Goal: Task Accomplishment & Management: Complete application form

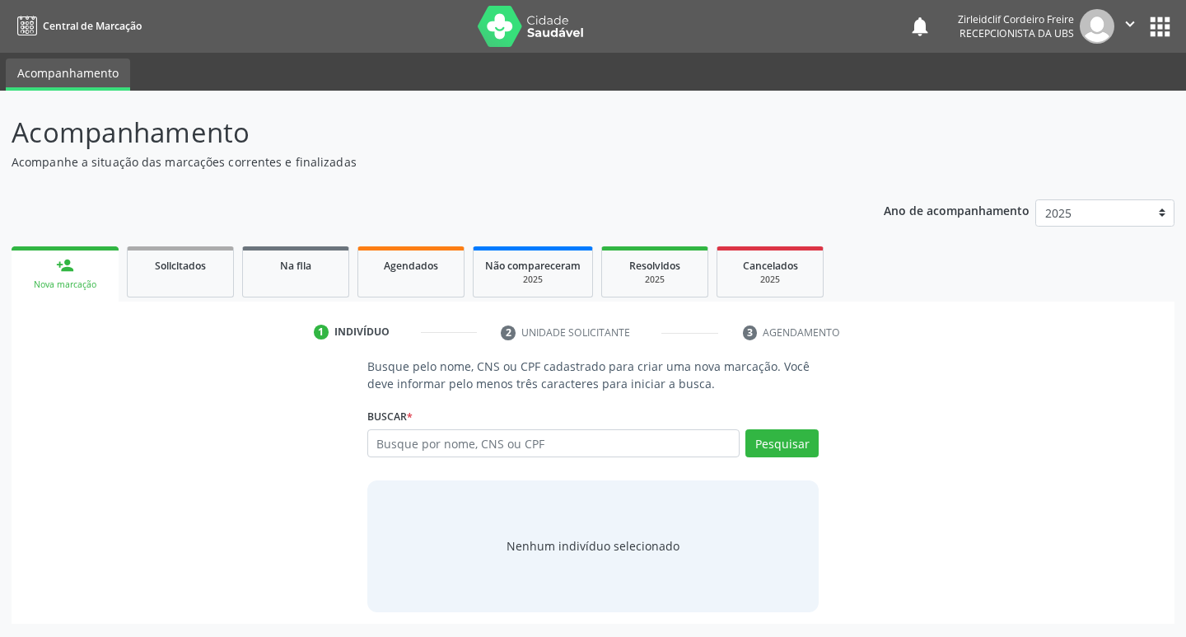
click at [429, 445] on input "text" at bounding box center [553, 443] width 373 height 28
click at [443, 449] on input "text" at bounding box center [553, 443] width 373 height 28
type input "laisa eloa dos santos"
click at [782, 443] on button "Pesquisar" at bounding box center [781, 443] width 73 height 28
click at [194, 289] on link "Solicitados" at bounding box center [180, 271] width 107 height 51
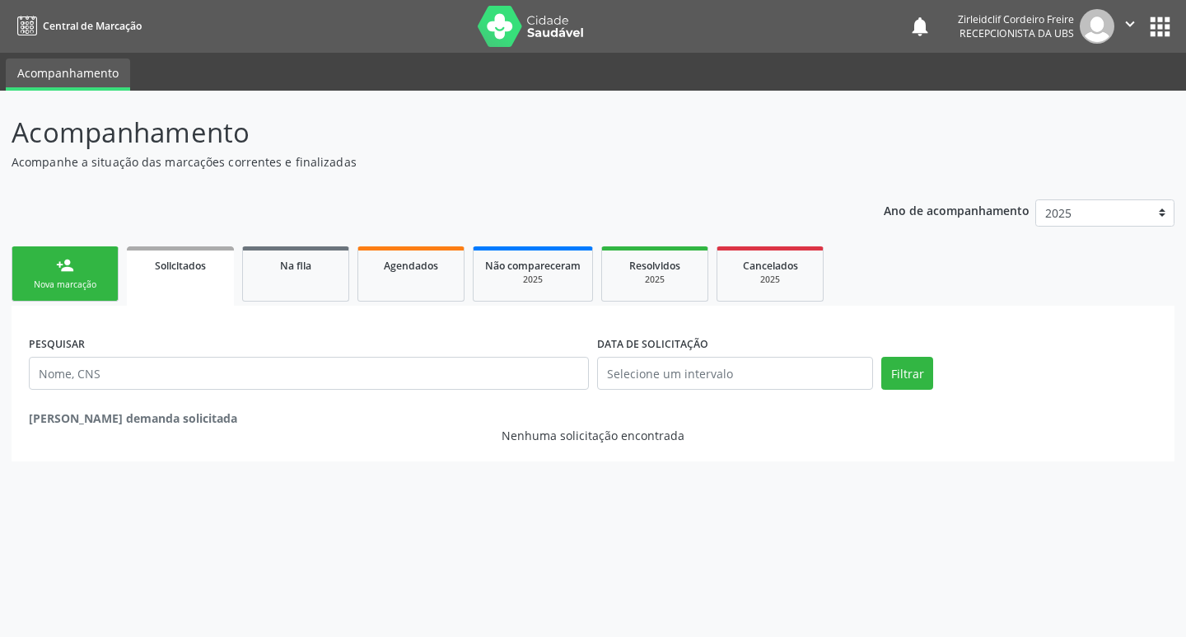
click at [82, 278] on div "Nova marcação" at bounding box center [65, 284] width 82 height 12
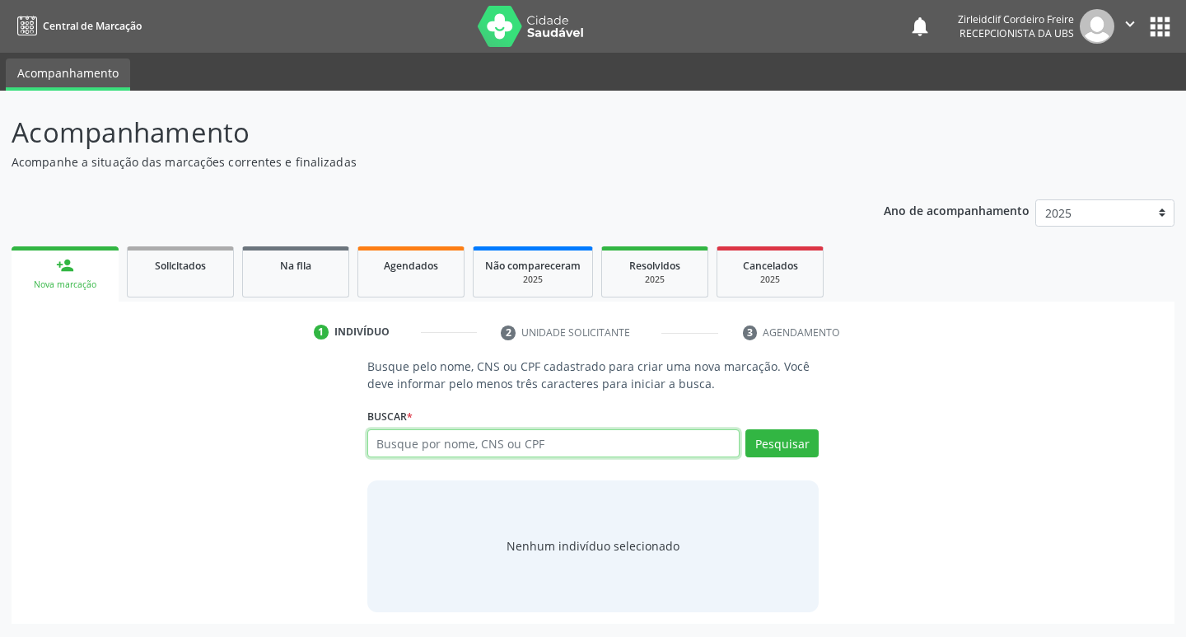
click at [438, 451] on input "text" at bounding box center [553, 443] width 373 height 28
click at [439, 456] on input "text" at bounding box center [553, 443] width 373 height 28
type input "8"
type input "mariana gleuciely dos santos"
click at [786, 443] on button "Pesquisar" at bounding box center [781, 443] width 73 height 28
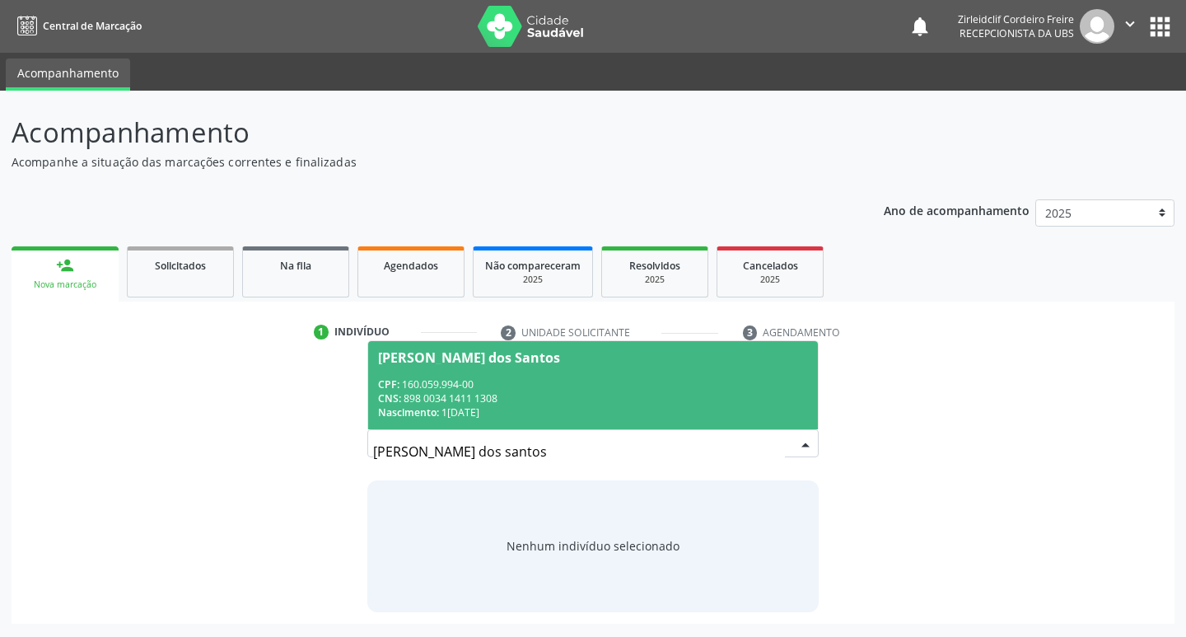
click at [564, 390] on div "CPF: 160.059.994-00" at bounding box center [593, 384] width 431 height 14
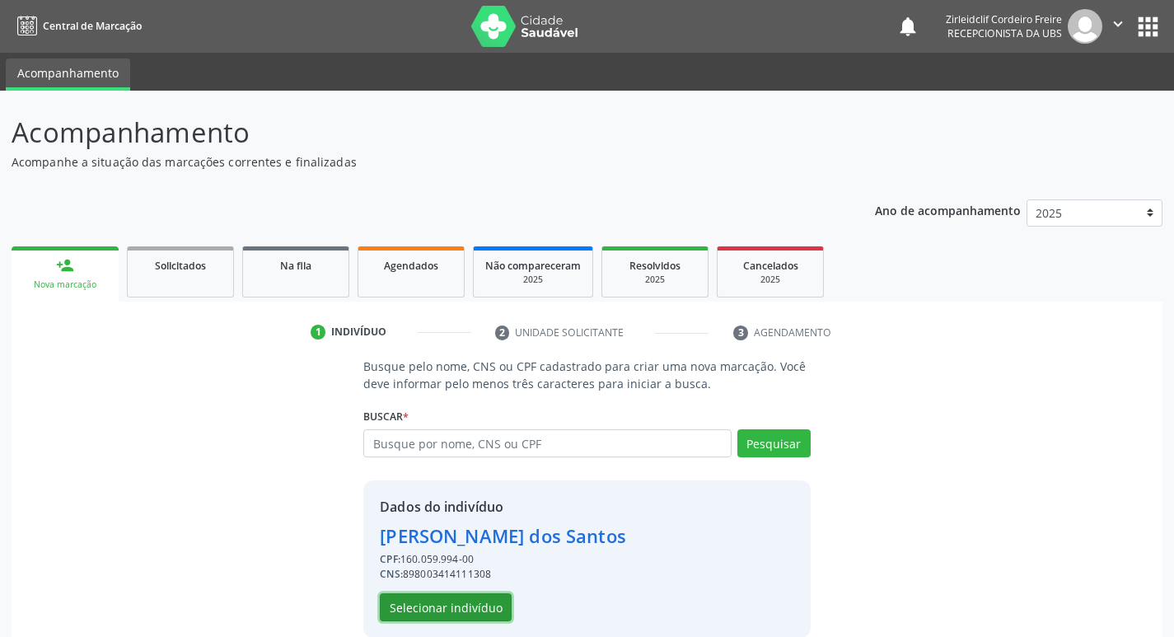
click at [478, 608] on button "Selecionar indivíduo" at bounding box center [446, 607] width 132 height 28
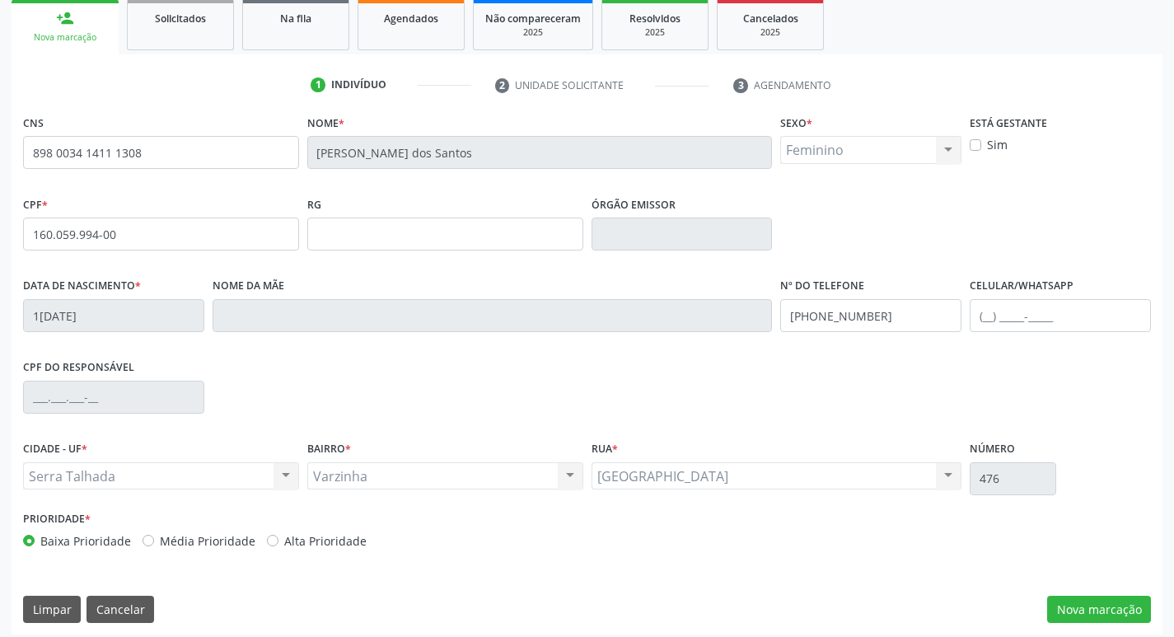
scroll to position [256, 0]
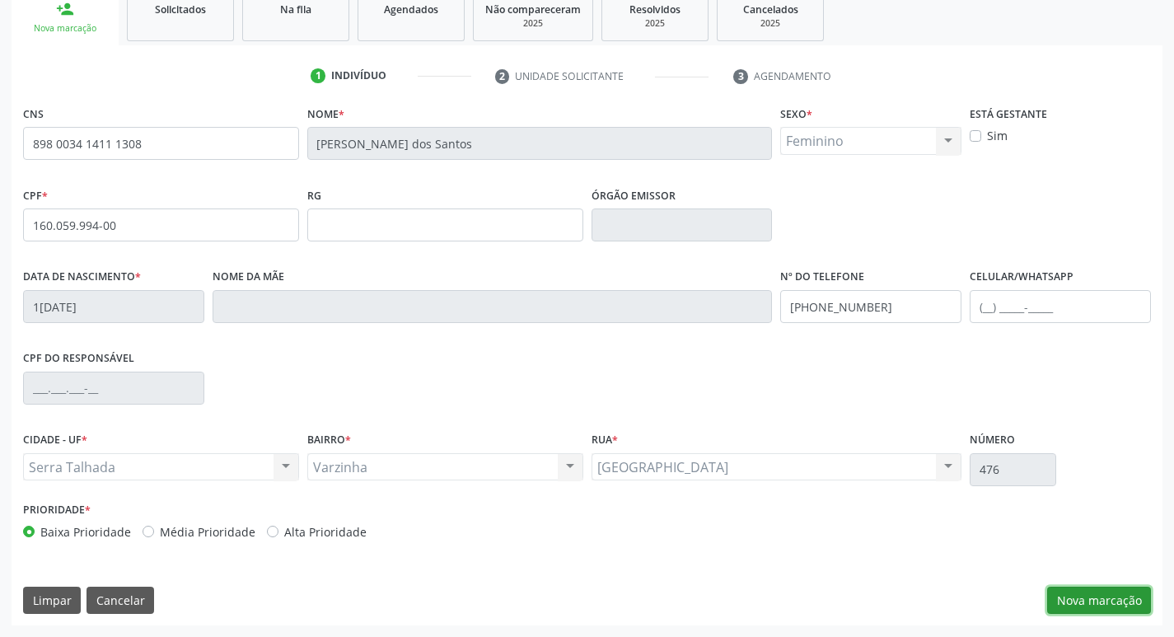
click at [1073, 595] on button "Nova marcação" at bounding box center [1099, 601] width 104 height 28
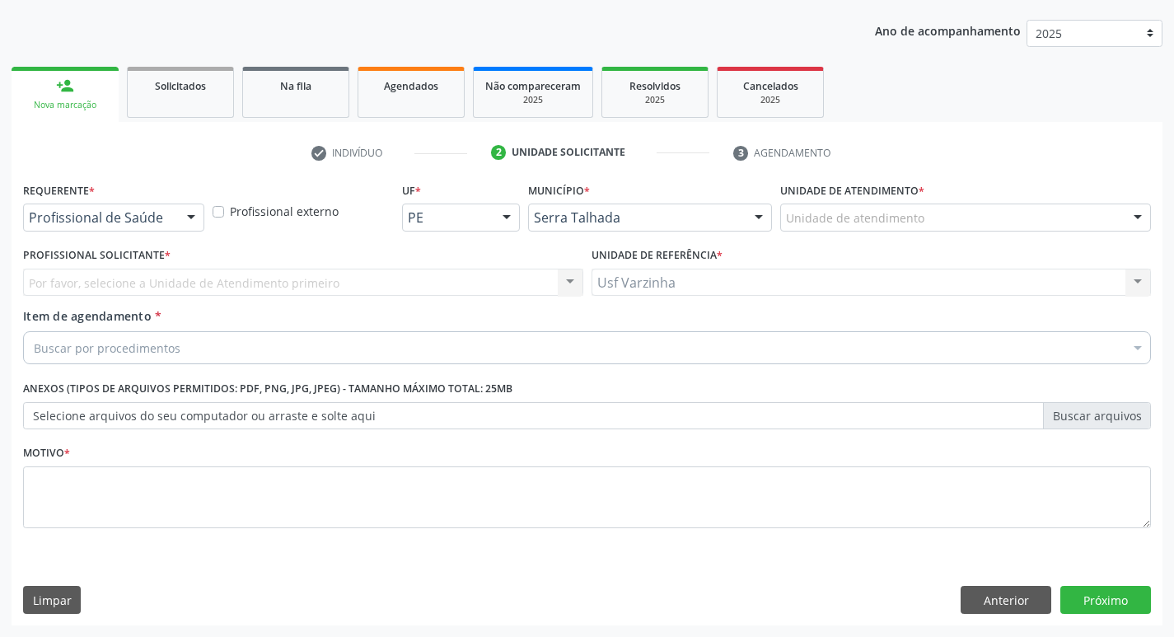
click at [188, 222] on div at bounding box center [191, 218] width 25 height 28
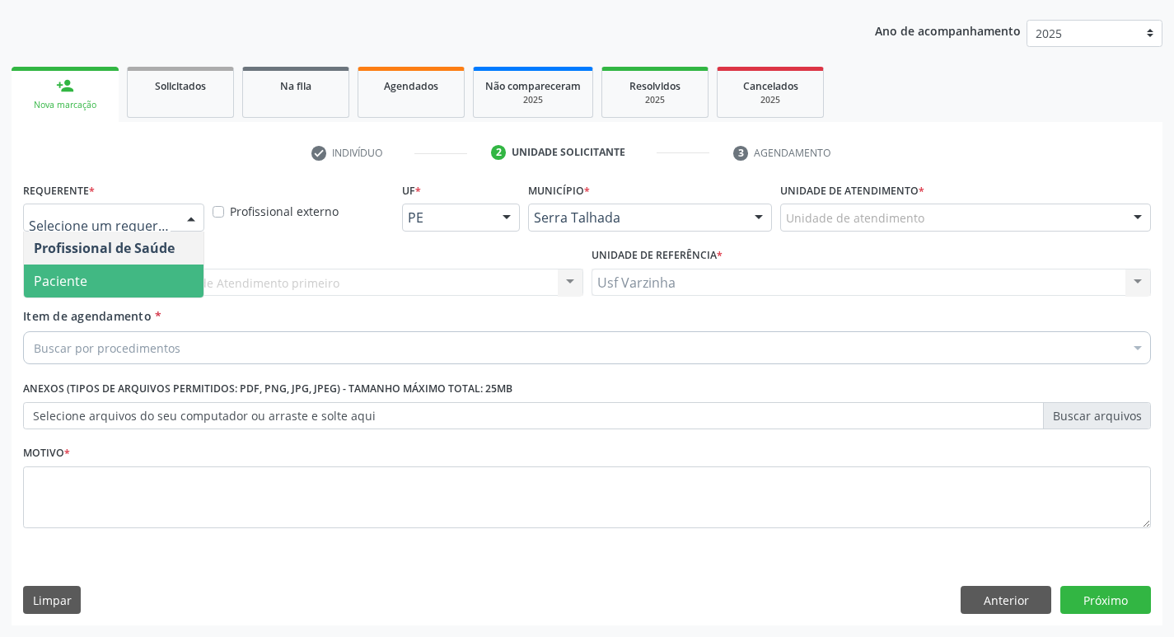
click at [156, 283] on span "Paciente" at bounding box center [114, 280] width 180 height 33
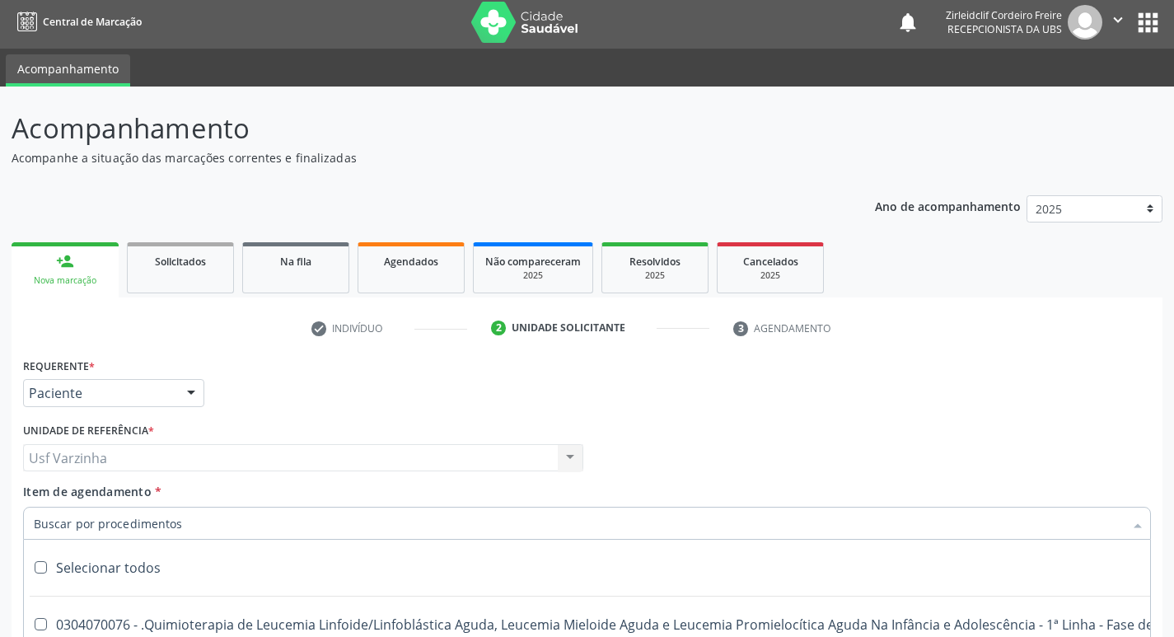
scroll to position [0, 0]
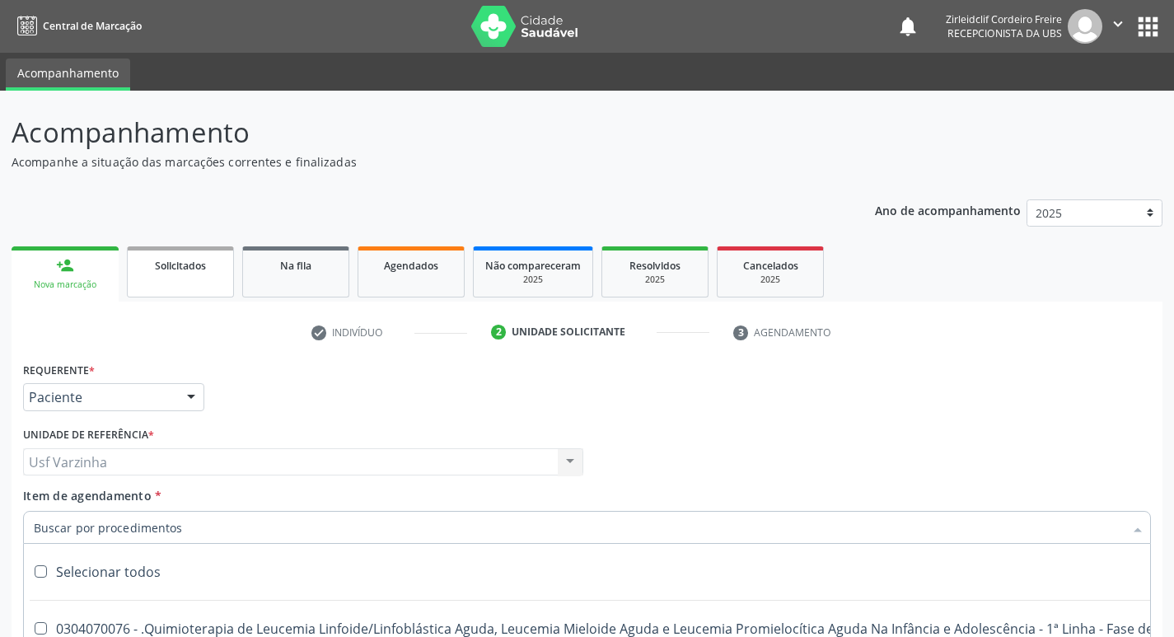
click at [171, 287] on link "Solicitados" at bounding box center [180, 271] width 107 height 51
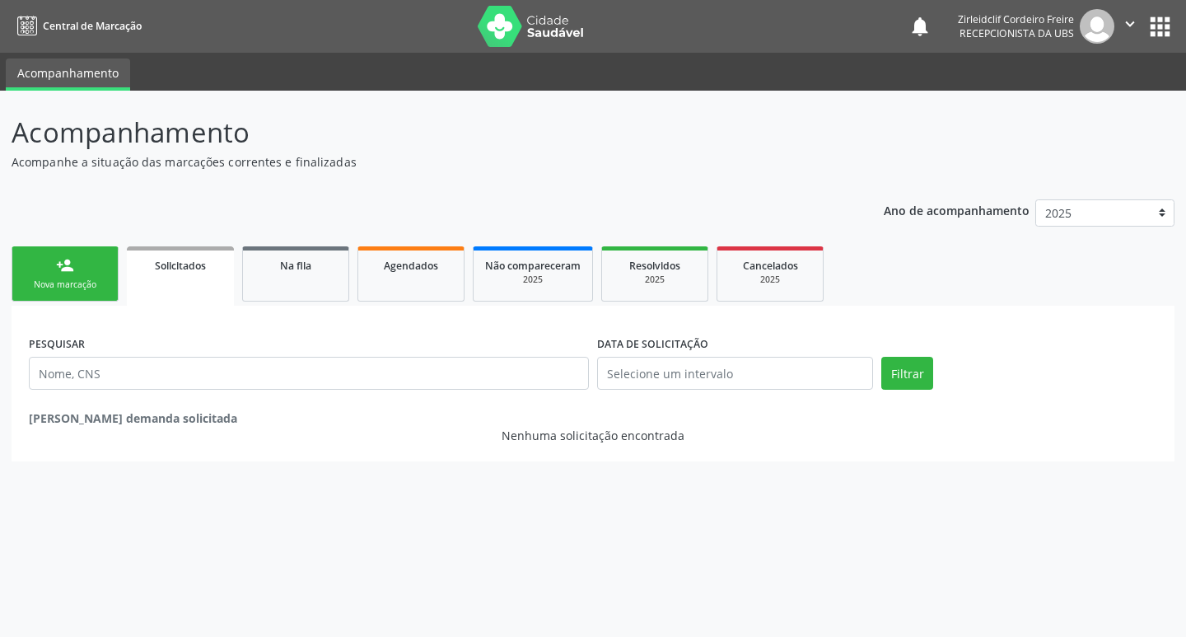
click at [84, 273] on link "person_add Nova marcação" at bounding box center [65, 273] width 107 height 55
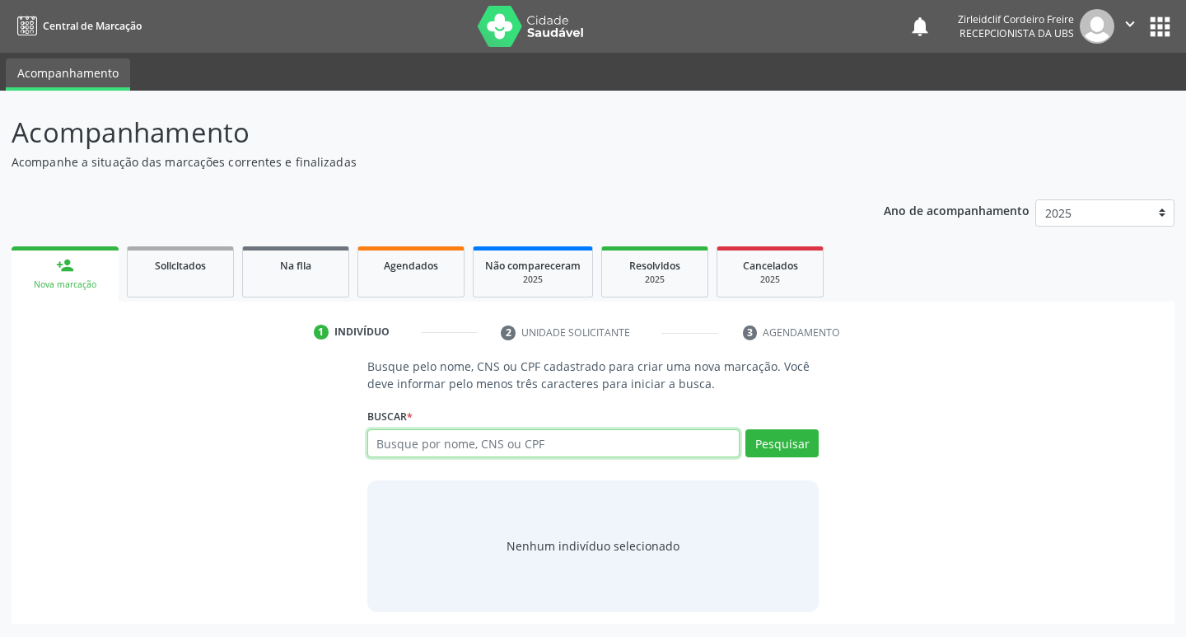
click at [381, 448] on input "text" at bounding box center [553, 443] width 373 height 28
type input "mariana gleuciely dos santos"
click at [783, 446] on button "Pesquisar" at bounding box center [781, 443] width 73 height 28
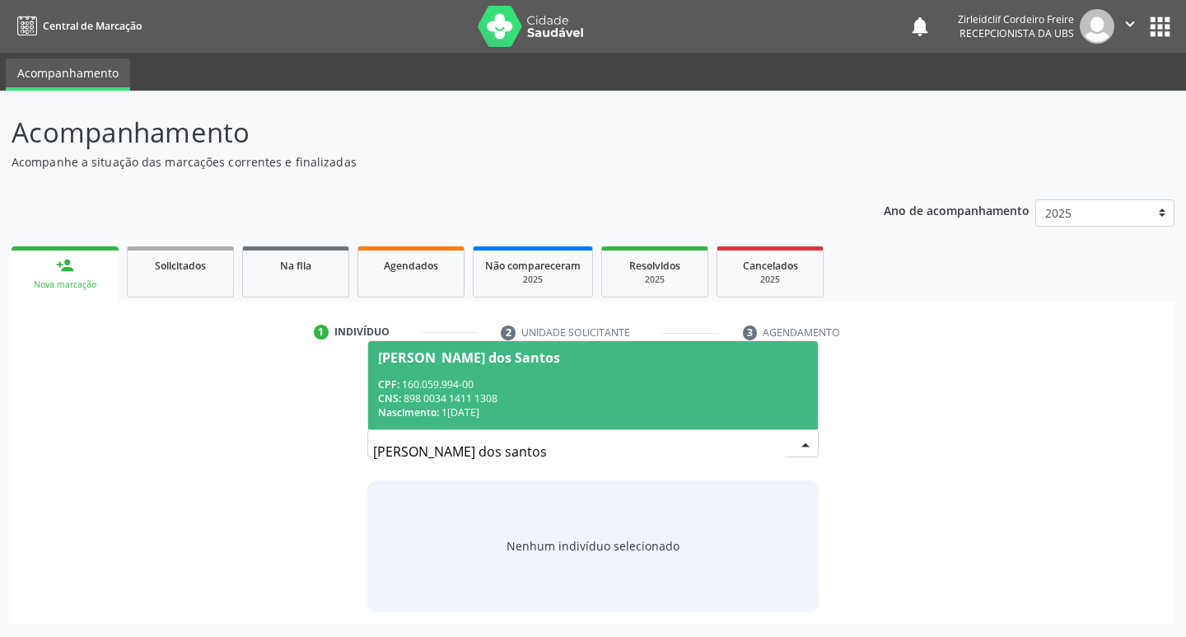
click at [610, 386] on div "CPF: 160.059.994-00" at bounding box center [593, 384] width 431 height 14
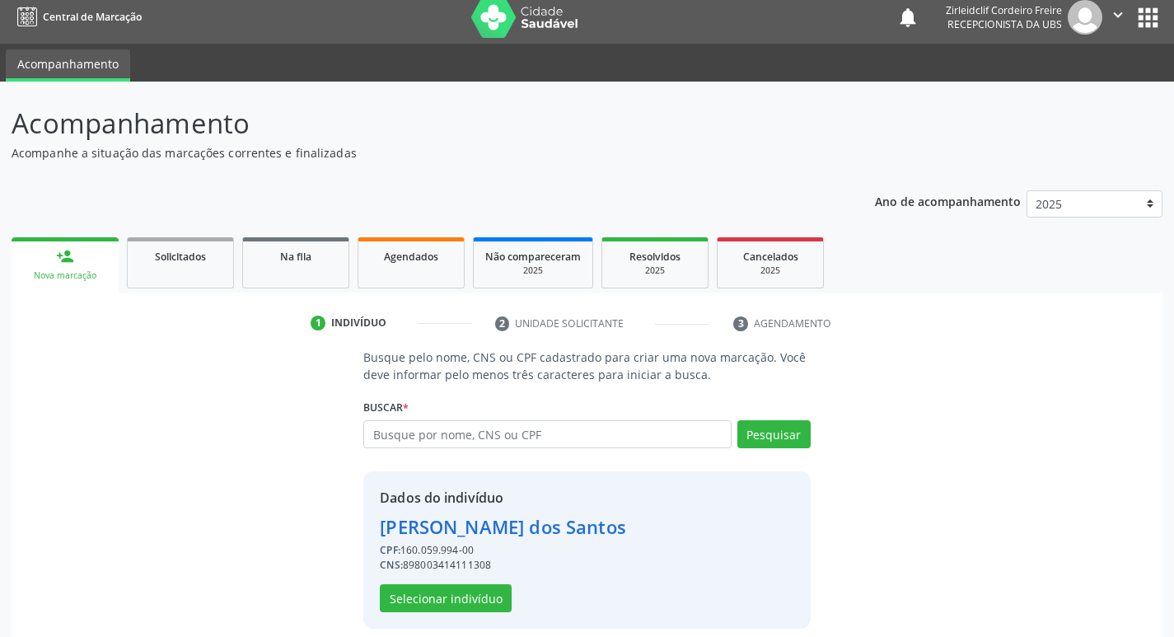
scroll to position [24, 0]
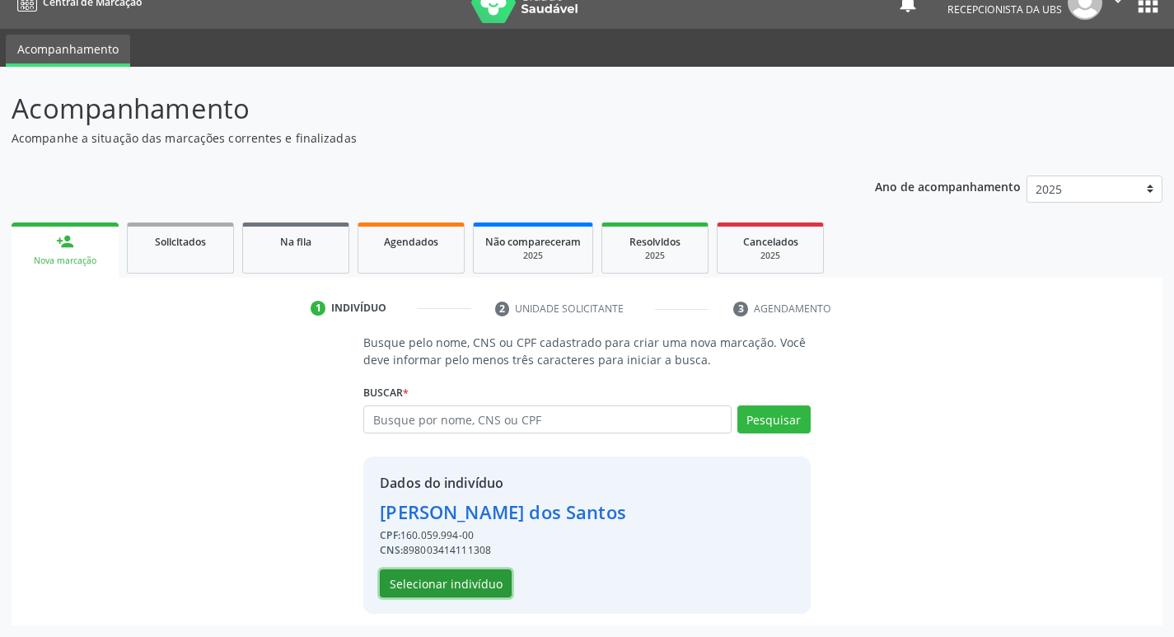
click at [450, 586] on button "Selecionar indivíduo" at bounding box center [446, 583] width 132 height 28
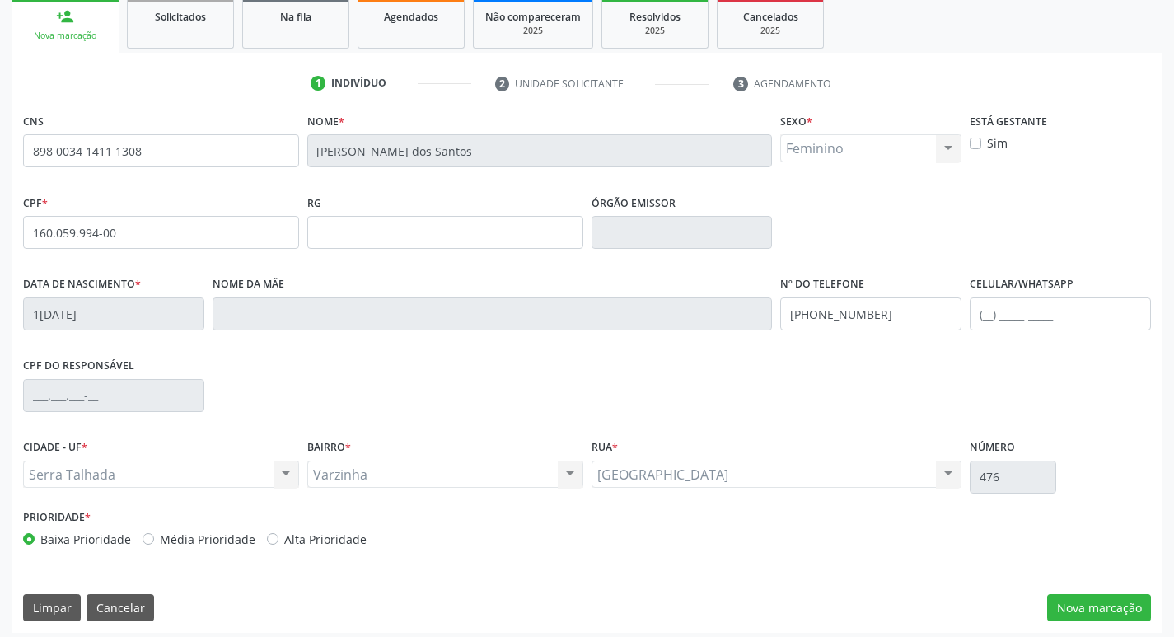
scroll to position [256, 0]
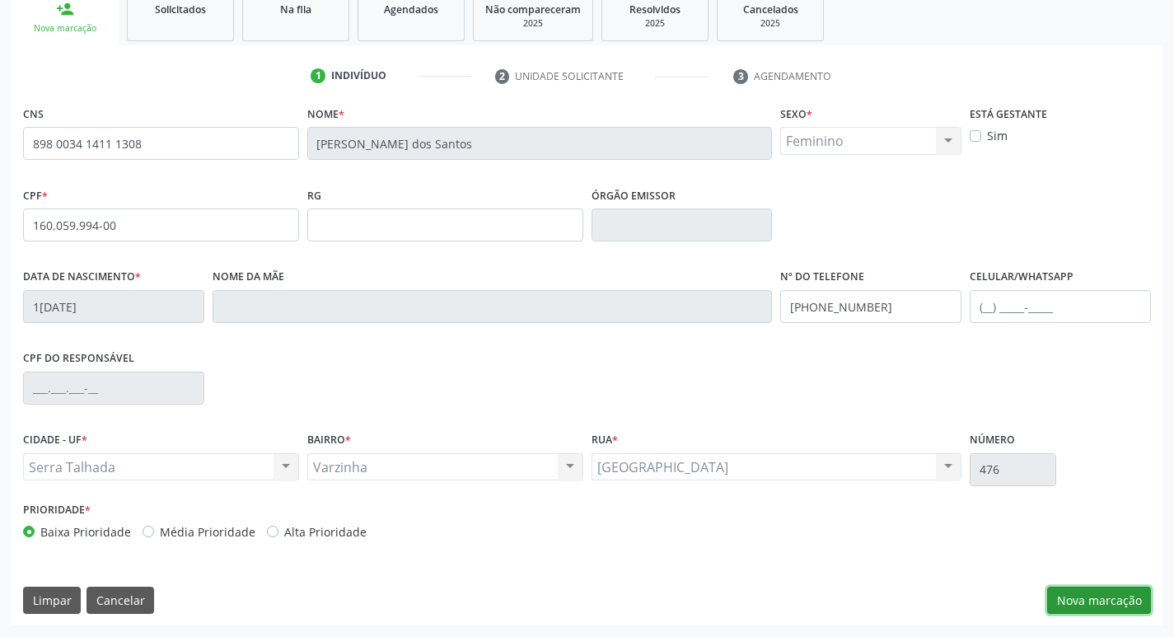
click at [1087, 603] on button "Nova marcação" at bounding box center [1099, 601] width 104 height 28
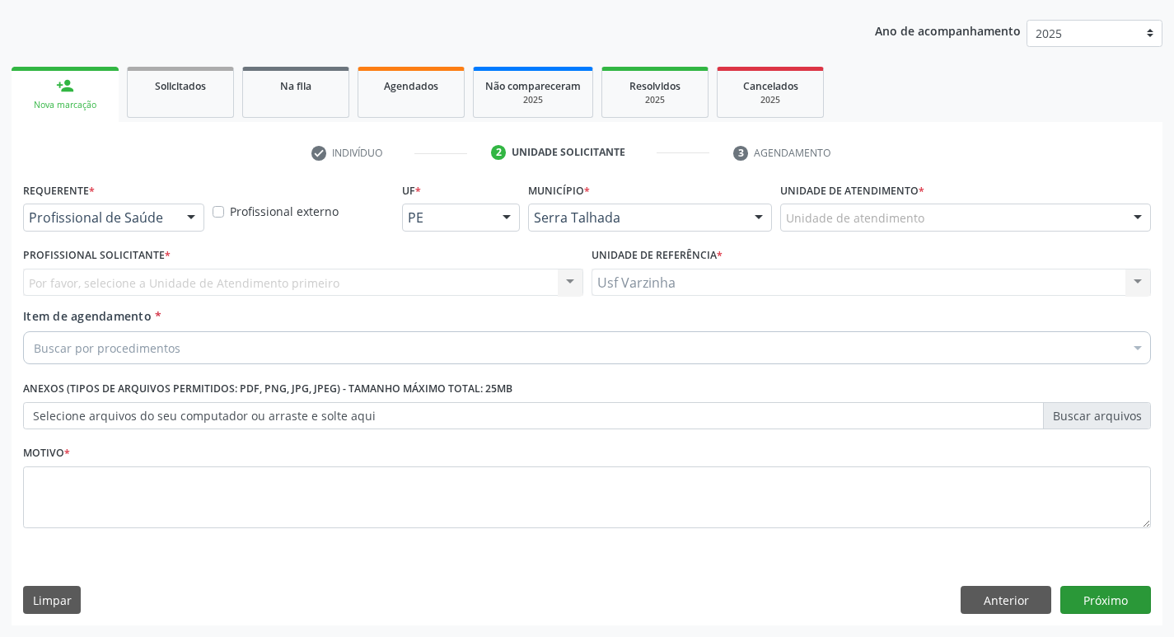
scroll to position [180, 0]
click at [191, 217] on div at bounding box center [191, 218] width 25 height 28
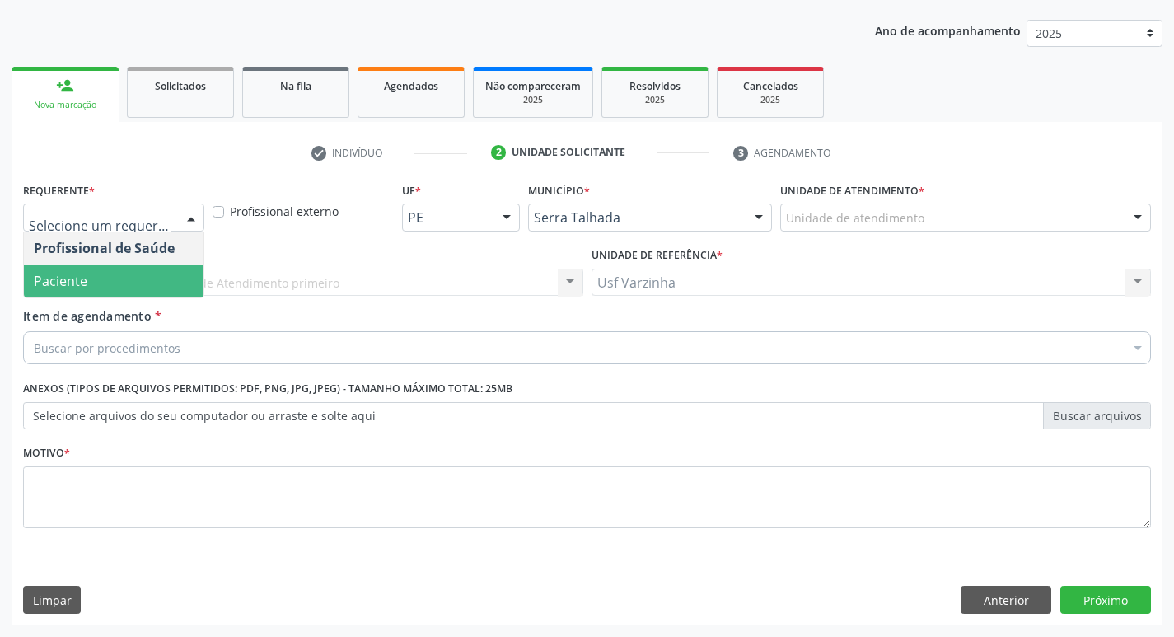
click at [114, 284] on span "Paciente" at bounding box center [114, 280] width 180 height 33
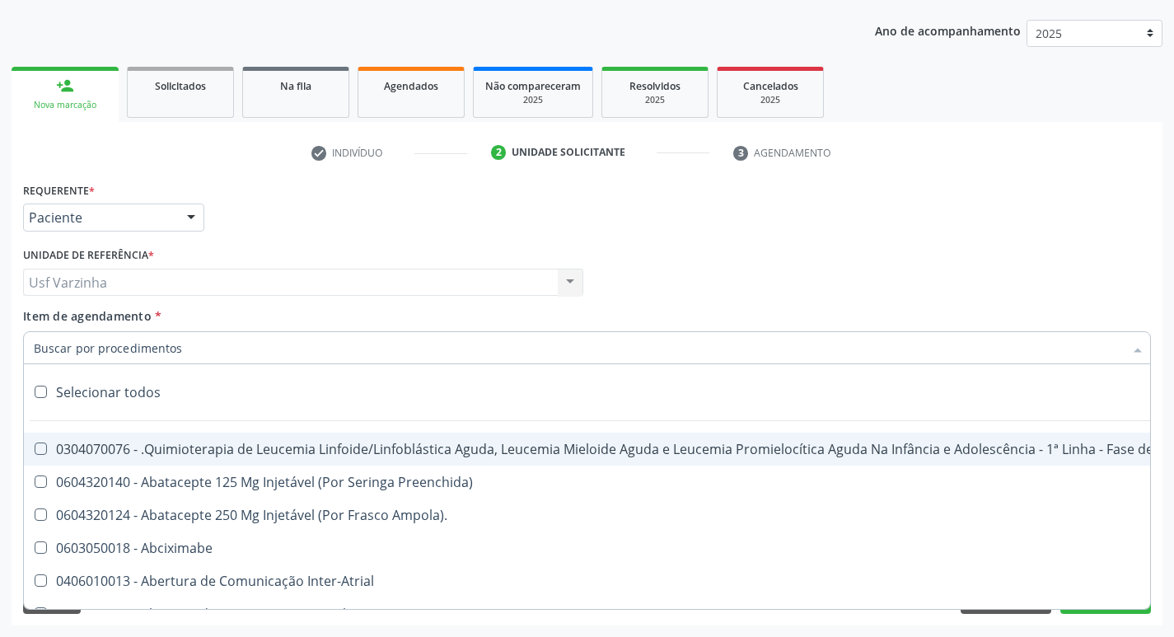
click at [60, 342] on input "Item de agendamento *" at bounding box center [579, 347] width 1090 height 33
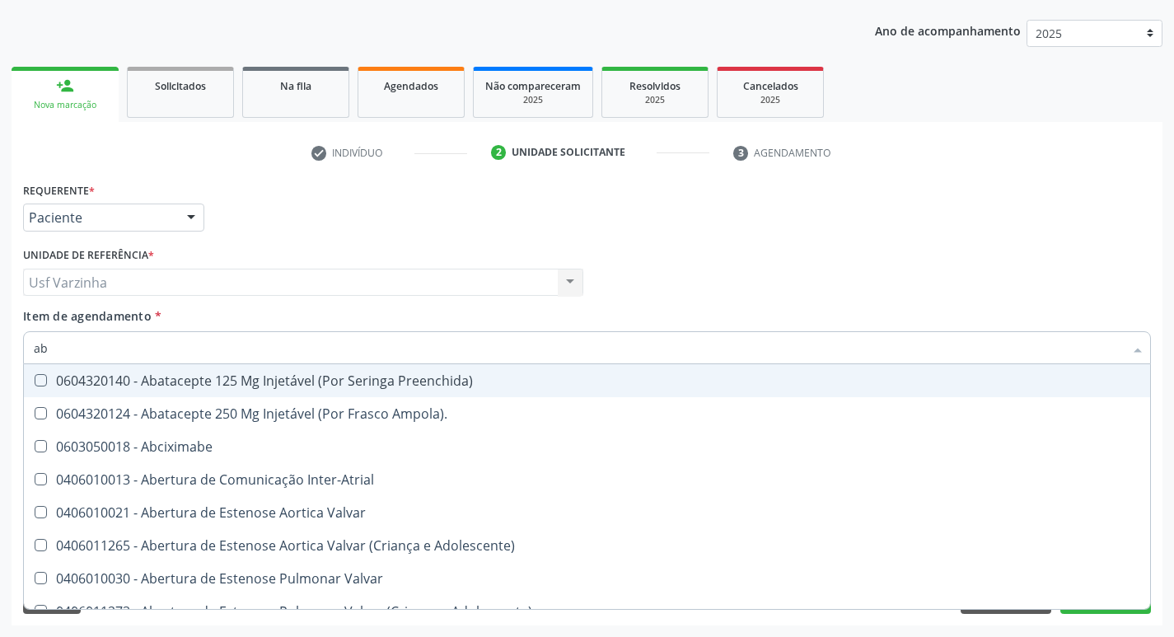
type input "abo"
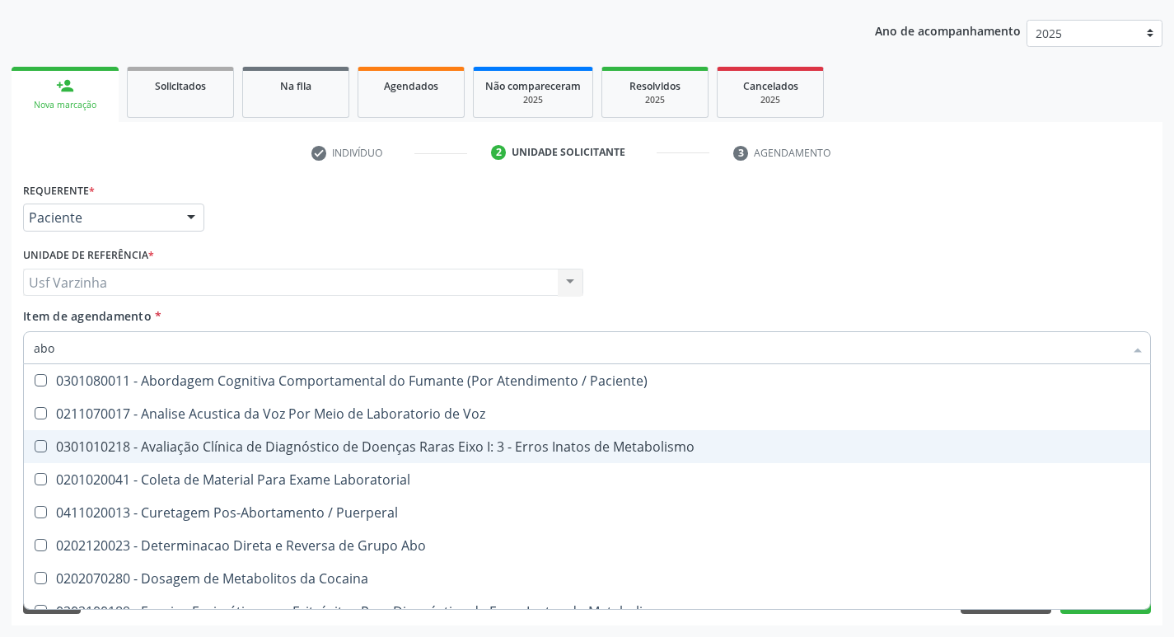
scroll to position [82, 0]
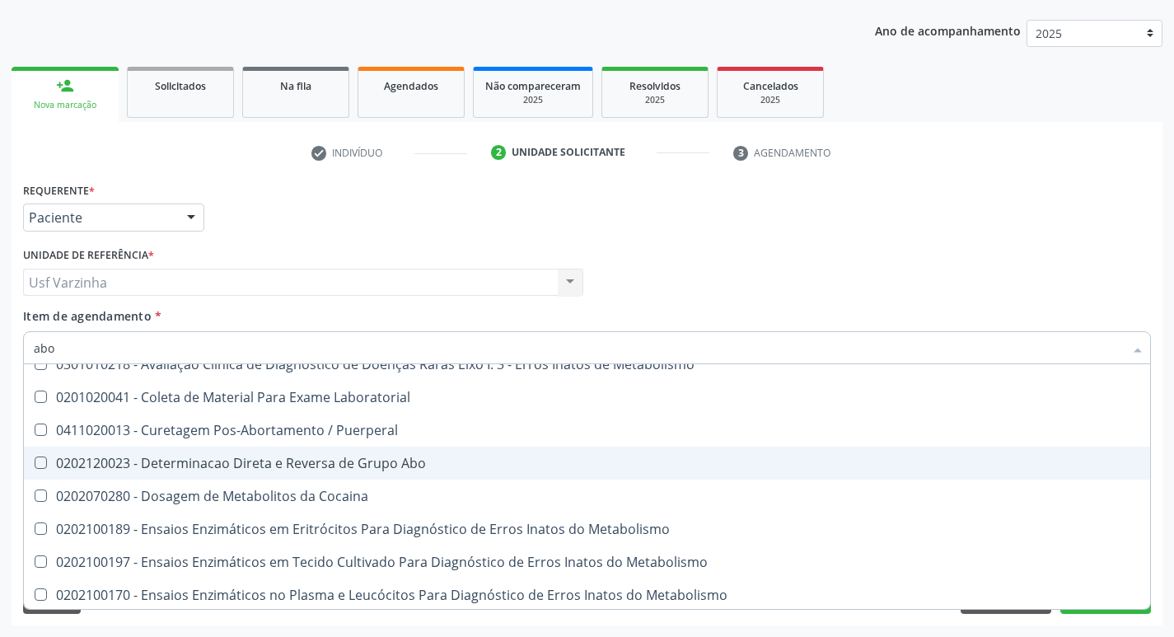
click at [353, 460] on div "0202120023 - Determinacao Direta e Reversa de Grupo Abo" at bounding box center [664, 462] width 1260 height 13
click at [38, 461] on Abo at bounding box center [41, 462] width 12 height 12
click at [35, 461] on Abo "checkbox" at bounding box center [29, 462] width 11 height 11
checkbox Abo "false"
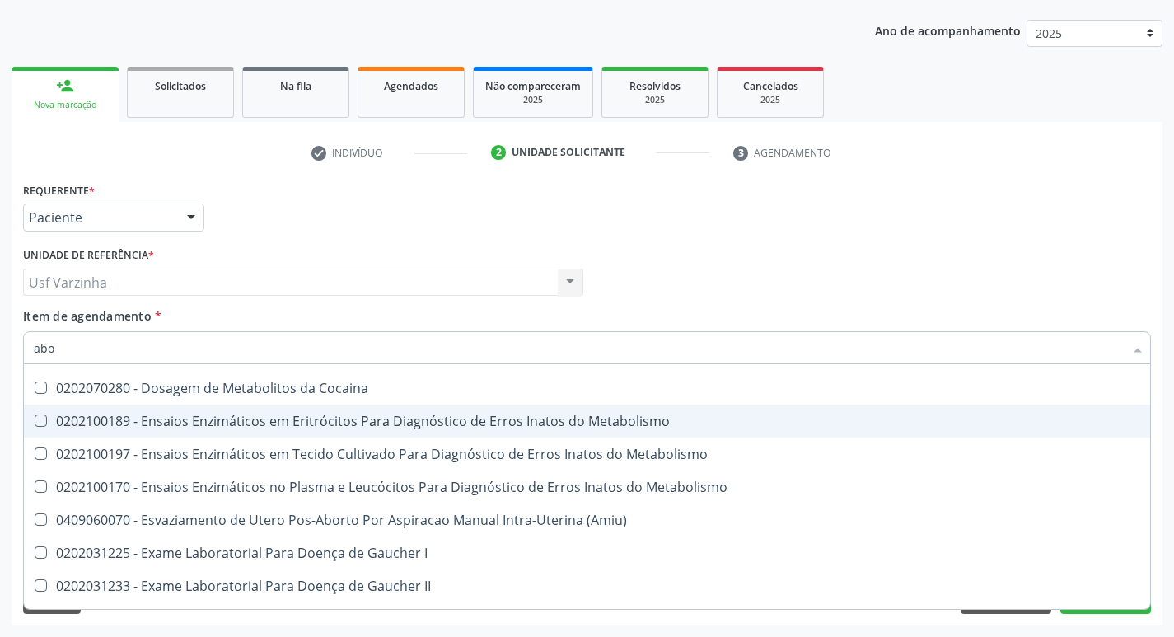
scroll to position [165, 0]
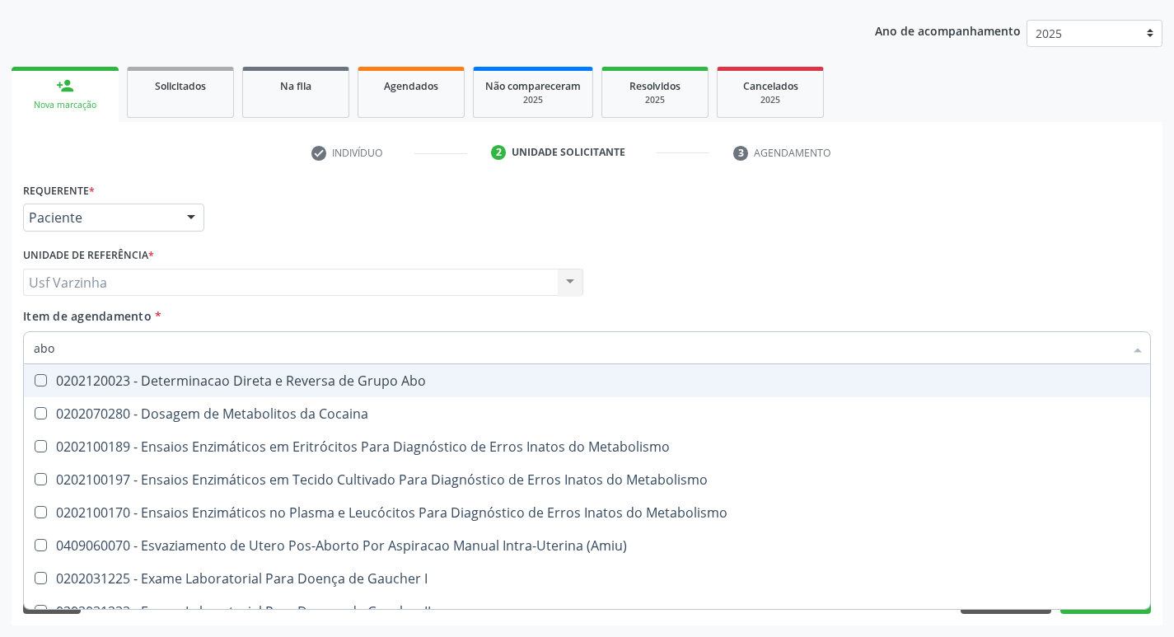
click at [63, 354] on input "abo" at bounding box center [579, 347] width 1090 height 33
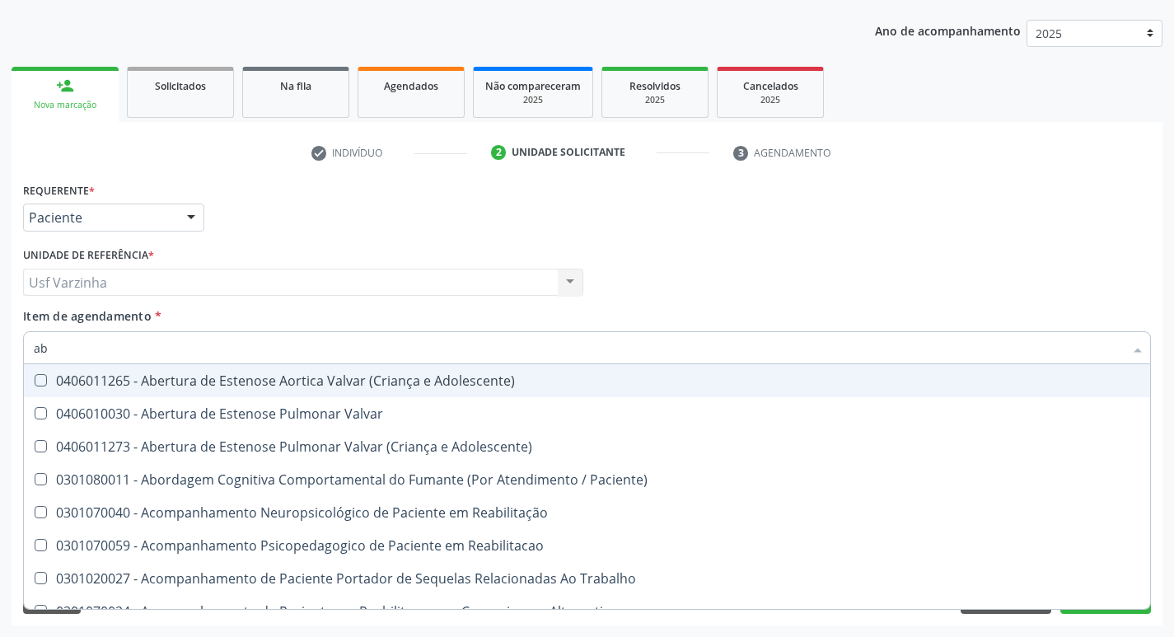
type input "a"
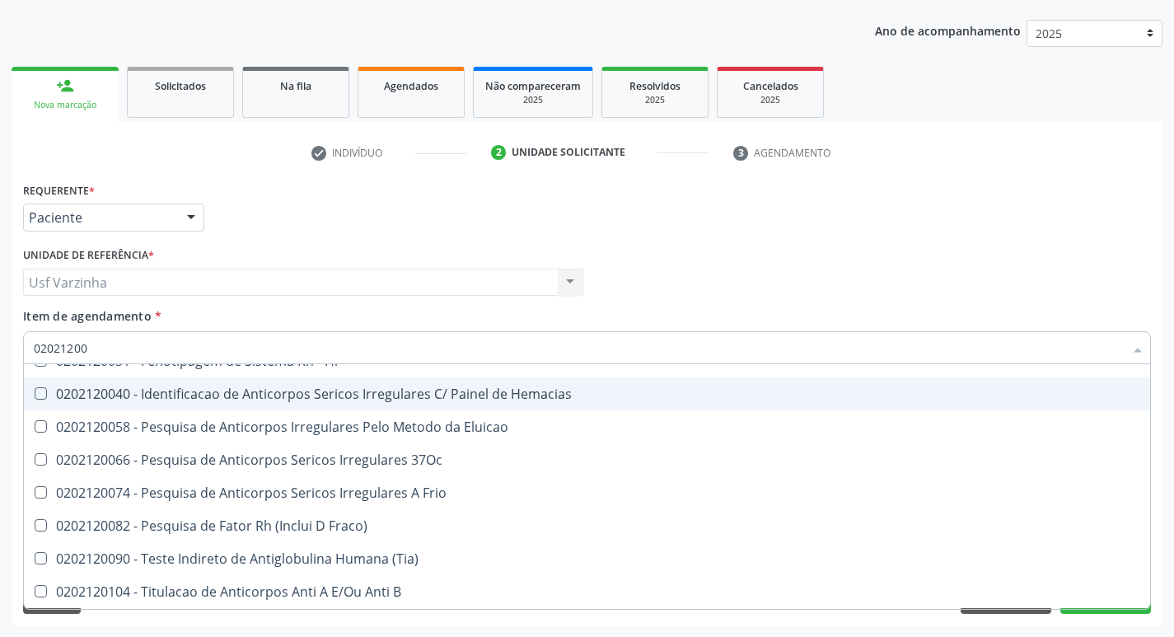
scroll to position [53, 0]
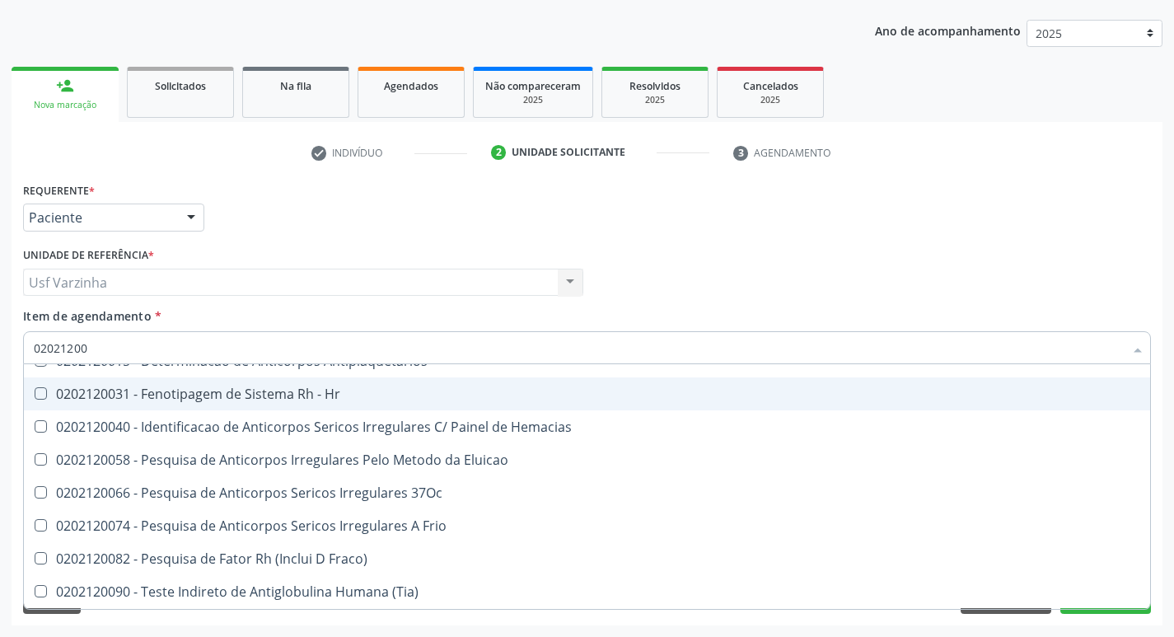
type input "020212002"
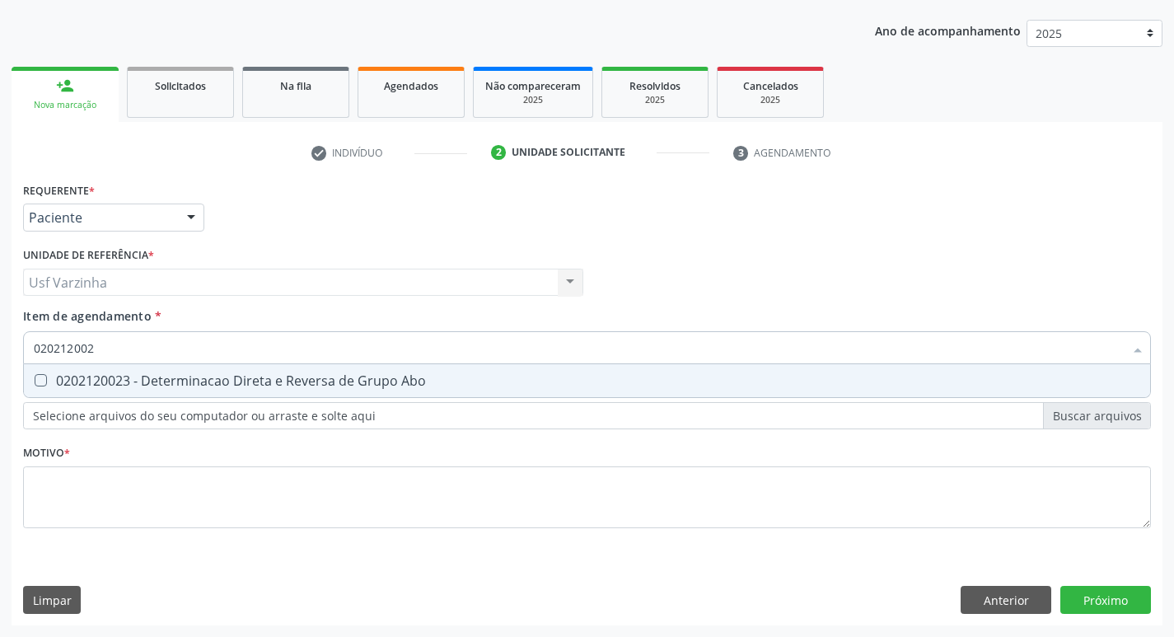
click at [117, 374] on div "0202120023 - Determinacao Direta e Reversa de Grupo Abo" at bounding box center [587, 380] width 1106 height 13
checkbox Abo "true"
click at [115, 349] on input "020212002" at bounding box center [579, 347] width 1090 height 33
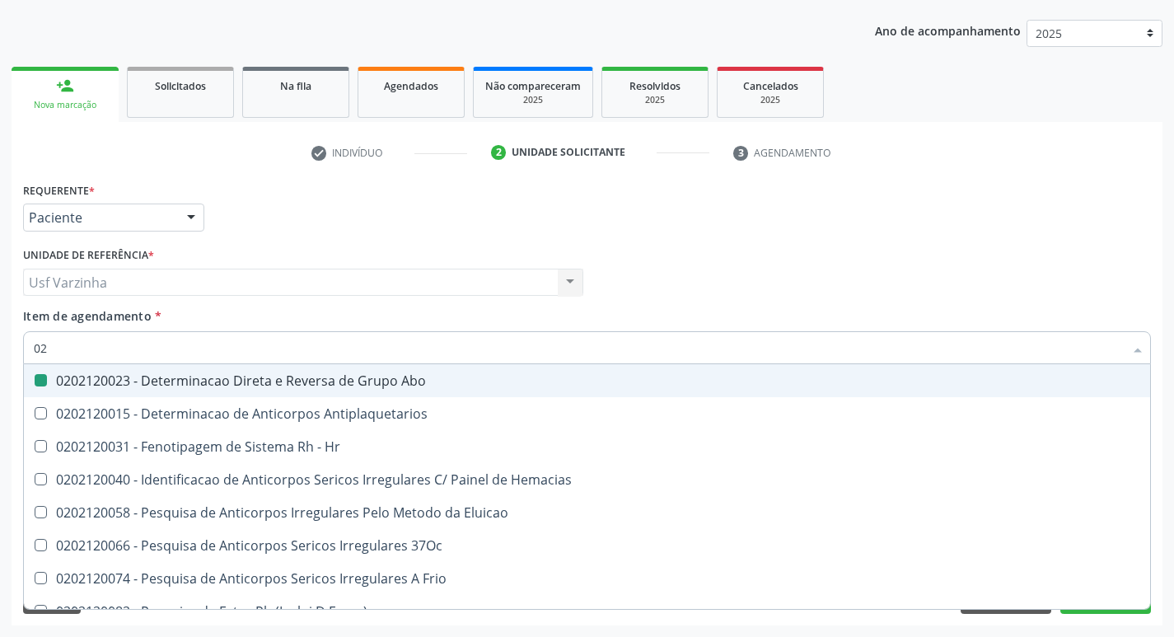
type input "0"
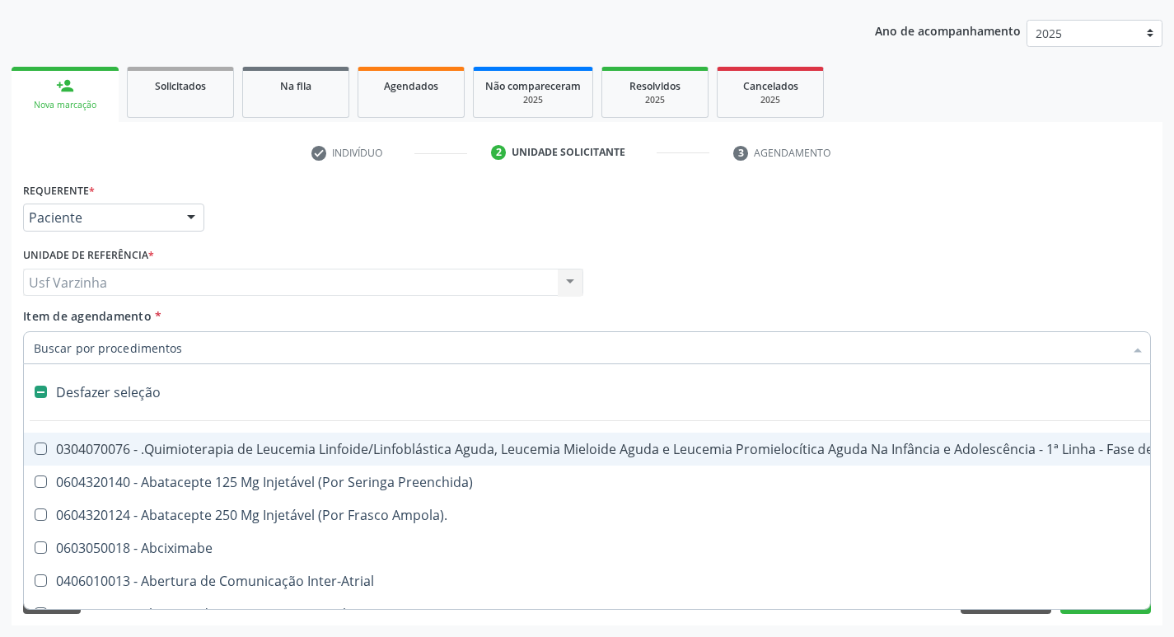
checkbox Manutenção "false"
checkbox Adolescente\) "false"
type input "u"
checkbox Quantitativa\) "true"
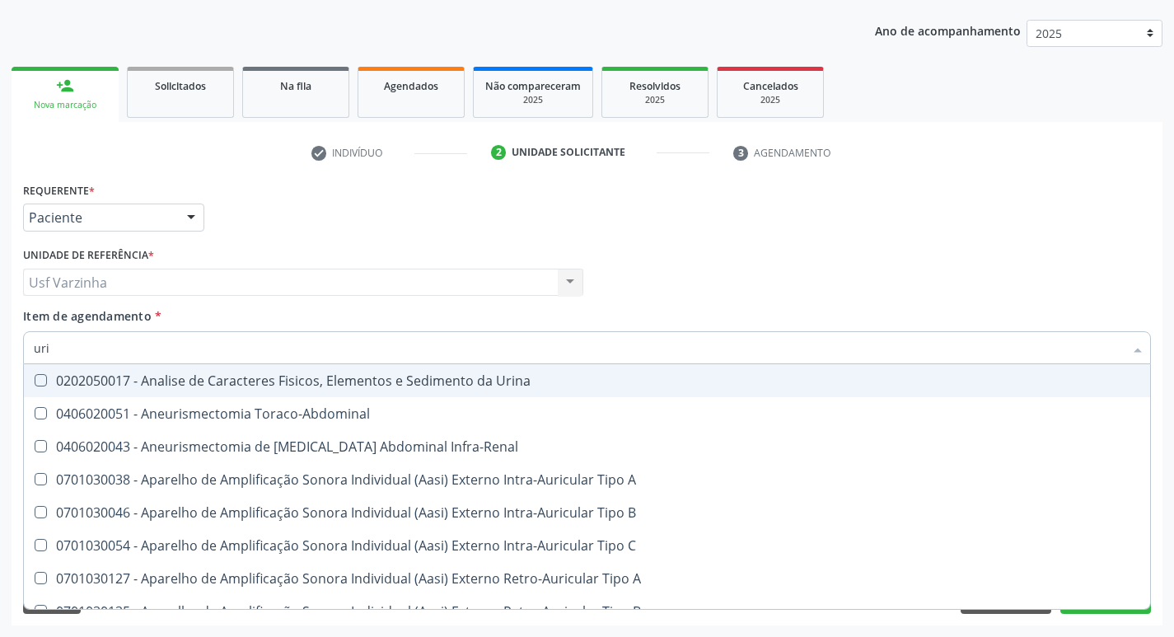
type input "urin"
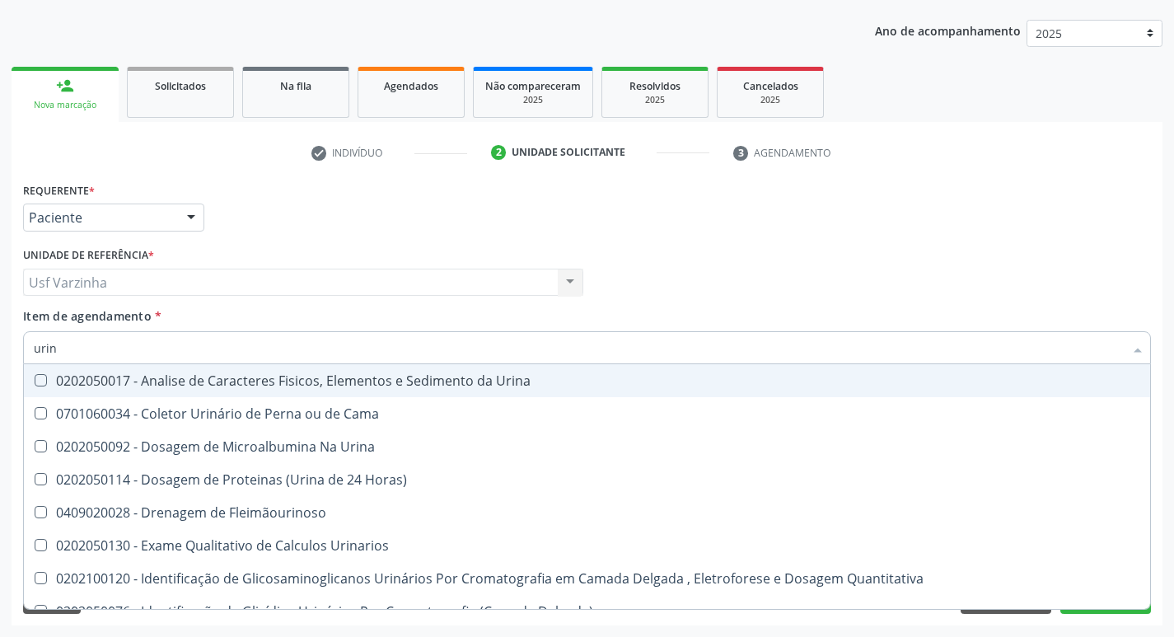
drag, startPoint x: 155, startPoint y: 384, endPoint x: 120, endPoint y: 371, distance: 37.0
click at [149, 381] on div "0202050017 - Analise de Caracteres Fisicos, Elementos e Sedimento da Urina" at bounding box center [587, 380] width 1106 height 13
checkbox Urina "true"
click at [85, 355] on input "urin" at bounding box center [579, 347] width 1090 height 33
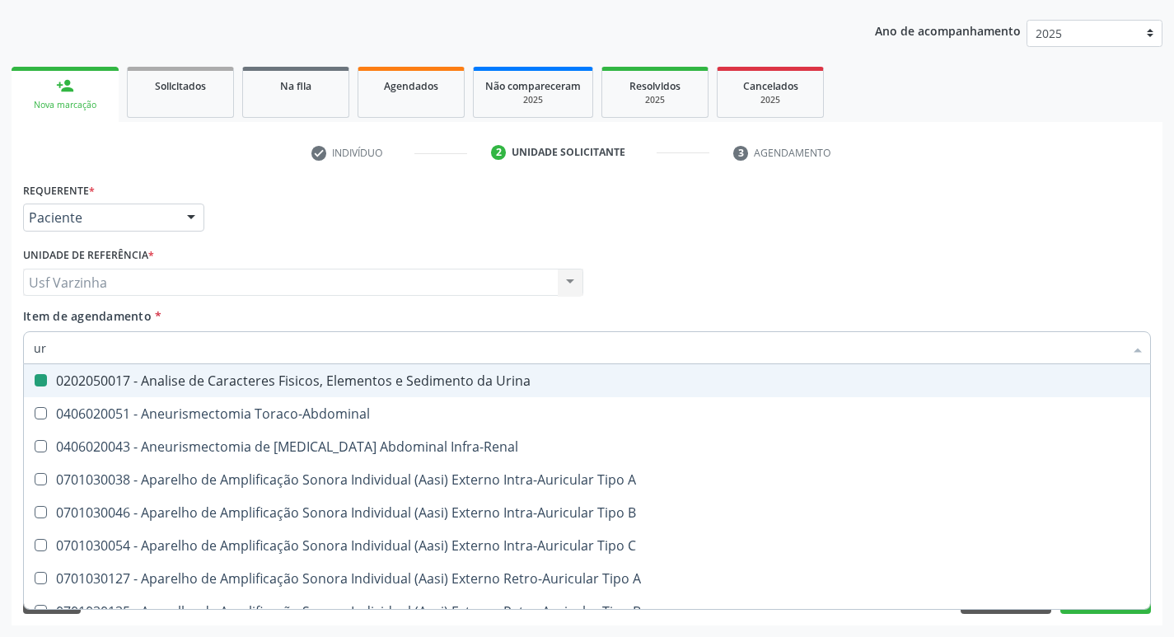
type input "u"
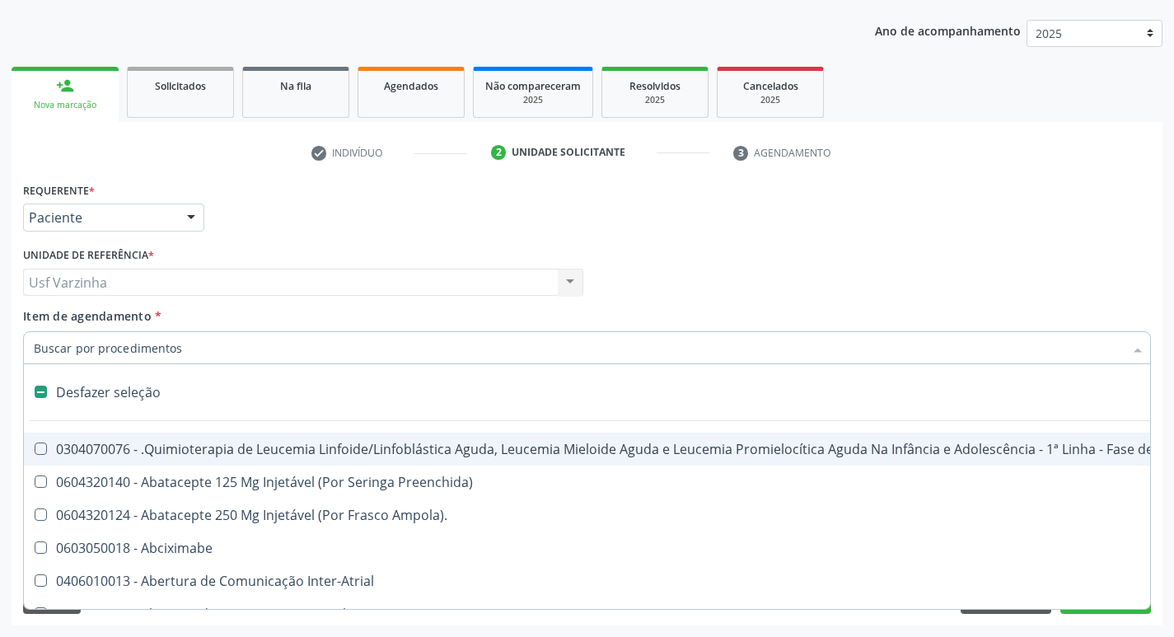
checkbox Manutenção "false"
checkbox Capsula\) "false"
type input "g"
checkbox Urina "false"
checkbox Destacavel "true"
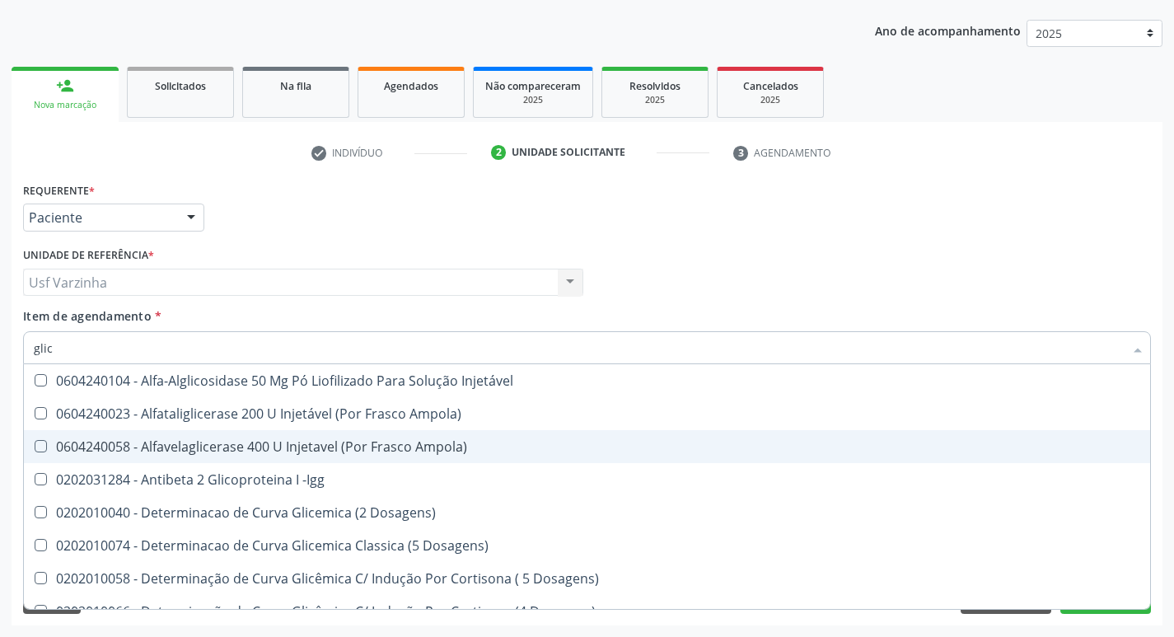
type input "glico"
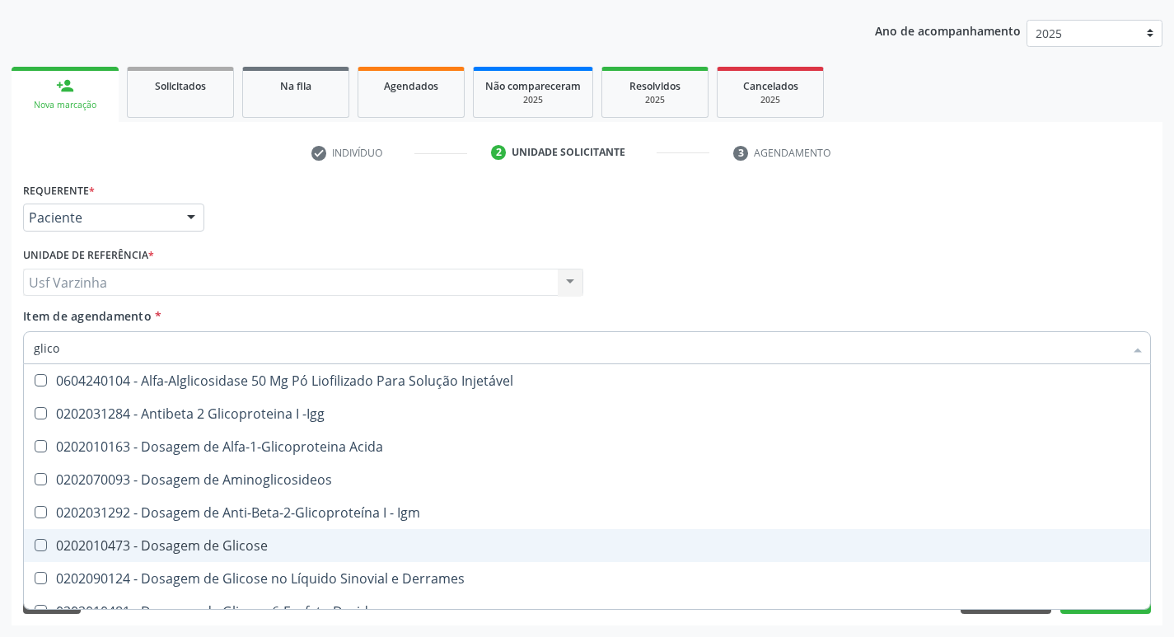
drag, startPoint x: 222, startPoint y: 548, endPoint x: 178, endPoint y: 504, distance: 61.7
click at [222, 547] on div "0202010473 - Dosagem de Glicose" at bounding box center [587, 545] width 1106 height 13
checkbox Glicose "true"
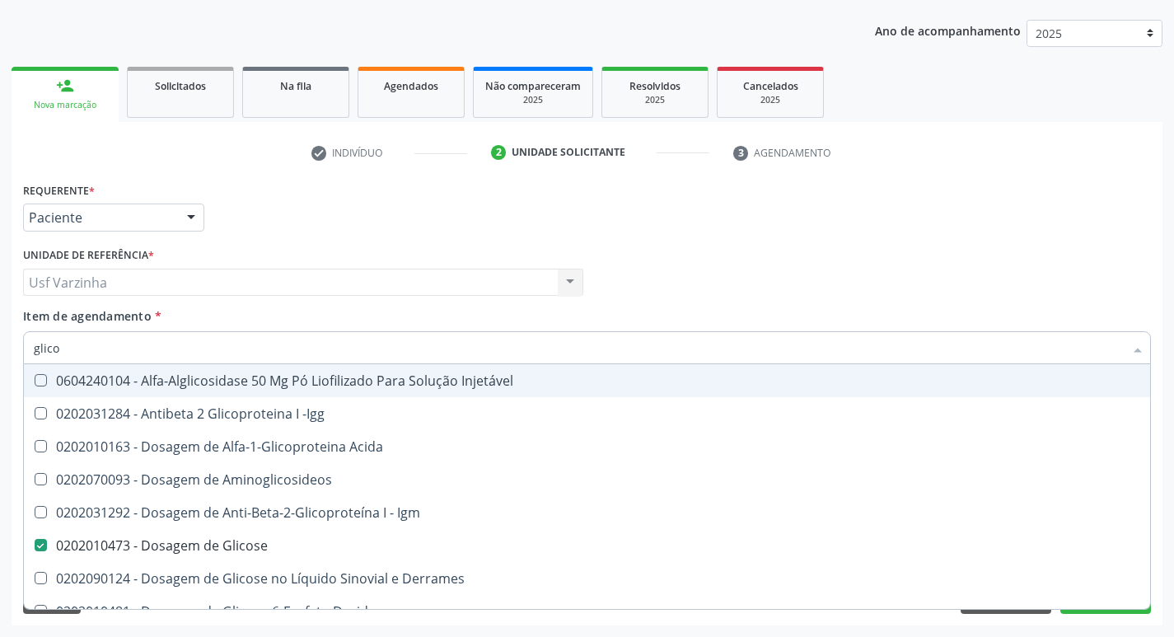
click at [68, 348] on input "glico" at bounding box center [579, 347] width 1090 height 33
type input "glic"
checkbox Glicose "false"
checkbox Glicose "true"
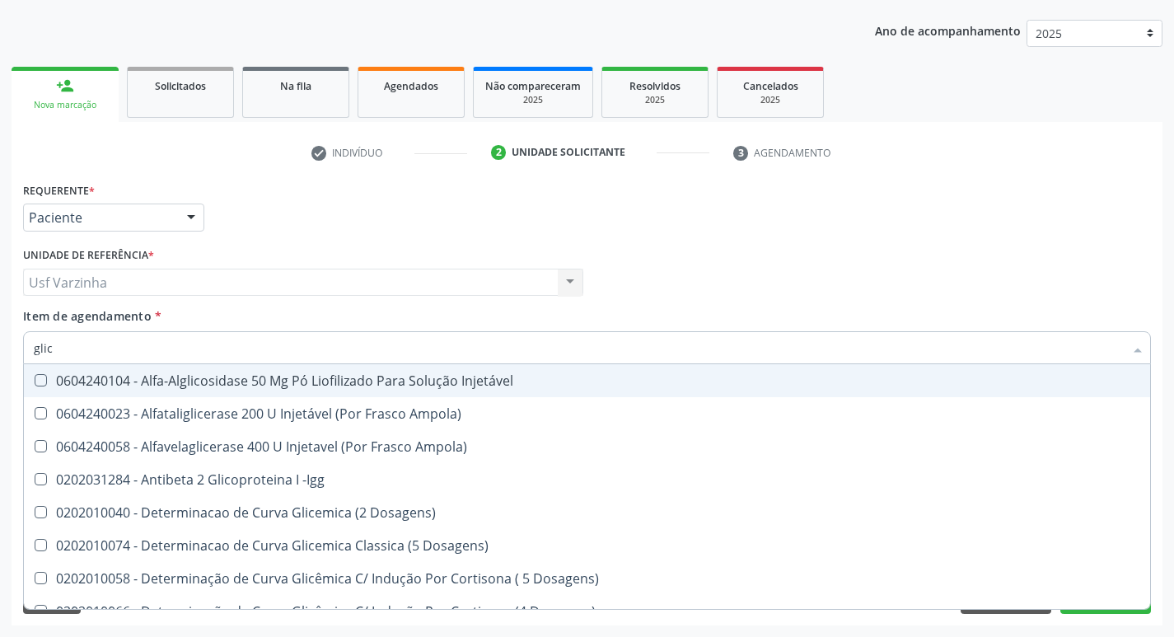
type input "gli"
checkbox Glicose "false"
checkbox Glicosilada "true"
type input "gl"
checkbox Glicose "false"
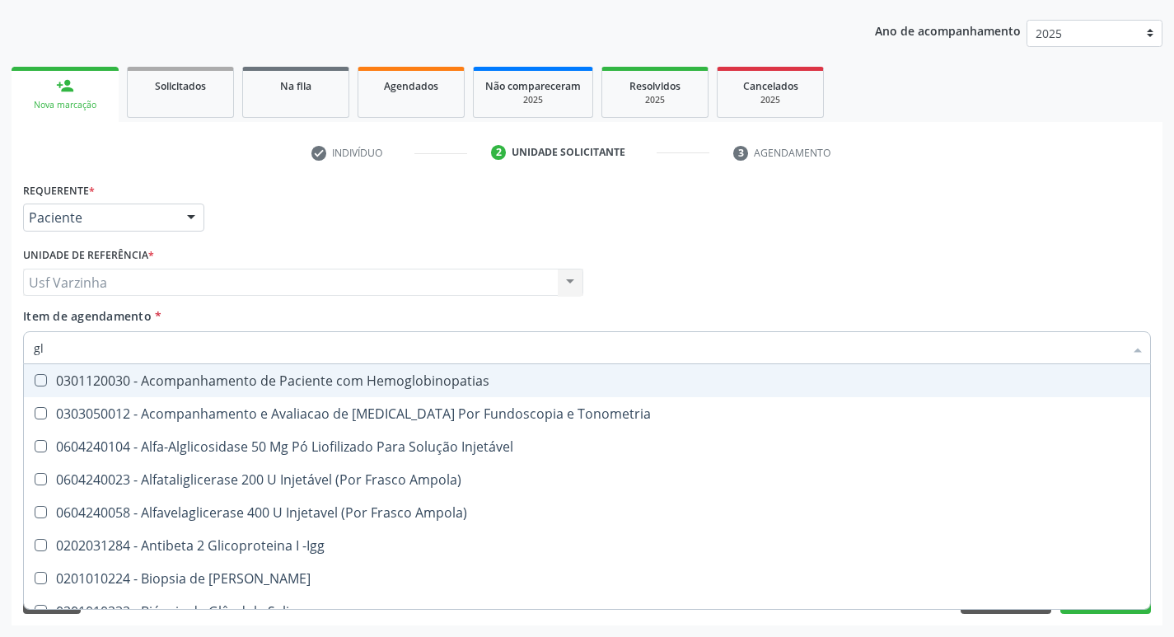
type input "g"
checkbox Glicose "false"
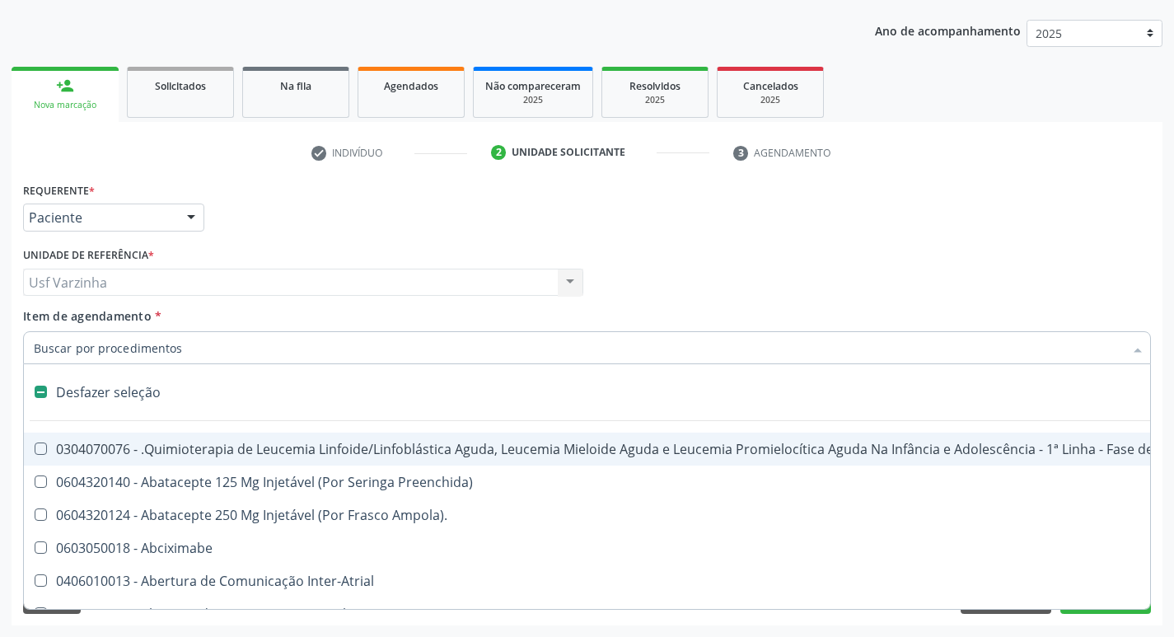
type input "h"
checkbox Urina "false"
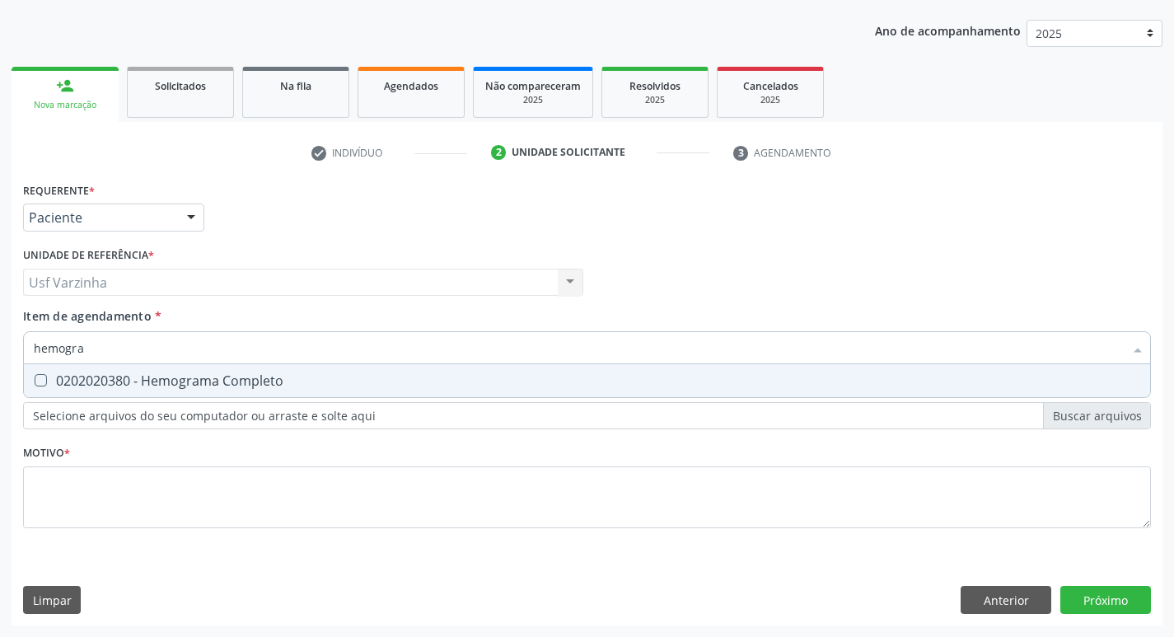
type input "hemogram"
click at [143, 380] on div "0202020380 - Hemograma Completo" at bounding box center [587, 380] width 1106 height 13
checkbox Completo "true"
click at [128, 349] on input "hemogram" at bounding box center [579, 347] width 1090 height 33
type input "h"
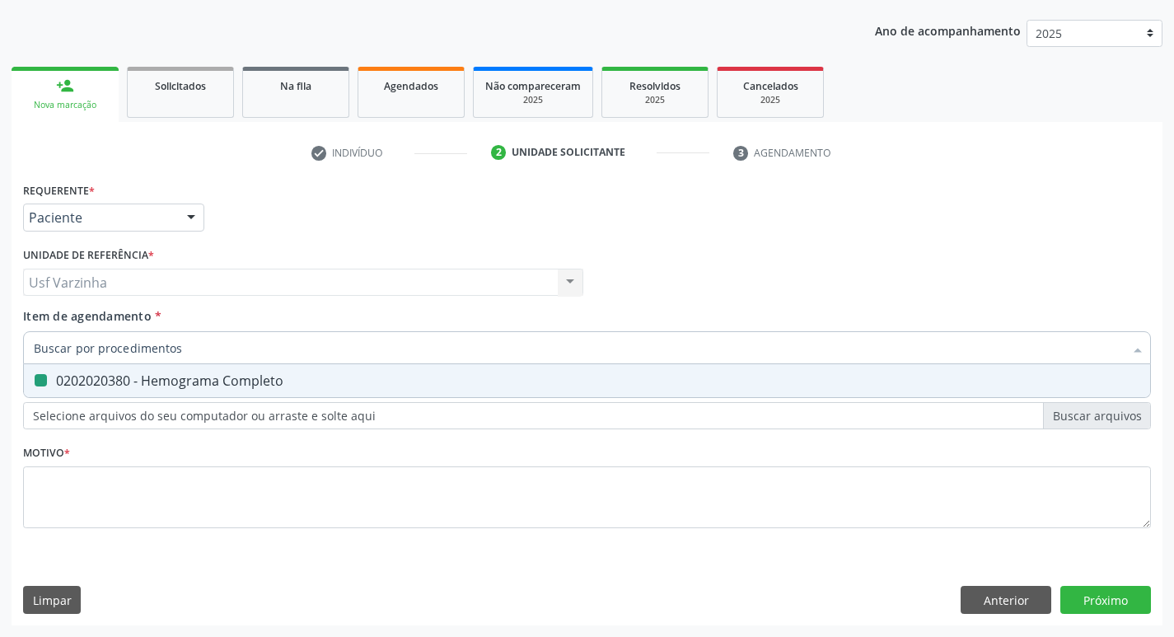
checkbox Completo "false"
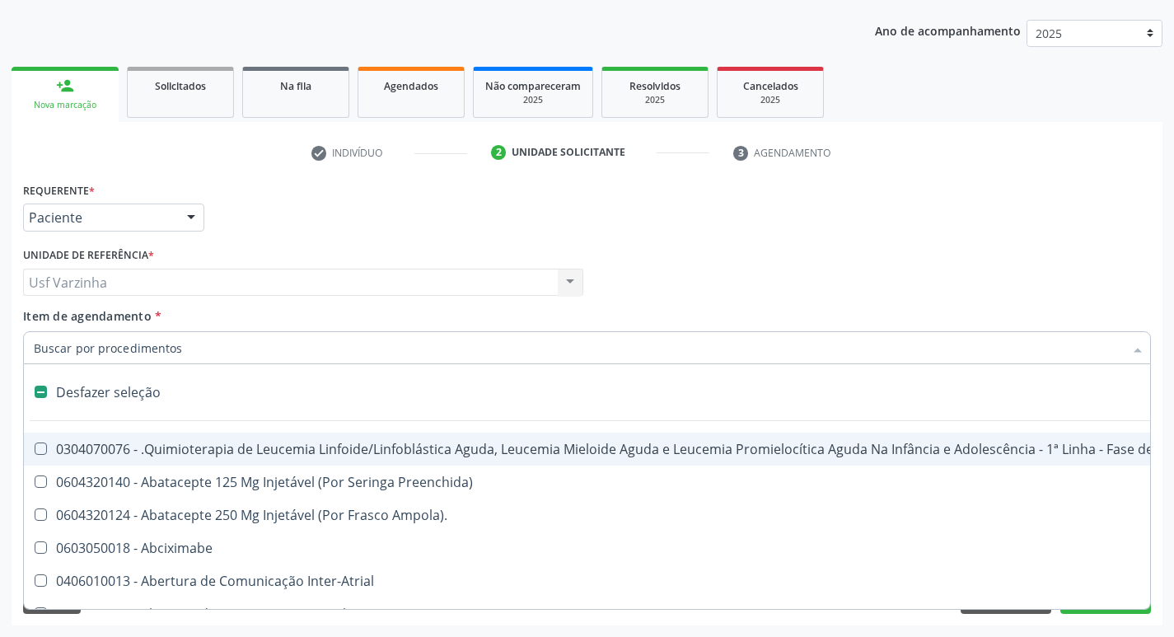
type input "t"
checkbox Reto "true"
checkbox Urina "false"
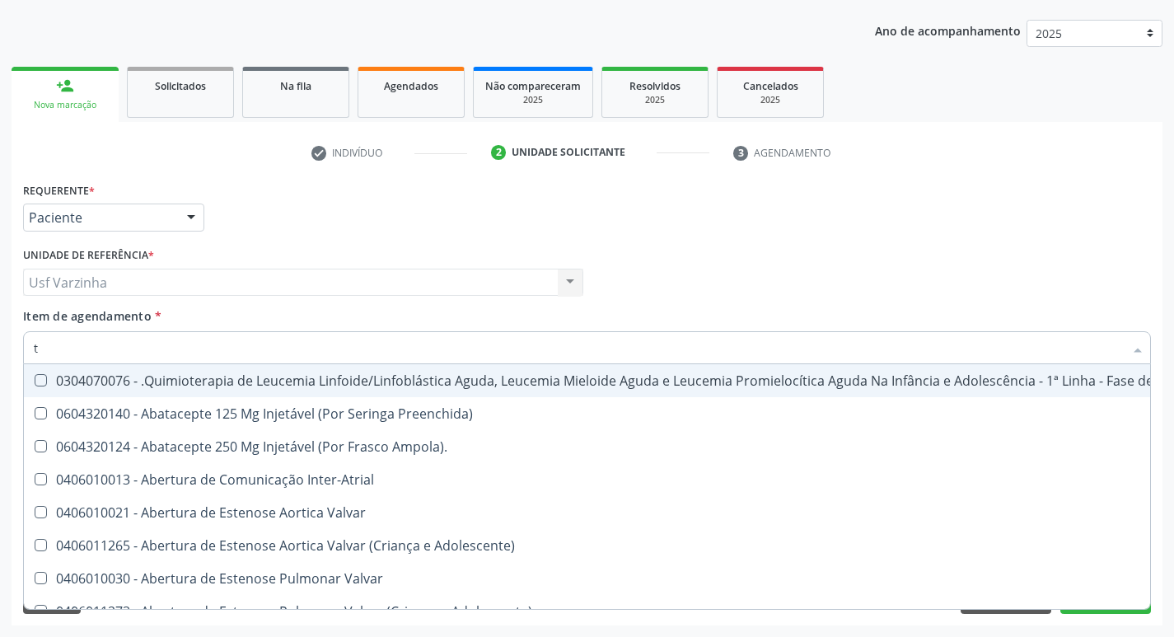
type input "to"
checkbox Transeptal "true"
checkbox Urina "false"
checkbox Videolaparoscópica "true"
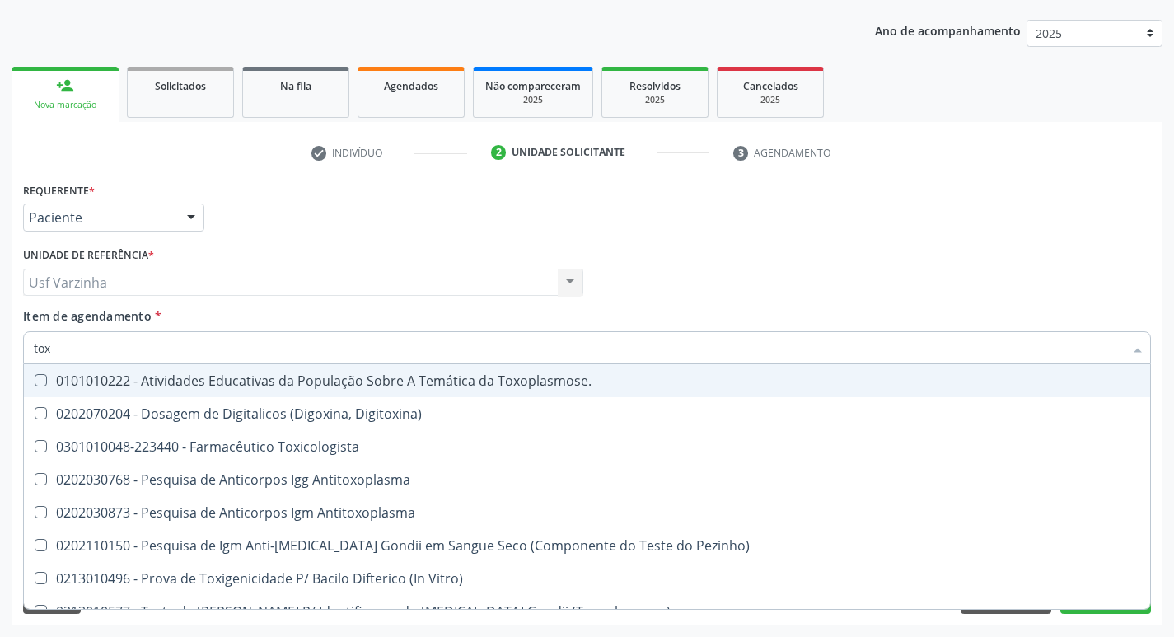
type input "toxo"
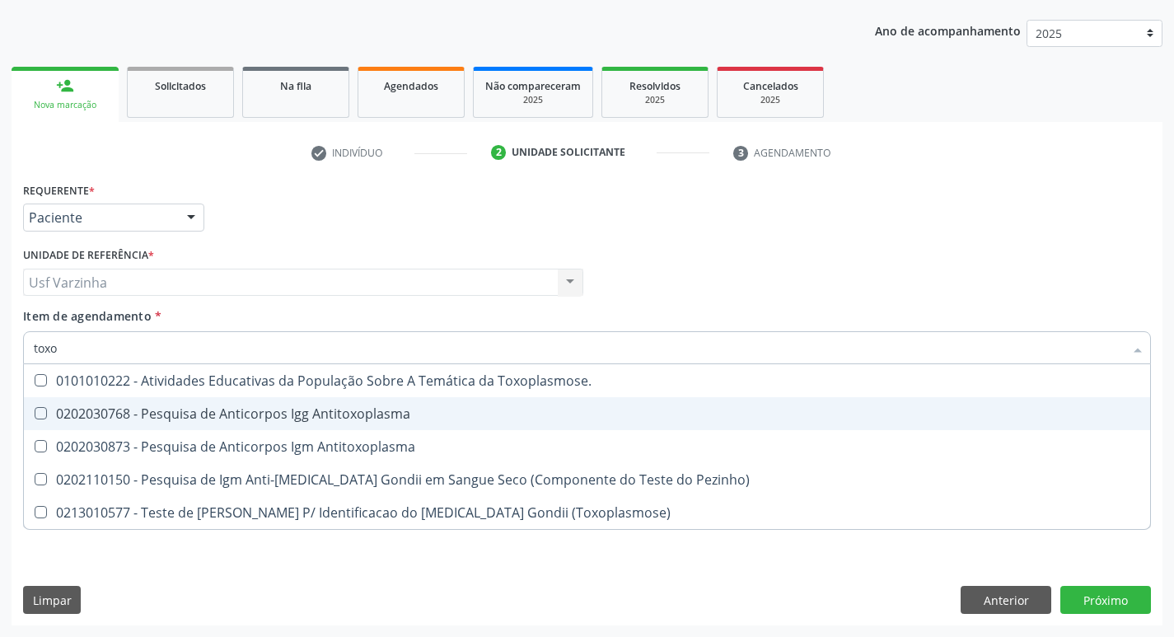
drag, startPoint x: 152, startPoint y: 409, endPoint x: 143, endPoint y: 418, distance: 11.6
click at [149, 410] on div "0202030768 - Pesquisa de Anticorpos Igg Antitoxoplasma" at bounding box center [587, 413] width 1106 height 13
checkbox Antitoxoplasma "true"
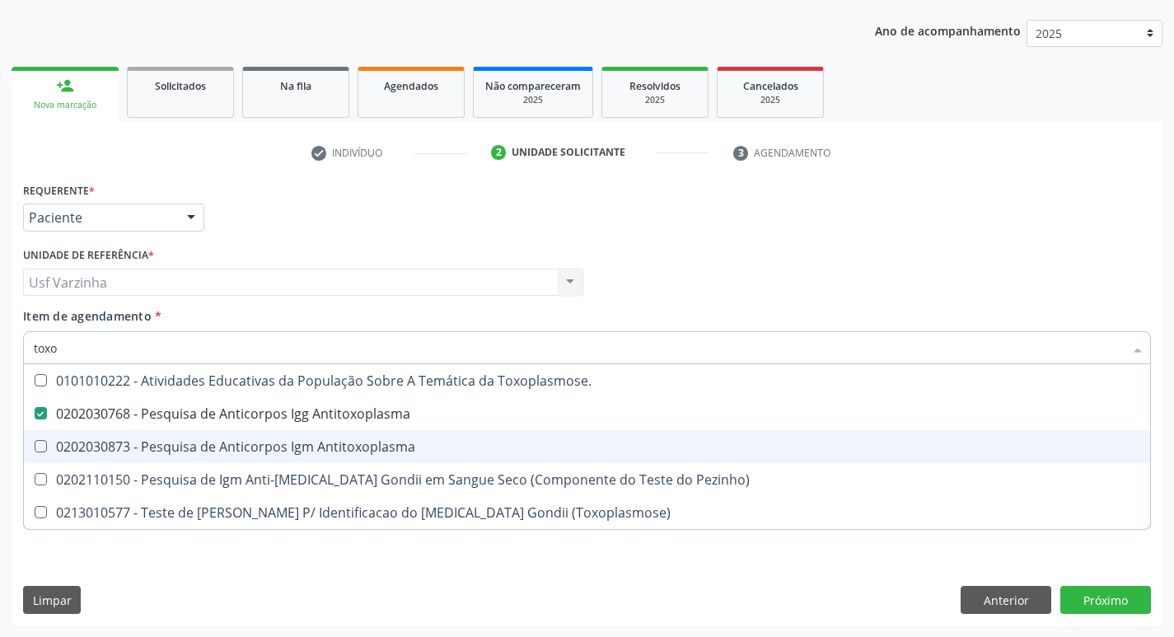
drag, startPoint x: 140, startPoint y: 439, endPoint x: 133, endPoint y: 420, distance: 20.1
click at [136, 440] on div "0202030873 - Pesquisa de Anticorpos Igm Antitoxoplasma" at bounding box center [587, 446] width 1106 height 13
checkbox Antitoxoplasma "true"
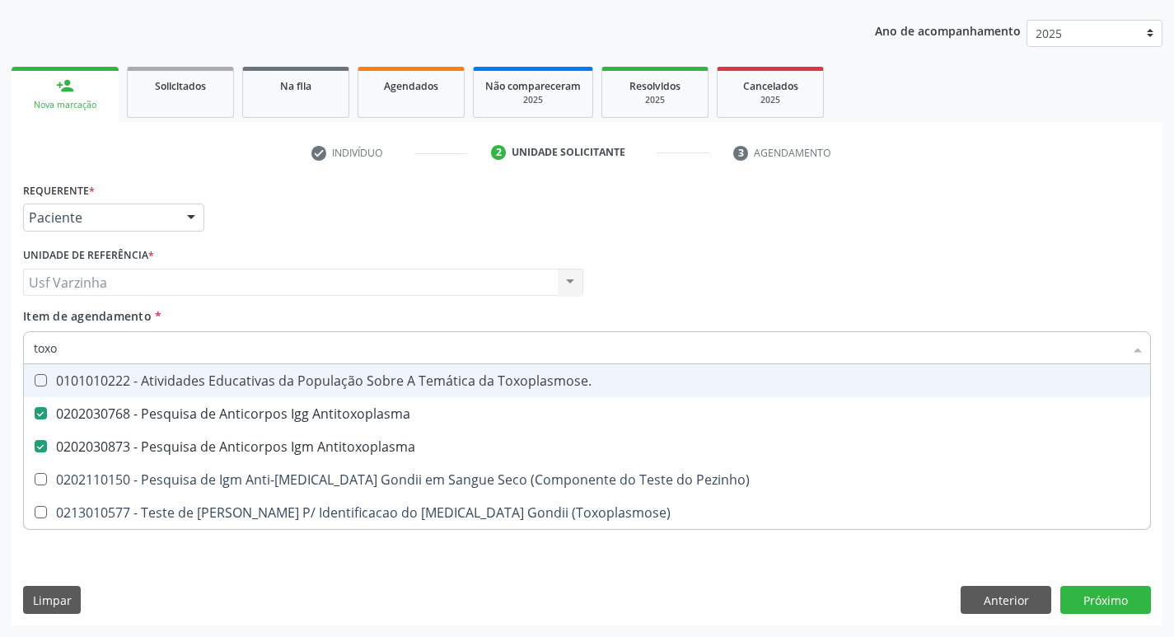
click at [70, 350] on input "toxo" at bounding box center [579, 347] width 1090 height 33
type input "tox"
checkbox Antitoxoplasma "false"
checkbox Pezinho\) "true"
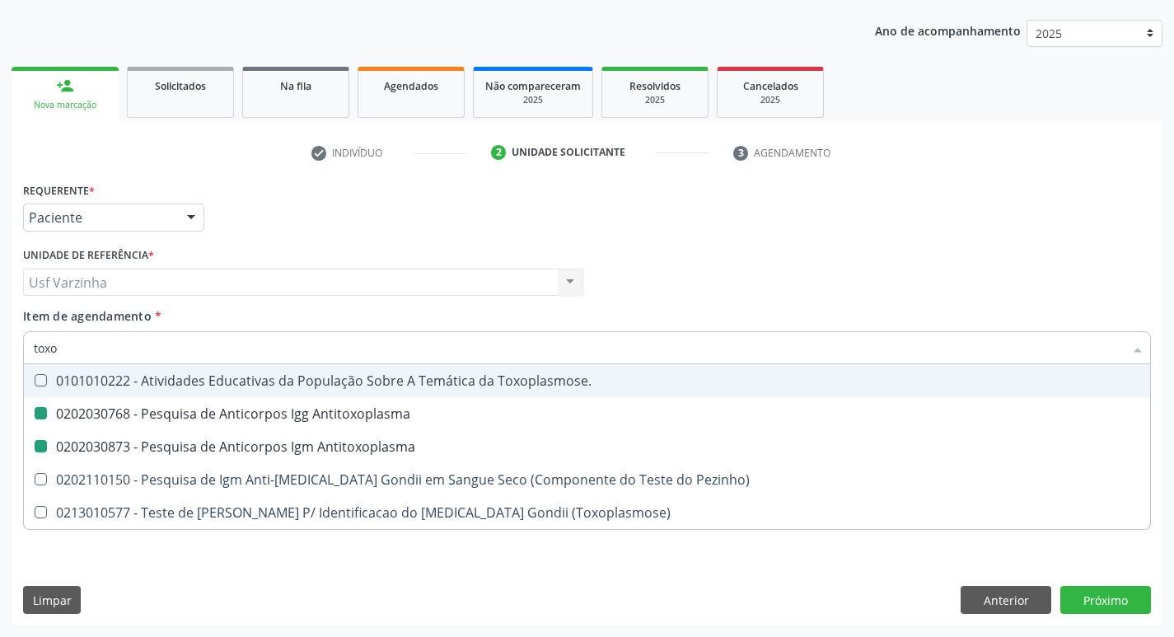
checkbox \(Toxoplasmose\) "true"
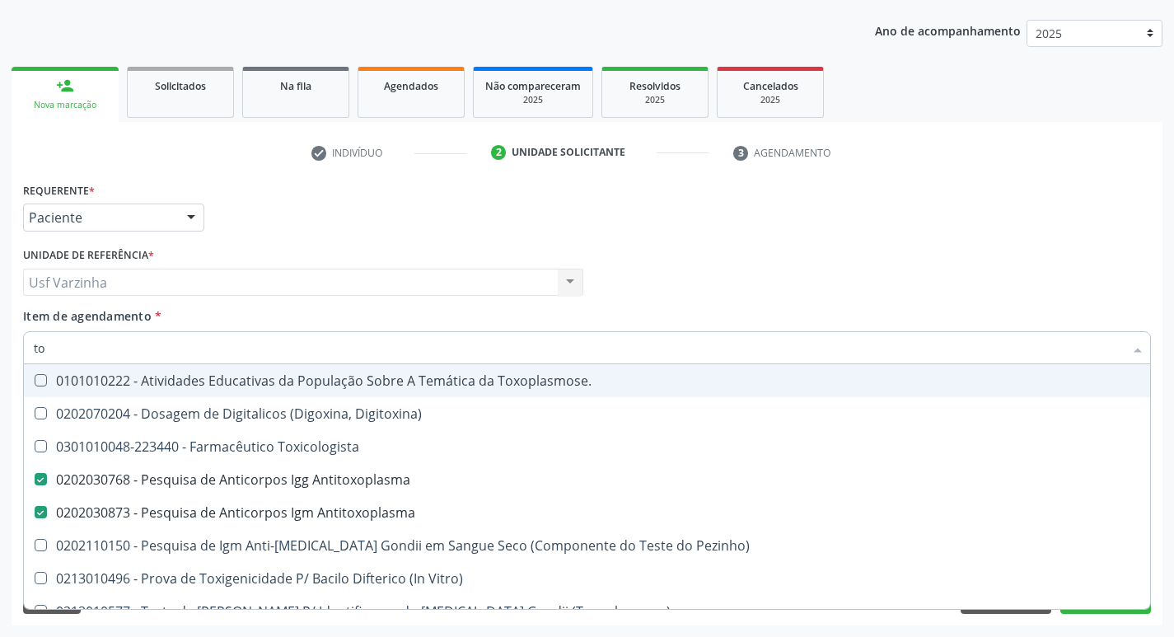
type input "t"
checkbox Antitoxoplasma "false"
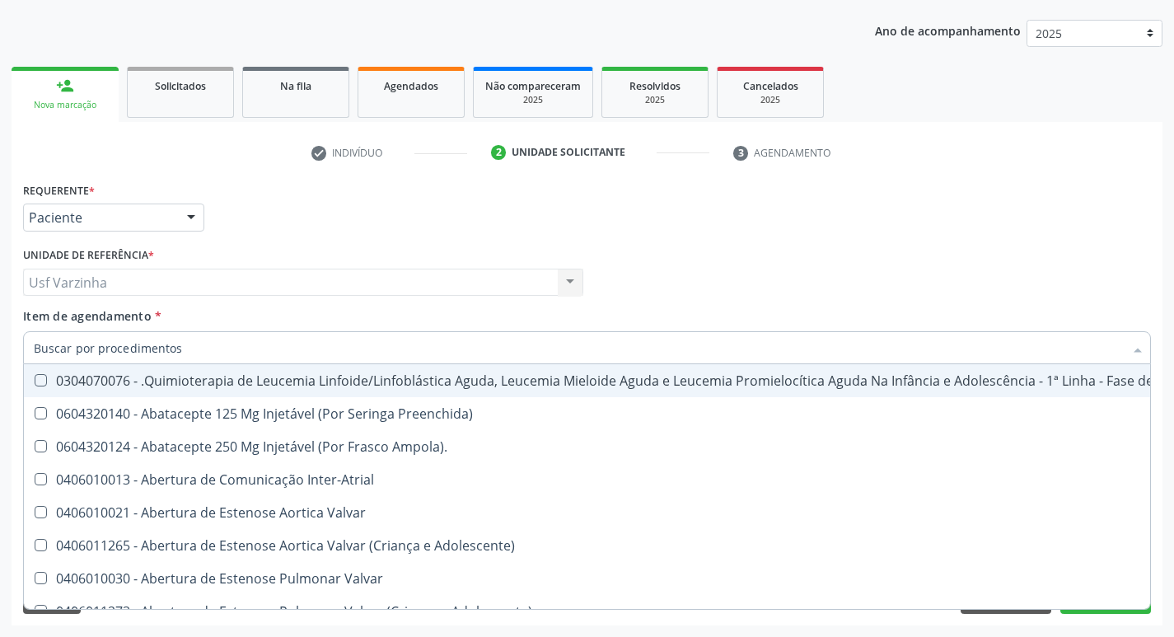
checkbox Urina "false"
checkbox Central "true"
type input "02"
checkbox Coração "true"
checkbox Urina "false"
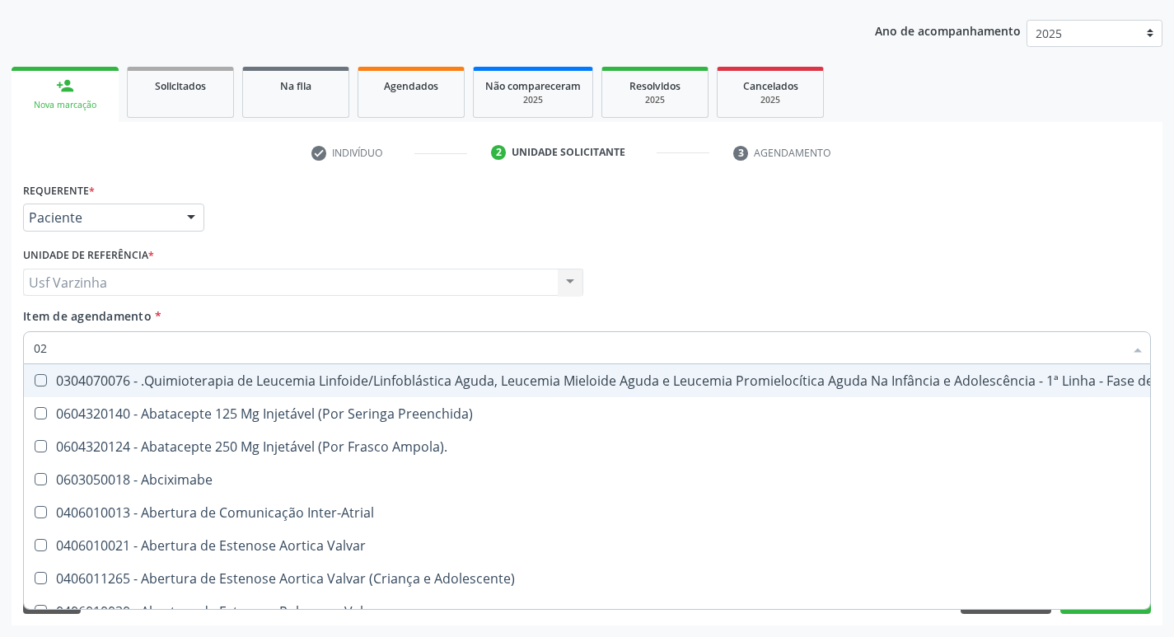
checkbox Mama "true"
checkbox Coclear "true"
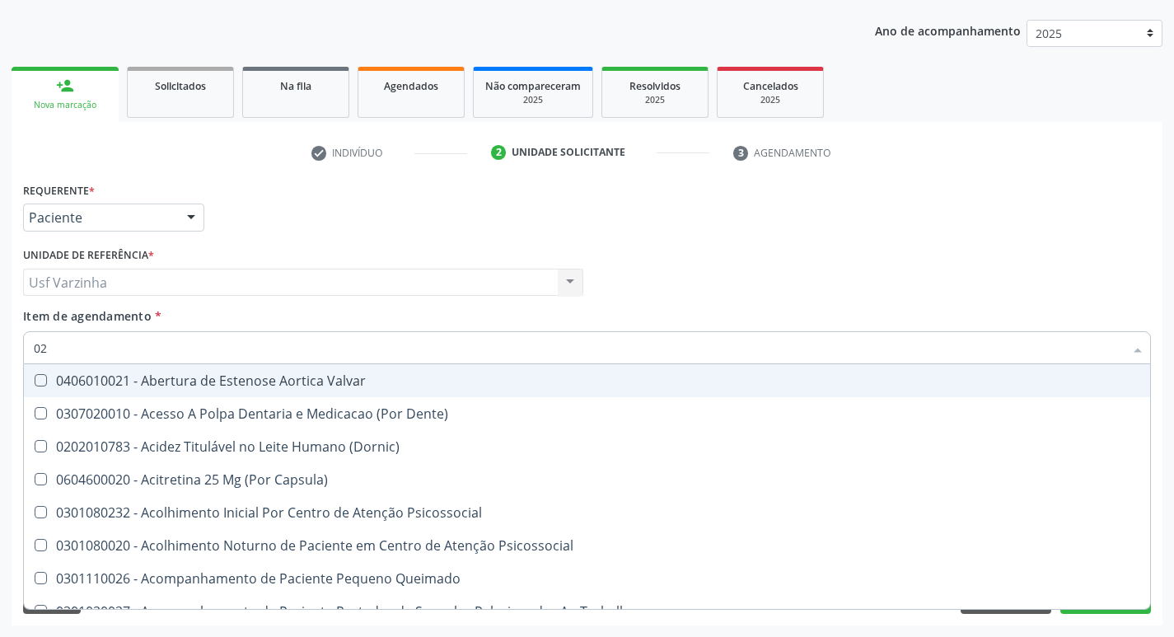
type input "020"
checkbox Terapeutica "true"
checkbox Urina "false"
checkbox Projecoes\) "true"
checkbox \(Qualitativo\) "true"
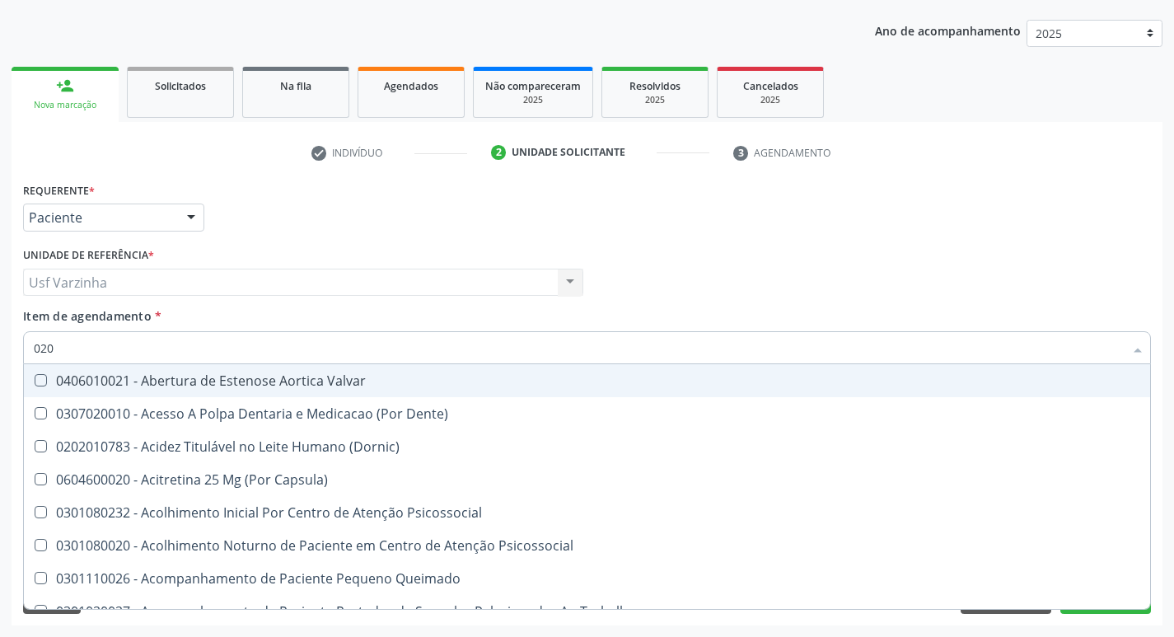
checkbox Abo "false"
checkbox Glicose "false"
checkbox \(T3\) "true"
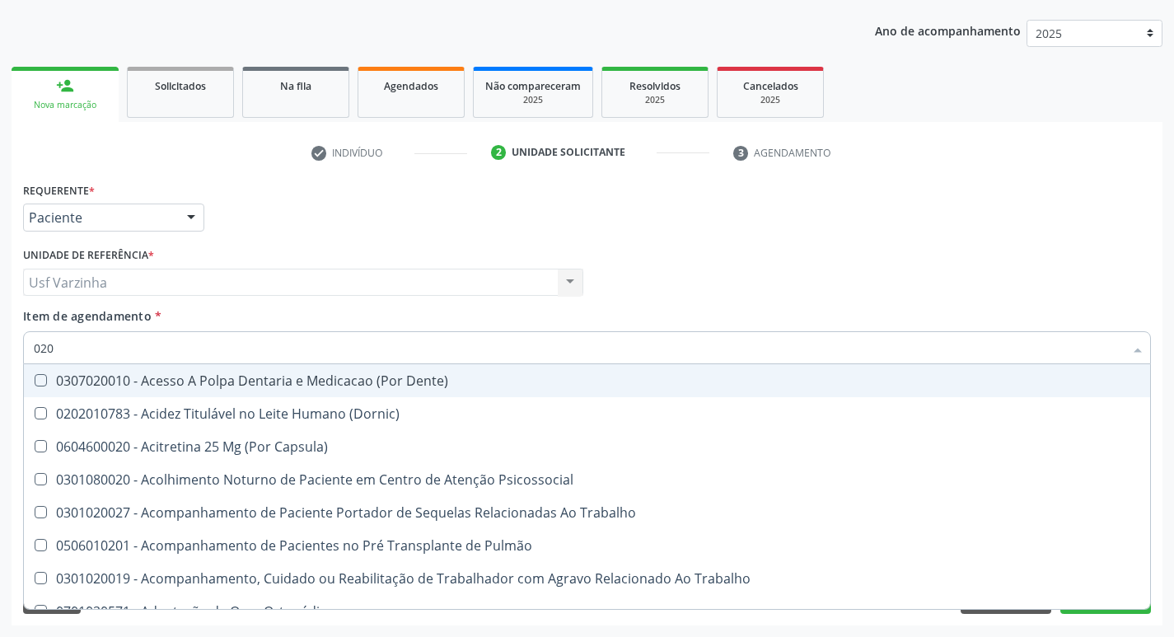
type input "0202"
checkbox Capsula\) "true"
checkbox Urina "false"
checkbox Coagulação\ "true"
checkbox Laser "true"
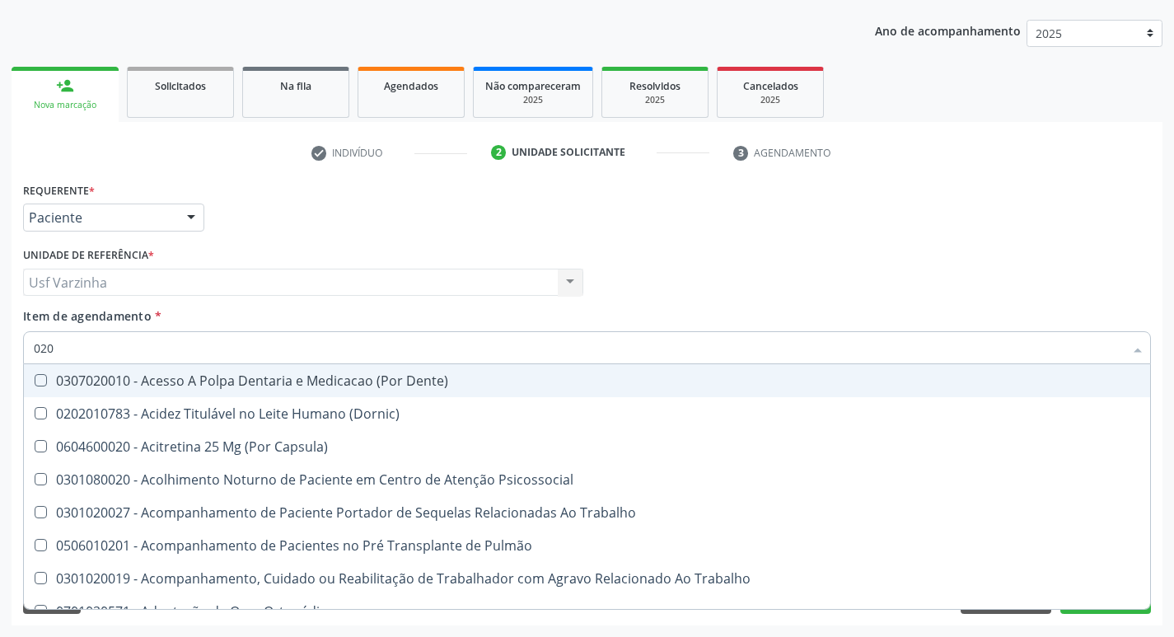
checkbox Biologica "true"
checkbox Abo "false"
checkbox Dosagens\) "true"
checkbox Euglobulina "true"
checkbox Glicose "false"
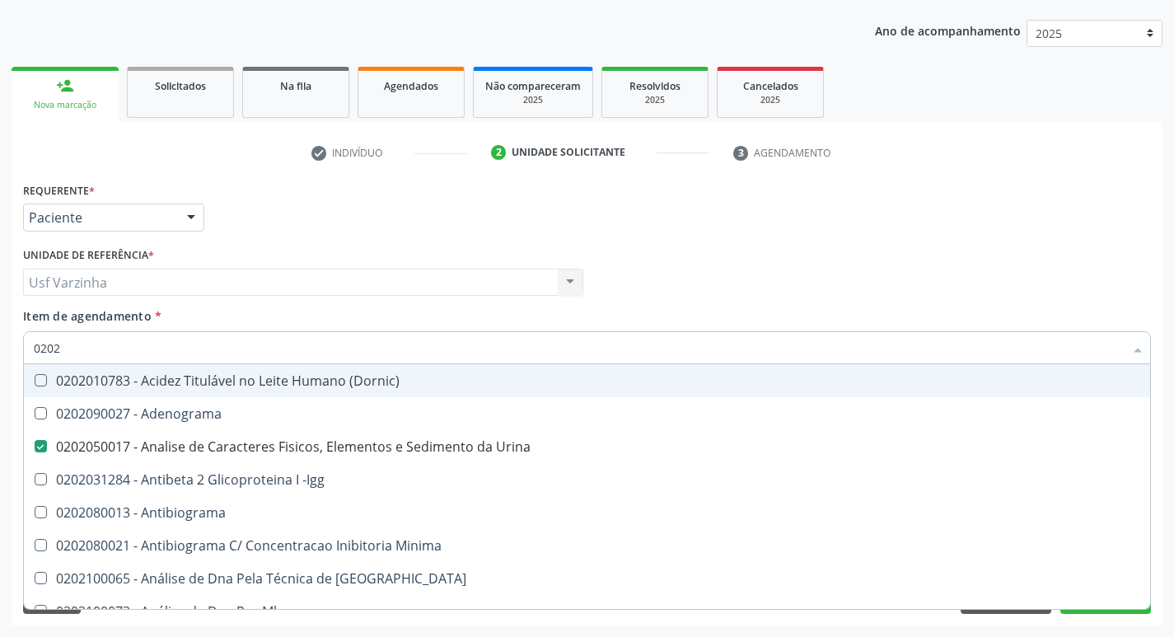
type input "02021"
checkbox Urina "false"
checkbox Ativado "true"
checkbox Abo "false"
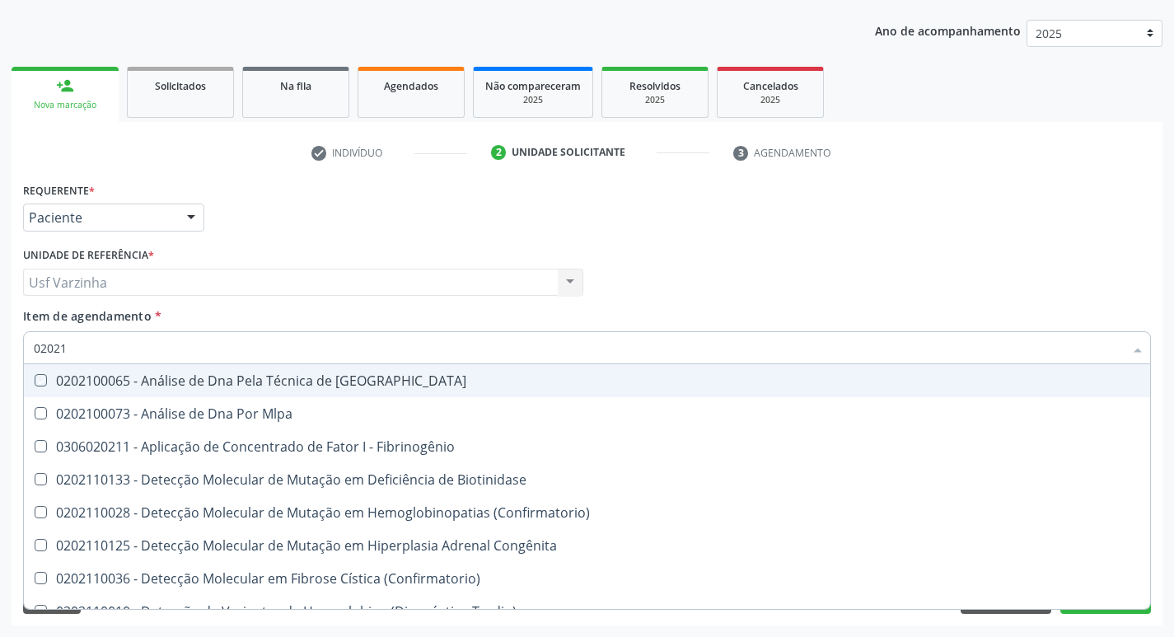
type input "020212"
checkbox Blot "true"
checkbox Abo "false"
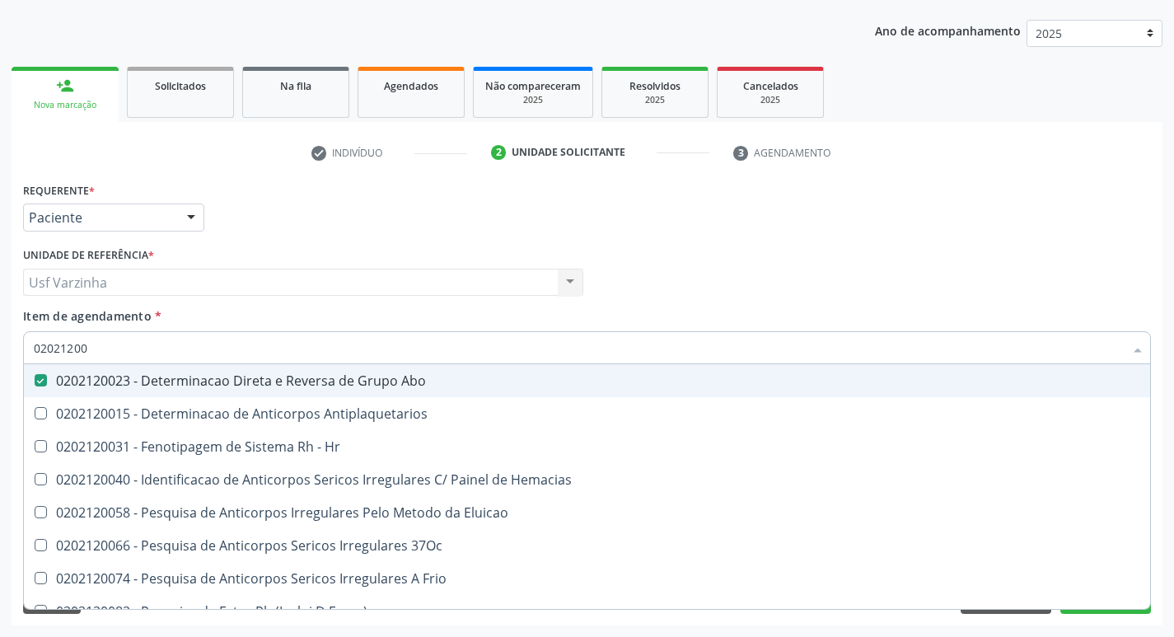
type input "020212008"
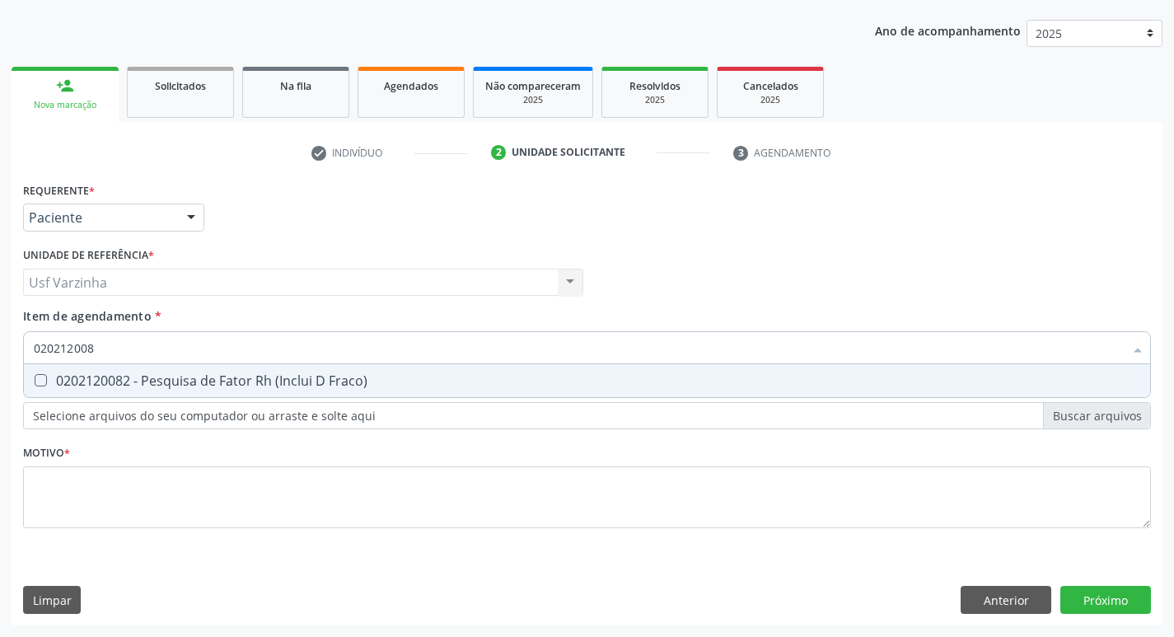
drag, startPoint x: 35, startPoint y: 388, endPoint x: 93, endPoint y: 348, distance: 69.9
click at [39, 386] on span "0202120082 - Pesquisa de Fator Rh (Inclui D Fraco)" at bounding box center [587, 380] width 1126 height 33
checkbox Fraco\) "true"
click at [103, 346] on input "020212008" at bounding box center [579, 347] width 1090 height 33
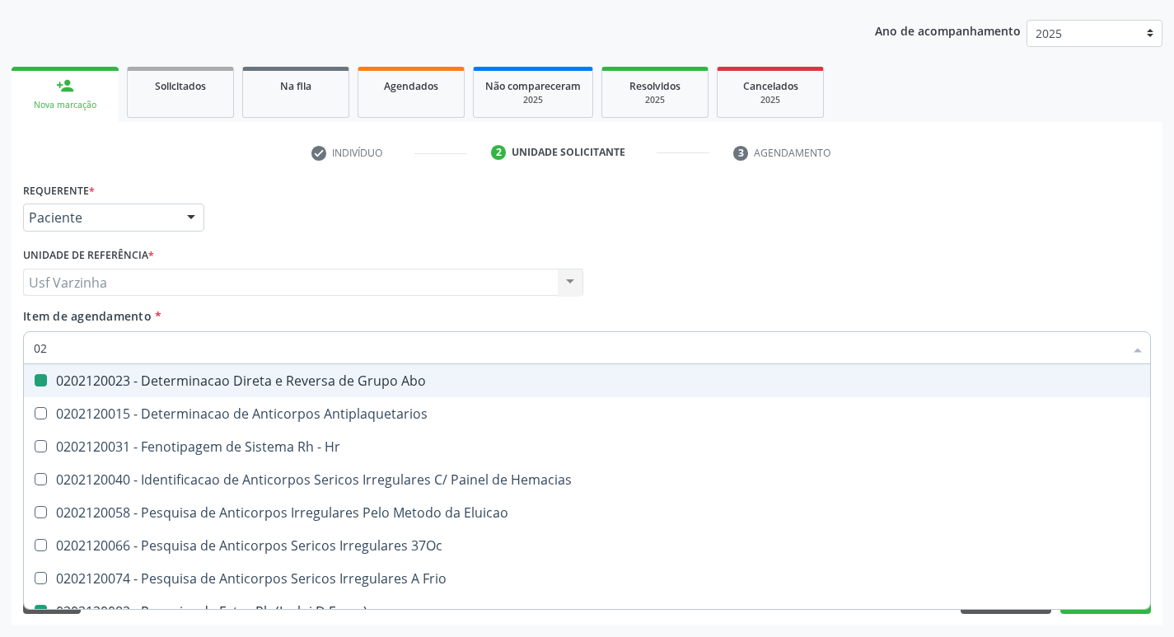
type input "0"
checkbox Abo "false"
checkbox Hr "false"
checkbox Fraco\) "false"
checkbox \(Tia\) "false"
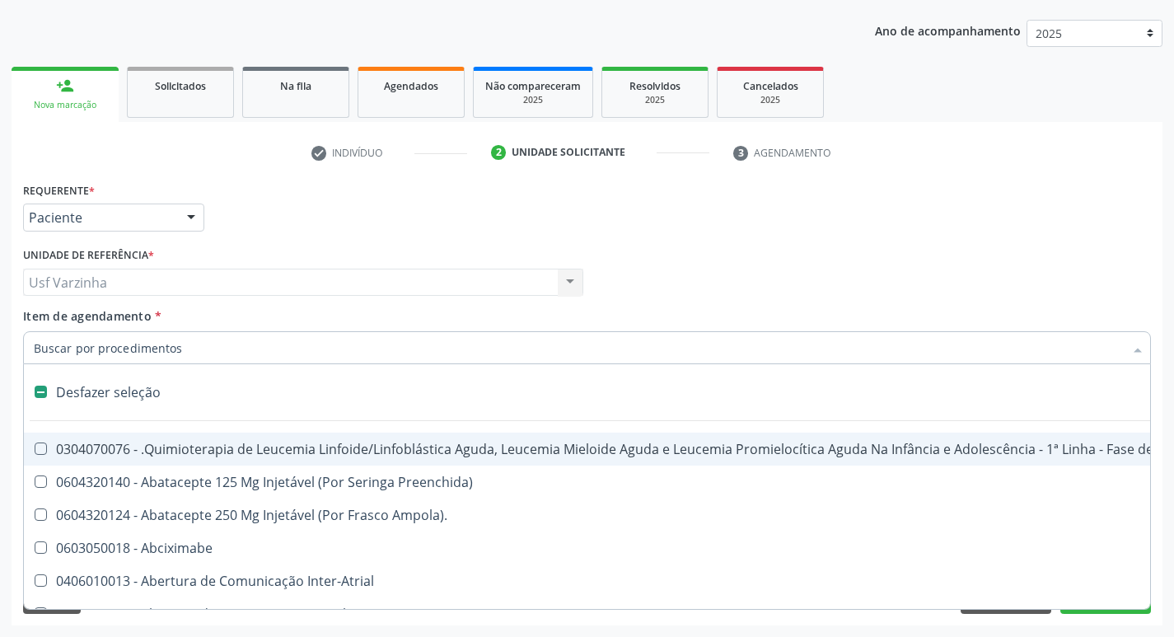
type input "c"
checkbox Punho "true"
checkbox Urina "false"
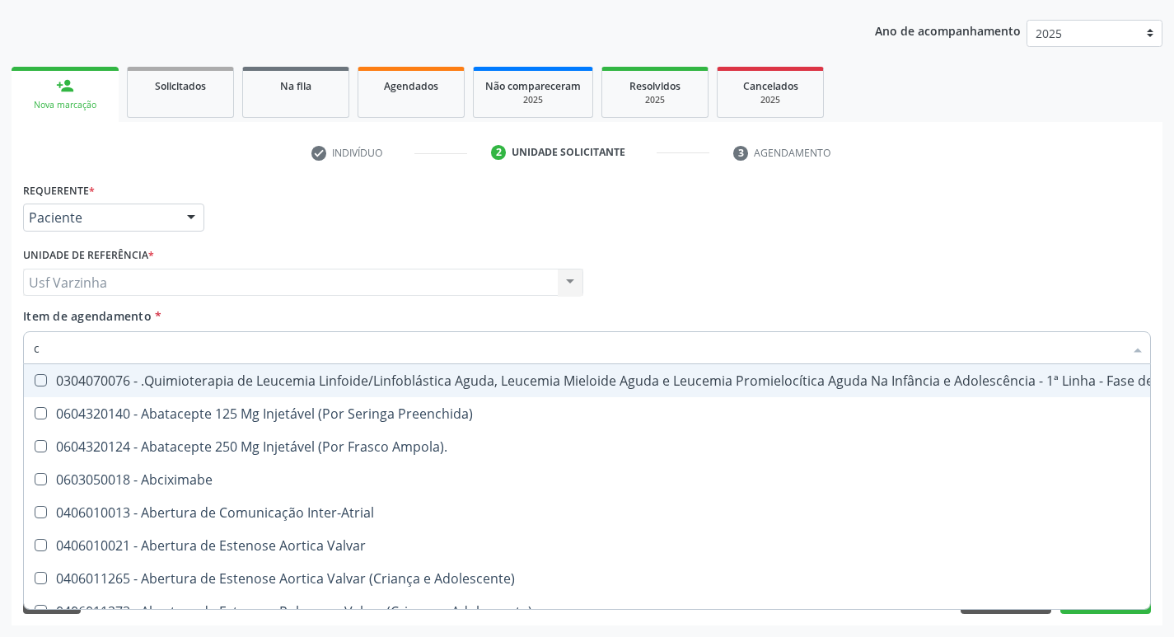
type input "cu"
checkbox Urina "false"
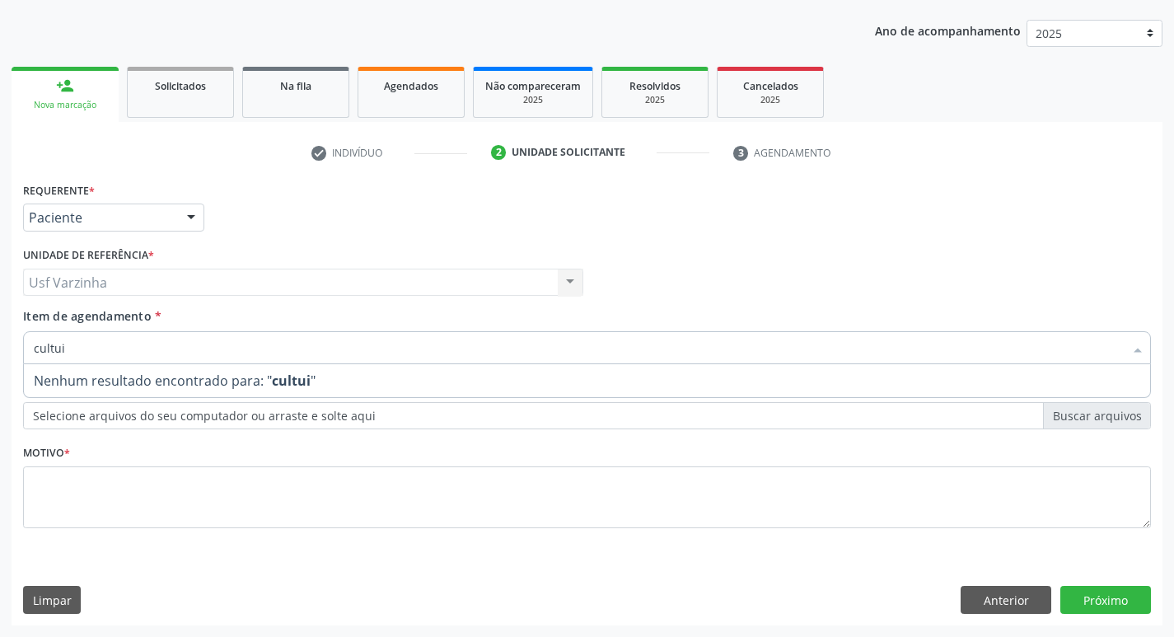
type input "cultu"
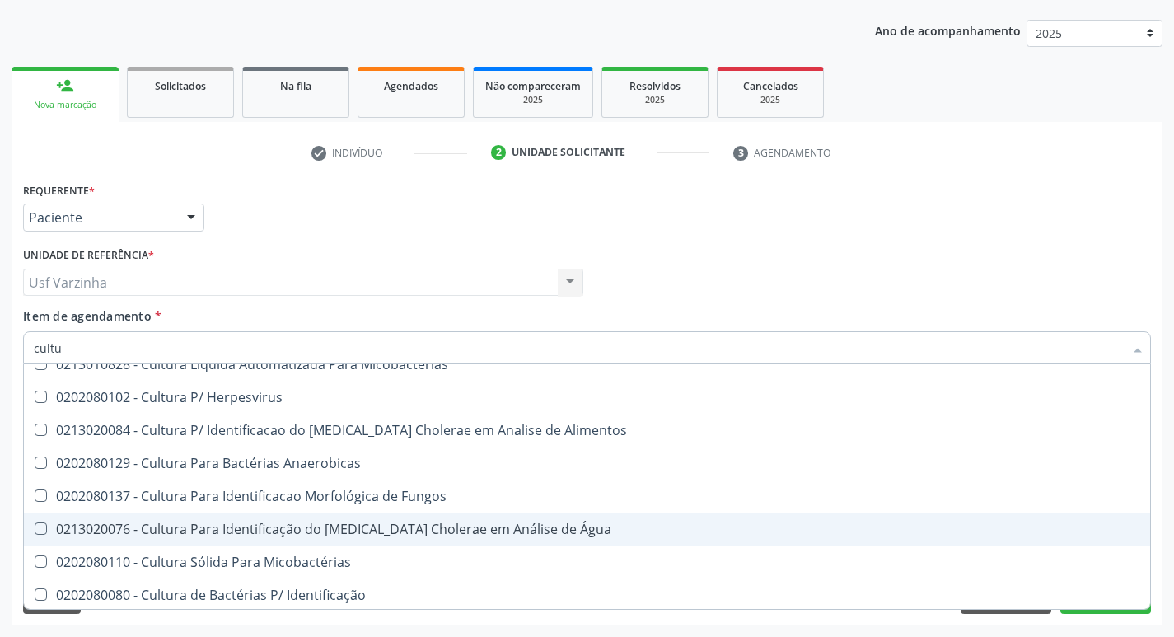
scroll to position [165, 0]
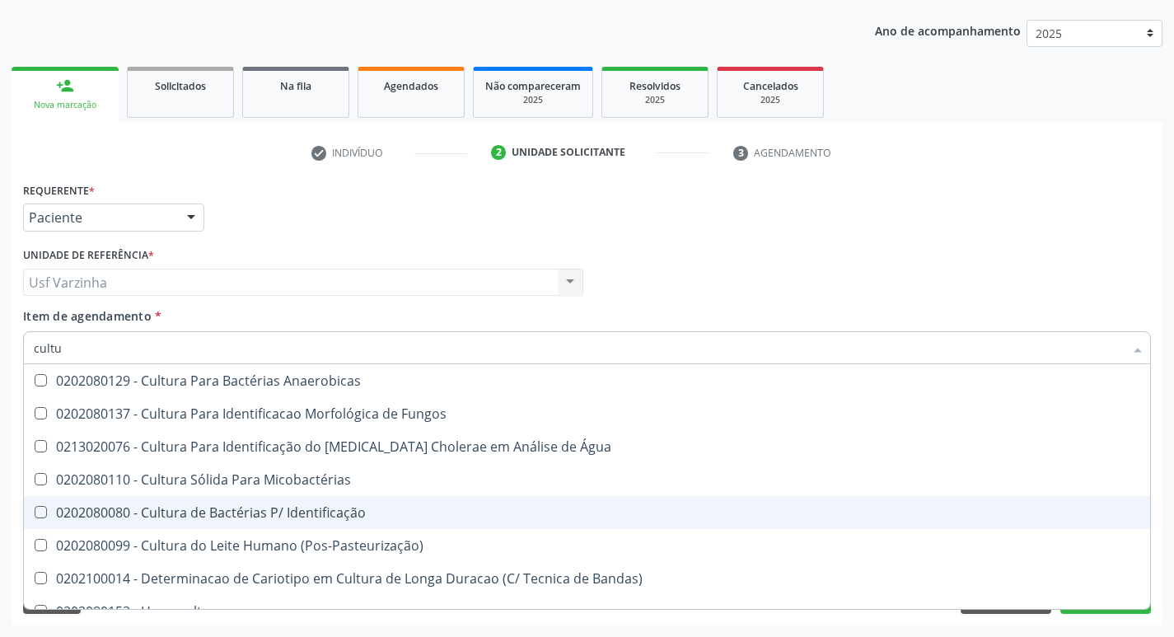
click at [262, 516] on div "0202080080 - Cultura de Bactérias P/ Identificação" at bounding box center [587, 512] width 1106 height 13
checkbox Identificação "true"
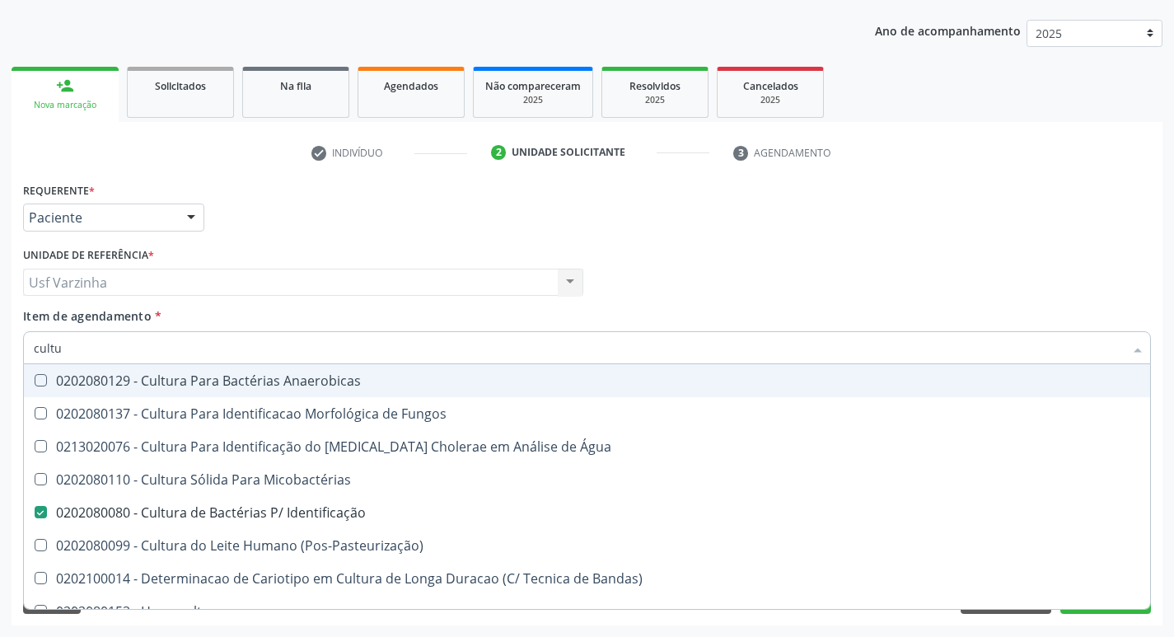
click at [79, 351] on input "cultu" at bounding box center [579, 347] width 1090 height 33
type input "c"
checkbox Identificação "false"
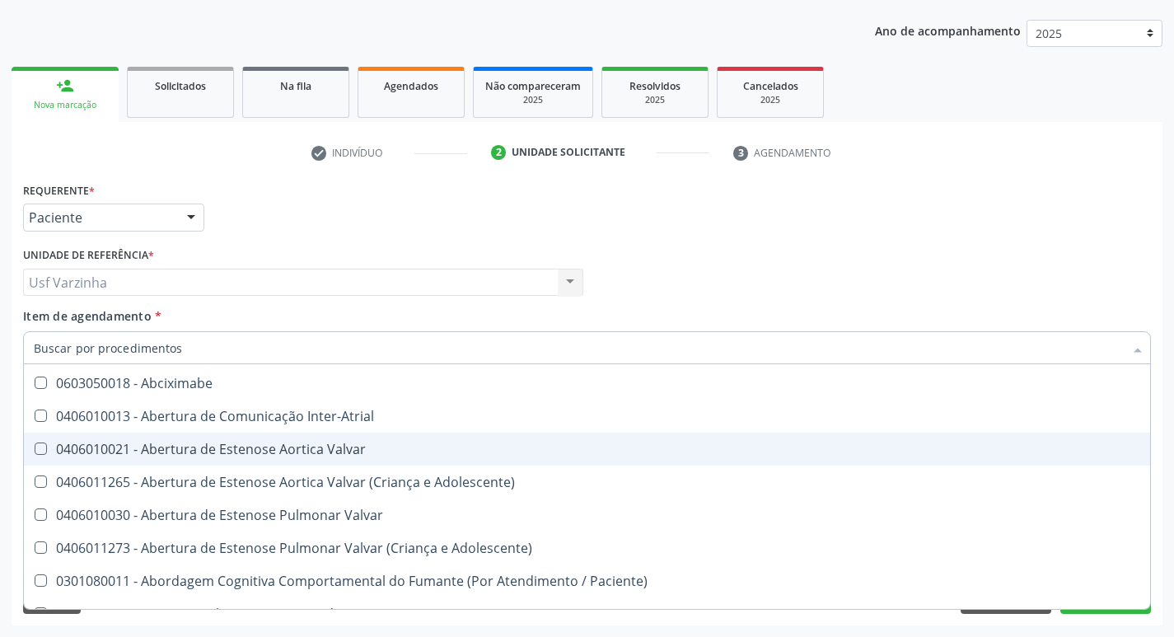
scroll to position [233, 0]
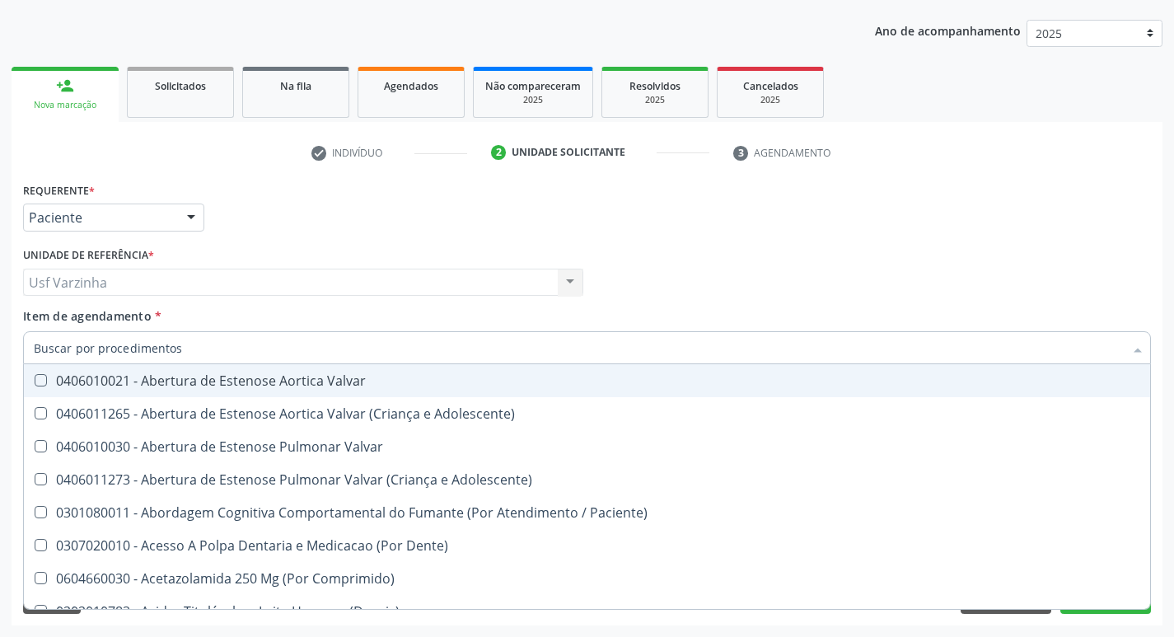
type input "r"
checkbox Dedo "true"
checkbox Urina "false"
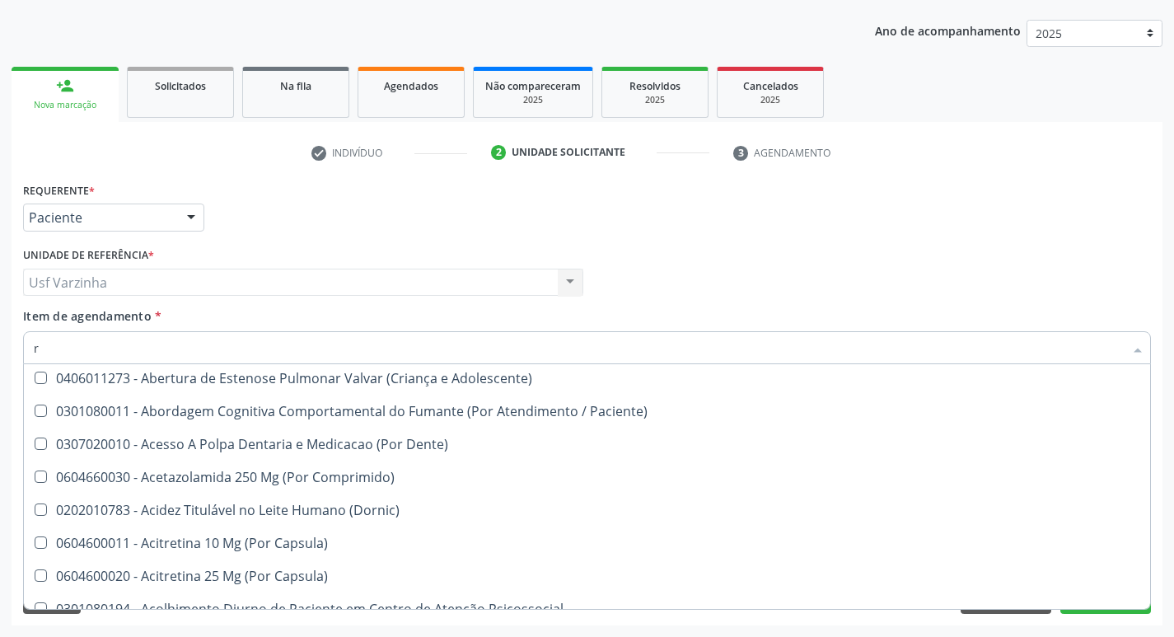
scroll to position [165, 0]
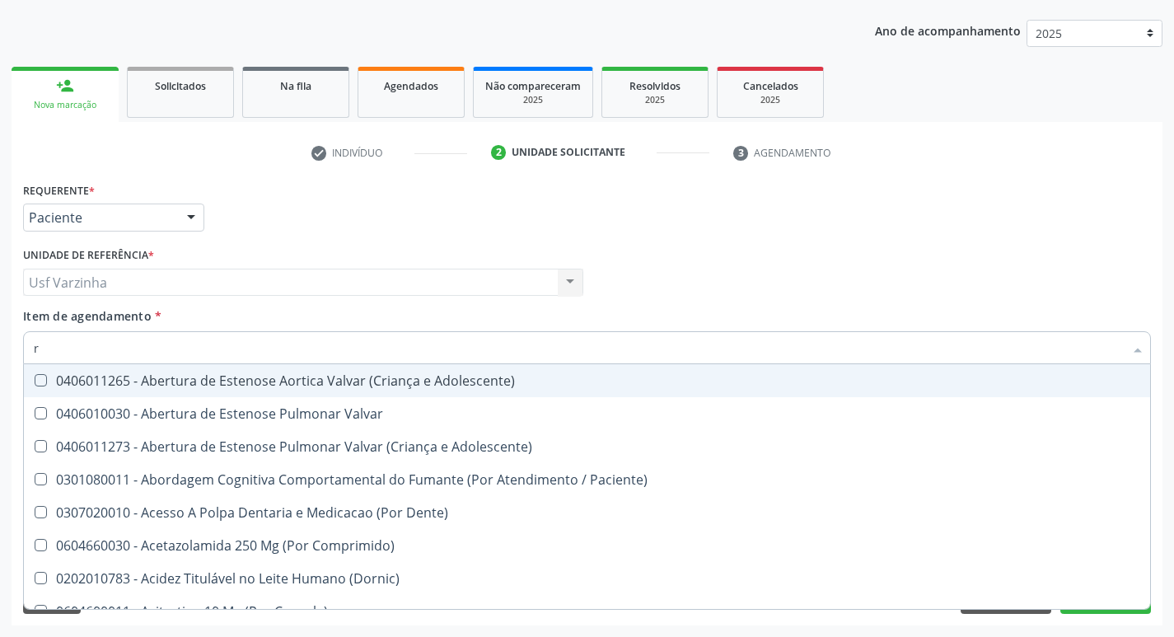
type input "ru"
checkbox Locomoção "true"
checkbox Urina "false"
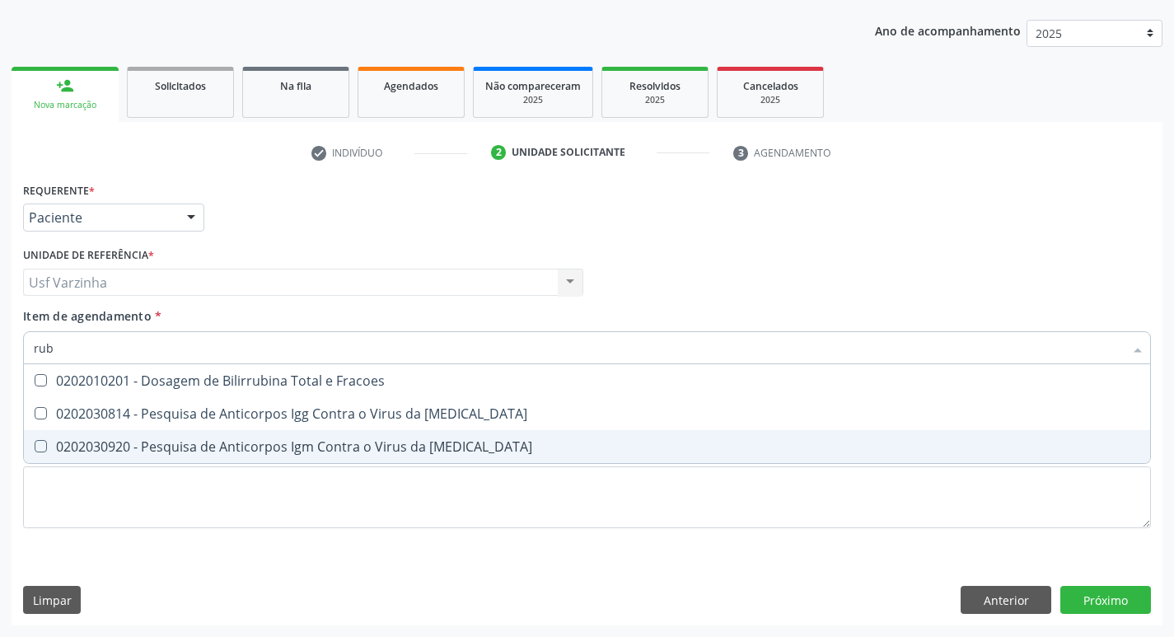
scroll to position [0, 0]
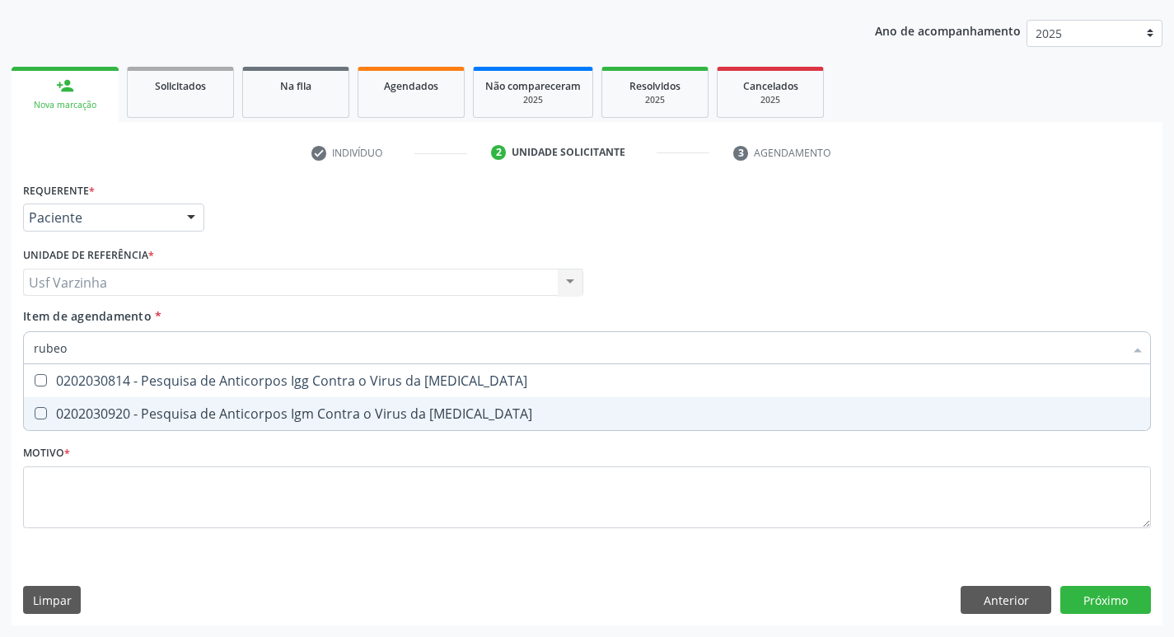
type input "rubeol"
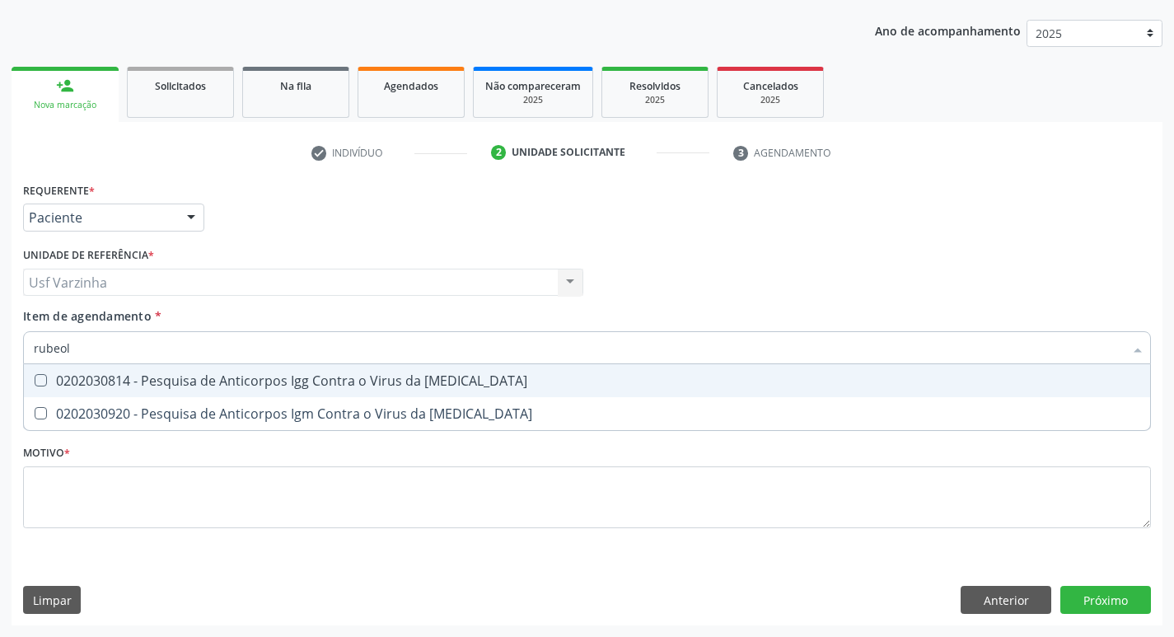
drag, startPoint x: 72, startPoint y: 383, endPoint x: 75, endPoint y: 418, distance: 35.5
click at [71, 390] on span "0202030814 - Pesquisa de Anticorpos Igg Contra o Virus da Rubeola" at bounding box center [587, 380] width 1126 height 33
checkbox Rubeola "true"
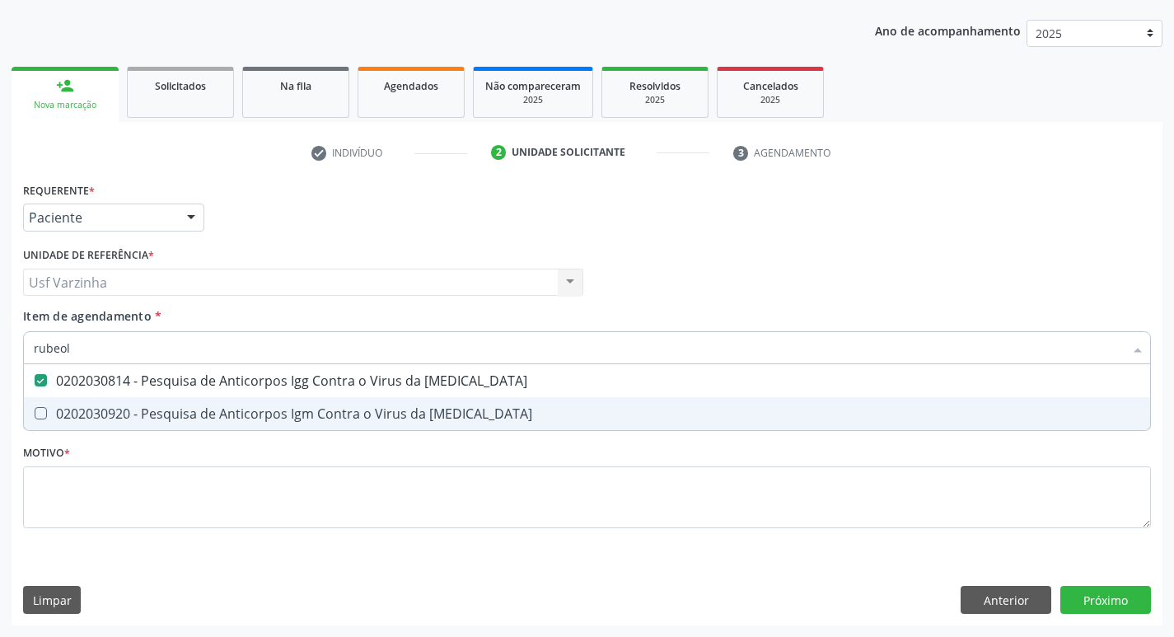
drag, startPoint x: 75, startPoint y: 418, endPoint x: 69, endPoint y: 356, distance: 62.9
click at [75, 398] on span "0202030920 - Pesquisa de Anticorpos Igm Contra o Virus da Rubeola" at bounding box center [587, 413] width 1126 height 33
checkbox Rubeola "true"
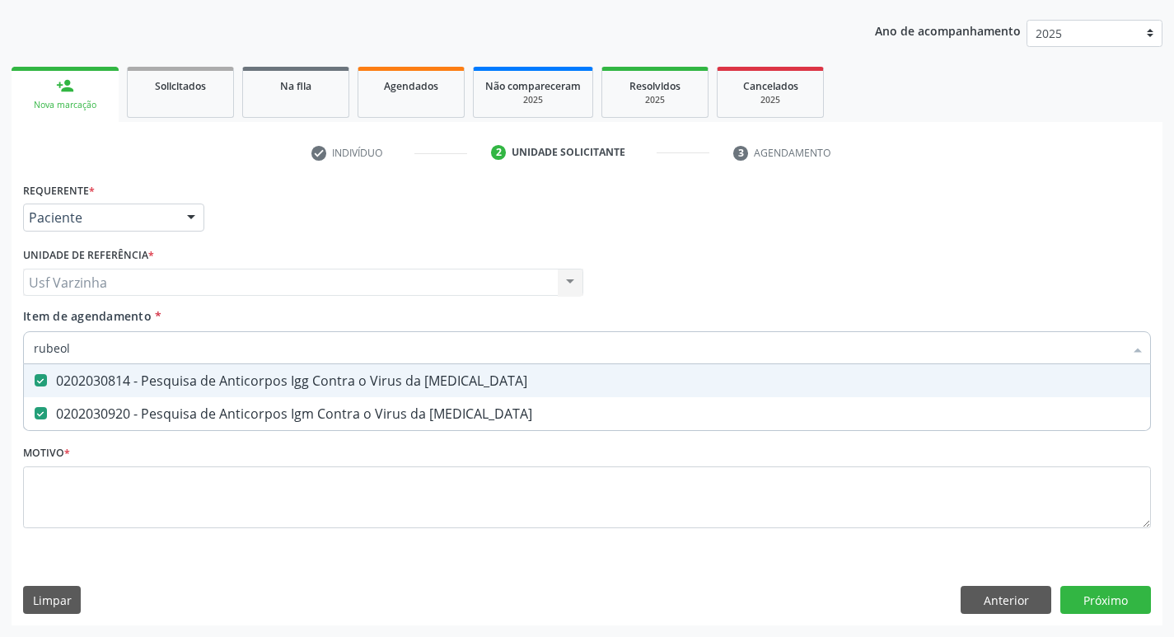
click at [75, 351] on input "rubeol" at bounding box center [579, 347] width 1090 height 33
type input "r"
checkbox Rubeola "false"
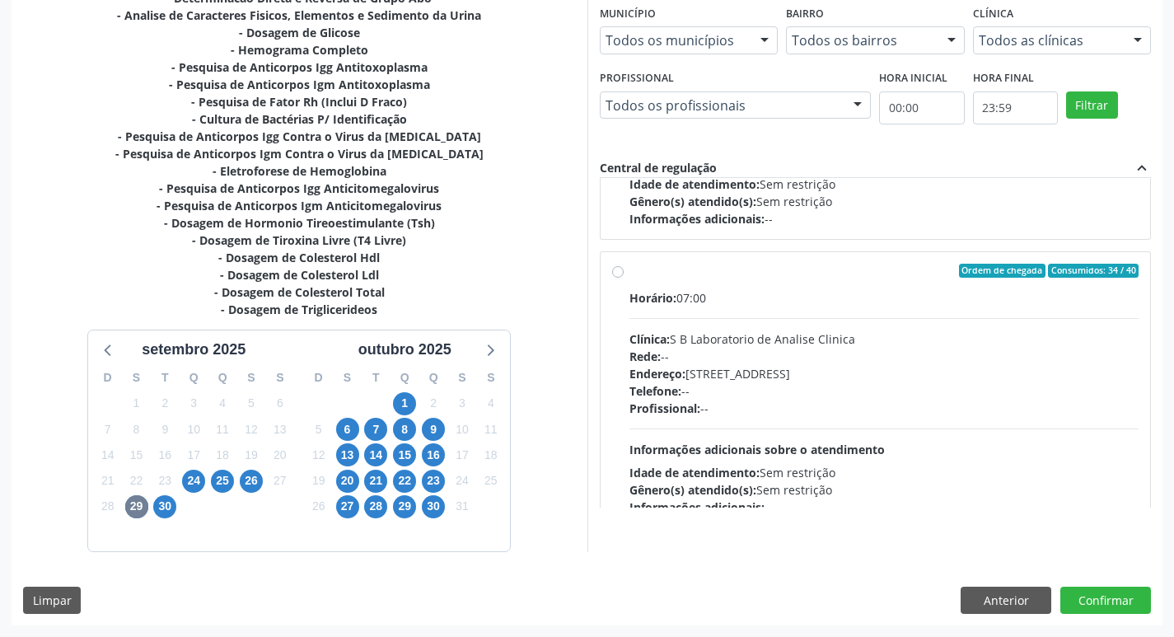
scroll to position [247, 0]
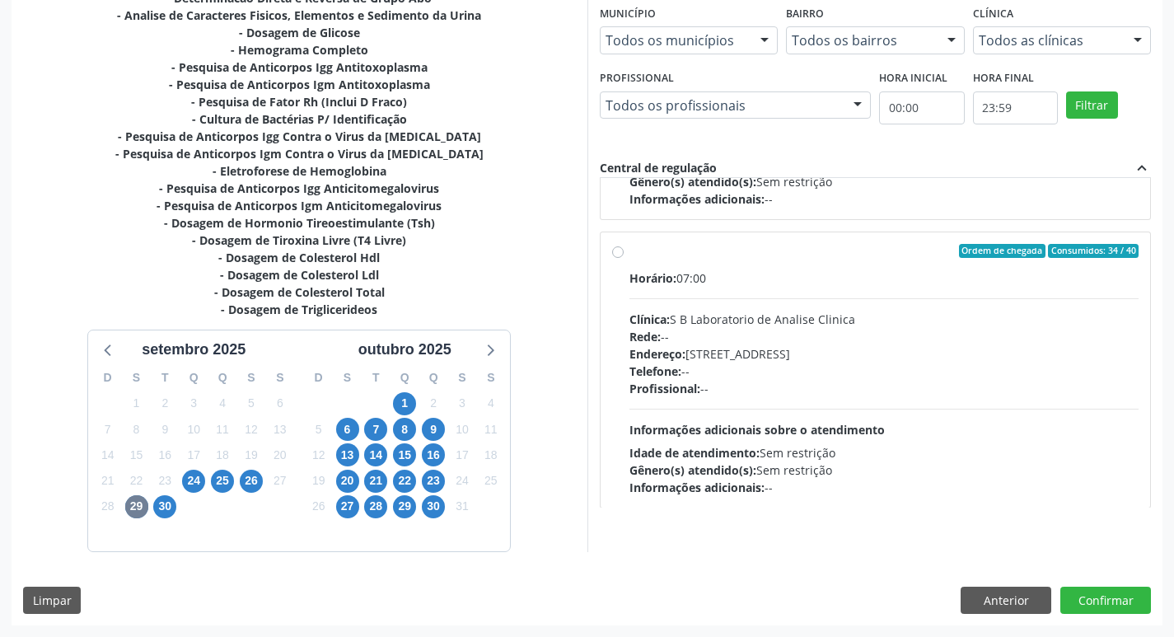
click at [629, 251] on label "Ordem de chegada Consumidos: 34 / 40 Horário: 07:00 Clínica: S B Laboratorio de…" at bounding box center [884, 370] width 510 height 253
click at [617, 251] on input "Ordem de chegada Consumidos: 34 / 40 Horário: 07:00 Clínica: S B Laboratorio de…" at bounding box center [618, 251] width 12 height 15
radio input "true"
click at [1073, 599] on button "Confirmar" at bounding box center [1105, 601] width 91 height 28
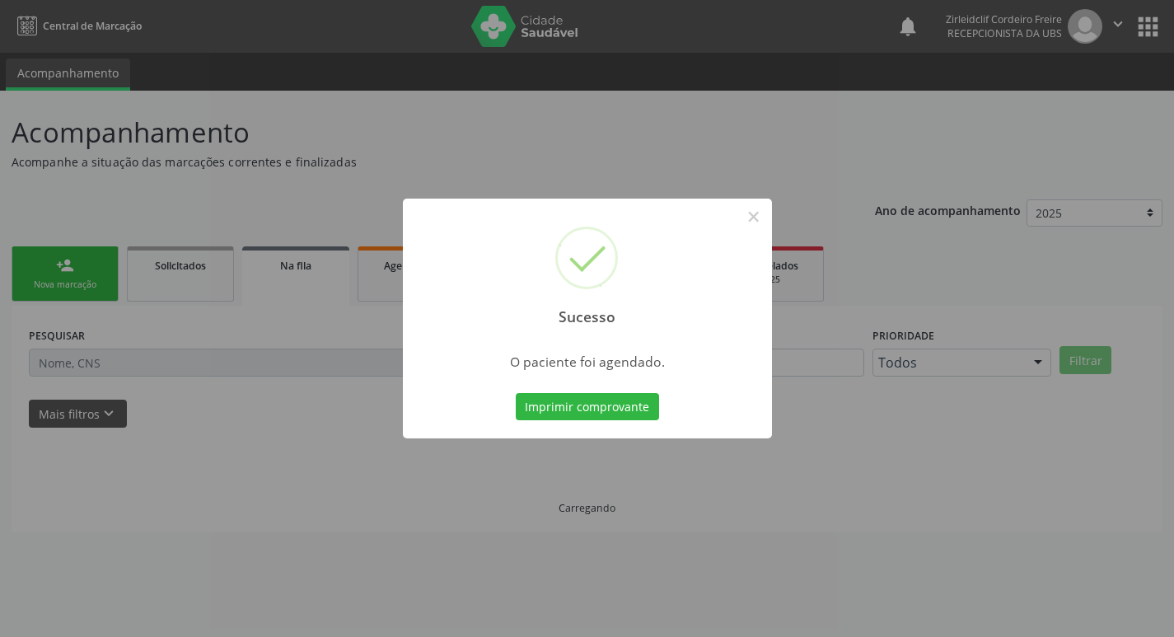
scroll to position [0, 0]
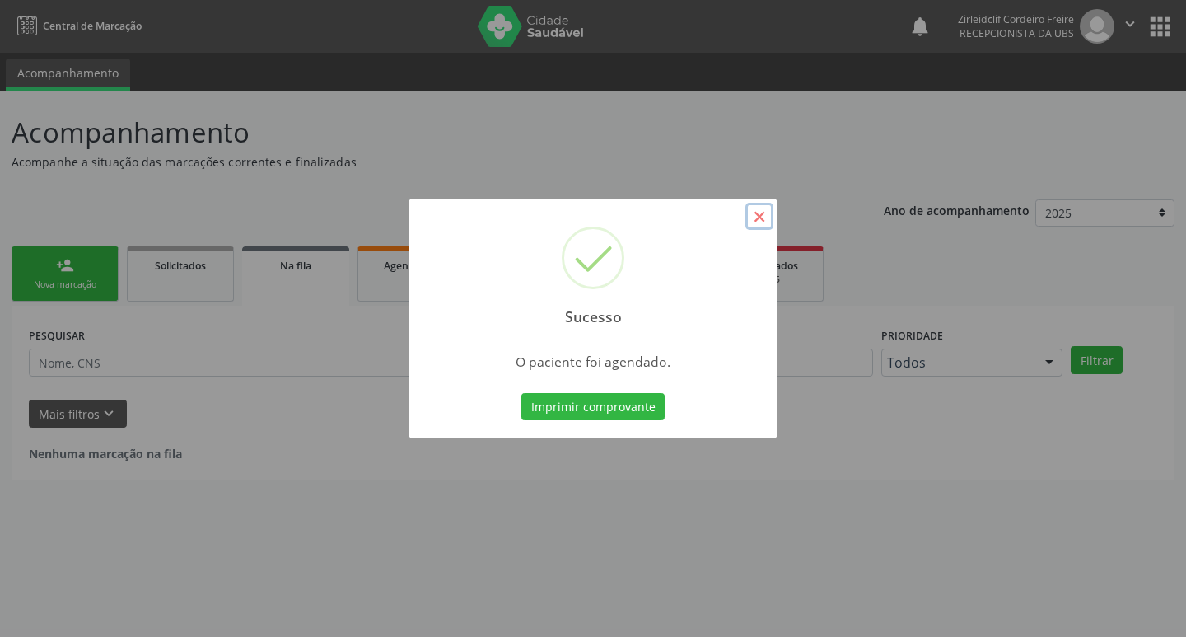
click at [755, 222] on button "×" at bounding box center [759, 217] width 28 height 28
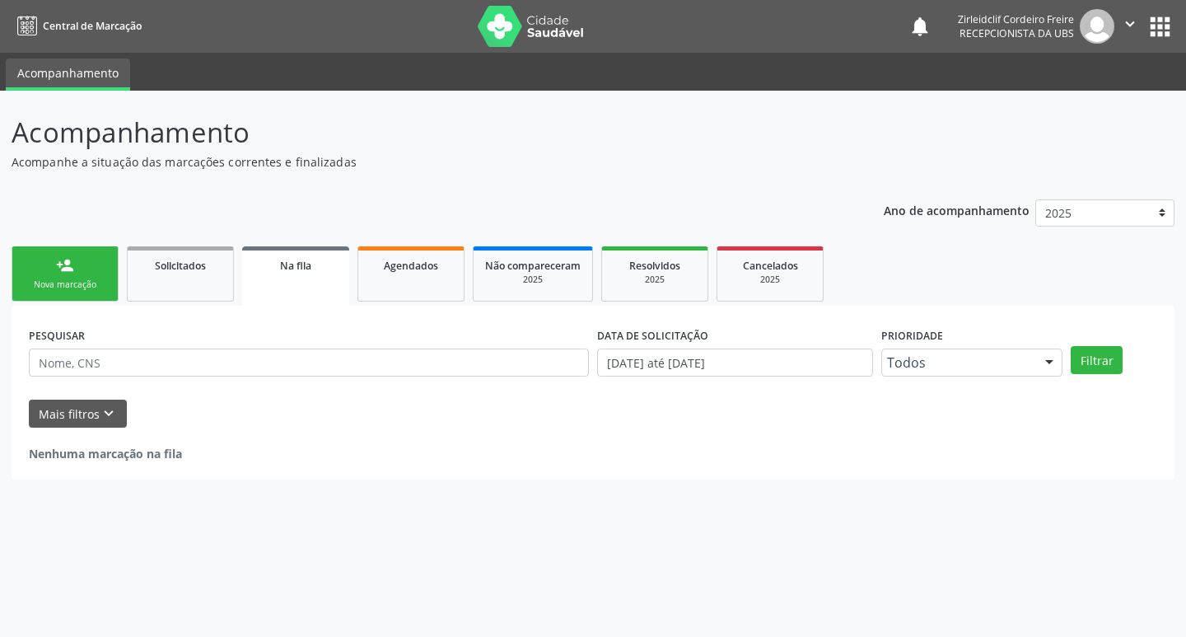
click at [91, 277] on link "person_add Nova marcação" at bounding box center [65, 273] width 107 height 55
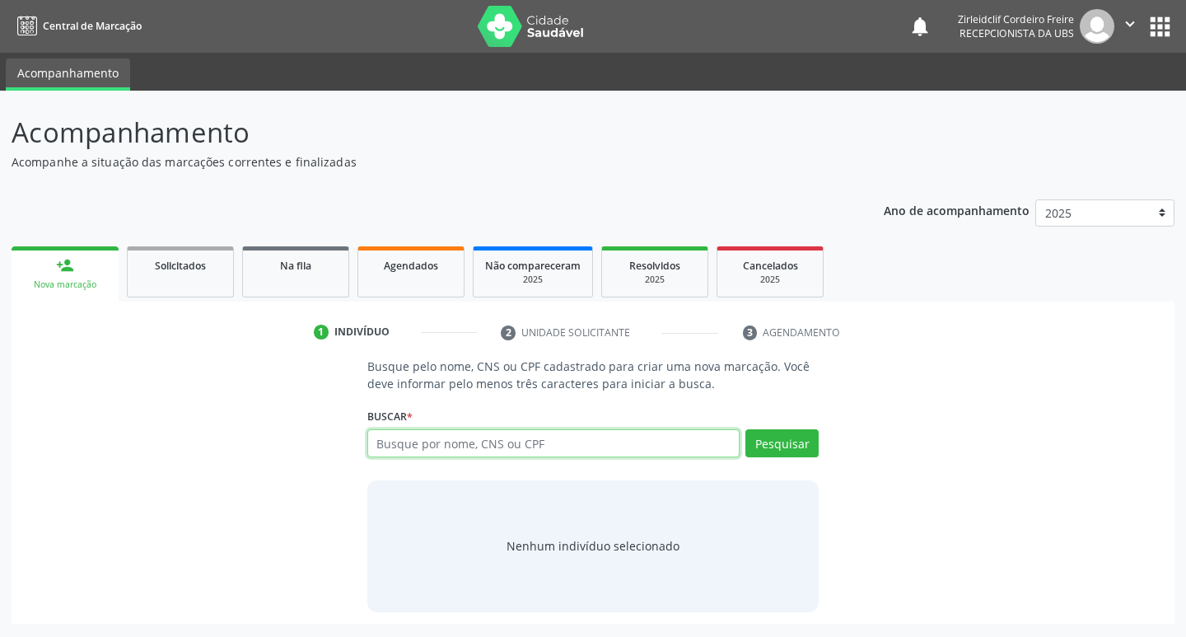
click at [415, 442] on input "text" at bounding box center [553, 443] width 373 height 28
type input "maria luzinete da silva"
click at [786, 449] on button "Pesquisar" at bounding box center [781, 443] width 73 height 28
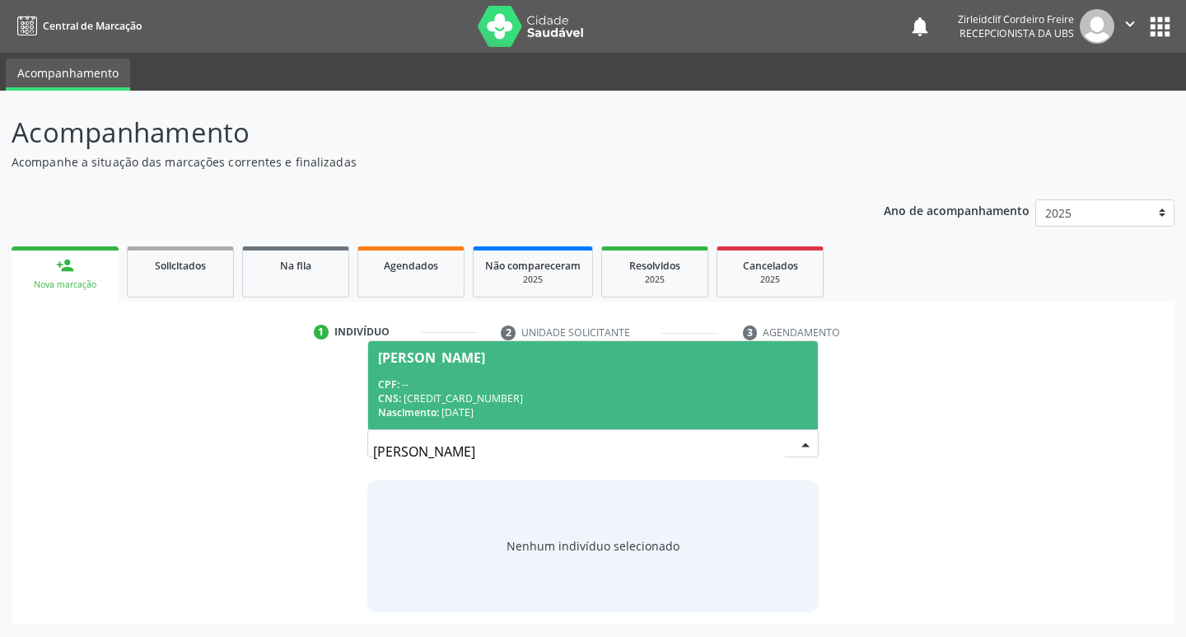
click at [429, 453] on input "maria luzinete da silva" at bounding box center [579, 451] width 413 height 33
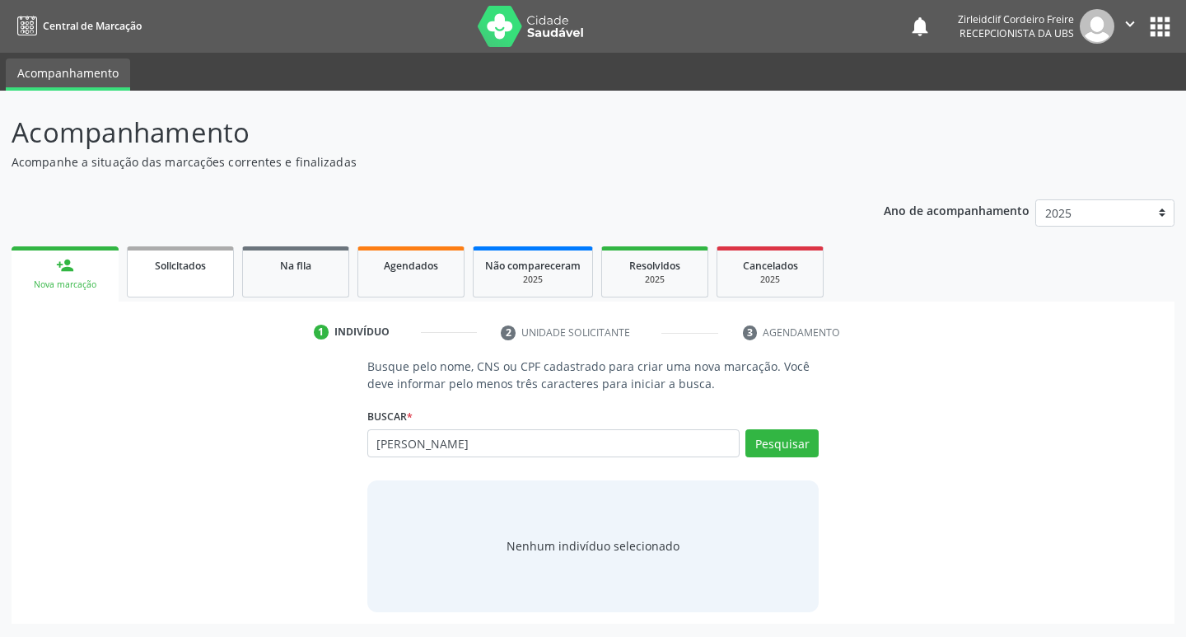
click at [174, 275] on link "Solicitados" at bounding box center [180, 271] width 107 height 51
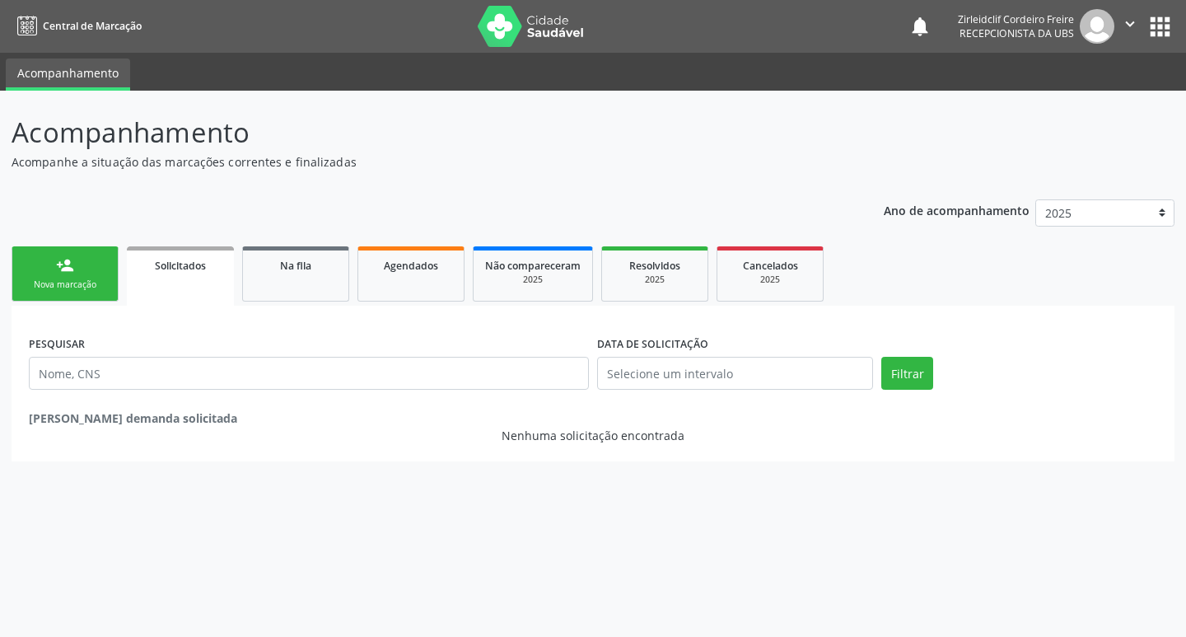
click at [100, 280] on div "Nova marcação" at bounding box center [65, 284] width 82 height 12
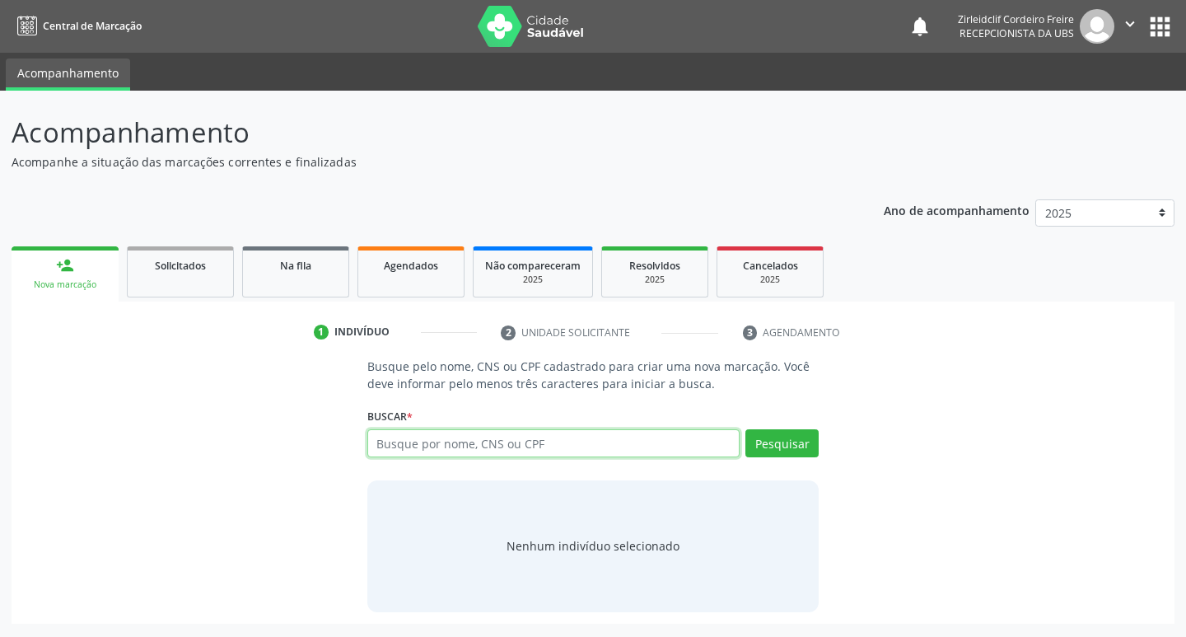
click at [403, 443] on input "text" at bounding box center [553, 443] width 373 height 28
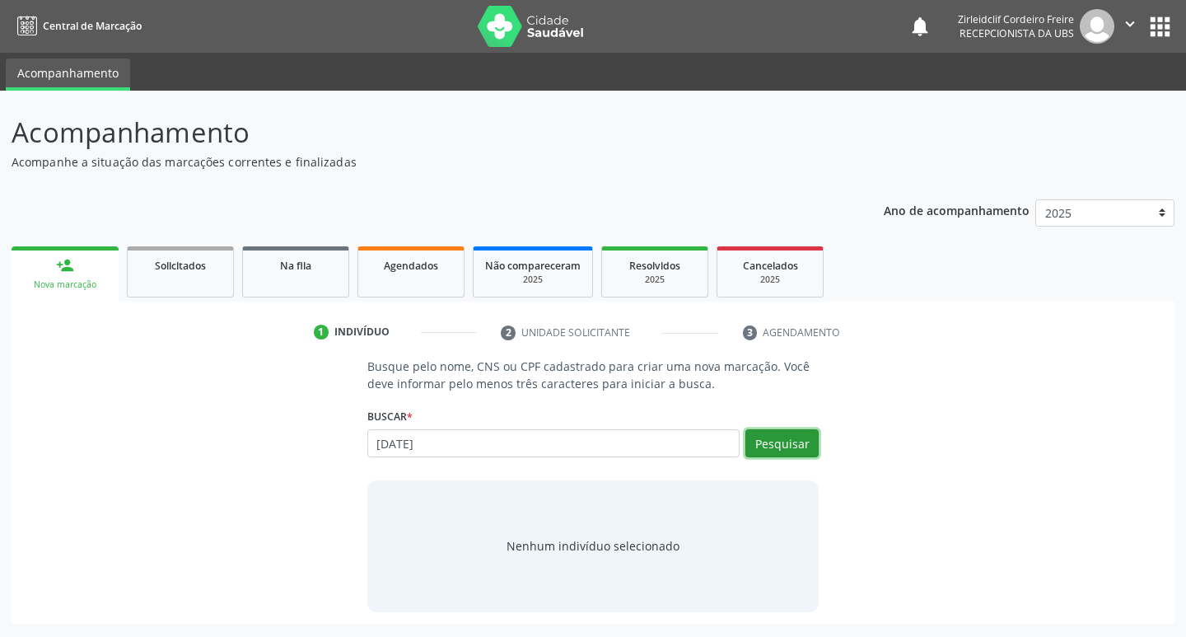
click at [790, 442] on button "Pesquisar" at bounding box center [781, 443] width 73 height 28
click at [462, 446] on input "24/04/1967" at bounding box center [553, 443] width 373 height 28
type input "2"
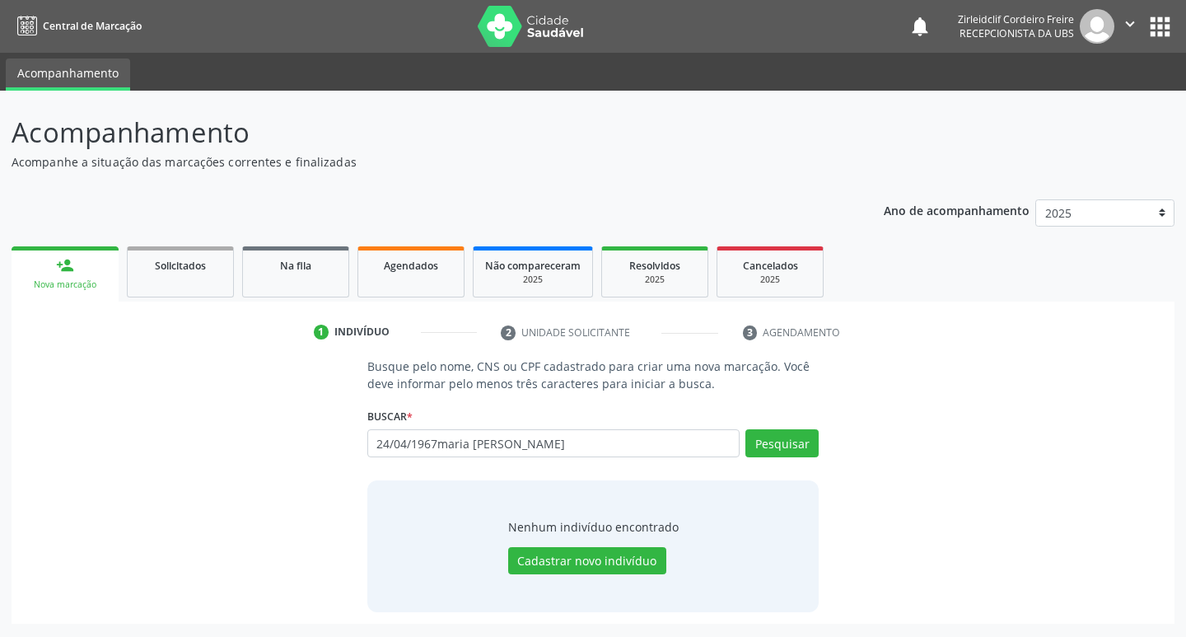
click at [436, 442] on input "24/04/1967maria luzinete da silva" at bounding box center [553, 443] width 373 height 28
type input "maria luzinete da silva"
click at [777, 442] on button "Pesquisar" at bounding box center [781, 443] width 73 height 28
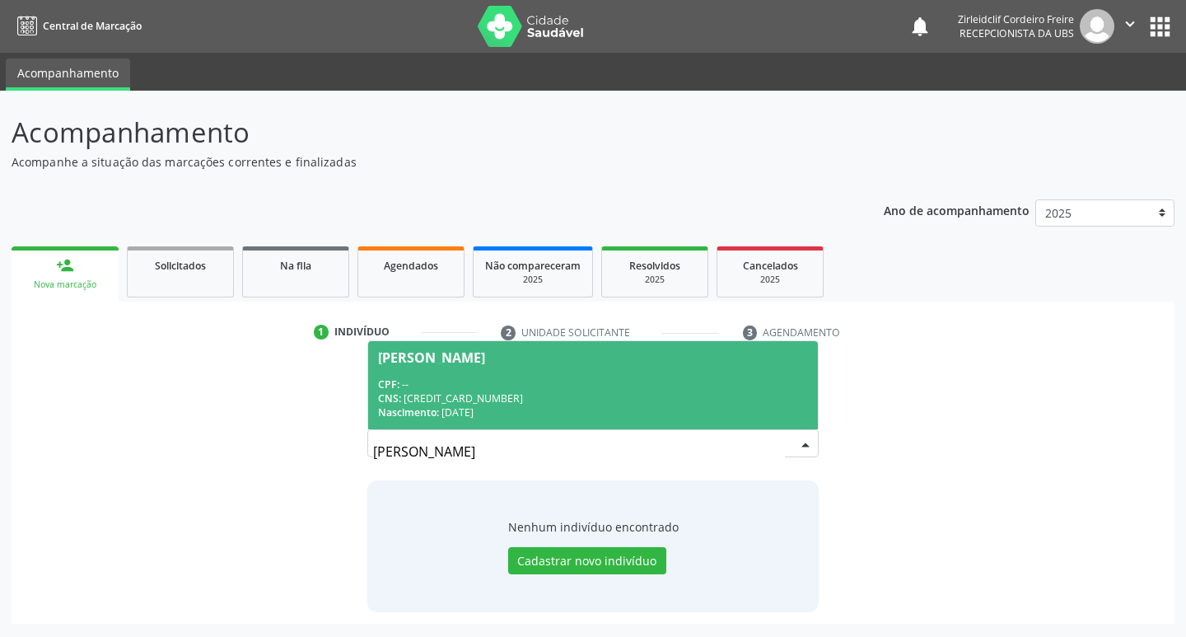
click at [544, 383] on div "CPF: --" at bounding box center [593, 384] width 431 height 14
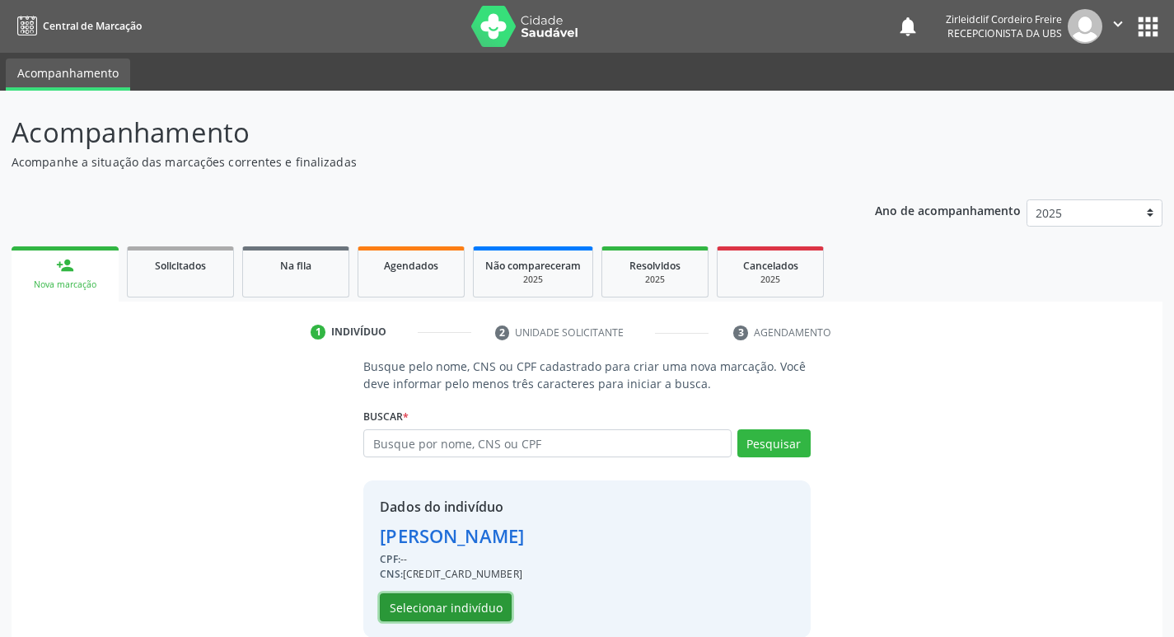
click at [460, 604] on button "Selecionar indivíduo" at bounding box center [446, 607] width 132 height 28
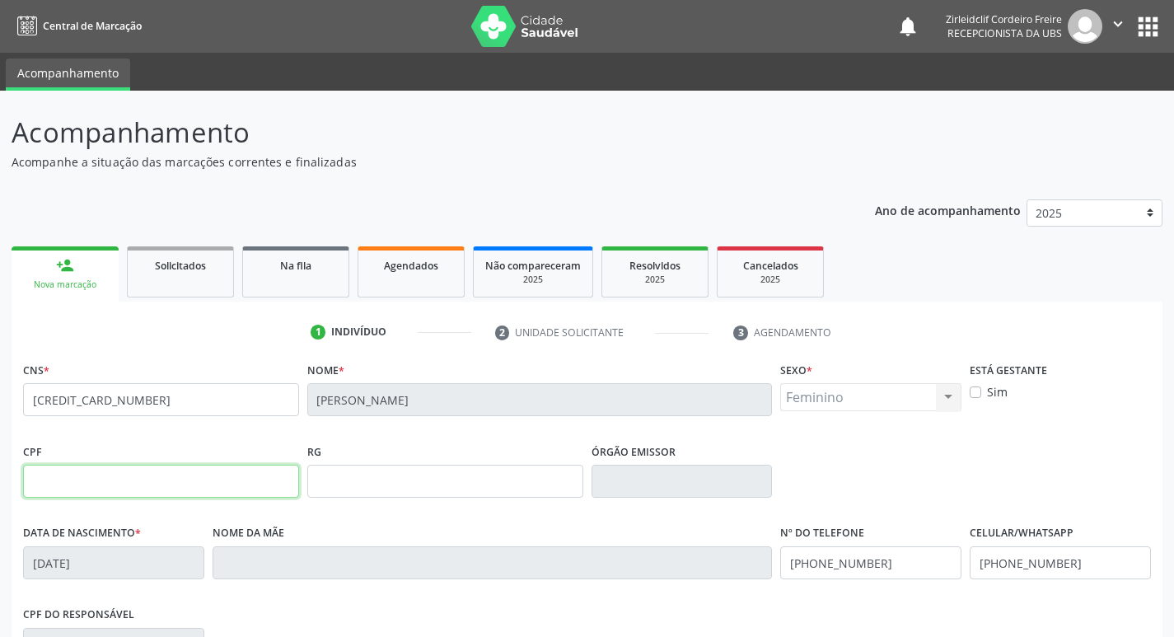
click at [105, 490] on input "text" at bounding box center [161, 481] width 276 height 33
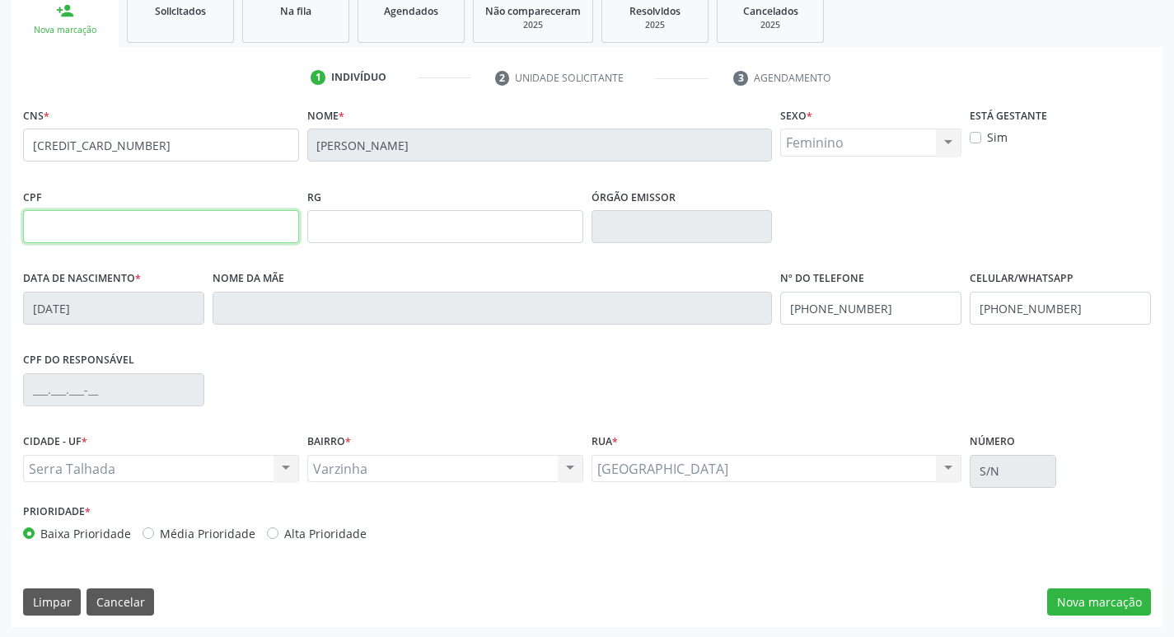
scroll to position [256, 0]
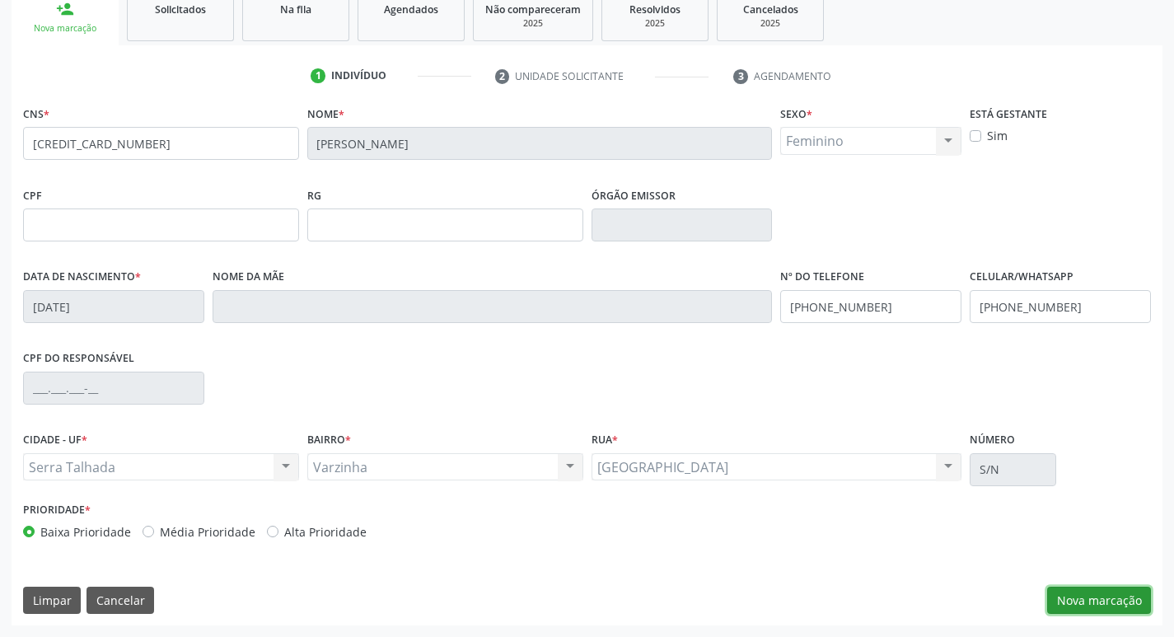
click at [1073, 602] on button "Nova marcação" at bounding box center [1099, 601] width 104 height 28
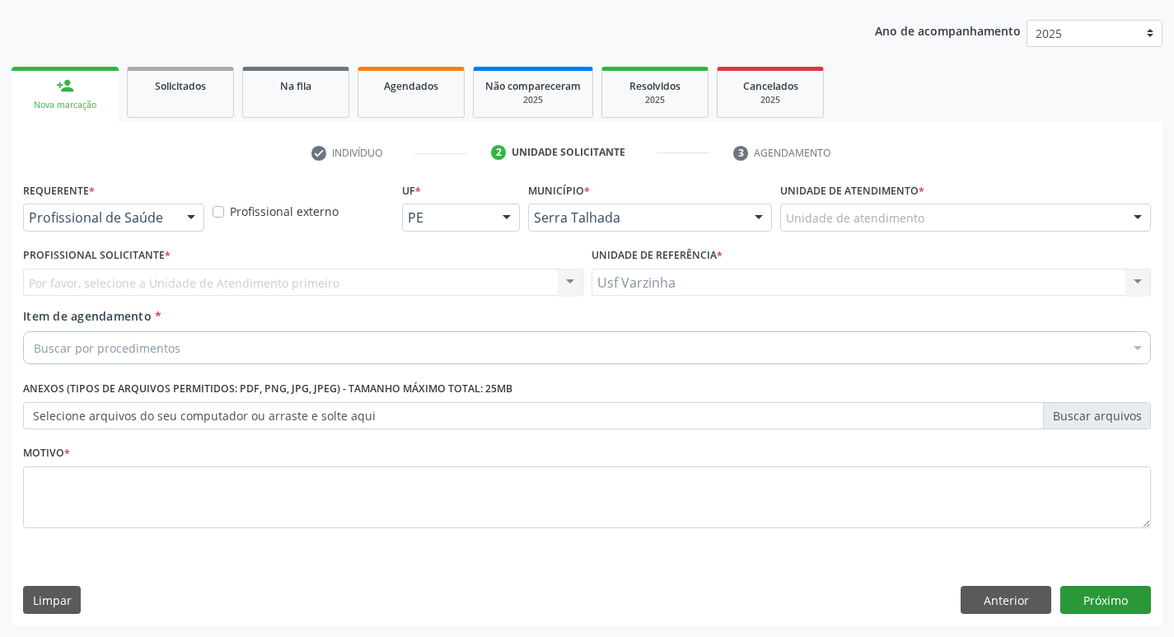
scroll to position [180, 0]
click at [189, 222] on div at bounding box center [191, 218] width 25 height 28
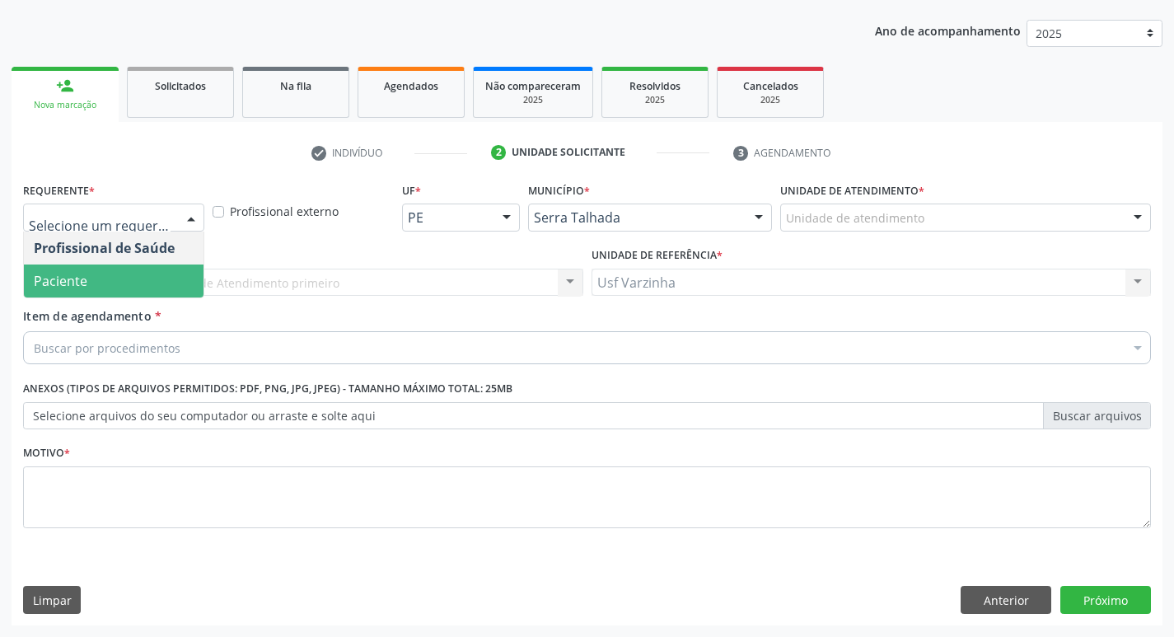
click at [109, 278] on span "Paciente" at bounding box center [114, 280] width 180 height 33
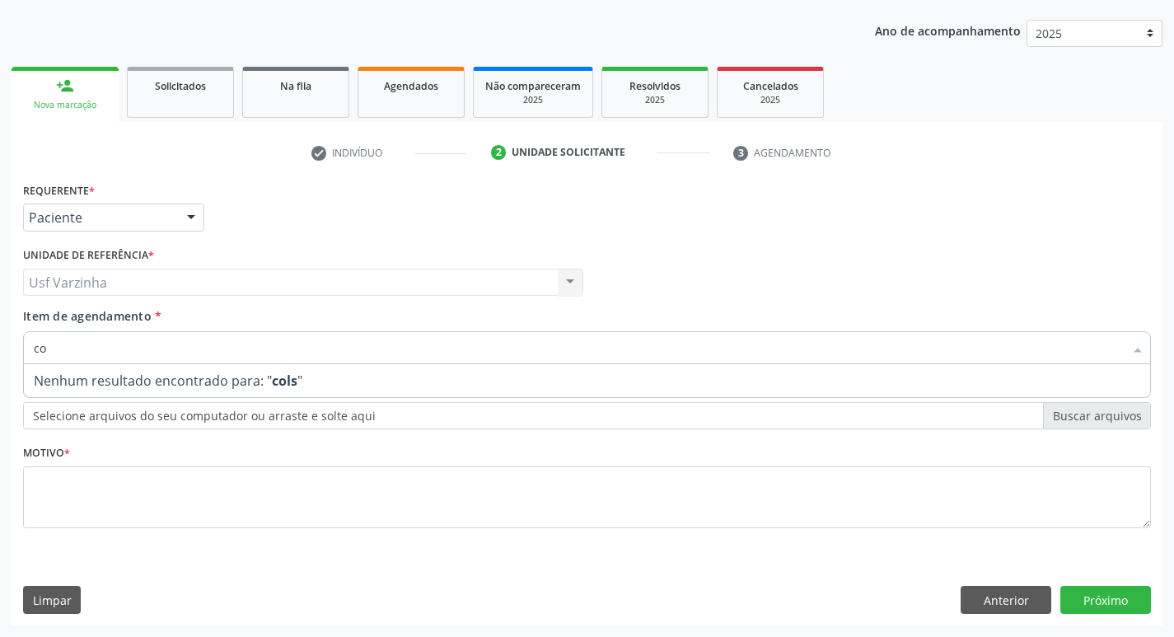
type input "c"
type input "m"
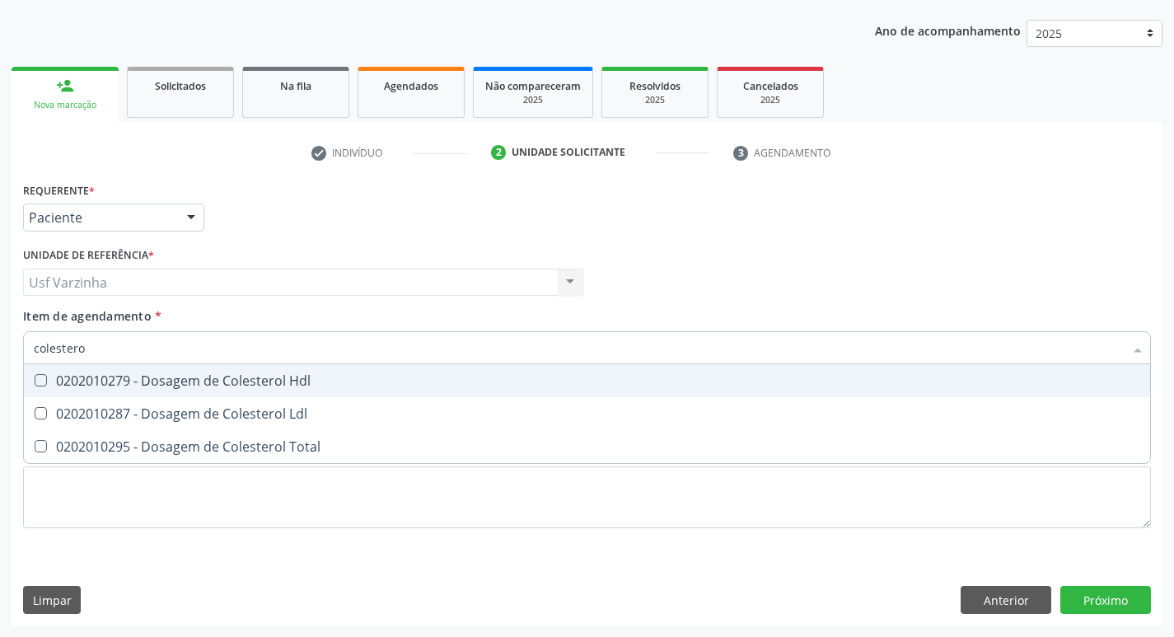
type input "colesterol"
click at [110, 374] on div "0202010279 - Dosagem de Colesterol Hdl" at bounding box center [587, 380] width 1106 height 13
checkbox Hdl "true"
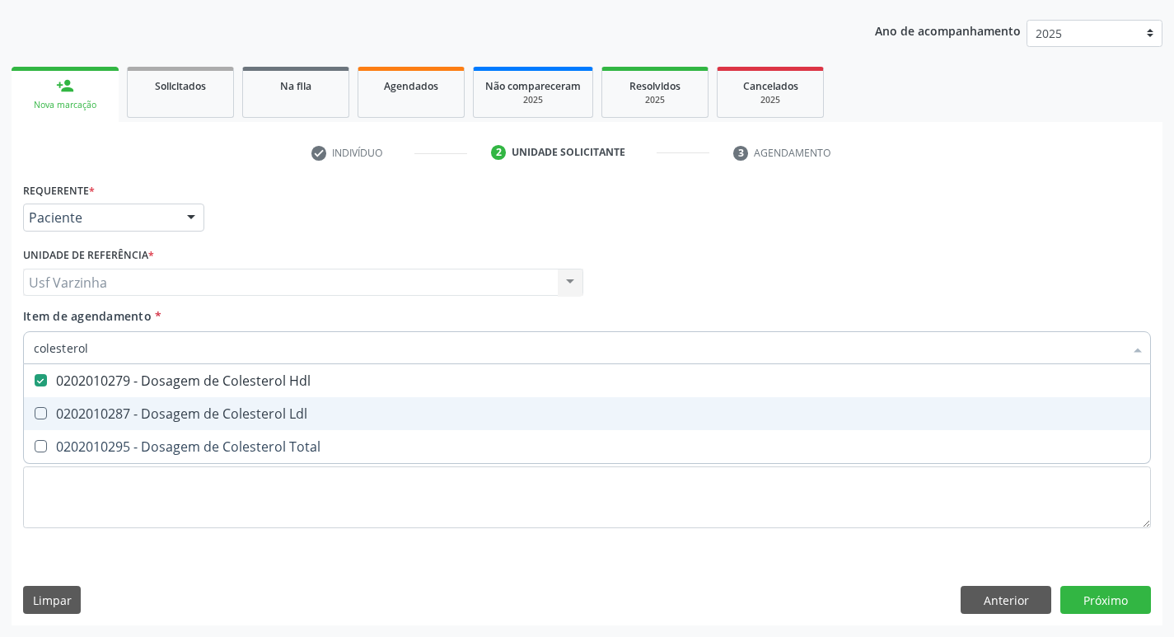
click at [122, 420] on div "0202010287 - Dosagem de Colesterol Ldl" at bounding box center [587, 413] width 1106 height 13
checkbox Ldl "true"
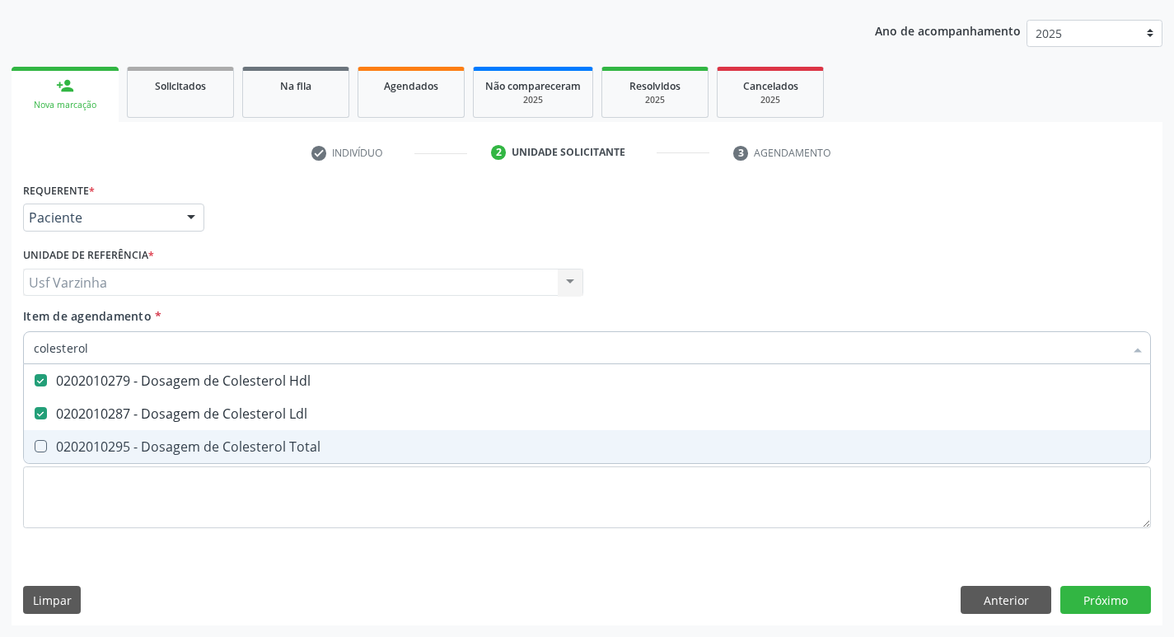
drag, startPoint x: 117, startPoint y: 443, endPoint x: 104, endPoint y: 381, distance: 64.0
click at [115, 435] on span "0202010295 - Dosagem de Colesterol Total" at bounding box center [587, 446] width 1126 height 33
checkbox Total "true"
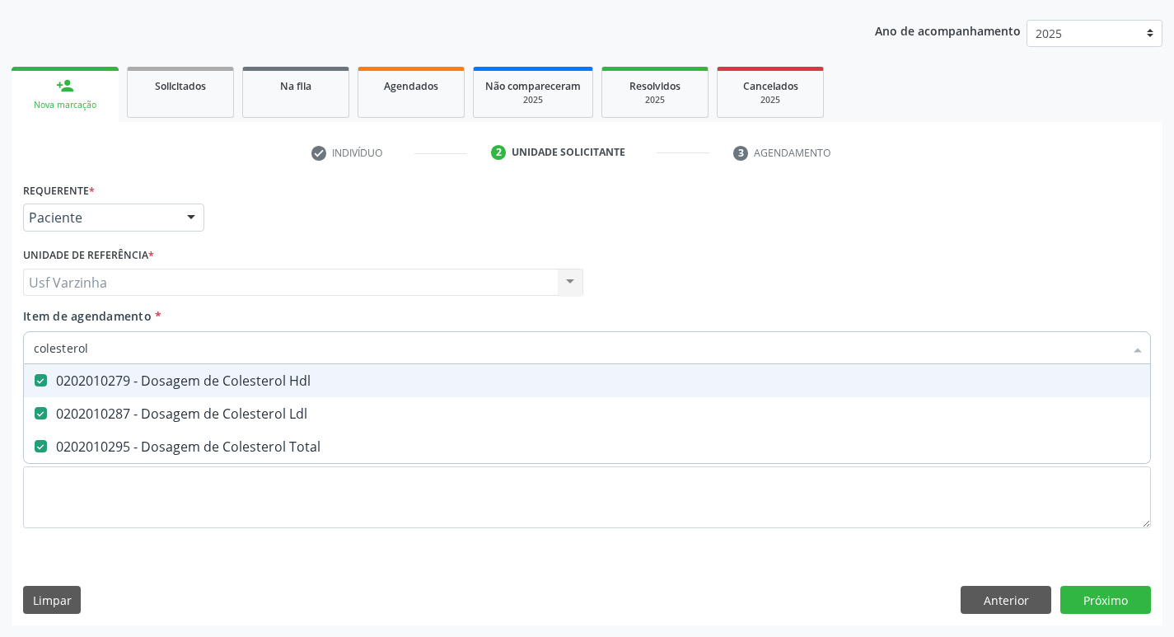
click at [99, 345] on input "colesterol" at bounding box center [579, 347] width 1090 height 33
type input "c"
checkbox Hdl "false"
checkbox Ldl "false"
checkbox Total "false"
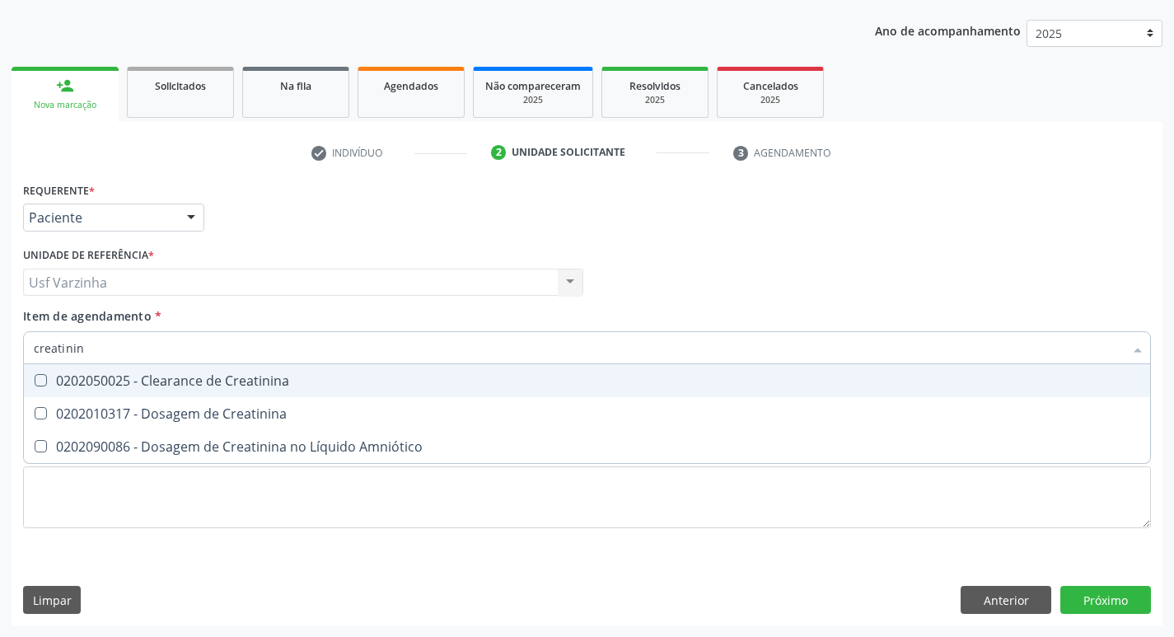
type input "creatinina"
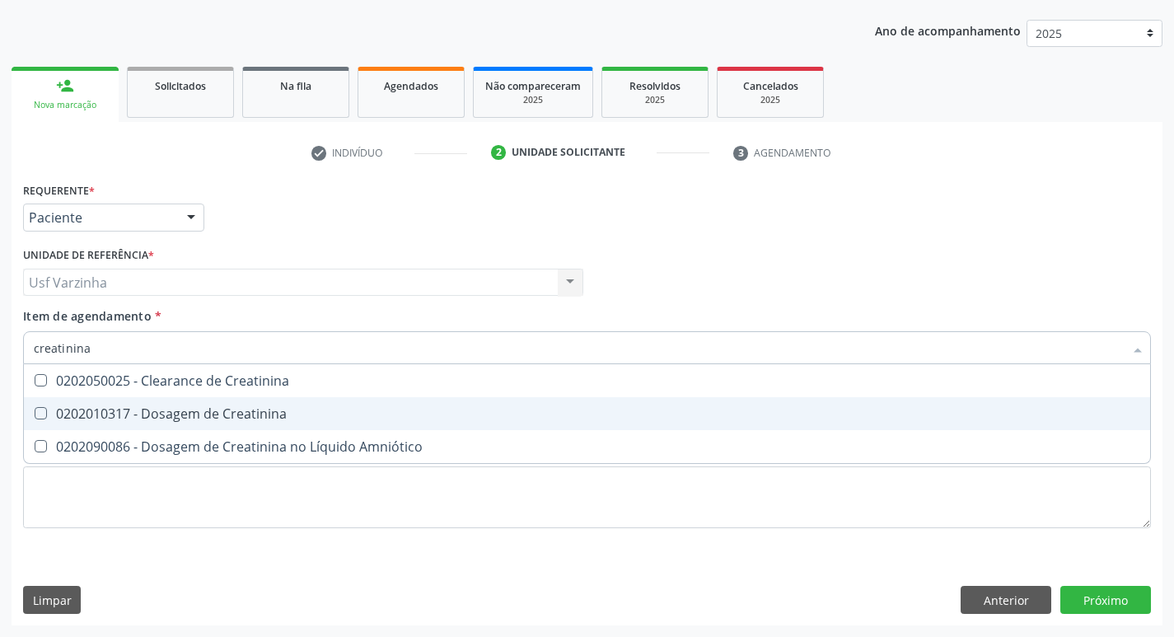
click at [135, 400] on span "0202010317 - Dosagem de Creatinina" at bounding box center [587, 413] width 1126 height 33
checkbox Creatinina "true"
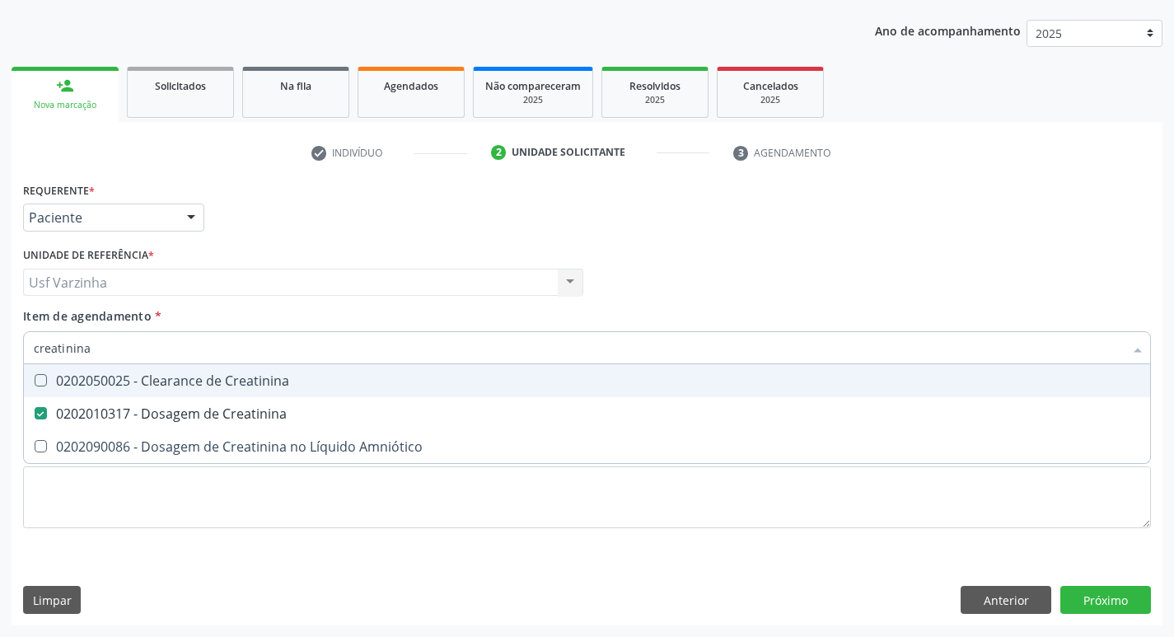
click at [99, 353] on input "creatinina" at bounding box center [579, 347] width 1090 height 33
type input "crea"
checkbox Creatinina "false"
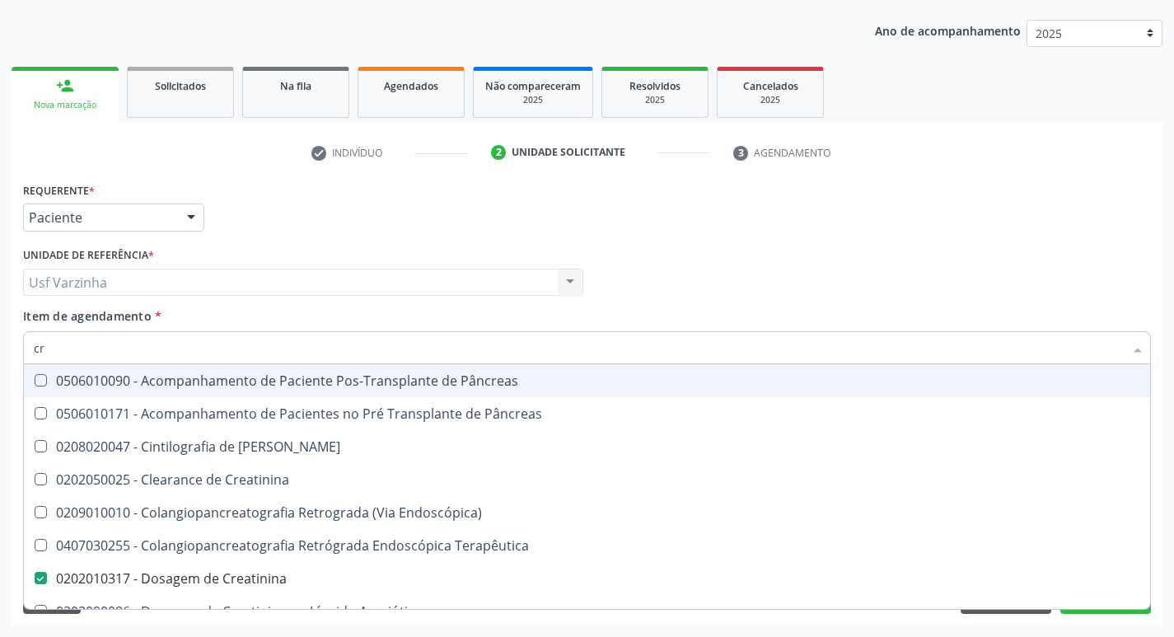
type input "c"
checkbox Creatinina "false"
checkbox Oncologia "false"
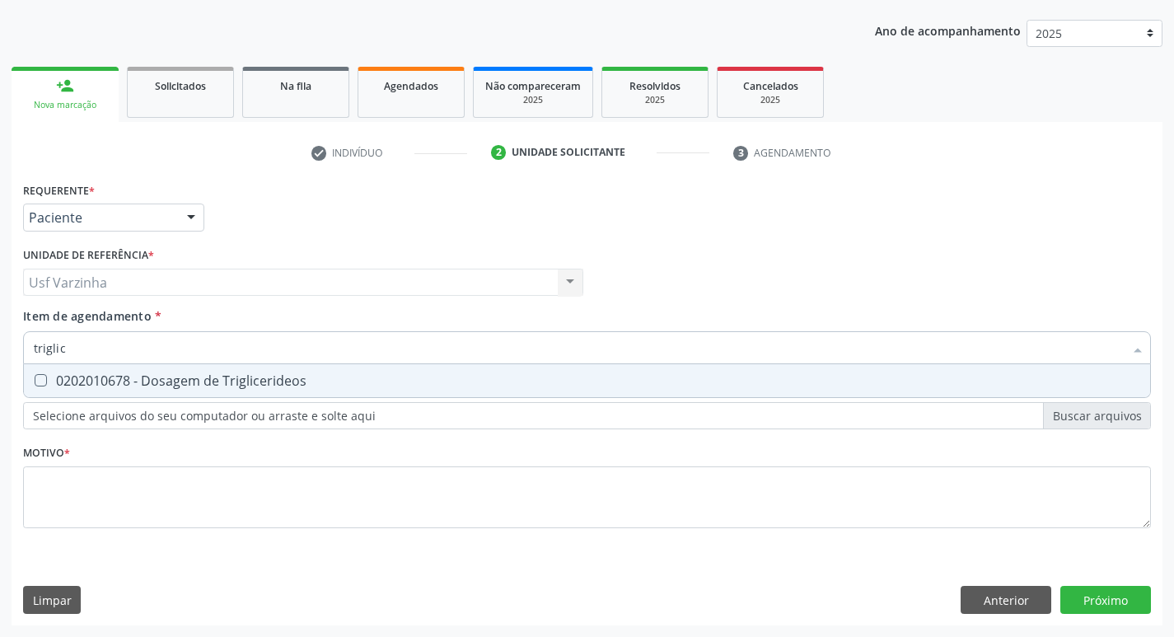
type input "triglice"
click at [96, 386] on div "0202010678 - Dosagem de Triglicerideos" at bounding box center [587, 380] width 1106 height 13
checkbox Triglicerideos "true"
click at [93, 350] on input "triglice" at bounding box center [579, 347] width 1090 height 33
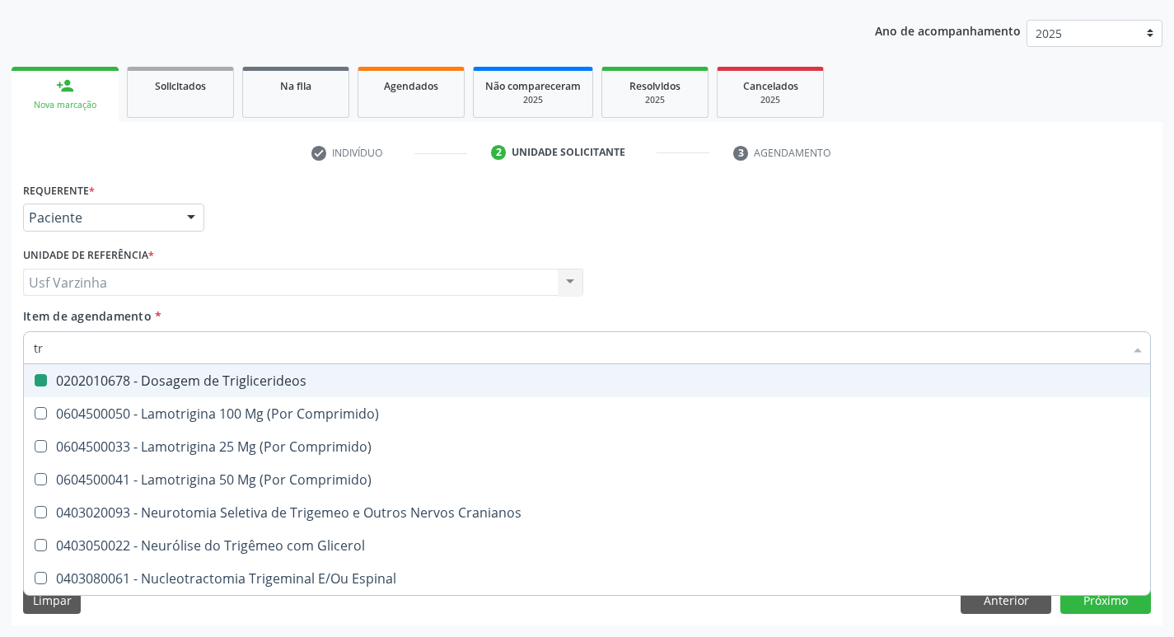
type input "t"
checkbox Triglicerideos "false"
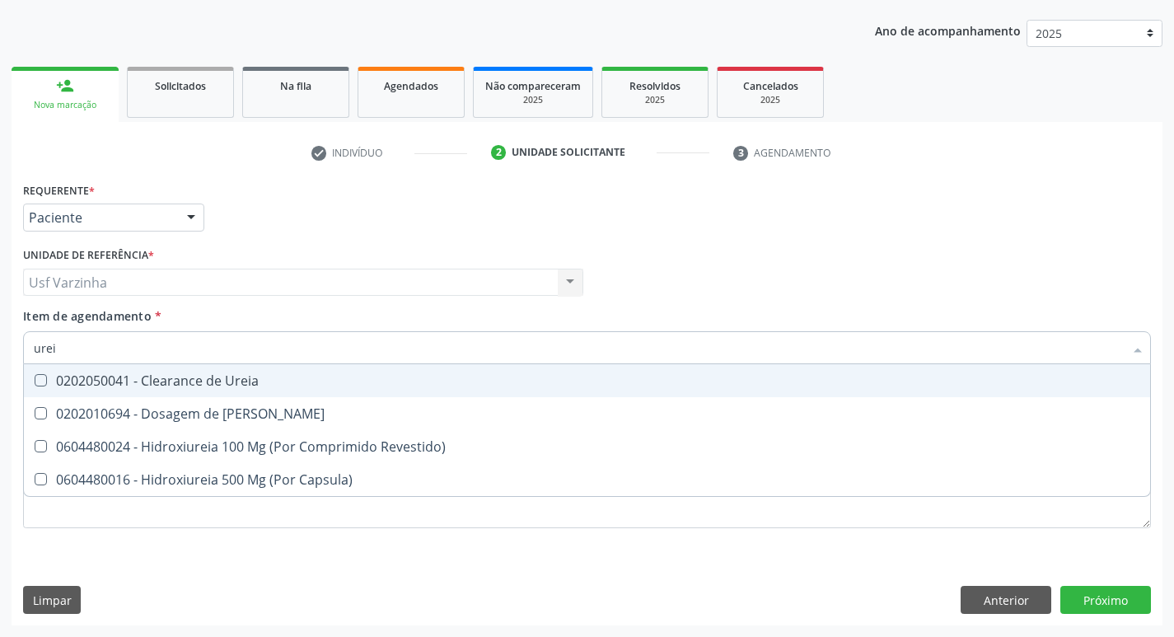
type input "ureia"
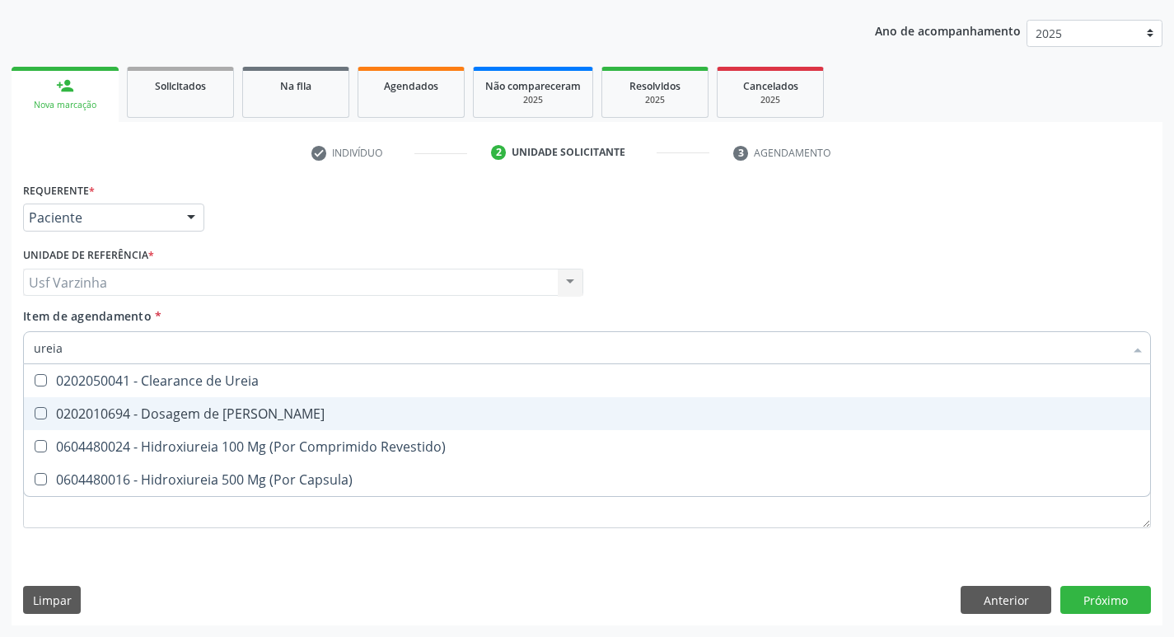
click at [127, 415] on div "0202010694 - Dosagem de [PERSON_NAME]" at bounding box center [587, 413] width 1106 height 13
checkbox Ureia "true"
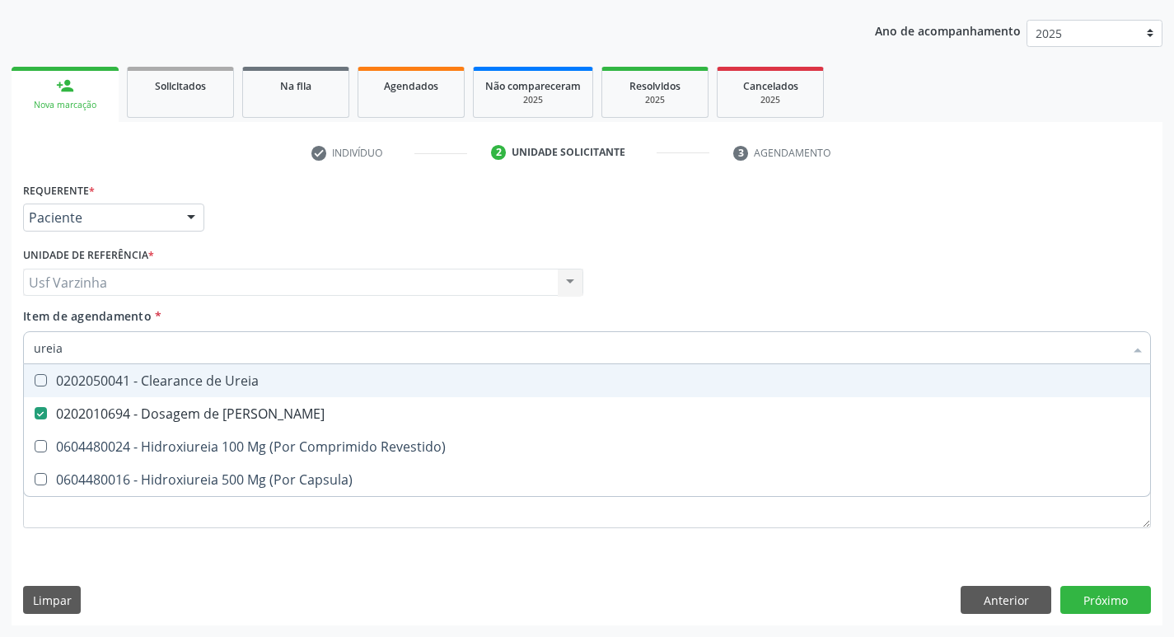
click at [68, 346] on input "ureia" at bounding box center [579, 347] width 1090 height 33
type input "u"
checkbox Ureia "false"
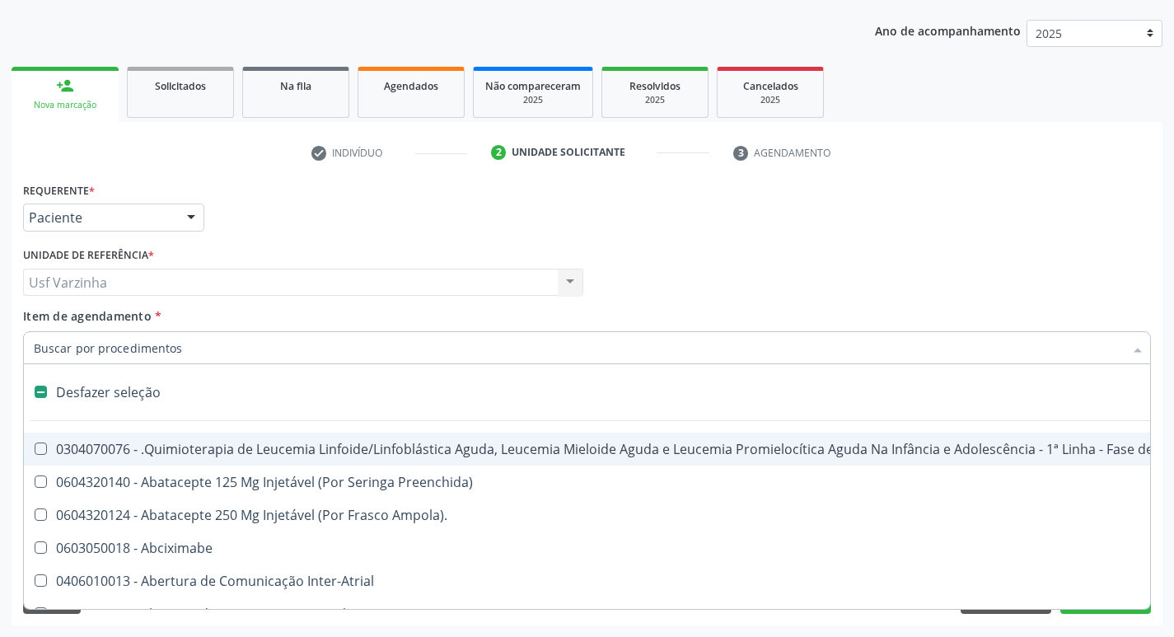
type input "g"
checkbox Doses\) "true"
checkbox Inalante\) "true"
checkbox Bursectomia "true"
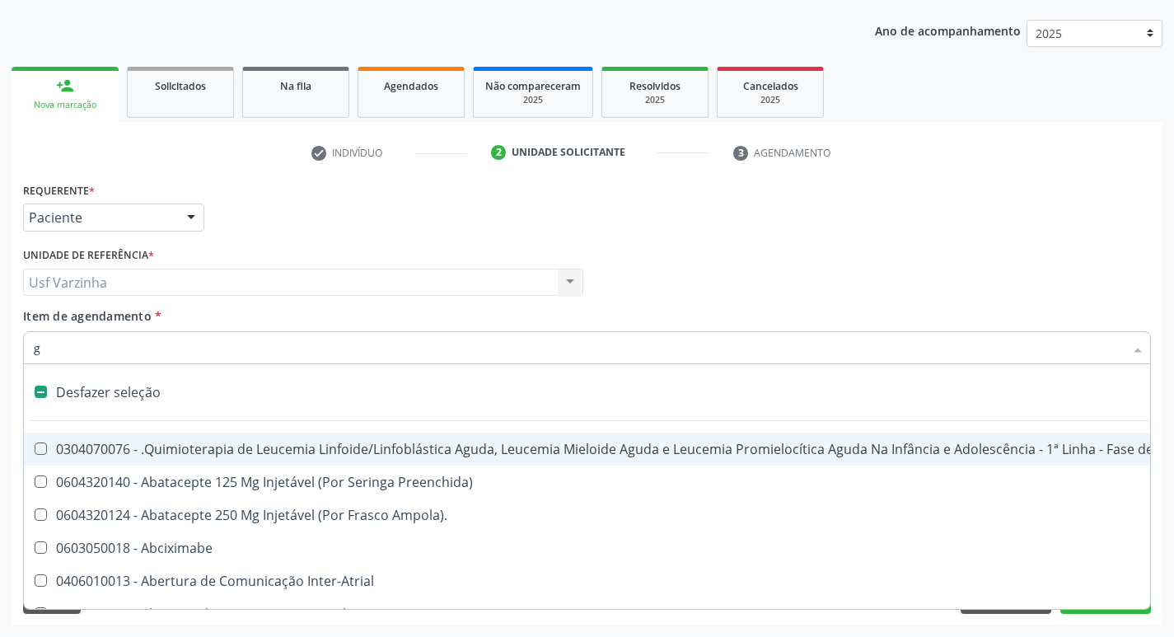
checkbox Inteiro "true"
checkbox \(Ventriculografia\) "true"
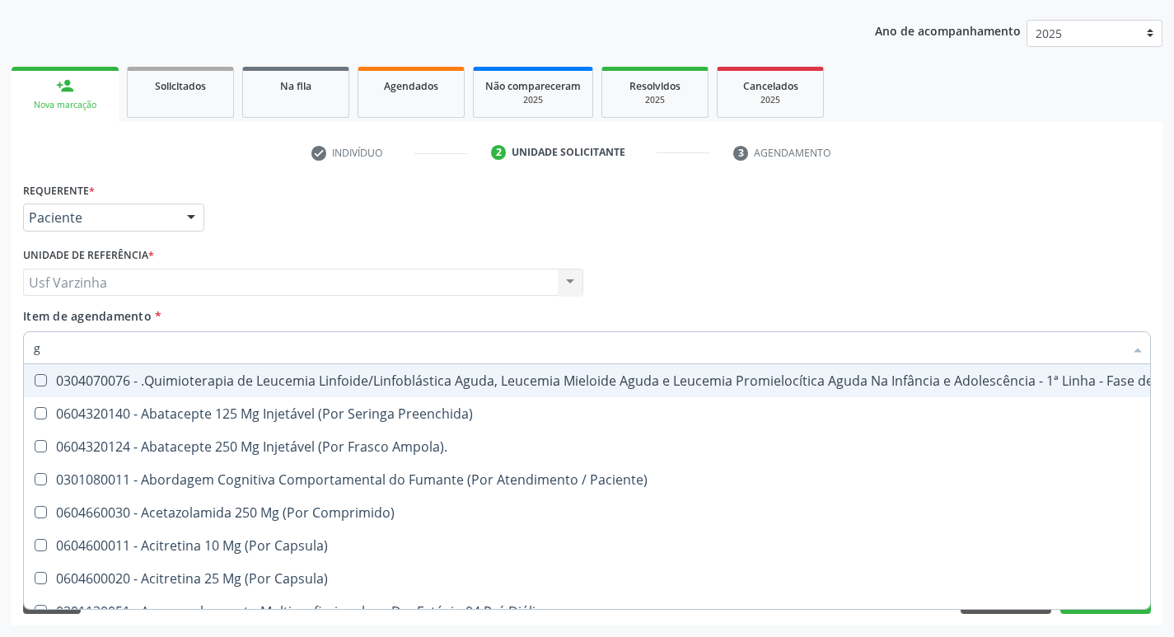
type input "gl"
checkbox Pé "true"
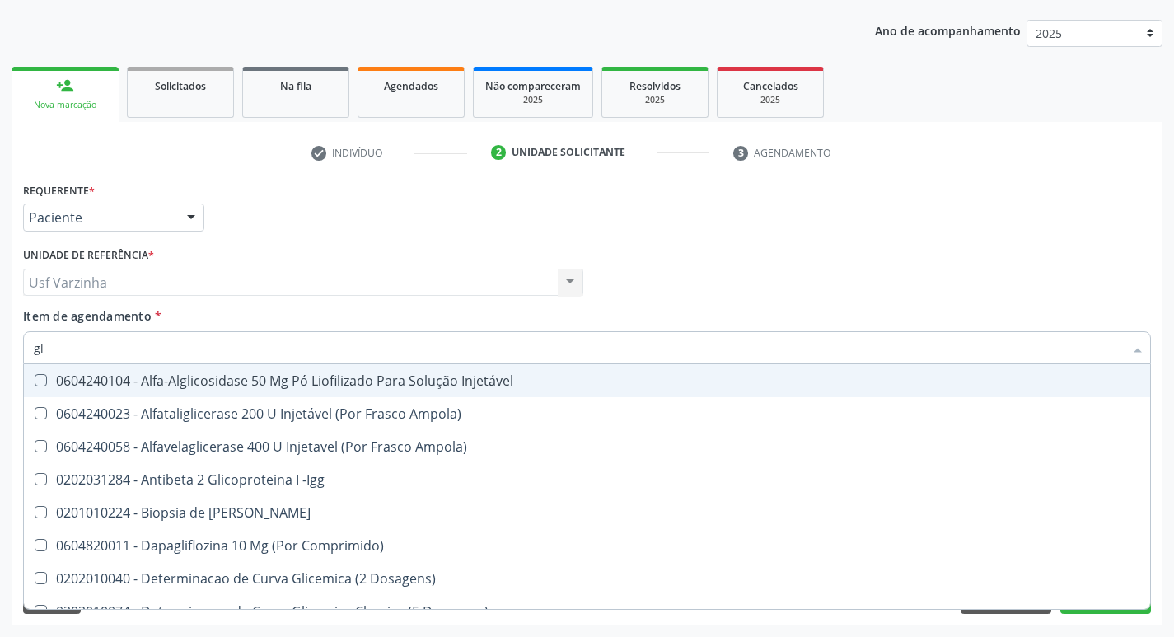
type input "gli"
checkbox Triglicerideos "true"
type input "glic"
checkbox Derrames "true"
checkbox Triglicerideos "false"
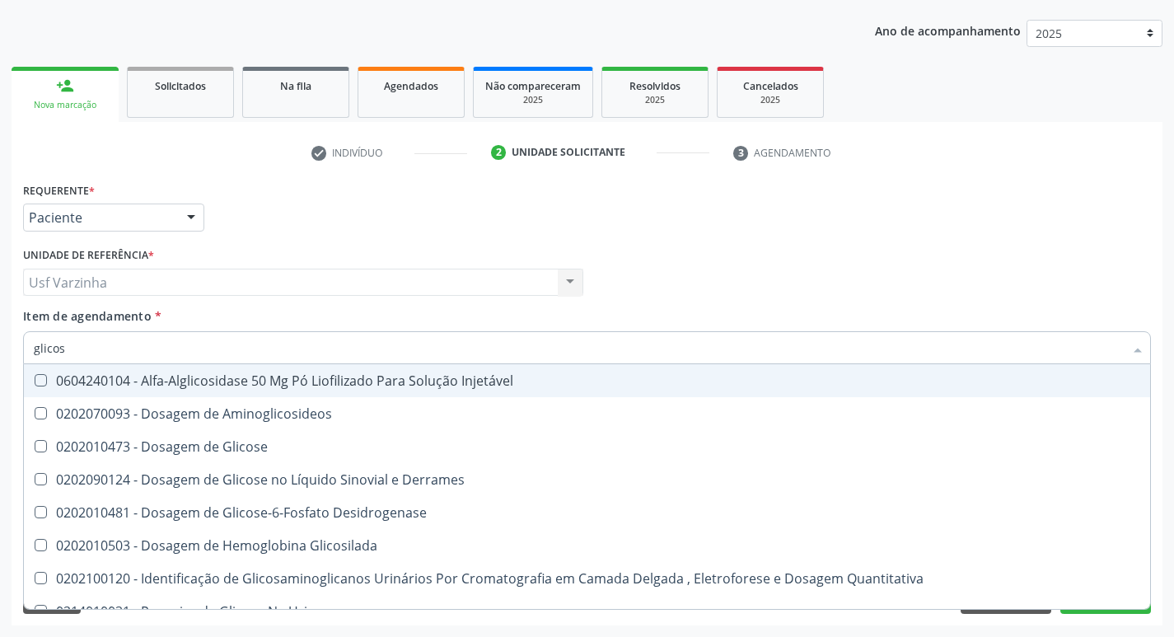
type input "glicose"
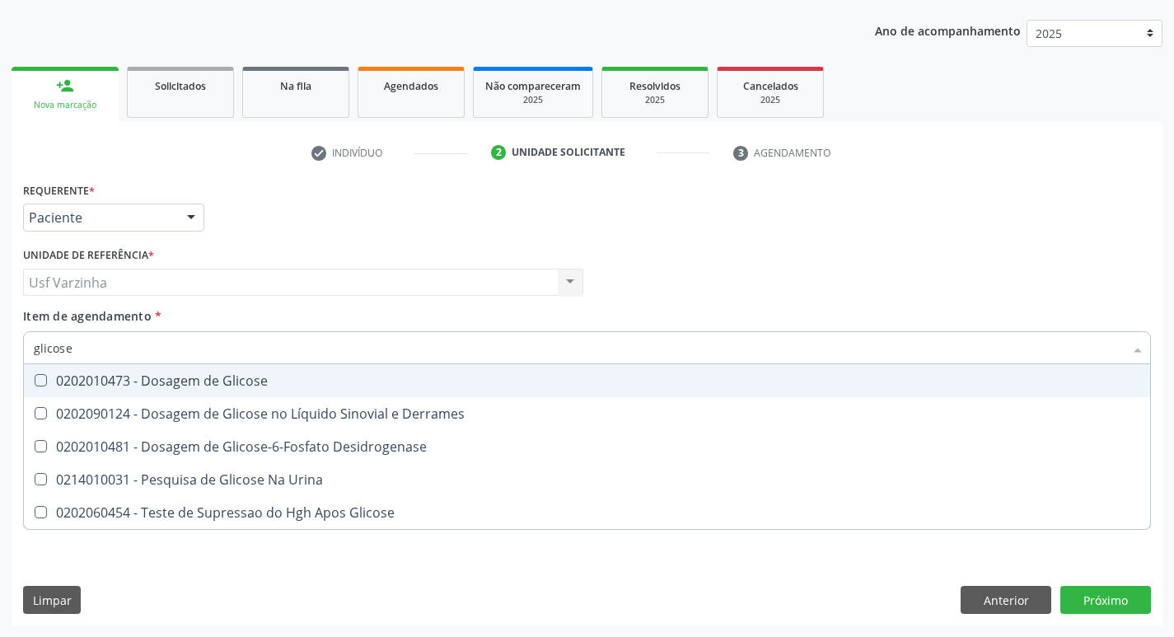
drag, startPoint x: 110, startPoint y: 382, endPoint x: 86, endPoint y: 363, distance: 31.1
click at [110, 381] on div "0202010473 - Dosagem de Glicose" at bounding box center [587, 380] width 1106 height 13
checkbox Glicose "true"
drag, startPoint x: 78, startPoint y: 352, endPoint x: 83, endPoint y: 343, distance: 10.3
click at [78, 348] on input "glicose" at bounding box center [579, 347] width 1090 height 33
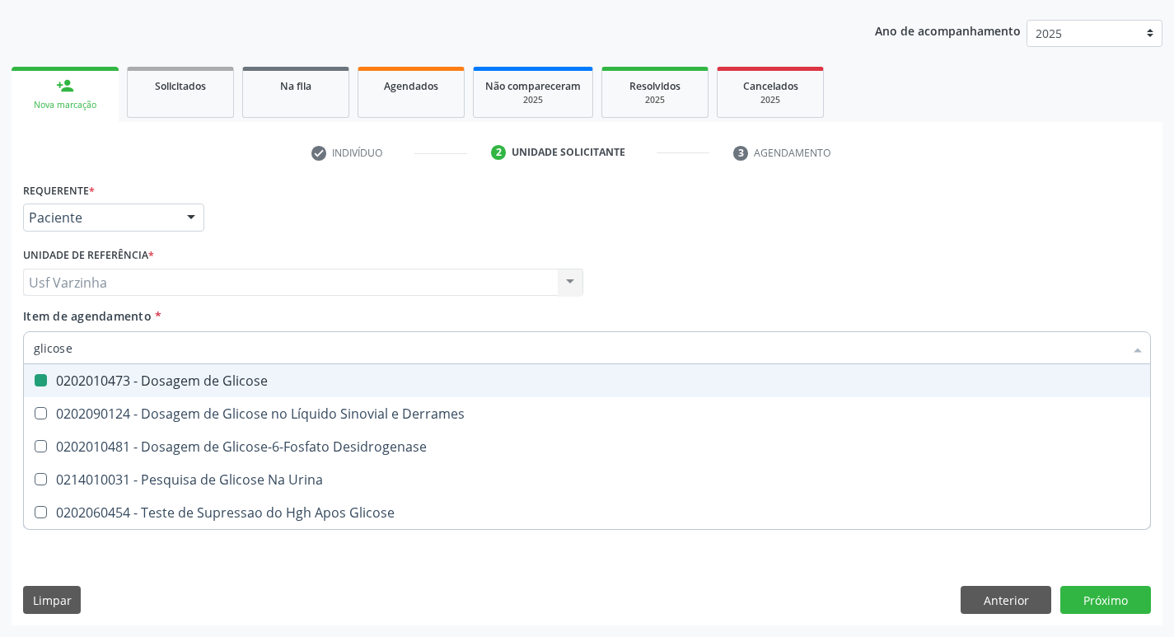
type input "glicos"
checkbox Glicose "false"
checkbox Desidrogenase "true"
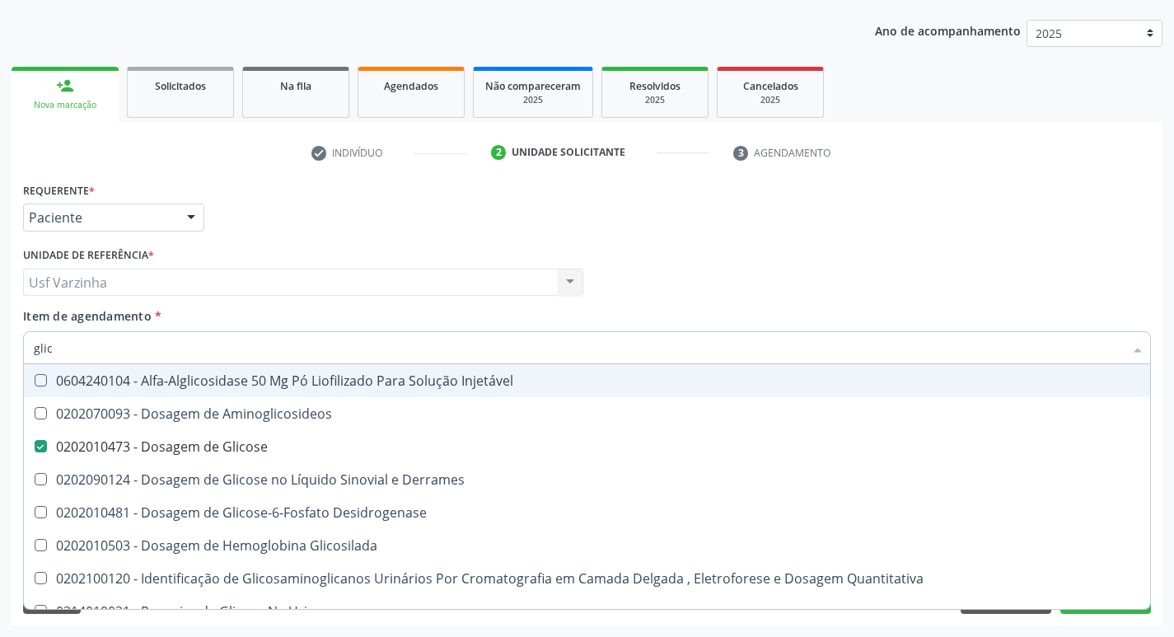
type input "gli"
checkbox Glicose "false"
checkbox Glicosilada "false"
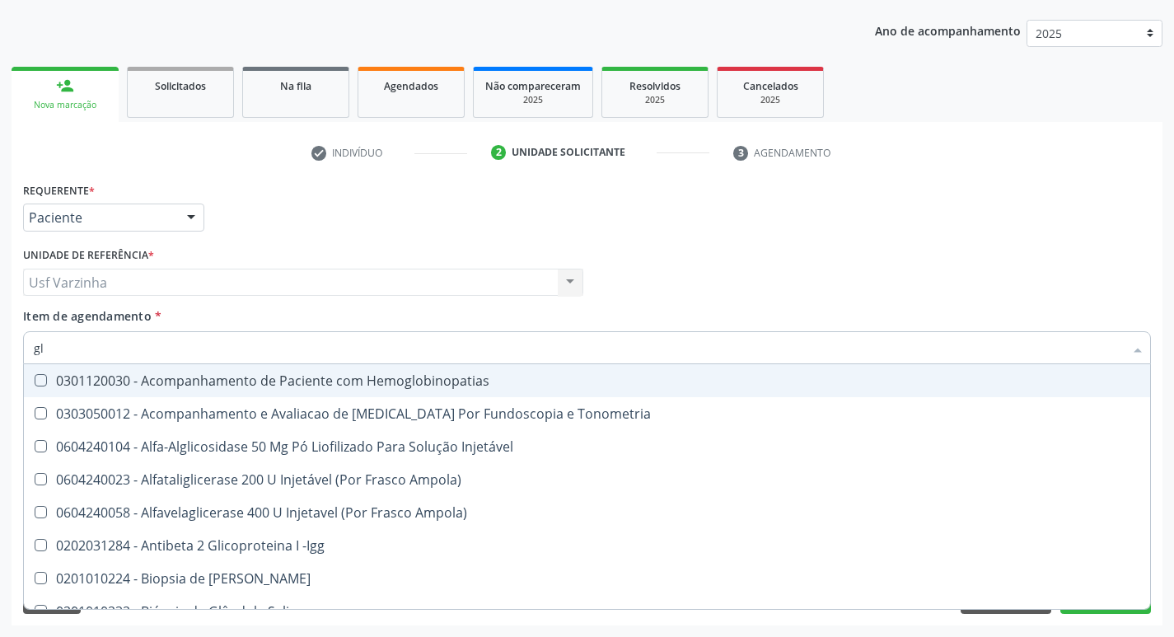
type input "g"
checkbox Glicose "false"
checkbox Triglicerideos "false"
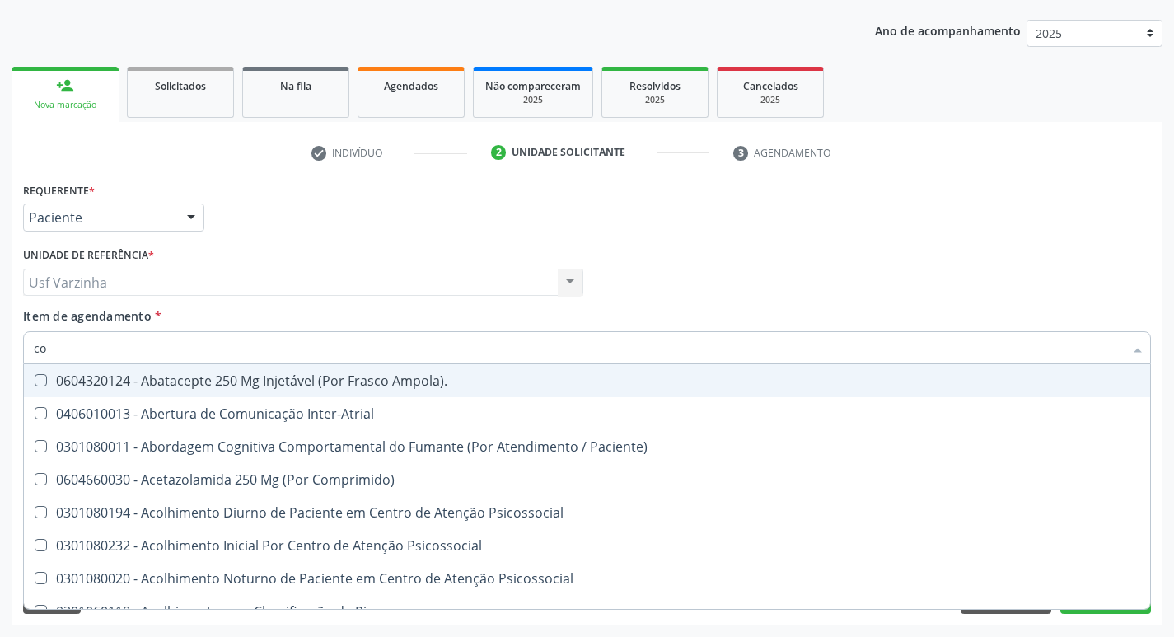
type input "col"
checkbox Oncologia "true"
checkbox Agua "true"
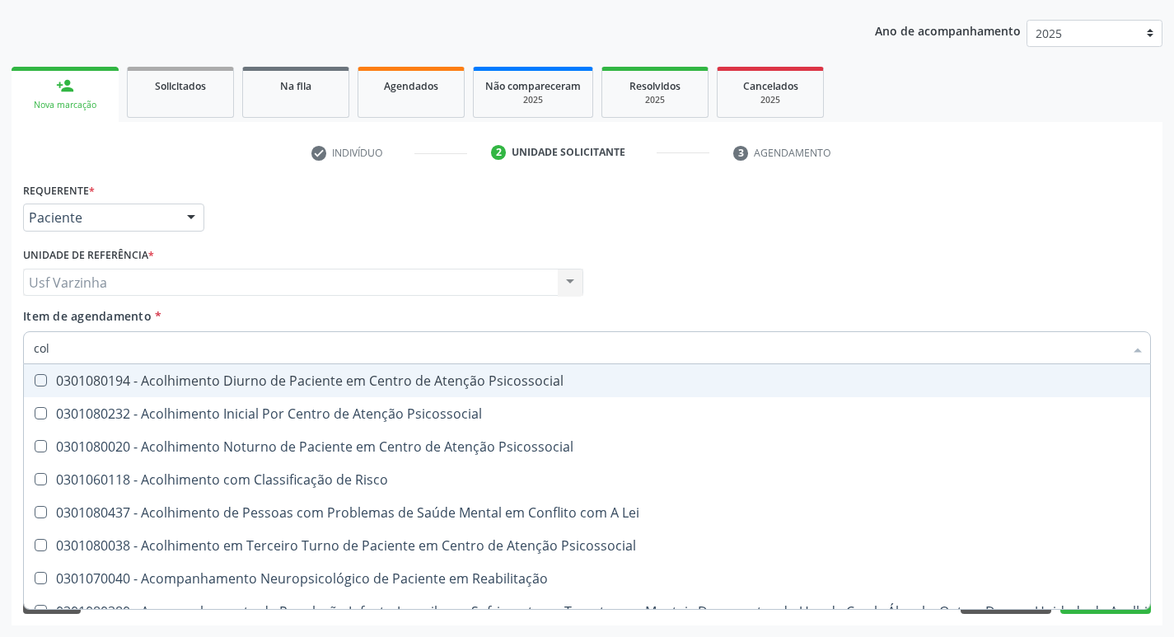
type input "cole"
checkbox Utero "true"
checkbox Coletiva "true"
checkbox Oncologia "true"
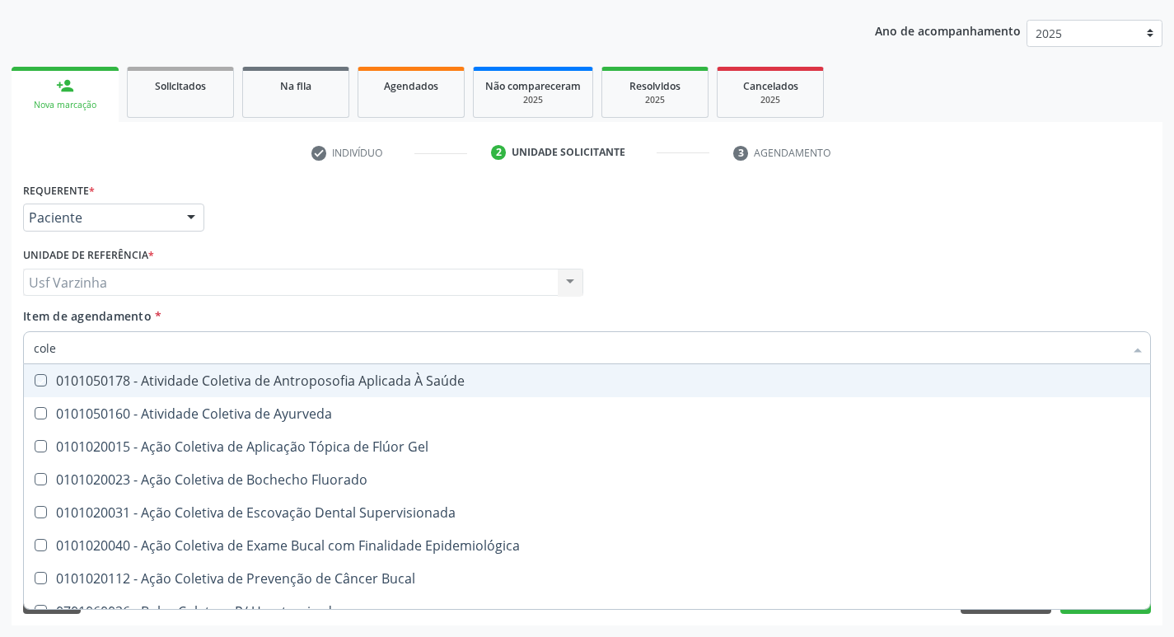
type input "coles"
checkbox Saúde "true"
checkbox Ayurveda "true"
checkbox Gel "true"
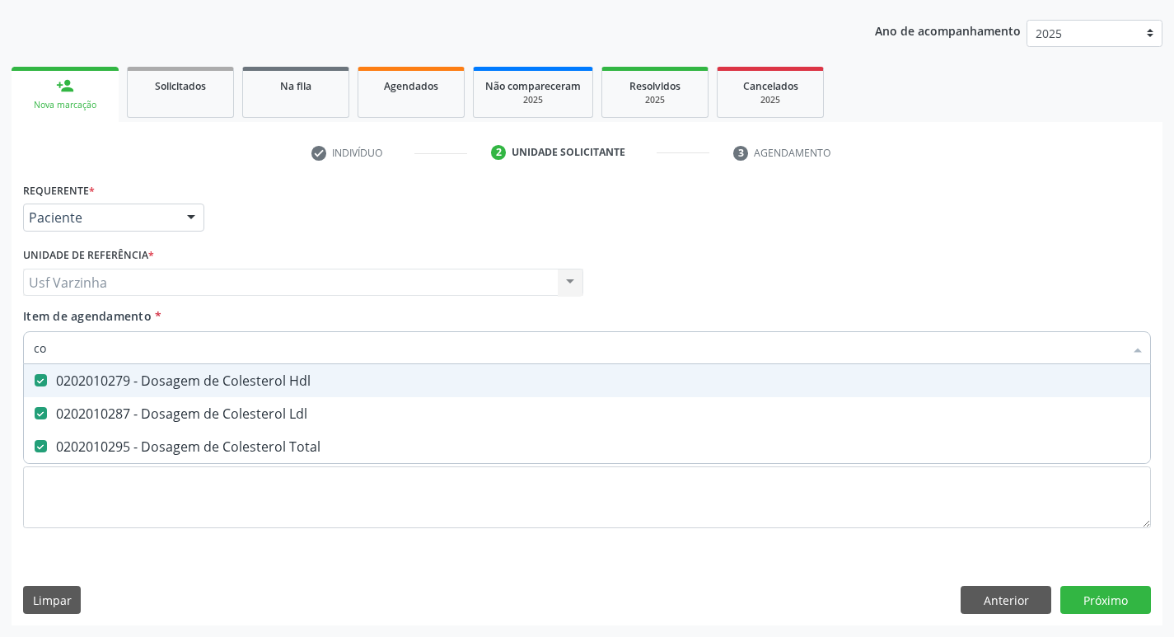
type input "c"
checkbox Hdl "false"
checkbox Ldl "false"
checkbox Total "false"
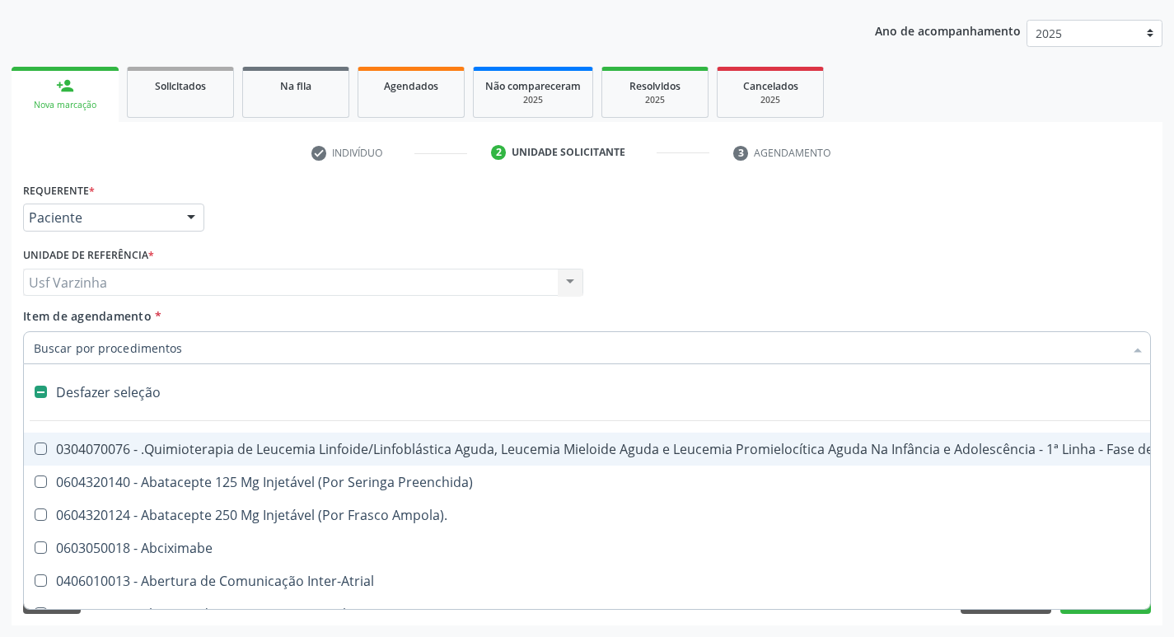
type input "h"
checkbox A "true"
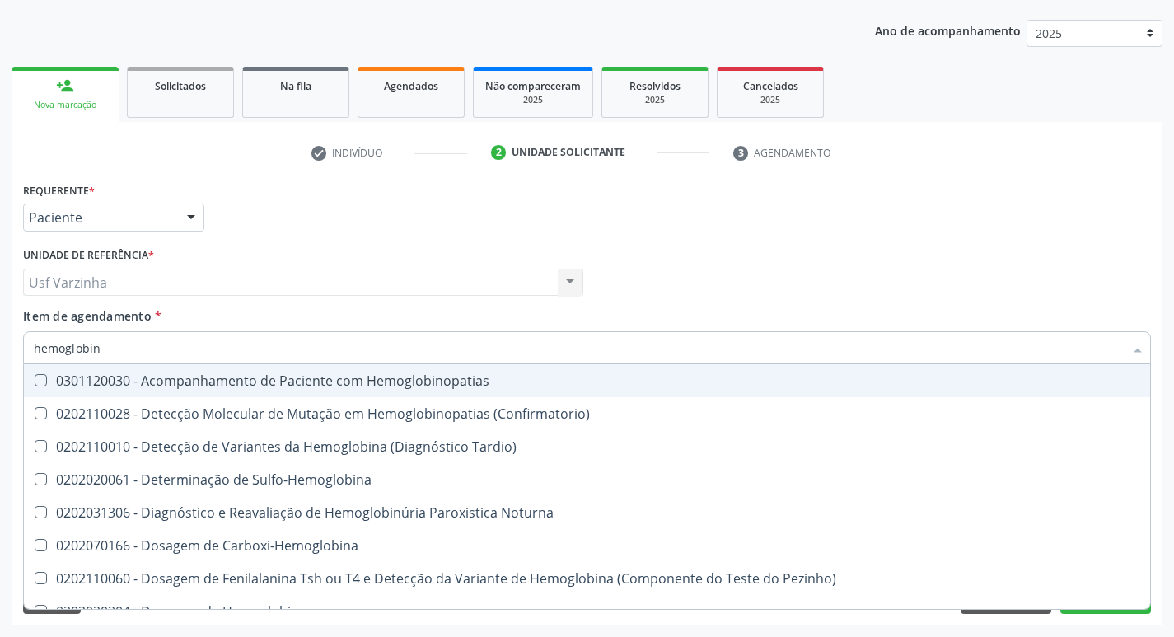
type input "hemoglobina"
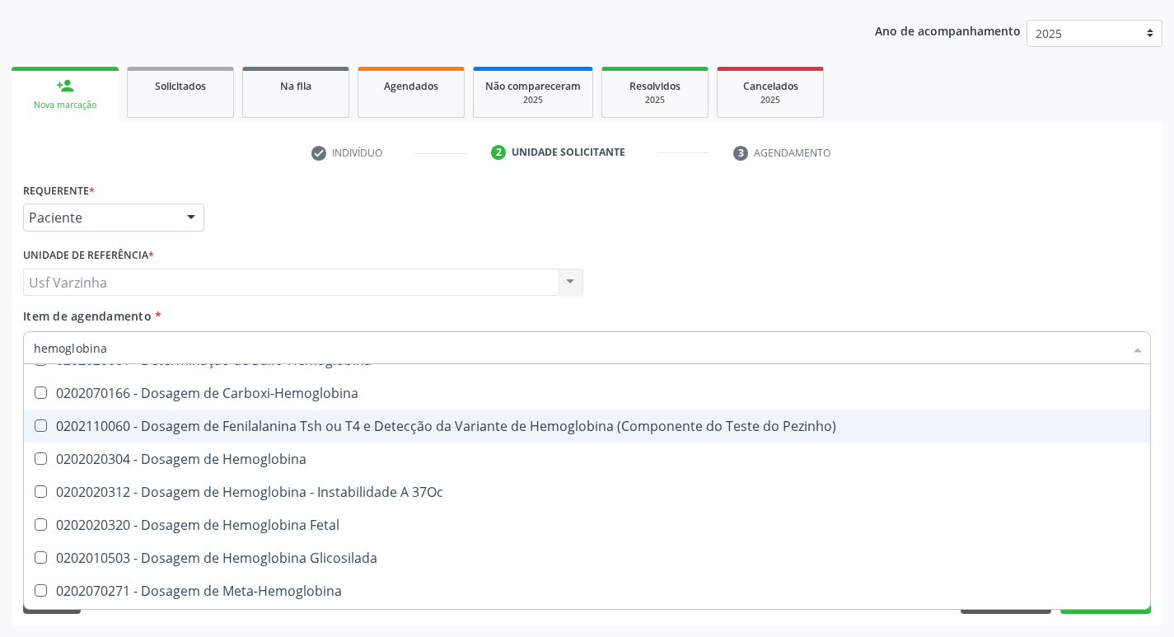
scroll to position [82, 0]
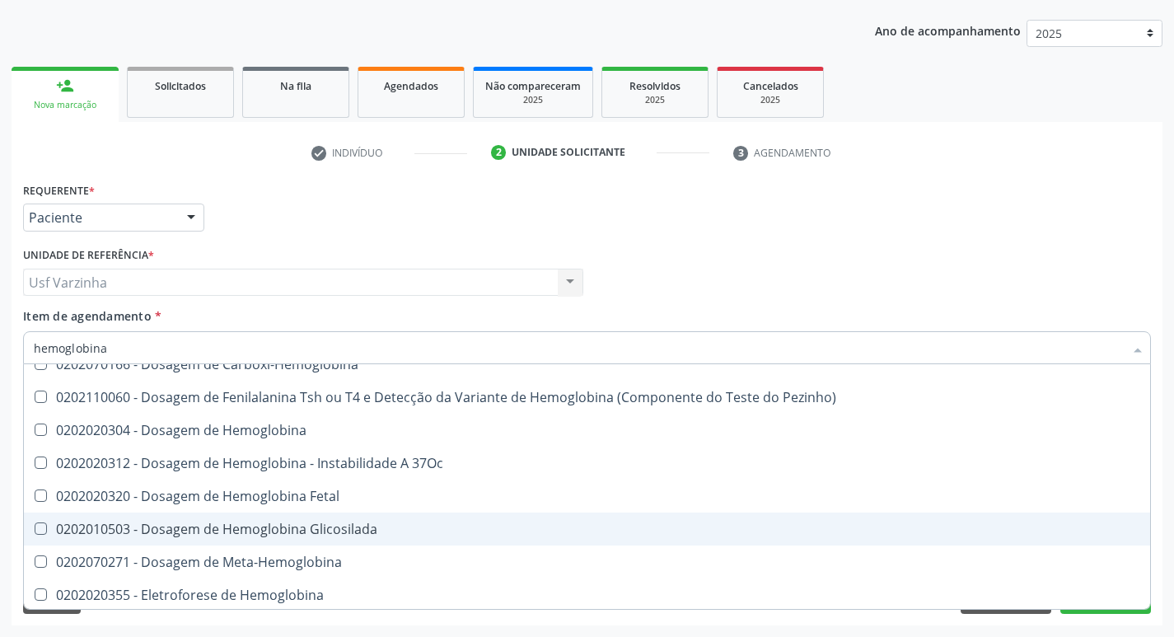
click at [327, 535] on div "0202010503 - Dosagem de Hemoglobina Glicosilada" at bounding box center [587, 528] width 1106 height 13
checkbox Glicosilada "true"
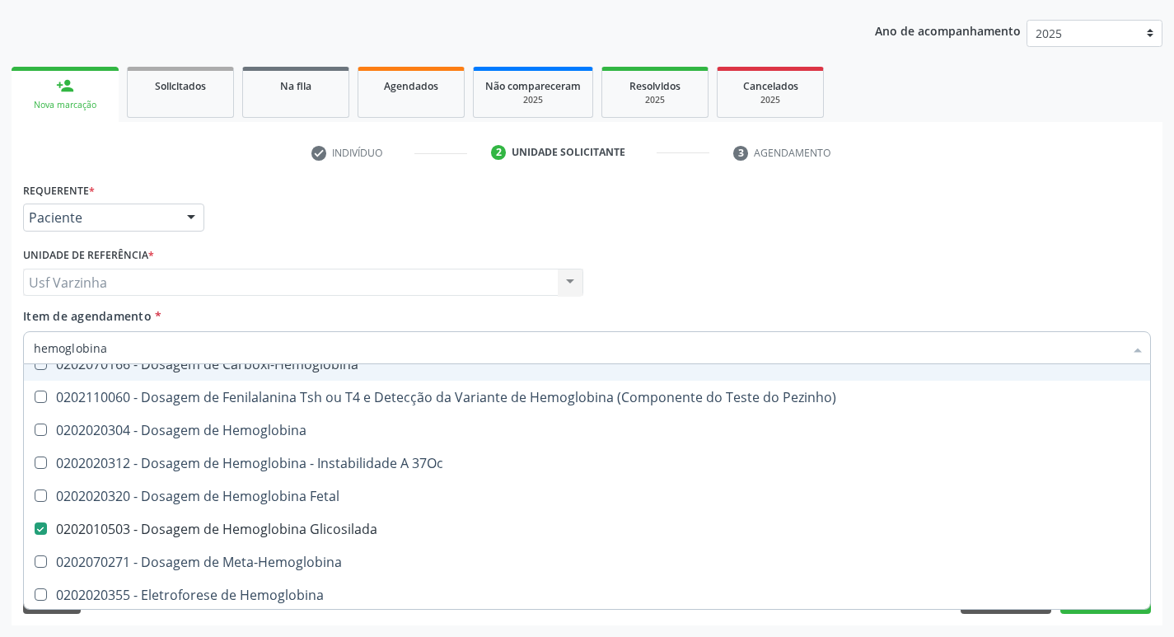
click at [136, 348] on input "hemoglobina" at bounding box center [579, 347] width 1090 height 33
type input "hemoglobin"
checkbox Glicosilada "false"
checkbox Hematocrito\) "true"
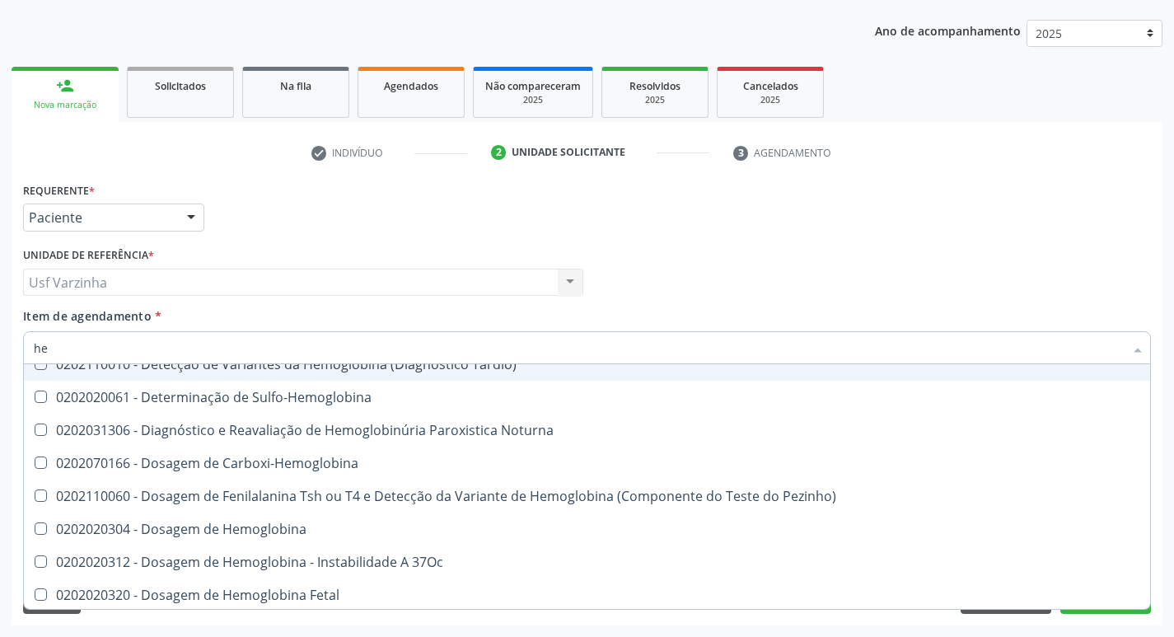
type input "h"
checkbox Glicosilada "false"
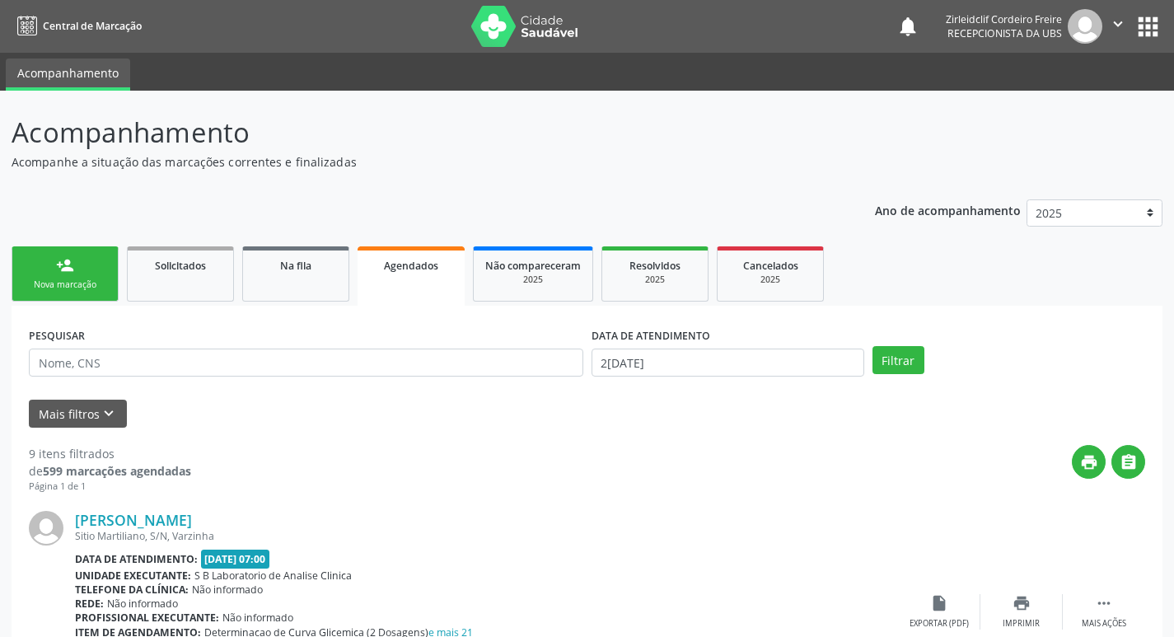
click at [89, 266] on link "person_add Nova marcação" at bounding box center [65, 273] width 107 height 55
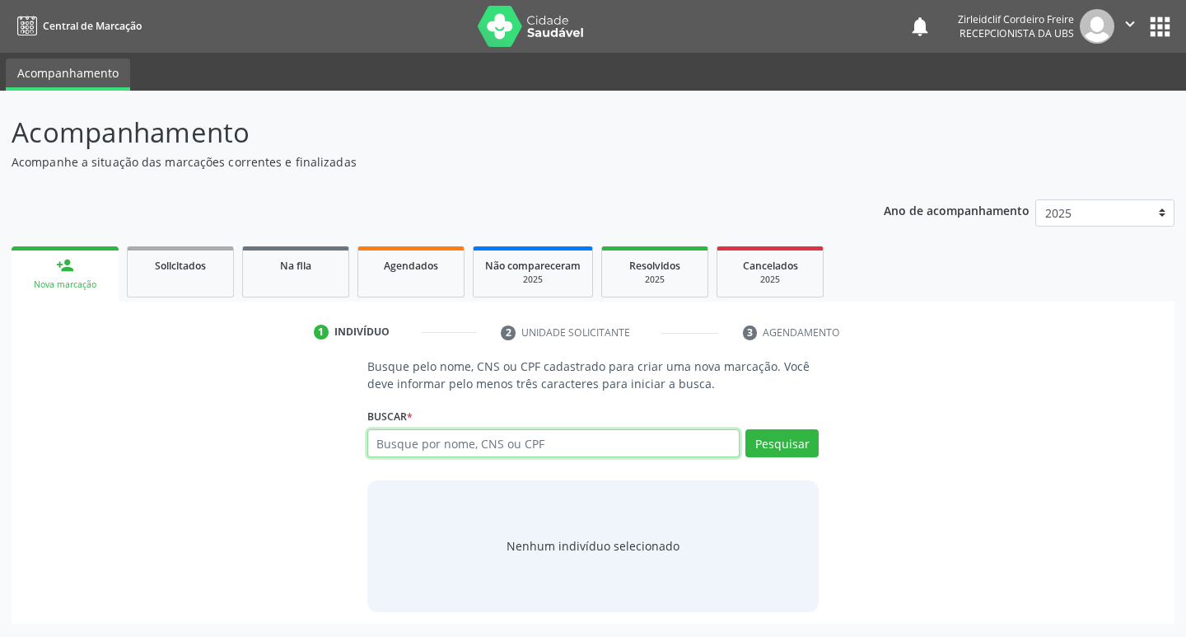
click at [456, 451] on input "text" at bounding box center [553, 443] width 373 height 28
type input "joão manoel de lima"
click at [780, 442] on button "Pesquisar" at bounding box center [781, 443] width 73 height 28
type input "joão manoel de lima"
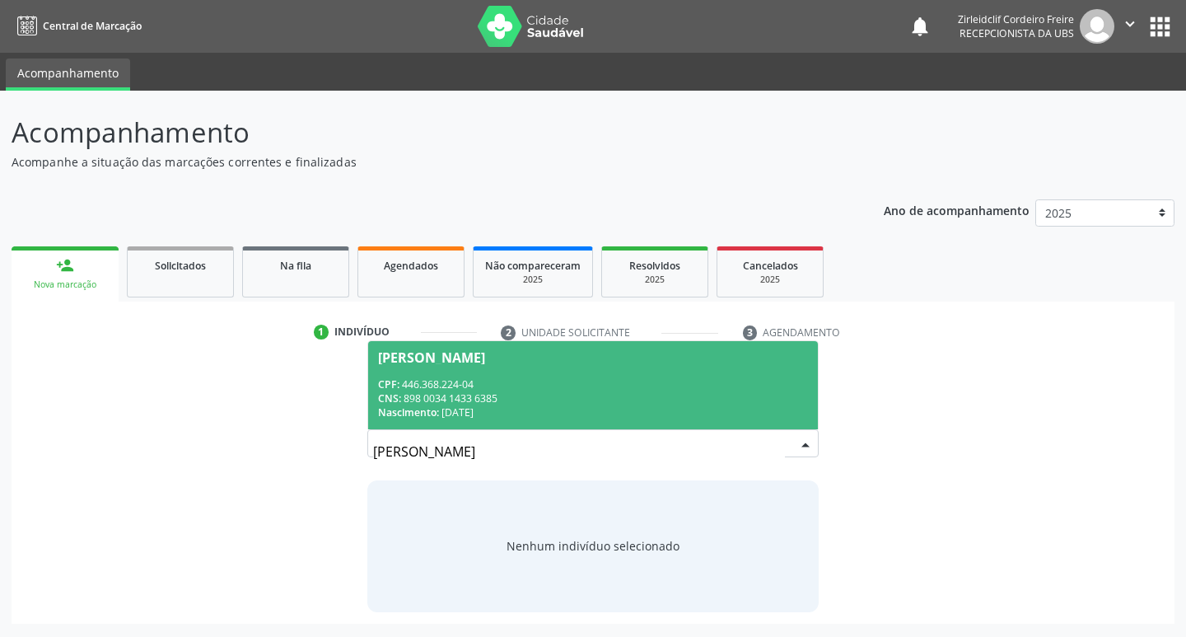
click at [557, 386] on div "CPF: 446.368.224-04" at bounding box center [593, 384] width 431 height 14
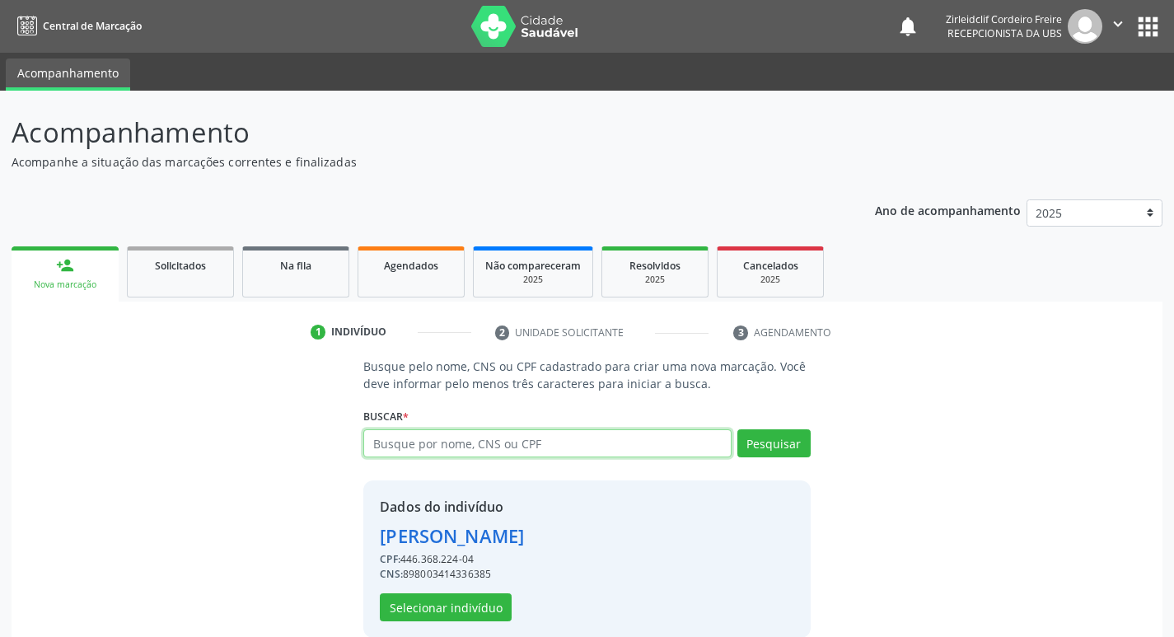
click at [387, 442] on input "text" at bounding box center [546, 443] width 367 height 28
type input "j"
click at [171, 287] on link "Solicitados" at bounding box center [180, 271] width 107 height 51
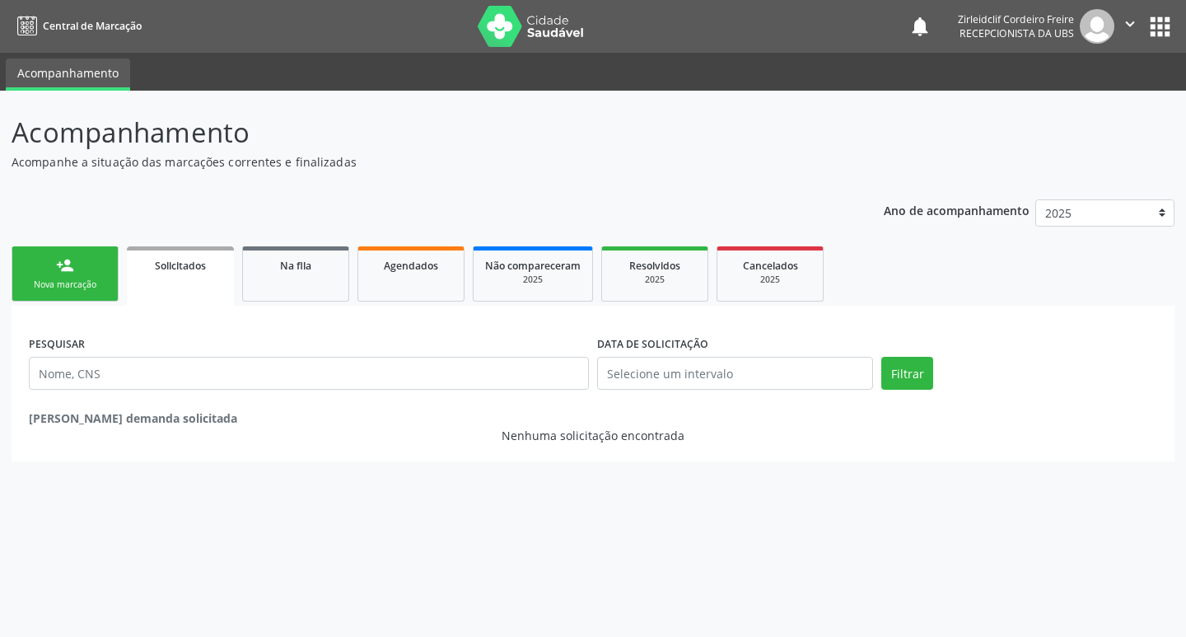
click at [96, 272] on link "person_add Nova marcação" at bounding box center [65, 273] width 107 height 55
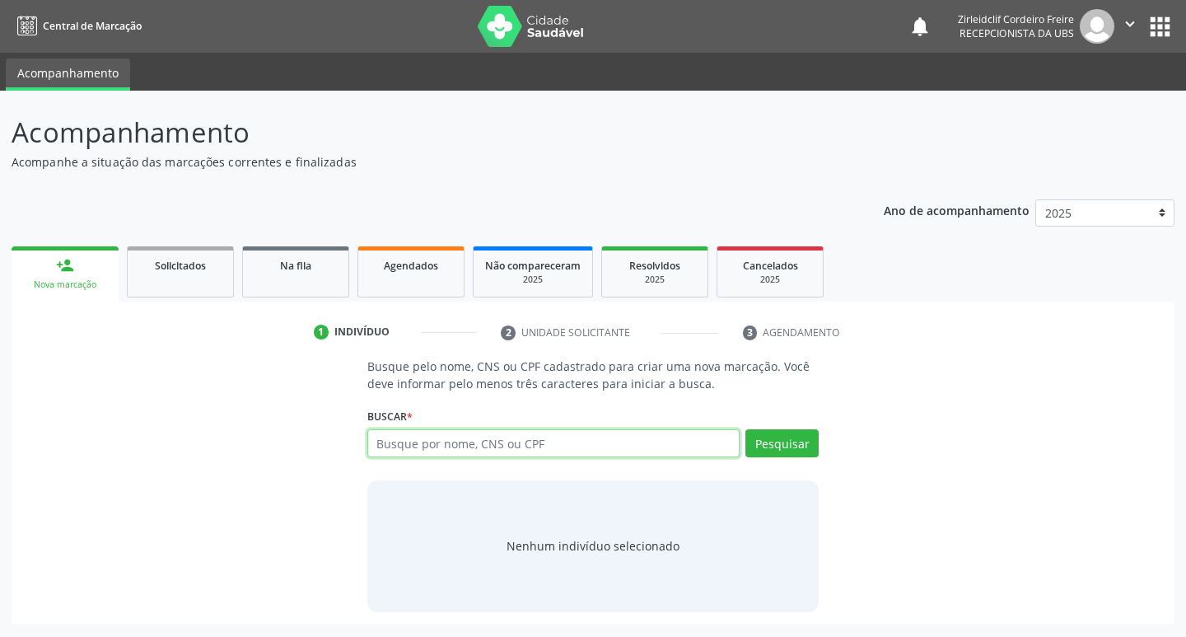
click at [432, 453] on input "text" at bounding box center [553, 443] width 373 height 28
click at [805, 443] on button "Pesquisar" at bounding box center [781, 443] width 73 height 28
click at [499, 448] on input "704703749421634" at bounding box center [553, 443] width 373 height 28
type input "7"
type input "m"
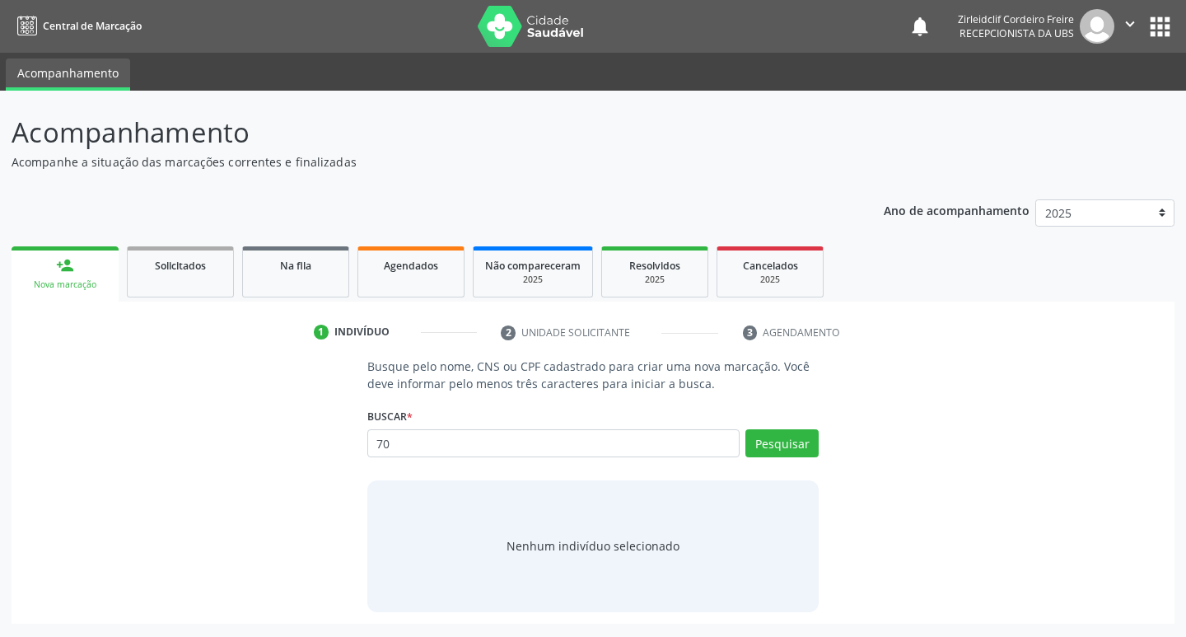
type input "7"
type input "joão manoel de lima"
click at [778, 446] on button "Pesquisar" at bounding box center [781, 443] width 73 height 28
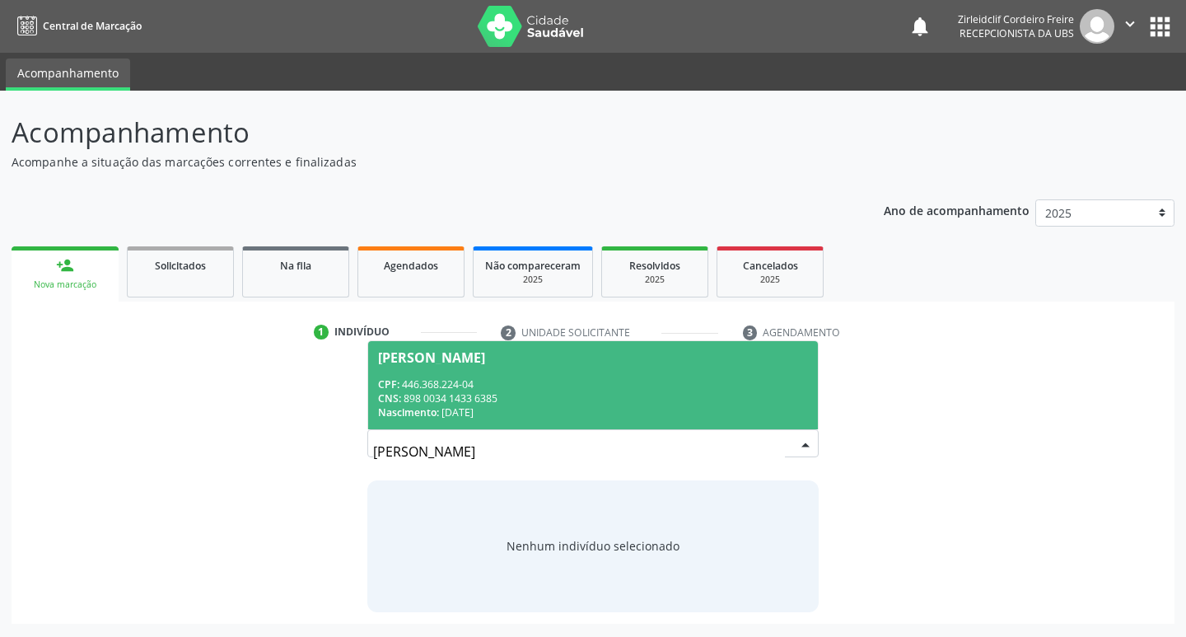
click at [600, 376] on span "João Manoel de Lima CPF: 446.368.224-04 CNS: 898 0034 1433 6385 Nascimento: 23/…" at bounding box center [593, 385] width 451 height 88
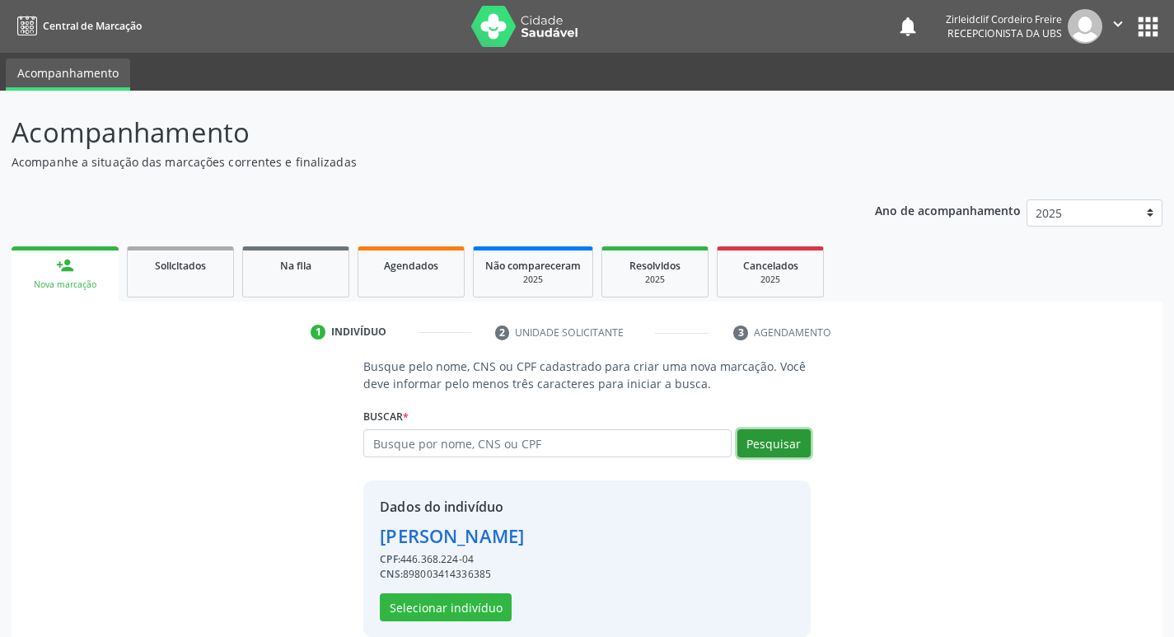
click at [768, 440] on button "Pesquisar" at bounding box center [773, 443] width 73 height 28
click at [164, 281] on link "Solicitados" at bounding box center [180, 271] width 107 height 51
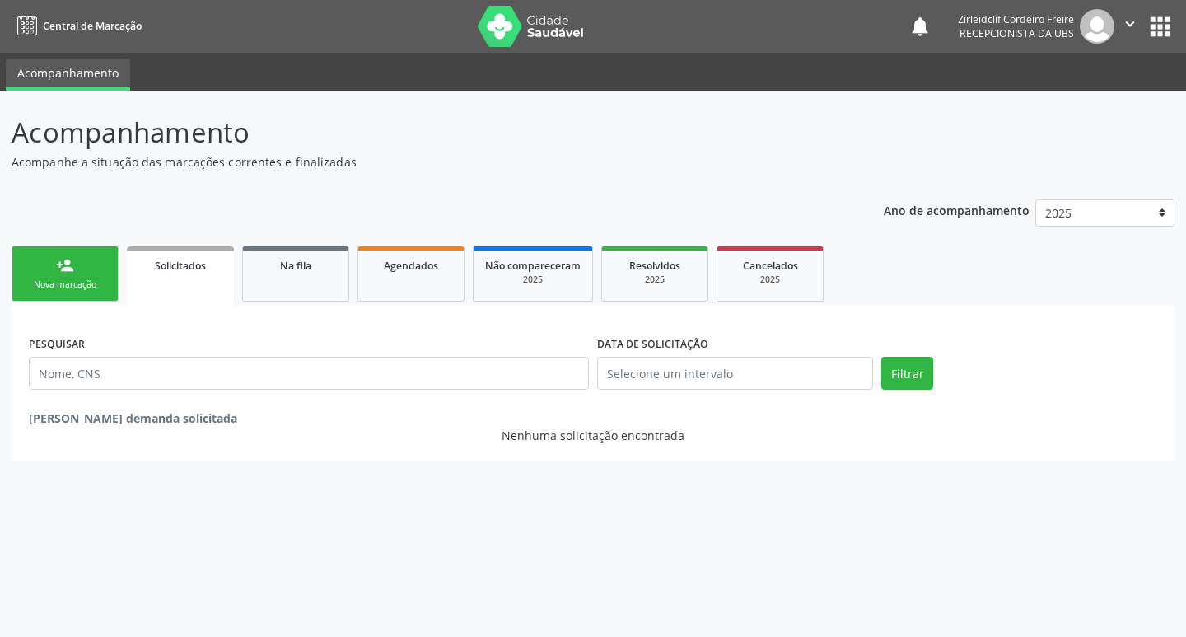
click at [95, 278] on div "Nova marcação" at bounding box center [65, 284] width 82 height 12
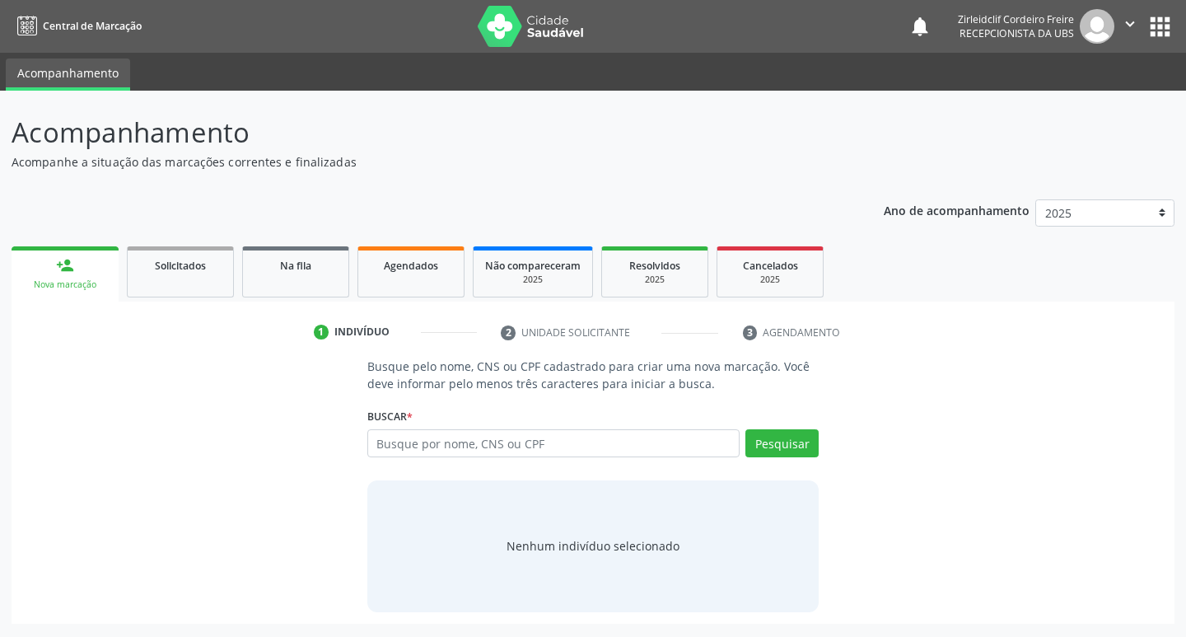
click at [86, 266] on link "person_add Nova marcação" at bounding box center [65, 273] width 107 height 55
drag, startPoint x: 476, startPoint y: 444, endPoint x: 474, endPoint y: 435, distance: 9.2
click at [474, 443] on input "text" at bounding box center [553, 443] width 373 height 28
type input "joão manoel de lima"
click at [812, 442] on button "Pesquisar" at bounding box center [781, 443] width 73 height 28
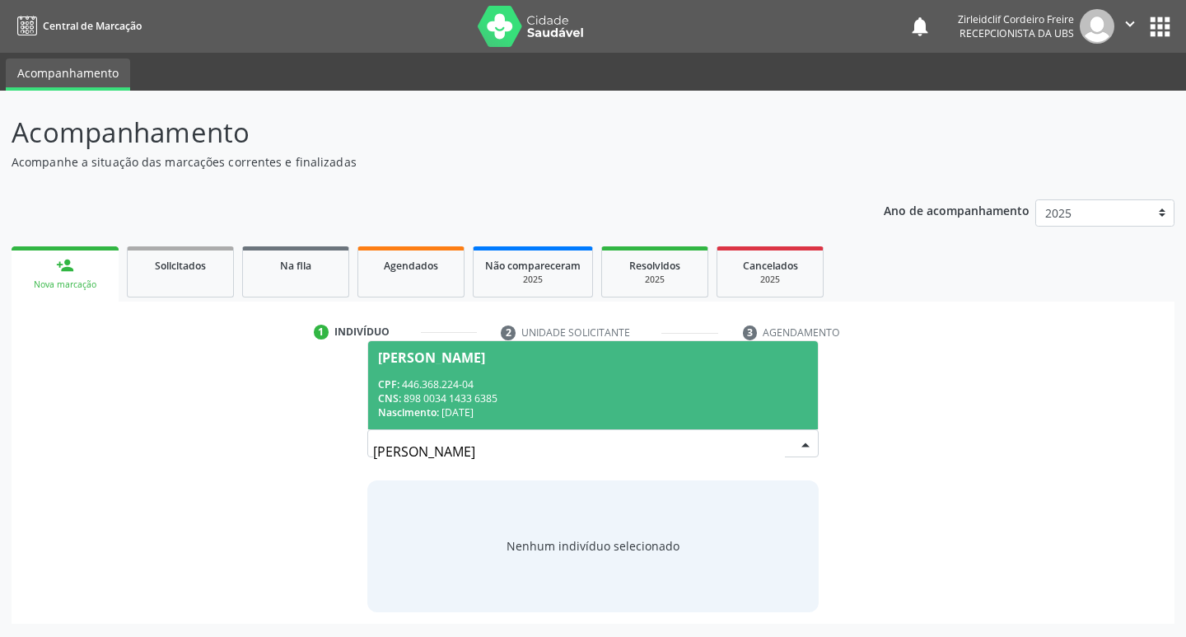
click at [601, 389] on div "CPF: 446.368.224-04" at bounding box center [593, 384] width 431 height 14
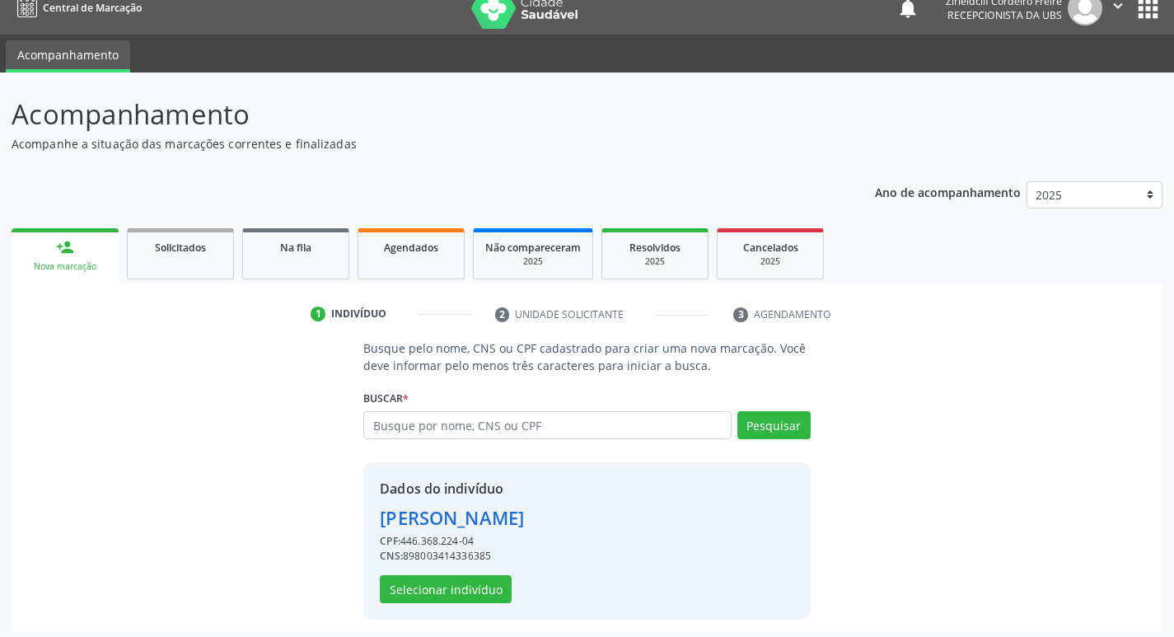
scroll to position [24, 0]
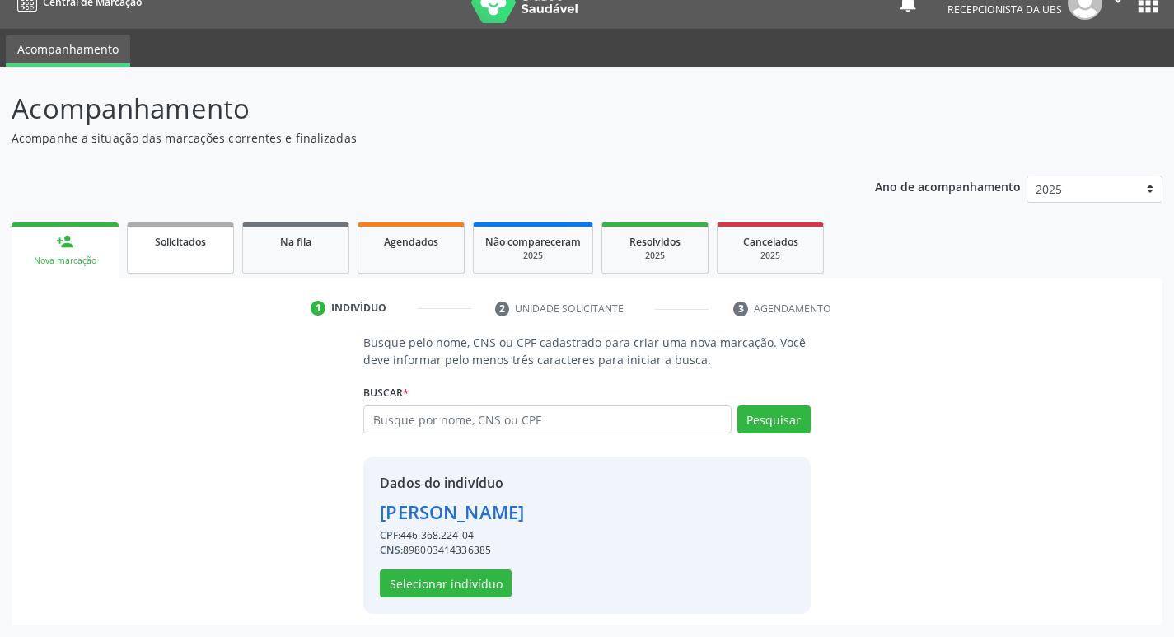
click at [144, 250] on link "Solicitados" at bounding box center [180, 247] width 107 height 51
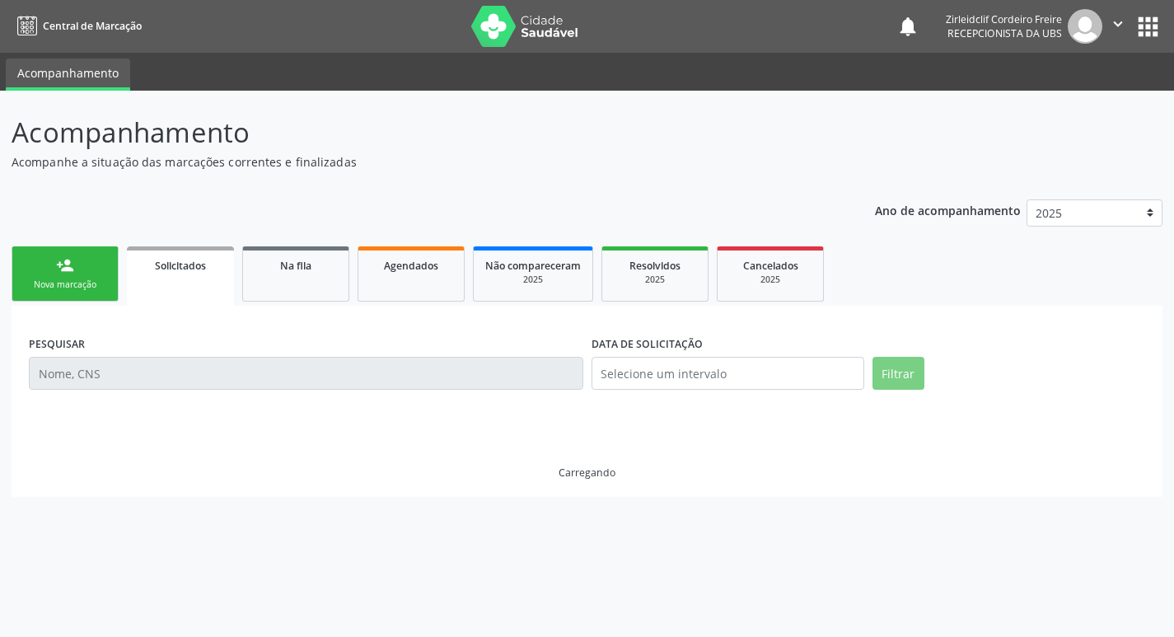
scroll to position [0, 0]
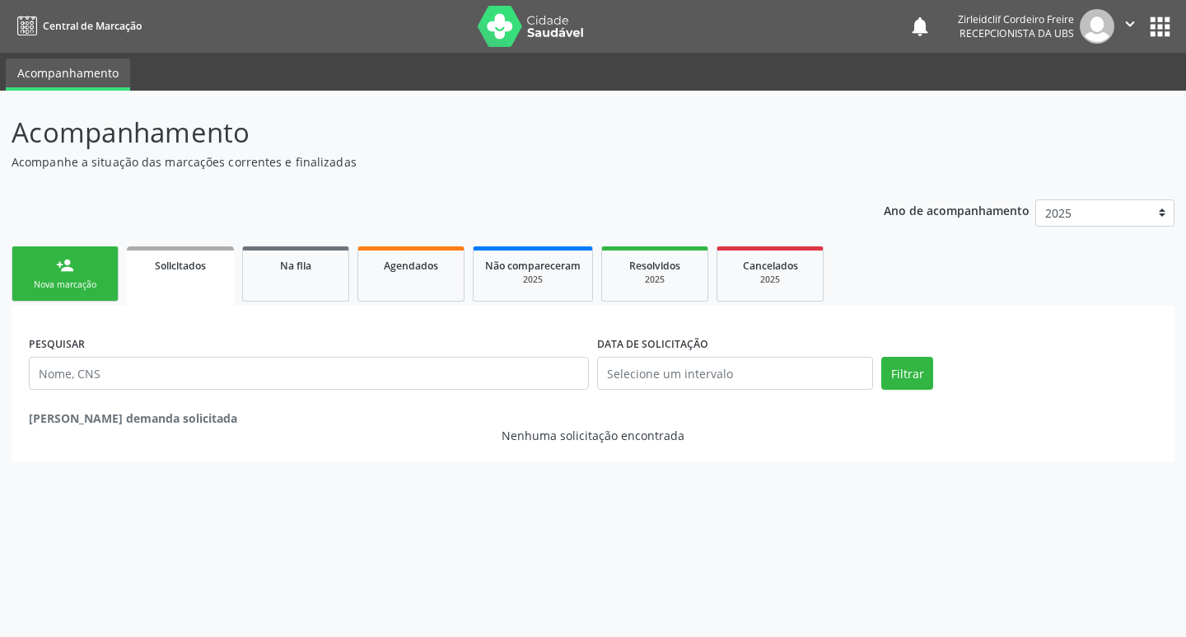
click at [82, 275] on link "person_add Nova marcação" at bounding box center [65, 273] width 107 height 55
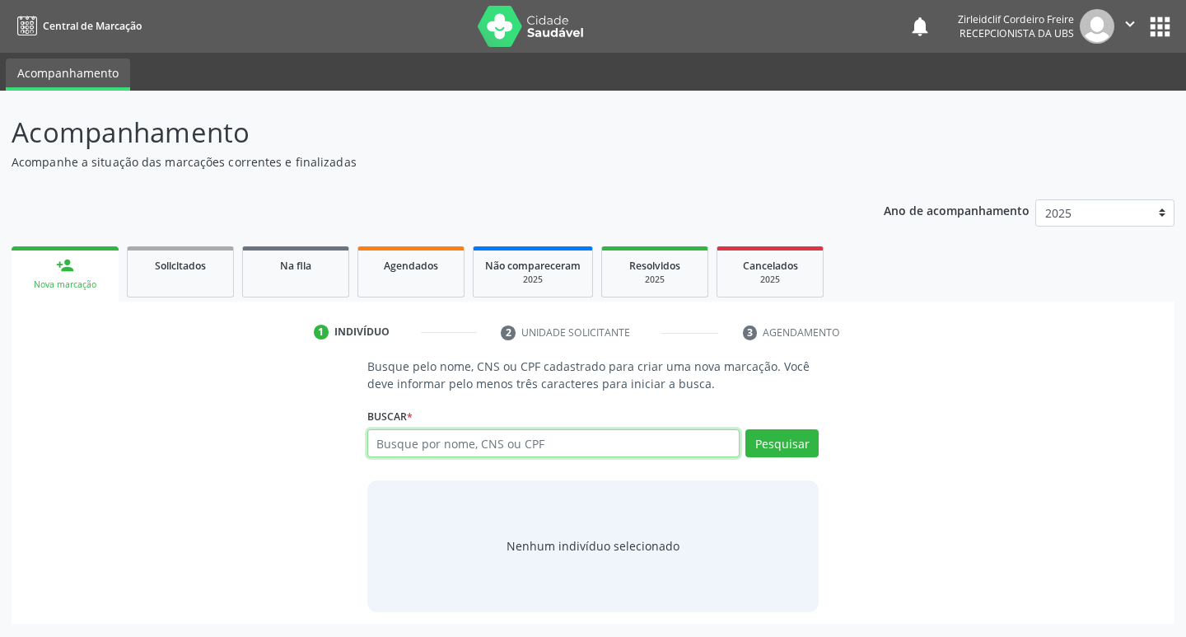
click at [380, 440] on input "text" at bounding box center [553, 443] width 373 height 28
type input "joão manoel de lima"
click at [755, 445] on button "Pesquisar" at bounding box center [781, 443] width 73 height 28
type input "joão manoel de lima"
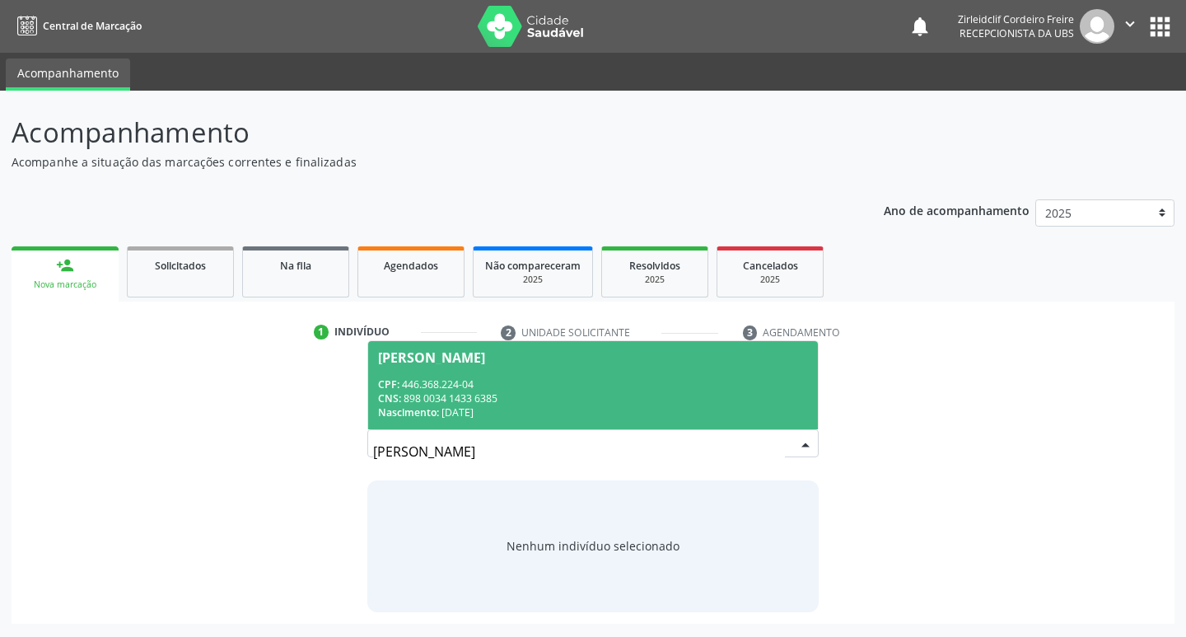
click at [568, 383] on div "CPF: 446.368.224-04" at bounding box center [593, 384] width 431 height 14
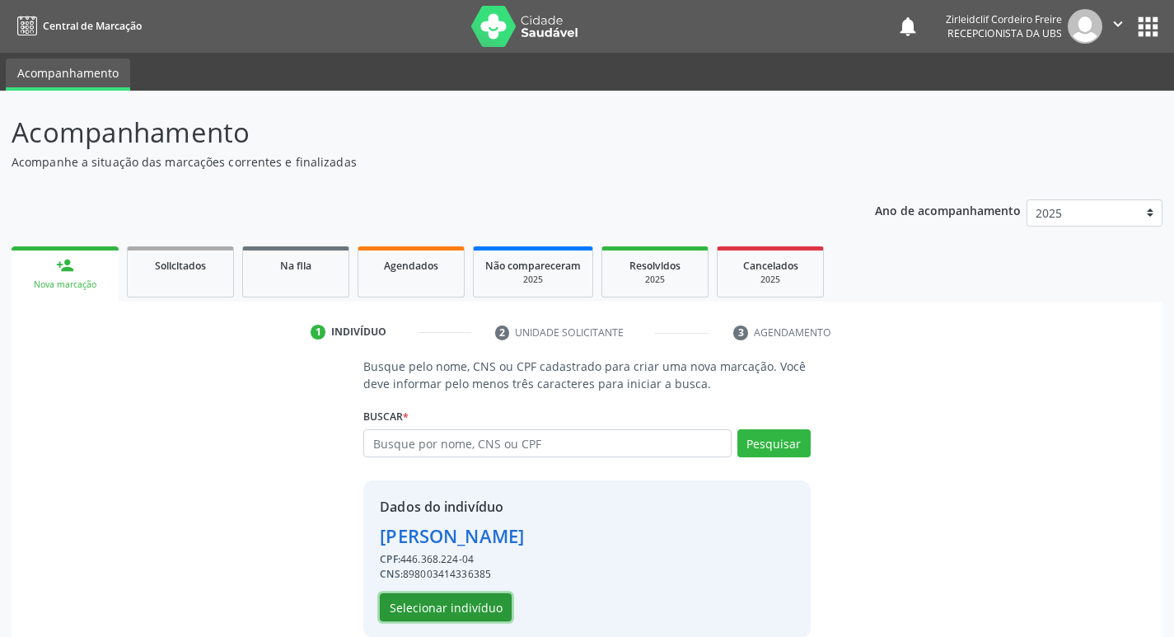
click at [442, 610] on button "Selecionar indivíduo" at bounding box center [446, 607] width 132 height 28
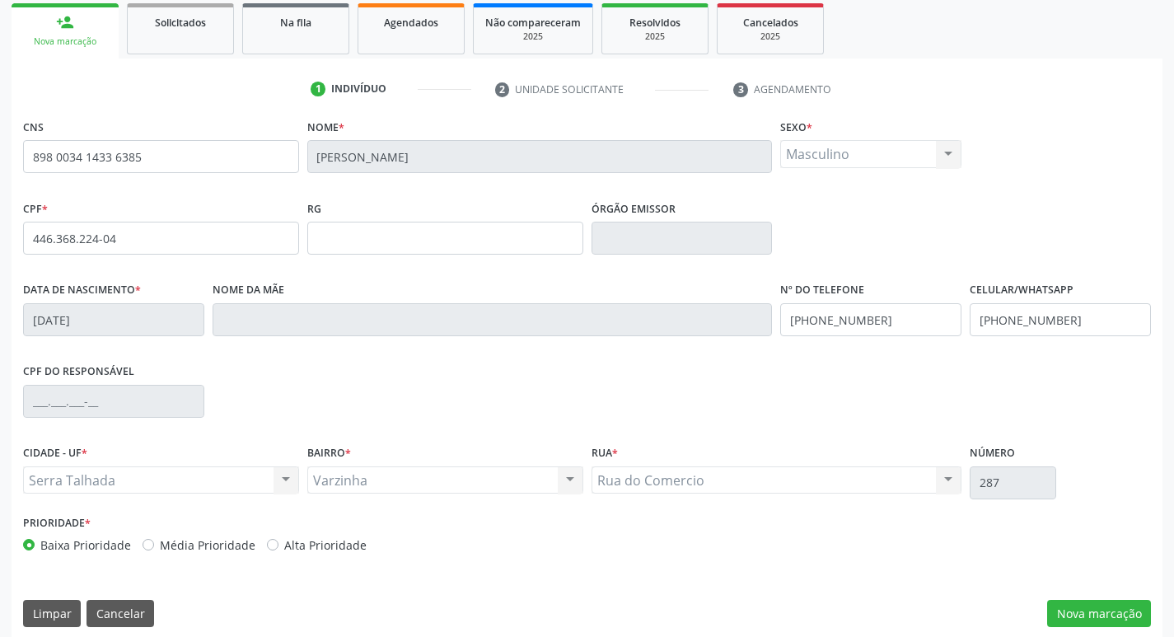
scroll to position [247, 0]
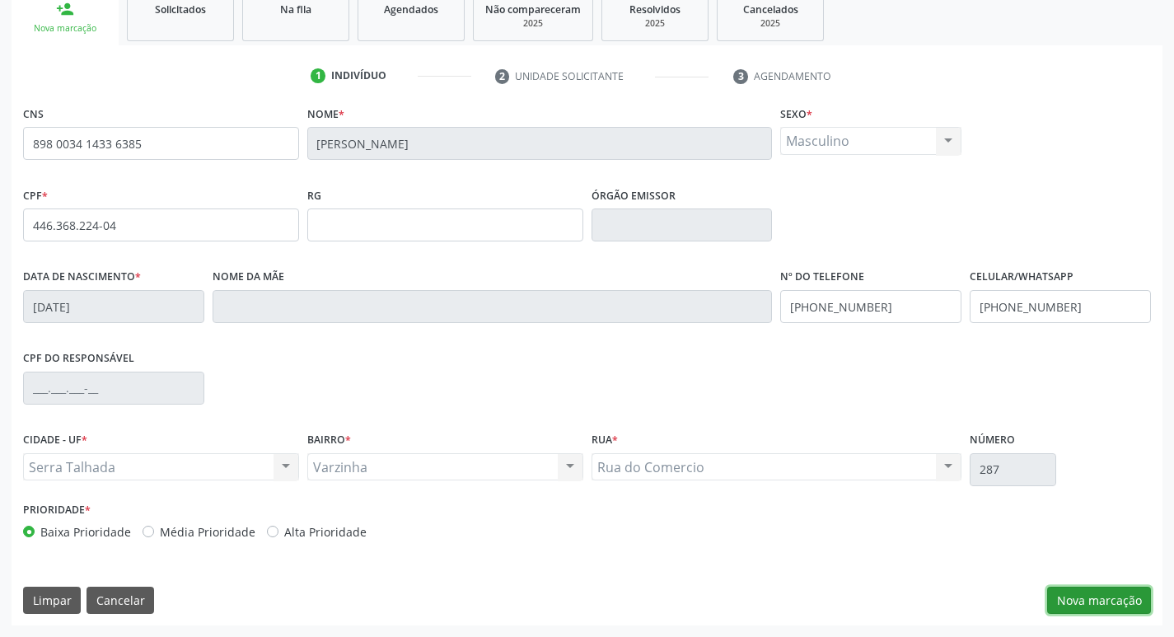
click at [1089, 608] on button "Nova marcação" at bounding box center [1099, 601] width 104 height 28
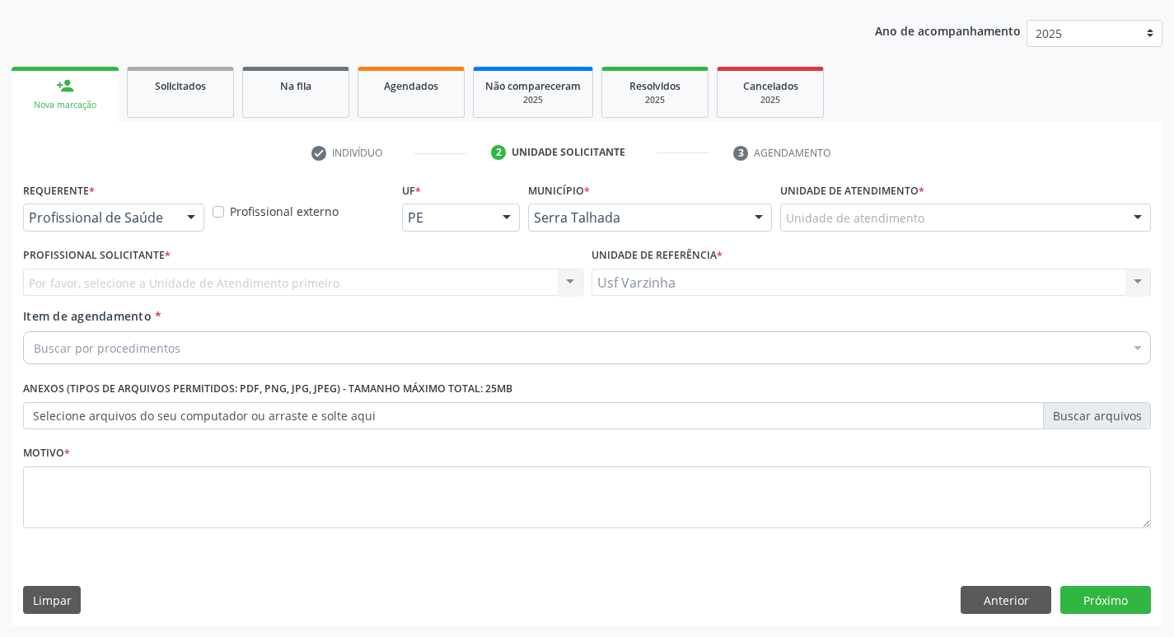
scroll to position [180, 0]
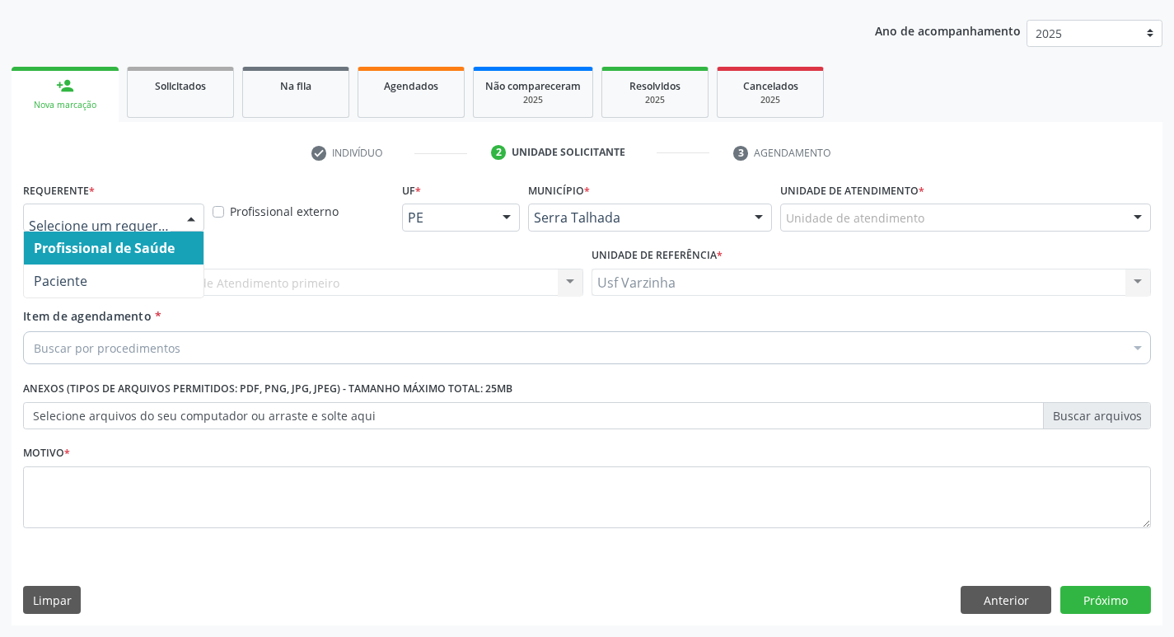
click at [198, 220] on div at bounding box center [191, 218] width 25 height 28
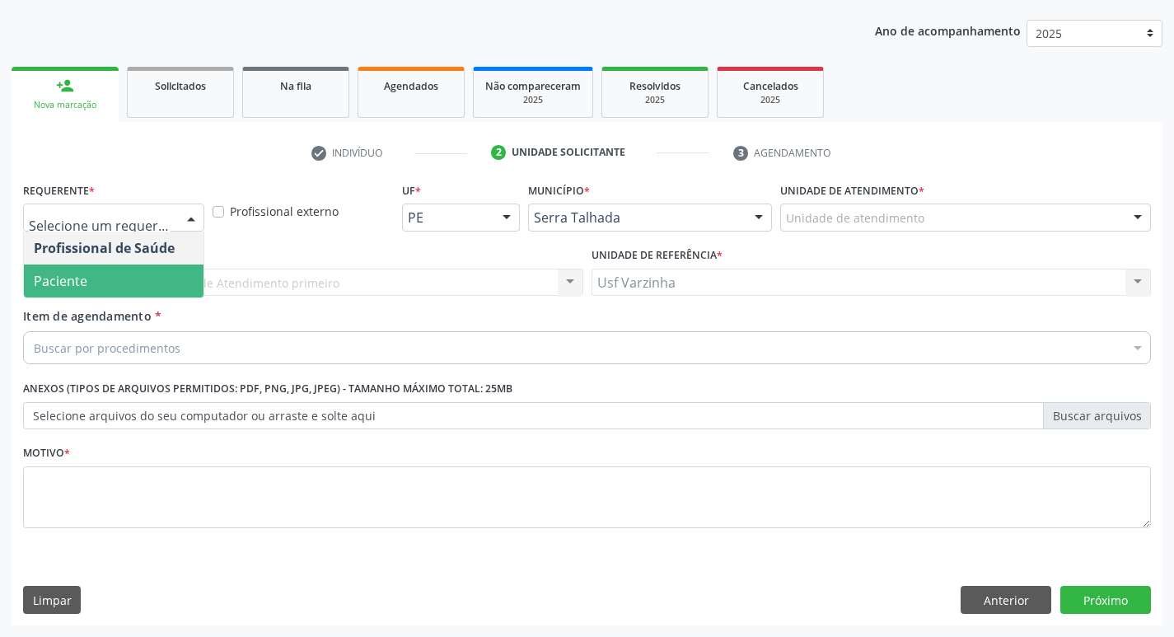
click at [161, 284] on span "Paciente" at bounding box center [114, 280] width 180 height 33
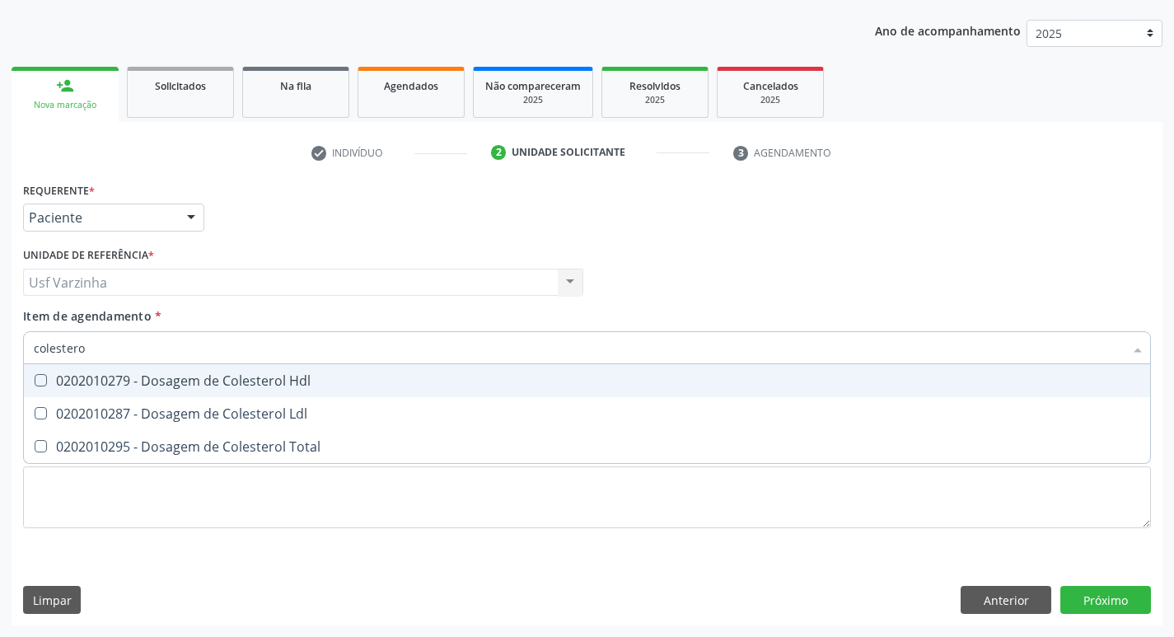
type input "colesterol"
drag, startPoint x: 66, startPoint y: 376, endPoint x: 56, endPoint y: 404, distance: 29.7
click at [62, 378] on div "0202010279 - Dosagem de Colesterol Hdl" at bounding box center [587, 380] width 1106 height 13
checkbox Hdl "true"
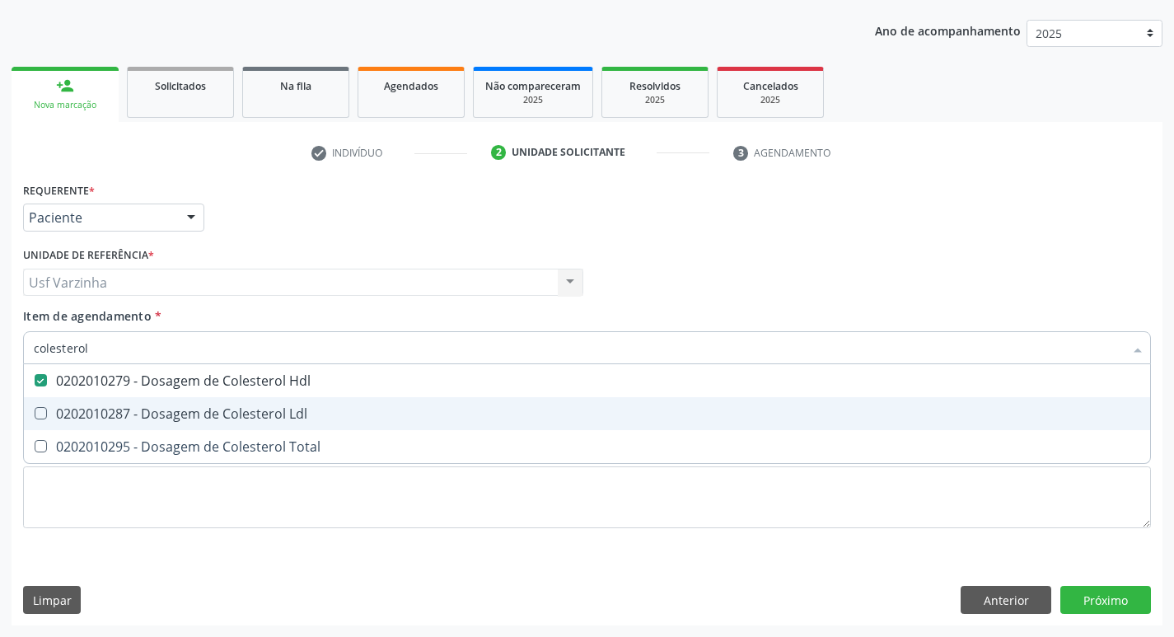
drag, startPoint x: 56, startPoint y: 404, endPoint x: 57, endPoint y: 428, distance: 23.9
click at [55, 405] on span "0202010287 - Dosagem de Colesterol Ldl" at bounding box center [587, 413] width 1126 height 33
checkbox Ldl "true"
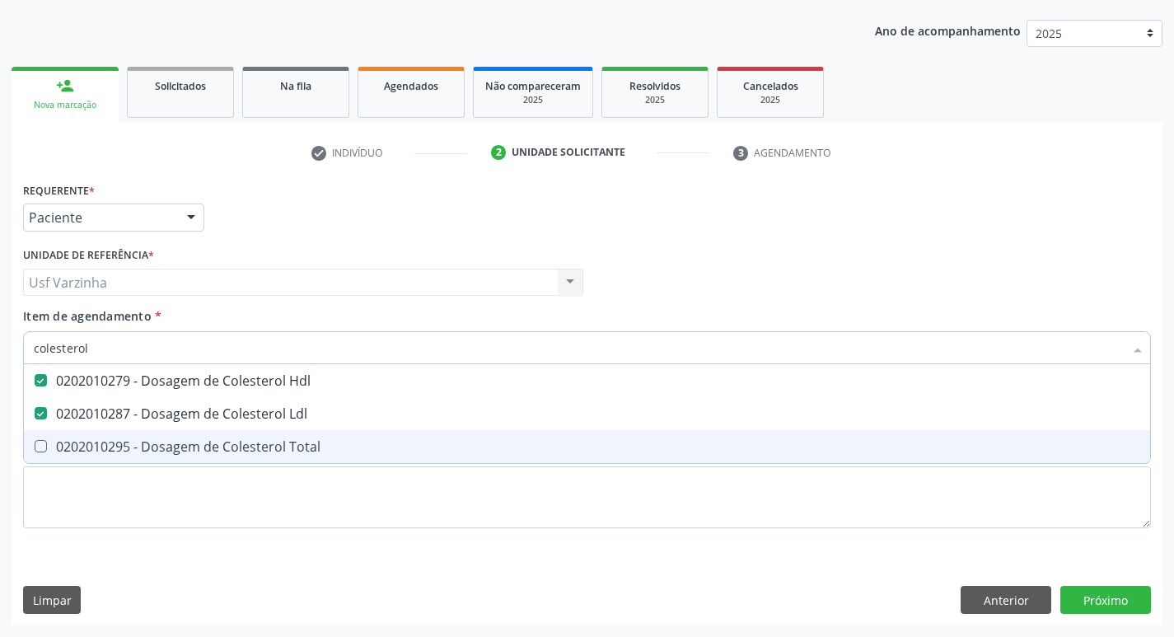
drag, startPoint x: 63, startPoint y: 447, endPoint x: 91, endPoint y: 381, distance: 71.3
click at [68, 444] on div "0202010295 - Dosagem de Colesterol Total" at bounding box center [587, 446] width 1106 height 13
checkbox Total "true"
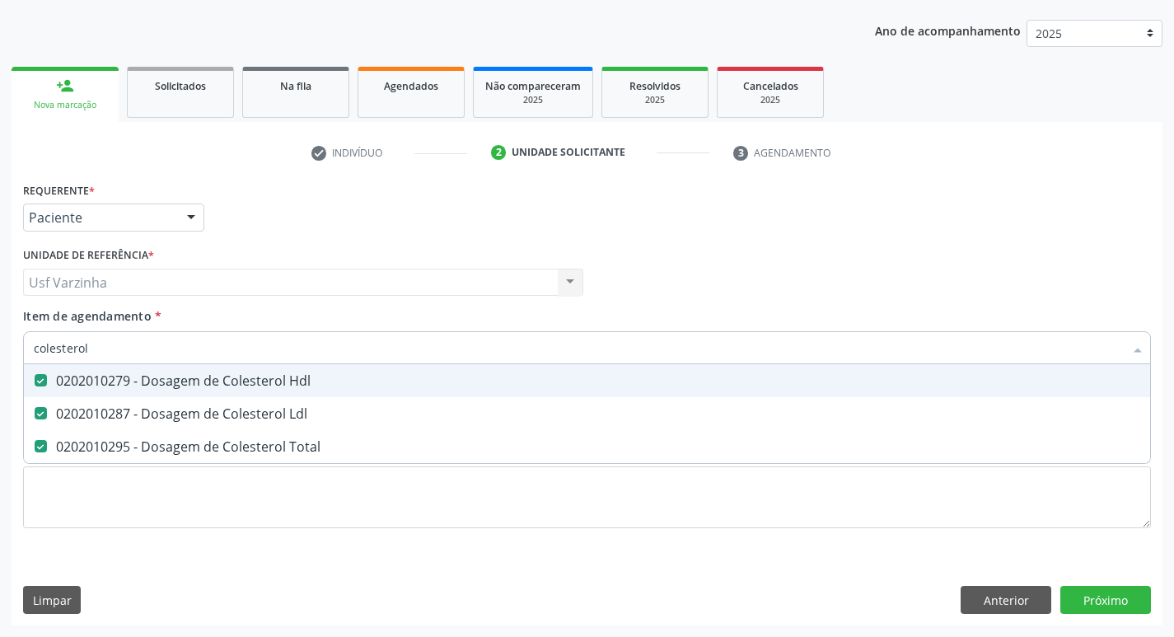
click at [107, 353] on input "colesterol" at bounding box center [579, 347] width 1090 height 33
type input "cole"
checkbox Hdl "false"
checkbox Ldl "false"
checkbox Total "false"
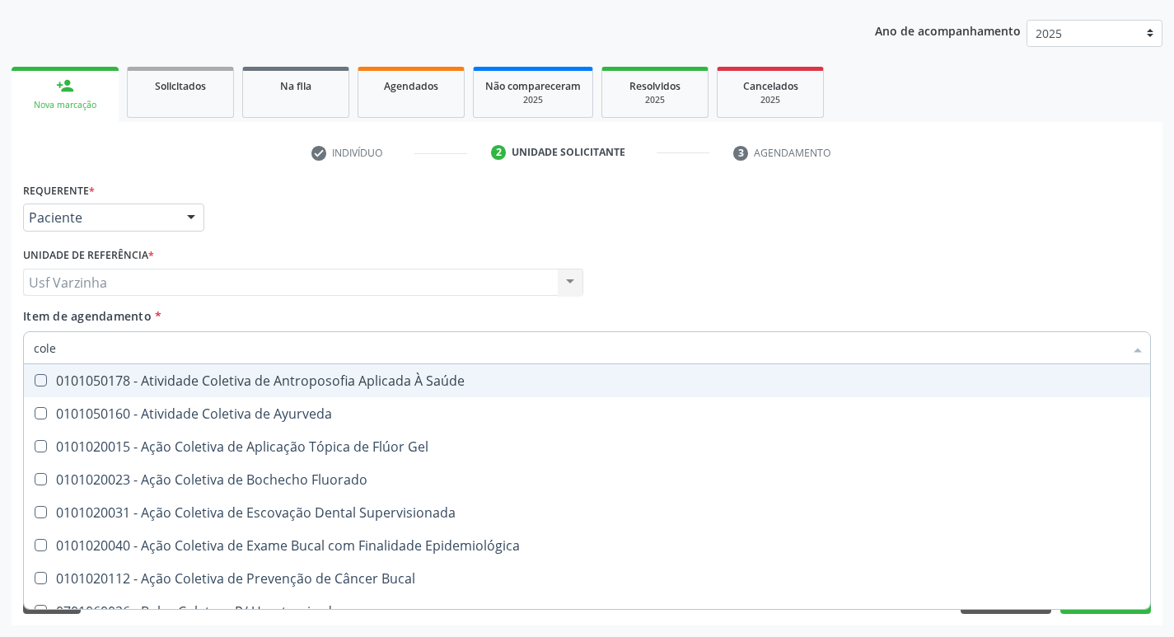
type input "col"
checkbox Hdl "false"
checkbox Ldl "false"
checkbox Total "false"
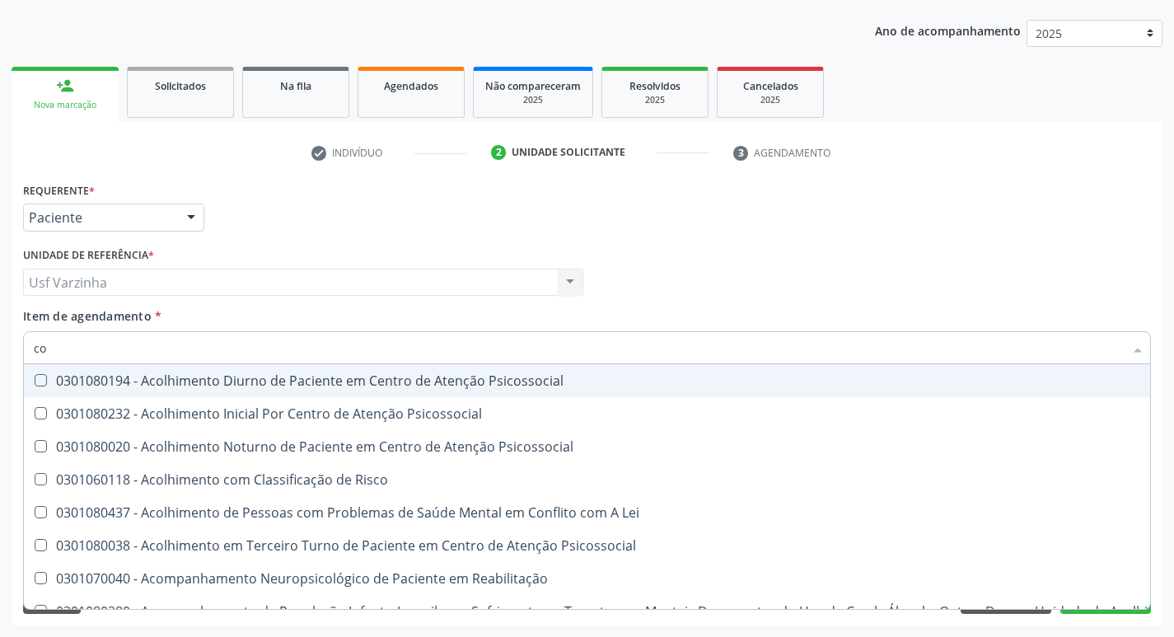
type input "c"
checkbox Hdl "false"
checkbox Ldl "false"
checkbox Total "false"
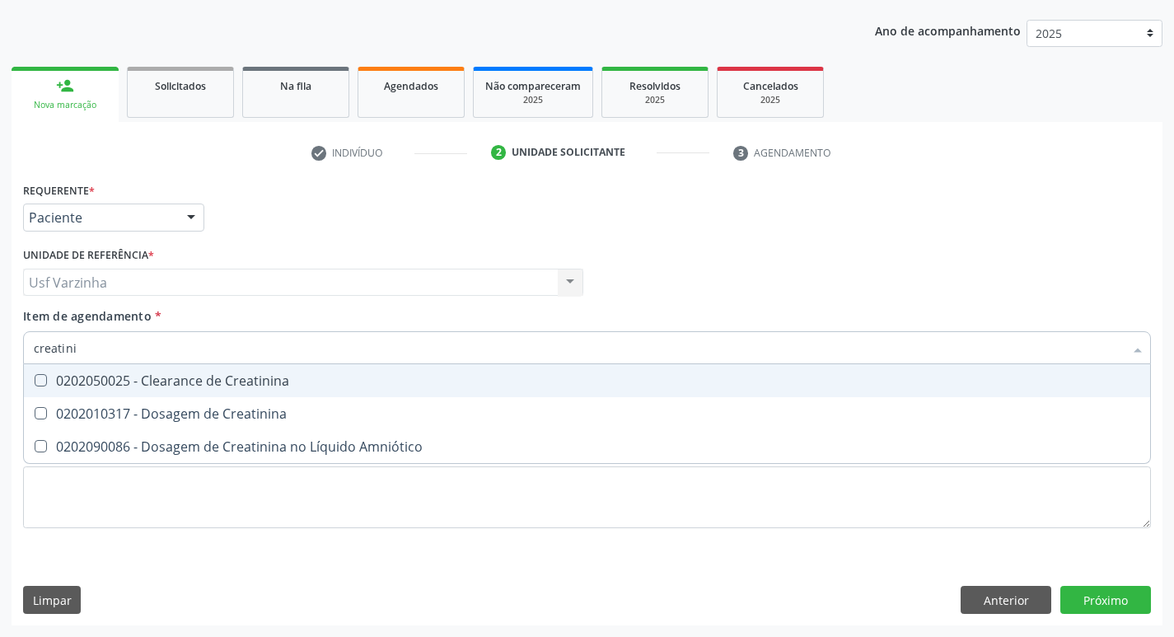
type input "creatinin"
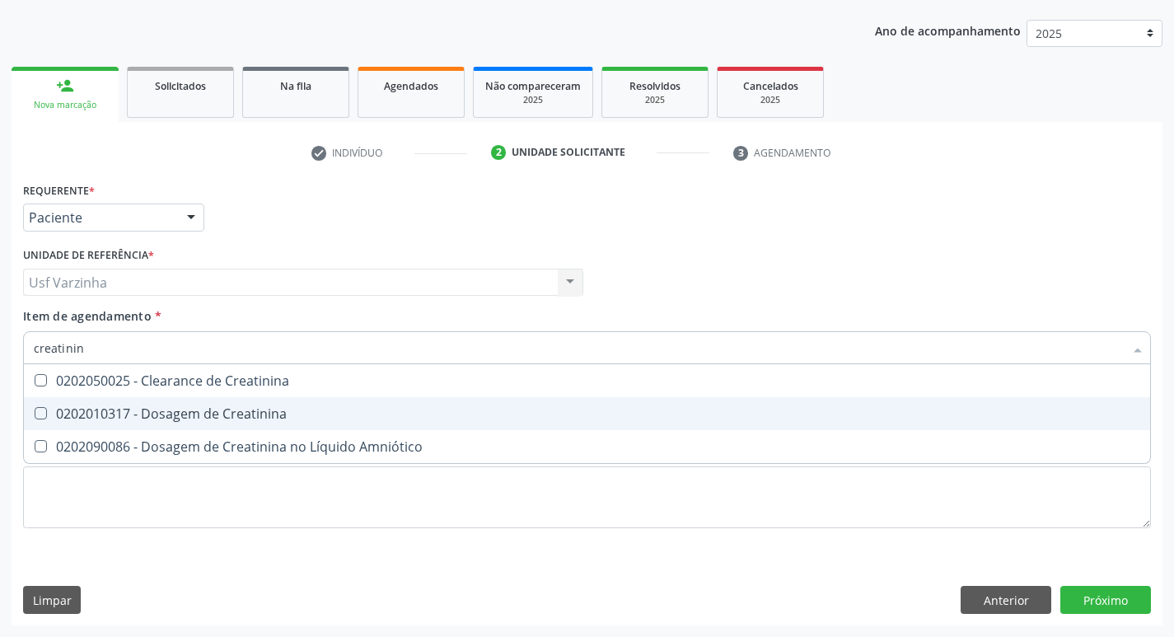
drag, startPoint x: 143, startPoint y: 418, endPoint x: 116, endPoint y: 378, distance: 48.7
click at [143, 418] on div "0202010317 - Dosagem de Creatinina" at bounding box center [587, 413] width 1106 height 13
checkbox Creatinina "true"
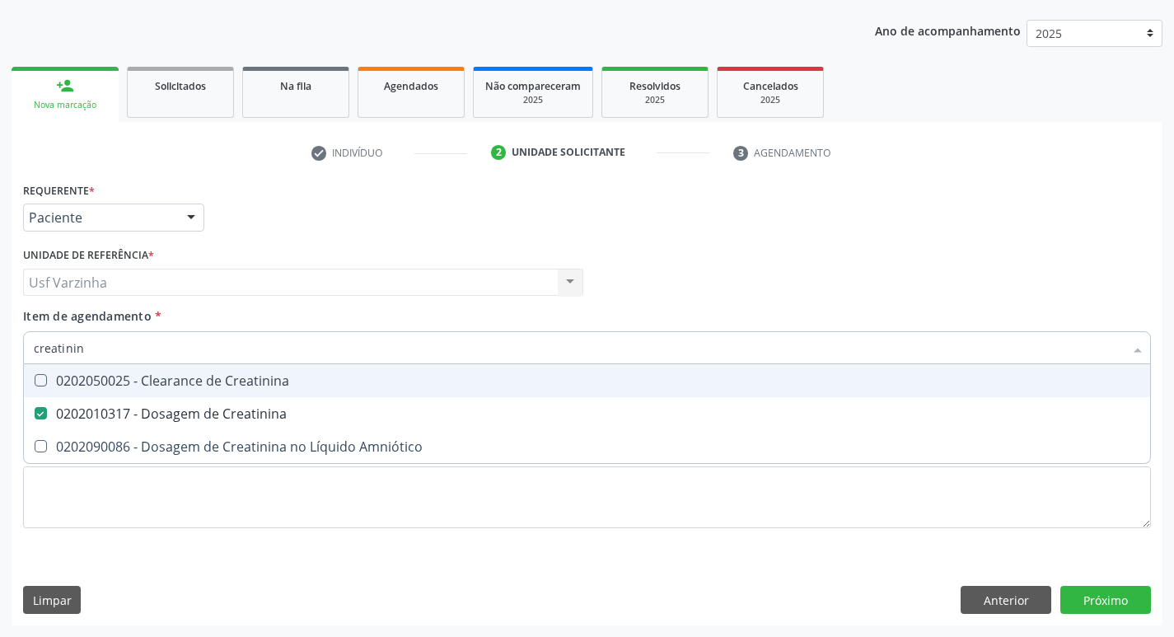
click at [93, 347] on input "creatinin" at bounding box center [579, 347] width 1090 height 33
type input "c"
checkbox Creatinina "false"
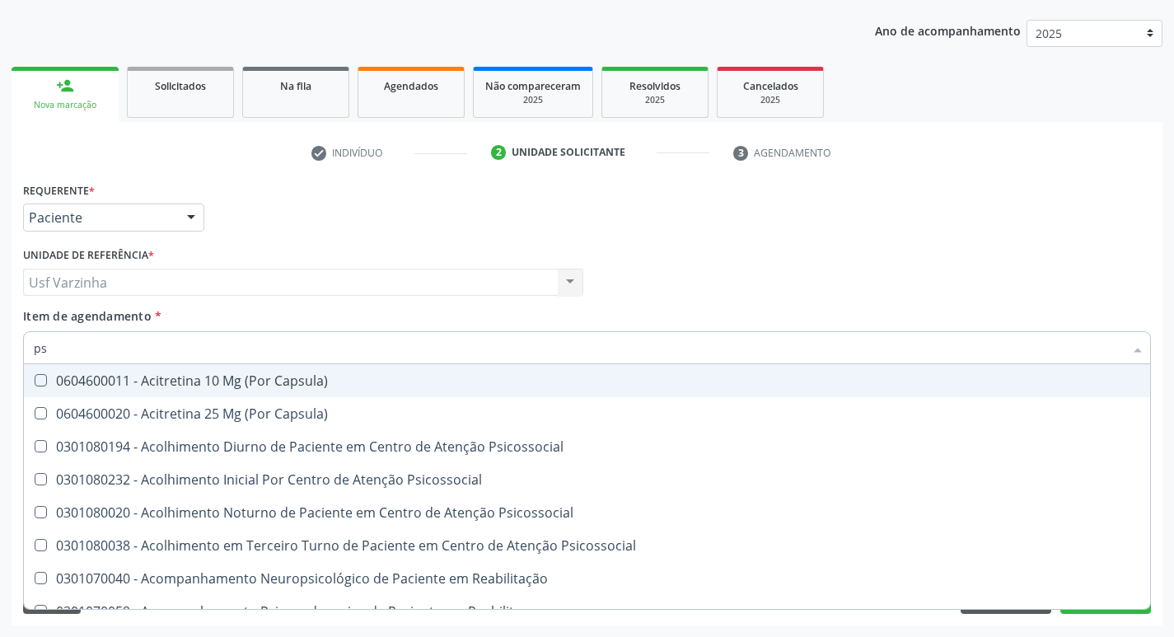
type input "psa"
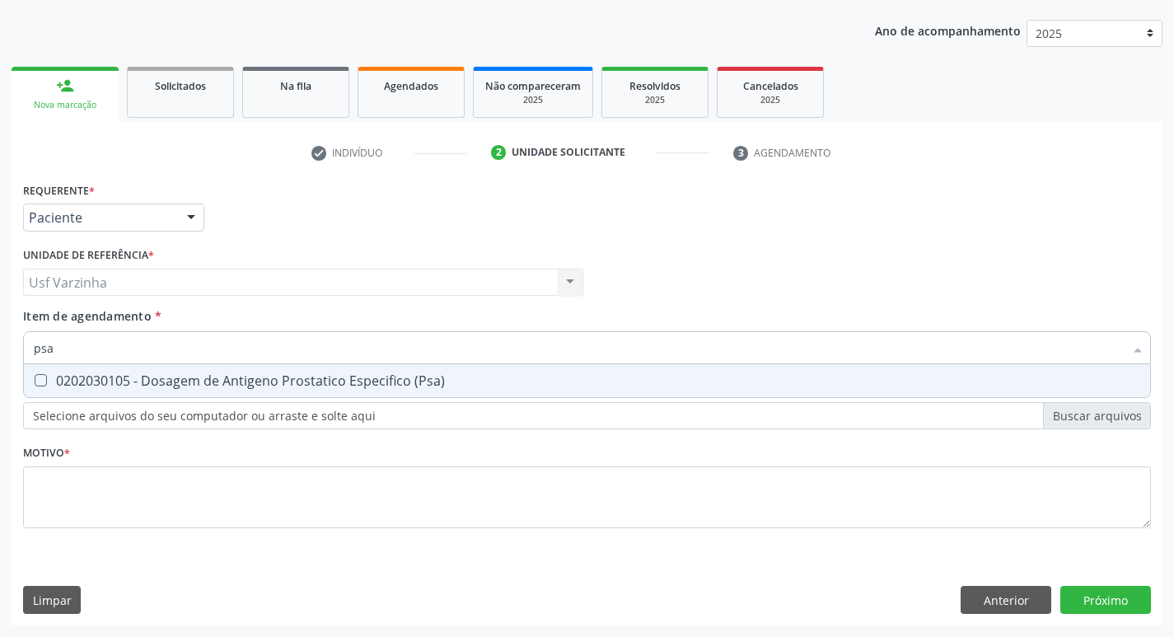
click at [36, 383] on \(Psa\) at bounding box center [41, 380] width 12 height 12
click at [35, 383] on \(Psa\) "checkbox" at bounding box center [29, 380] width 11 height 11
checkbox \(Psa\) "true"
click at [85, 351] on input "psa" at bounding box center [579, 347] width 1090 height 33
type input "ps"
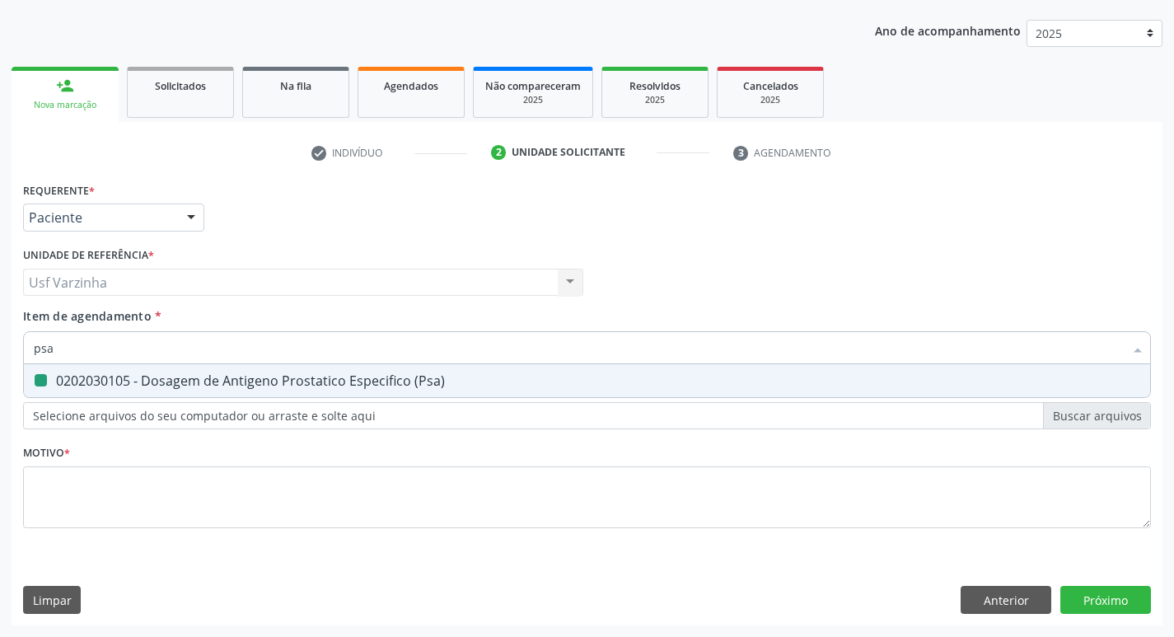
checkbox \(Psa\) "false"
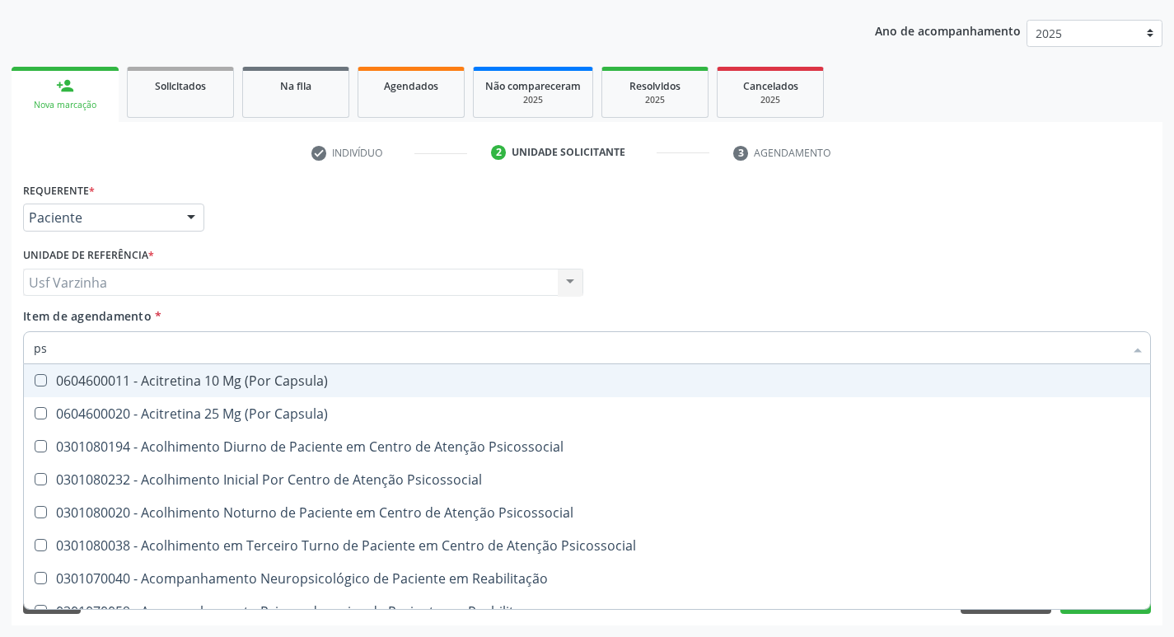
type input "p"
checkbox \(Psa\) "false"
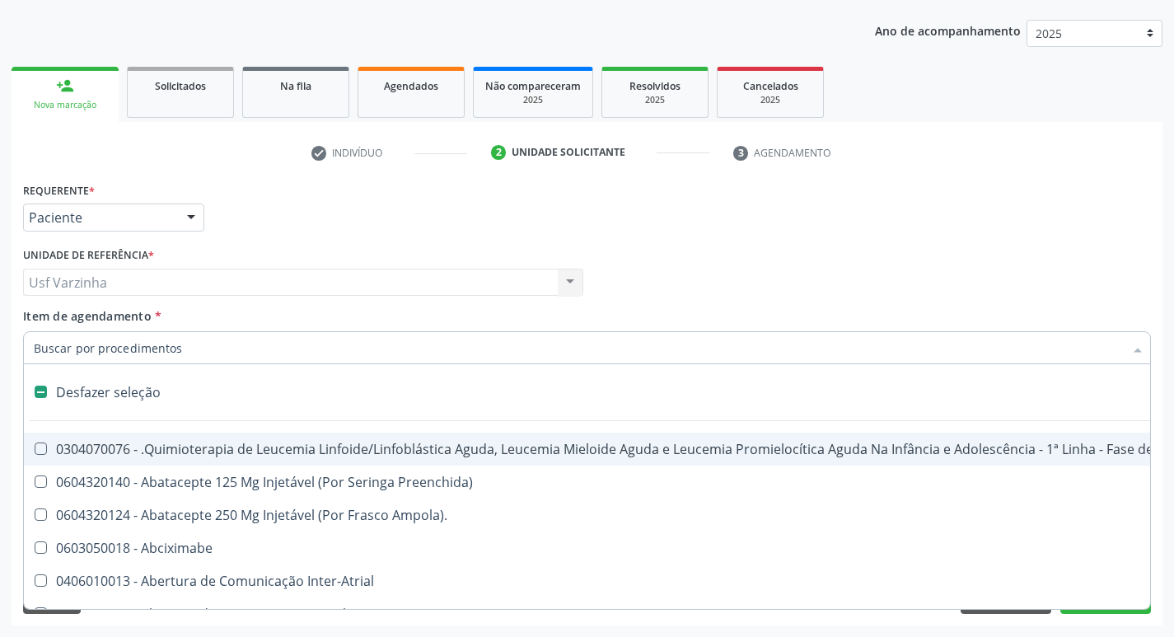
click at [62, 351] on input "Item de agendamento *" at bounding box center [579, 347] width 1090 height 33
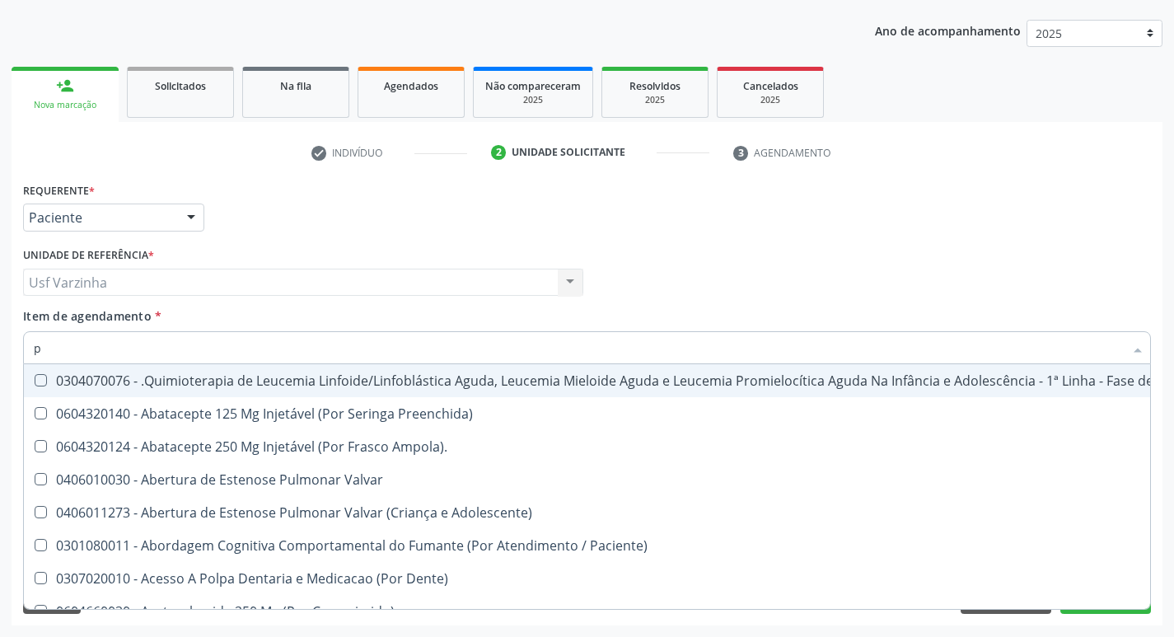
type input "pr"
checkbox Sessão\) "true"
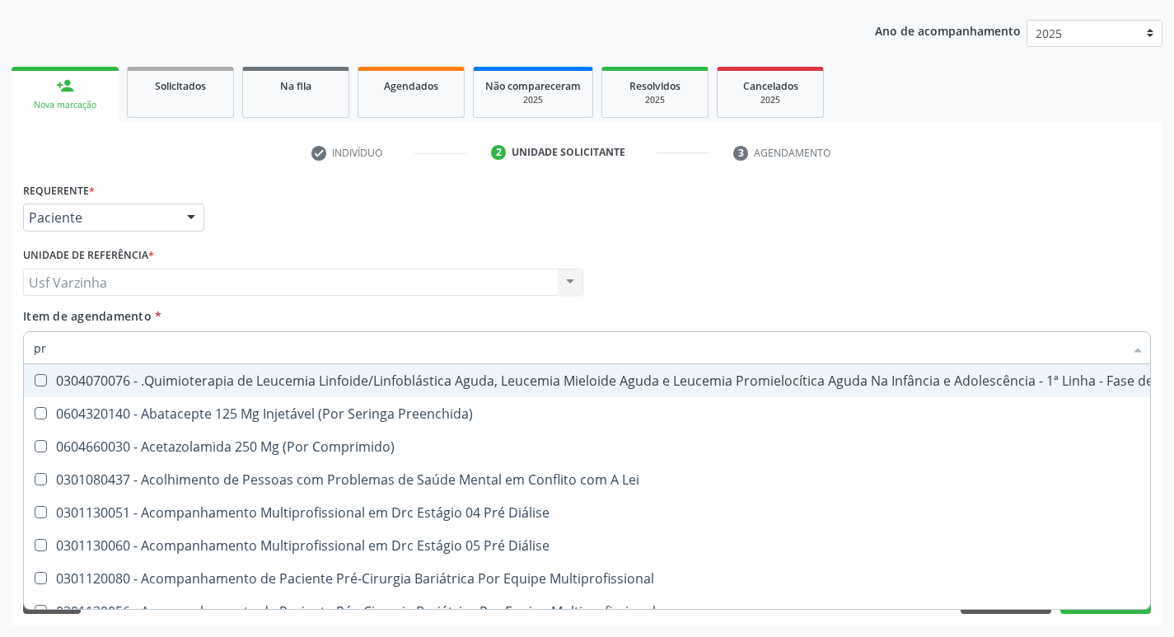
type input "pro"
checkbox Remoção "true"
checkbox \(Psa\) "false"
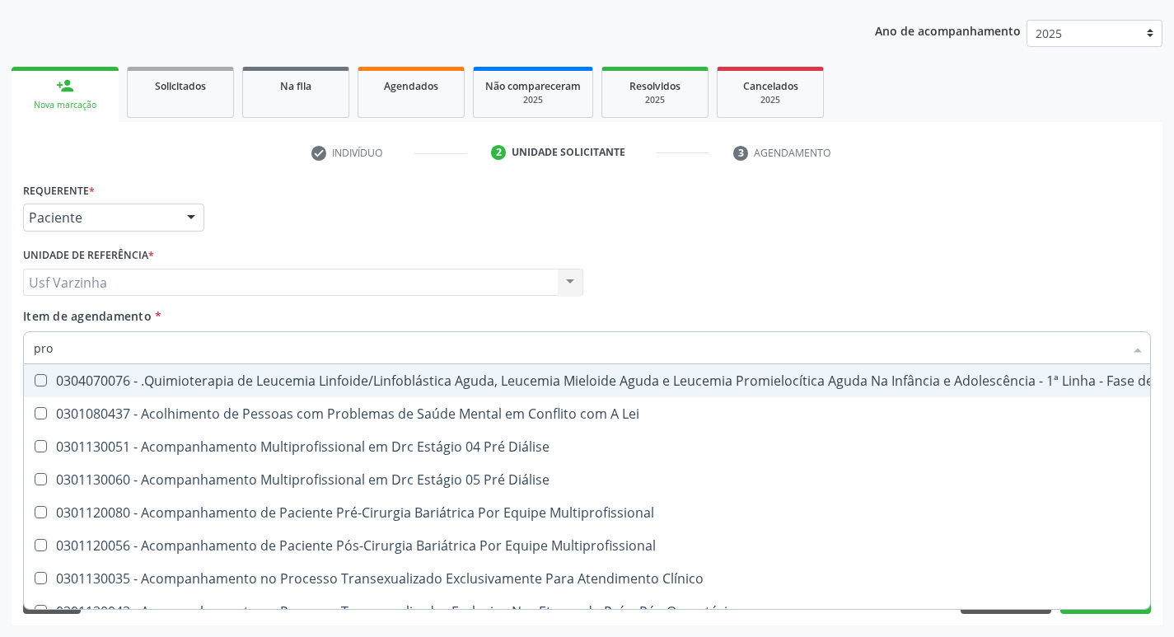
type input "prot"
checkbox \(Psa\) "false"
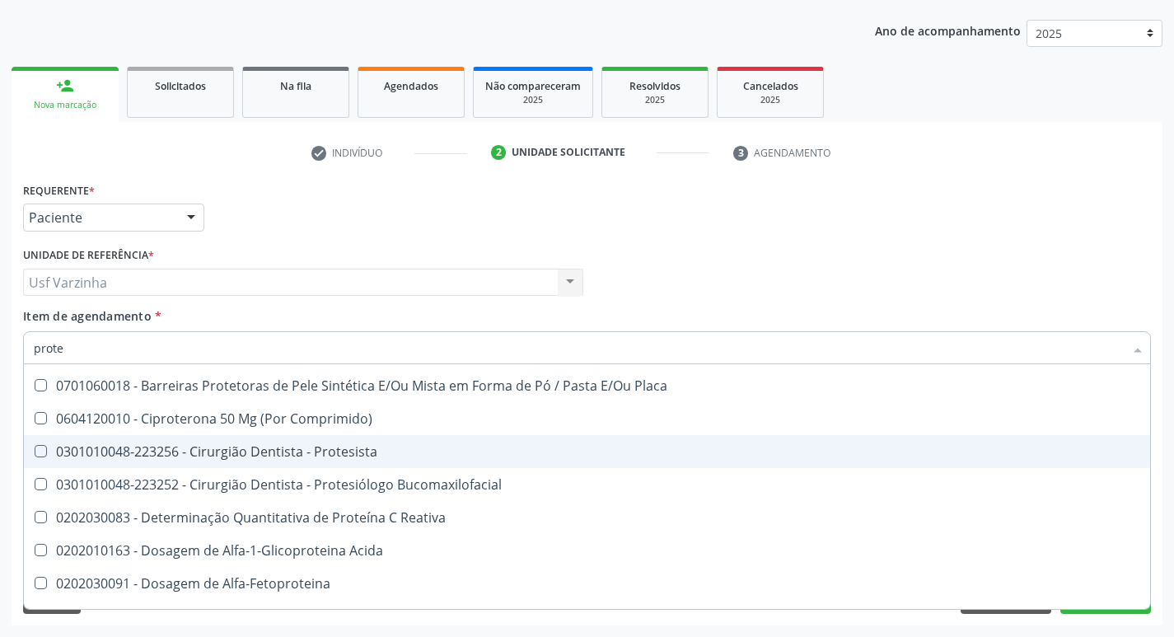
scroll to position [0, 0]
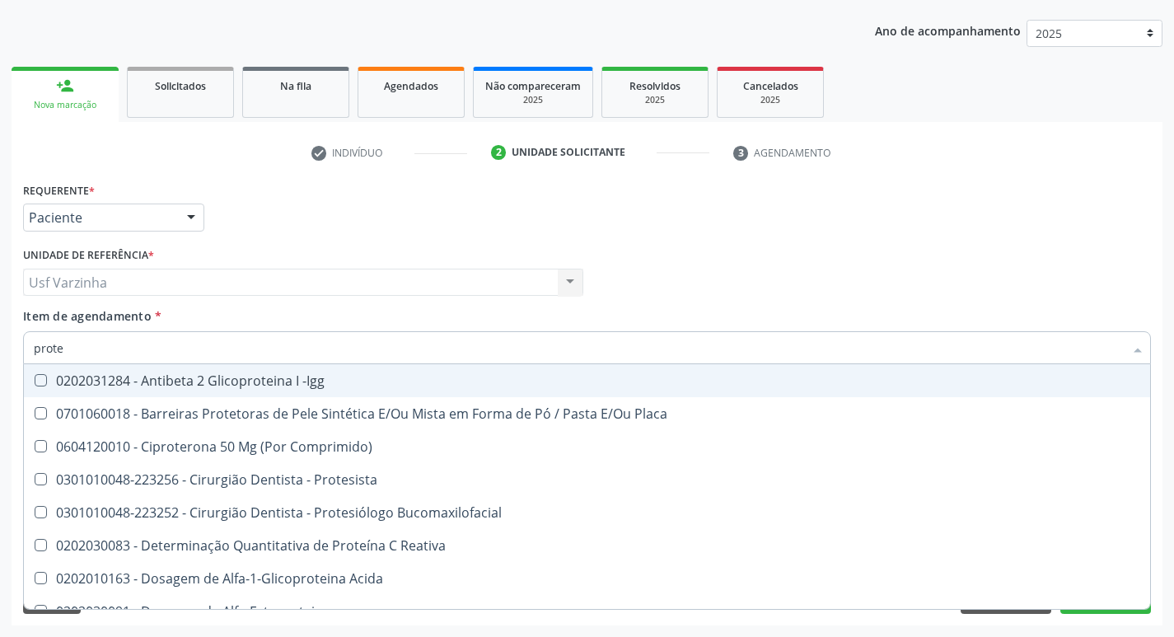
click at [81, 353] on input "prote" at bounding box center [579, 347] width 1090 height 33
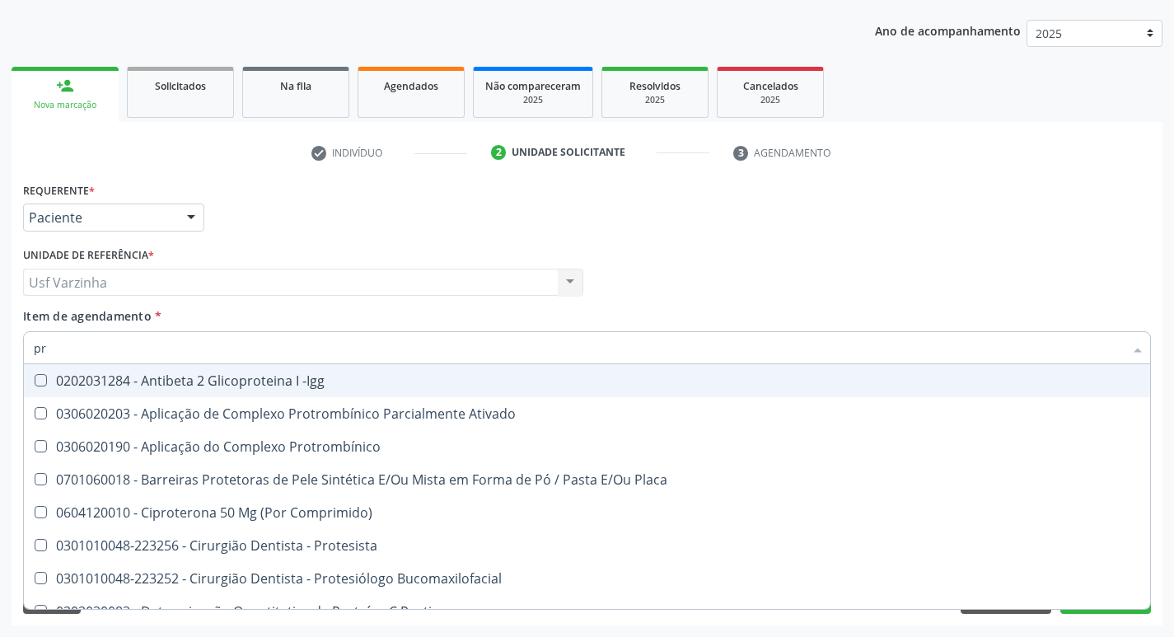
type input "p"
checkbox Proteinúria "false"
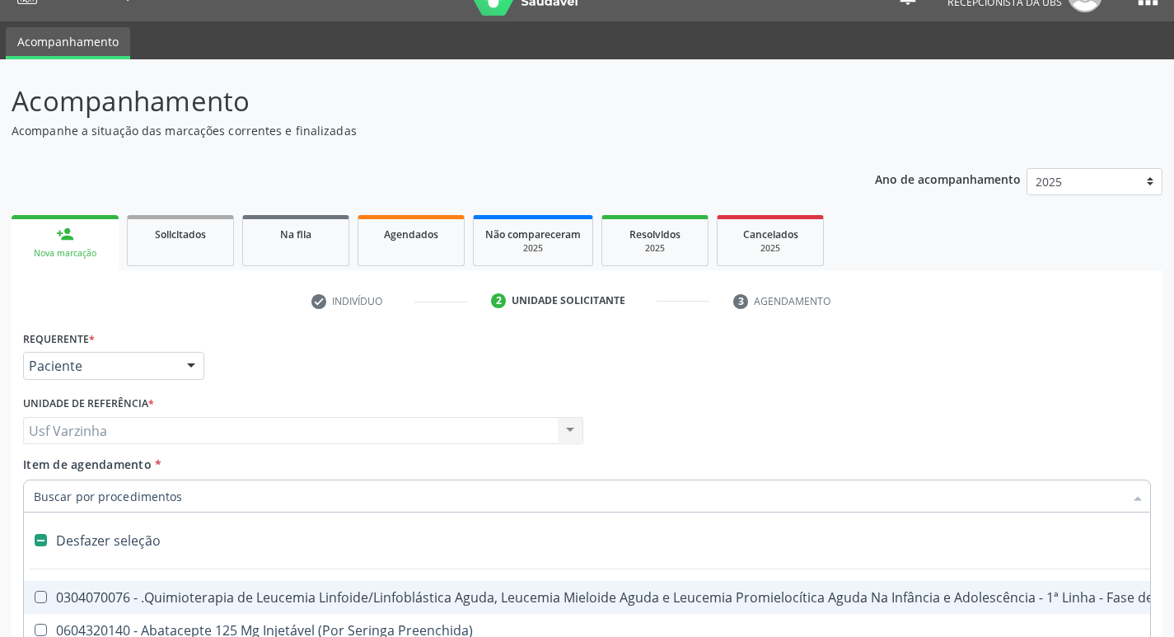
scroll to position [15, 0]
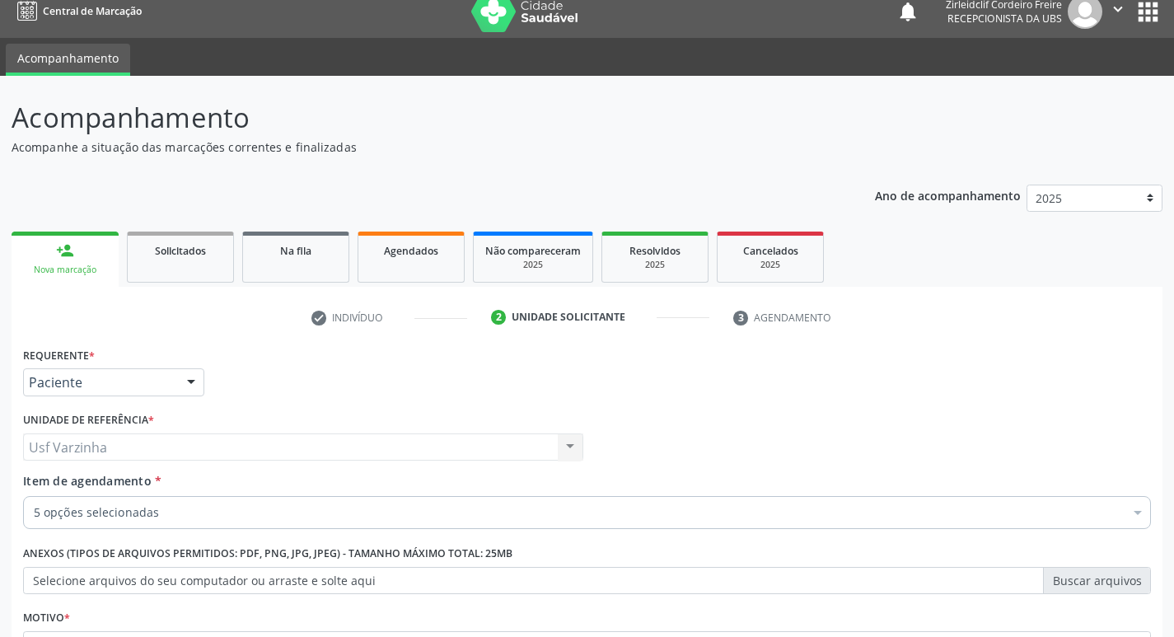
checkbox Hdl "true"
checkbox Ldl "true"
checkbox Total "true"
checkbox Creatinina "true"
checkbox \(Psa\) "true"
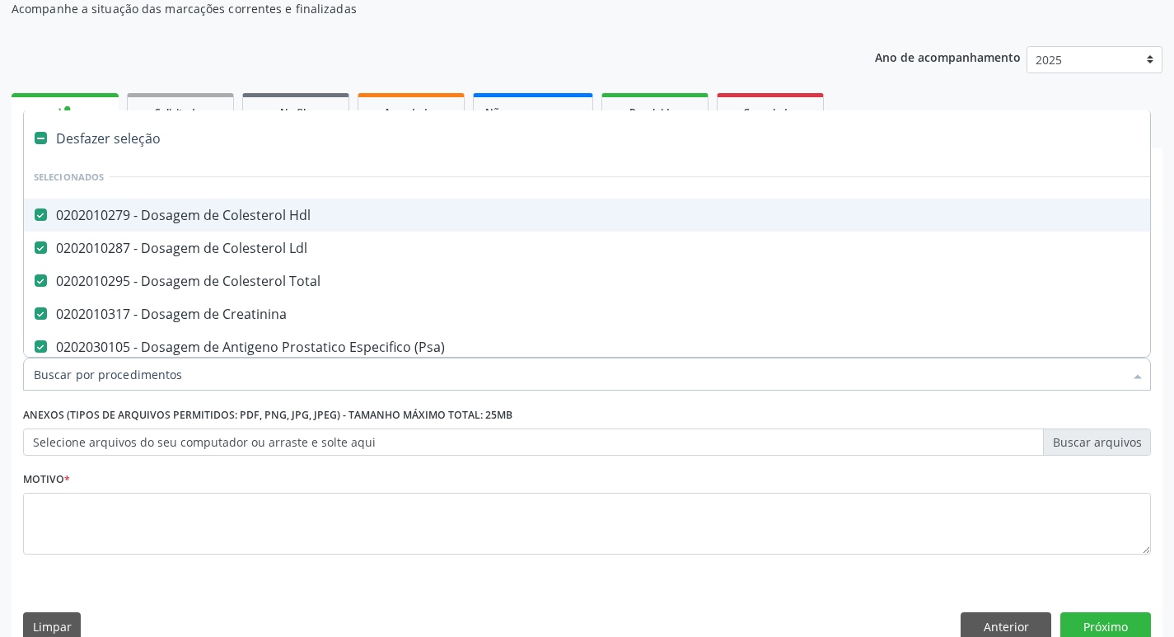
scroll to position [180, 0]
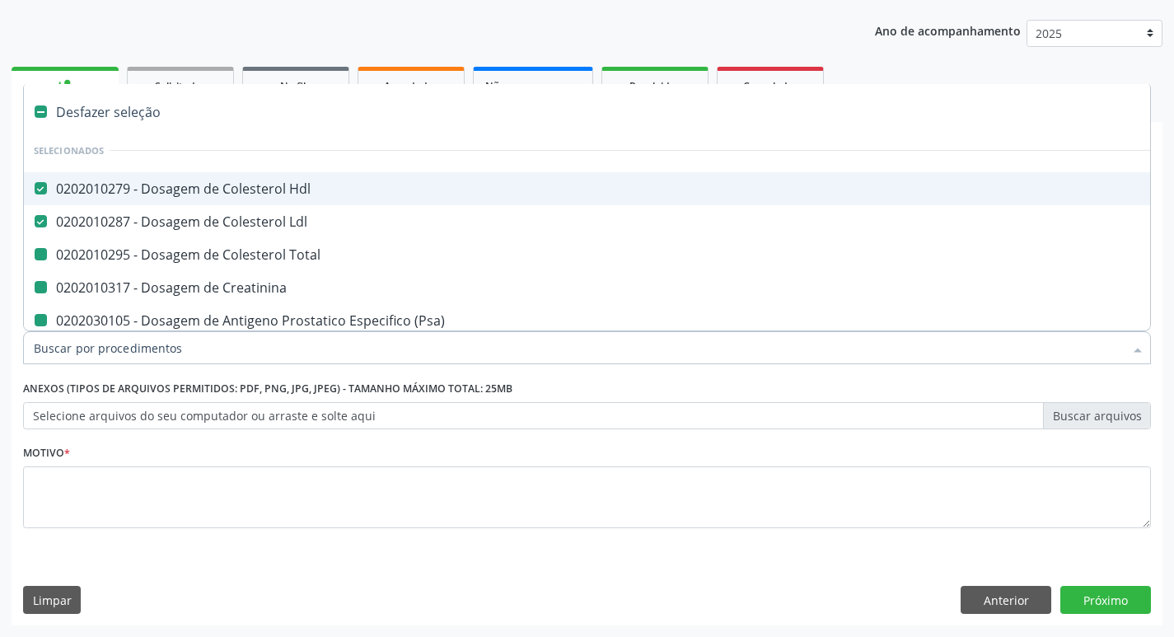
type input "p"
checkbox Total "false"
checkbox Creatinina "false"
checkbox \(Psa\) "false"
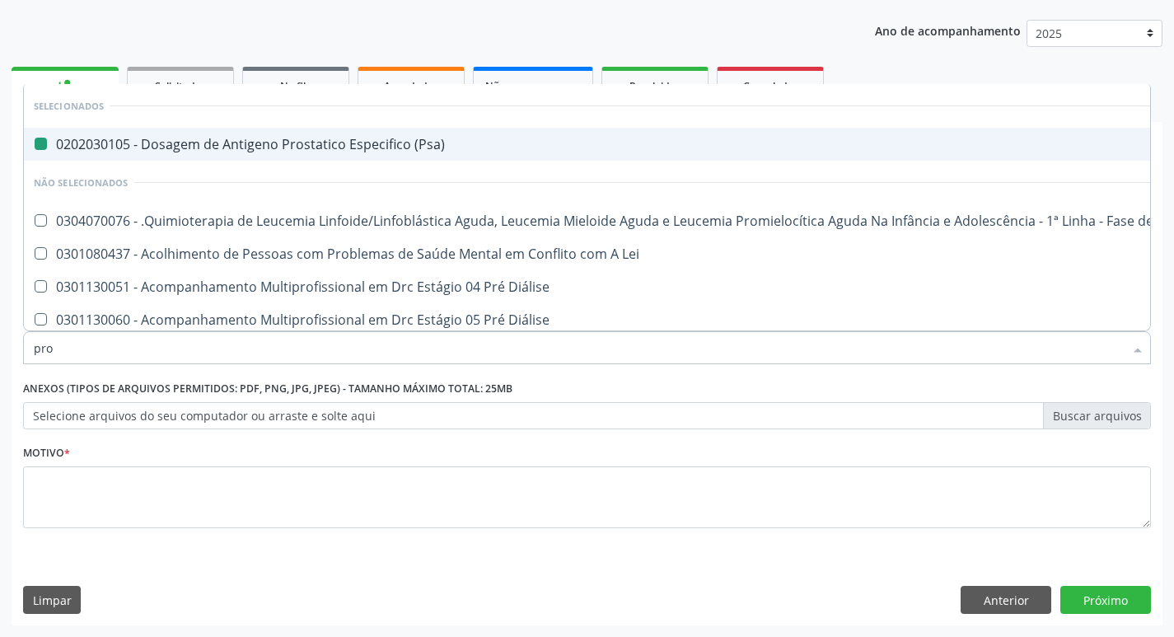
type input "prot"
checkbox \(Psa\) "false"
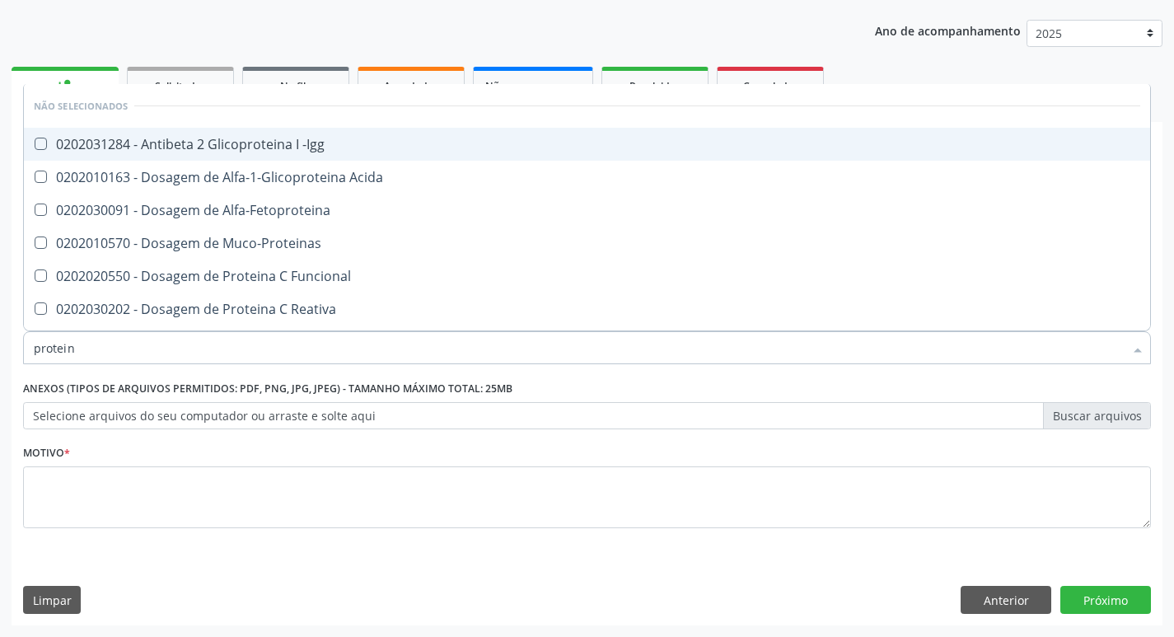
type input "proteina"
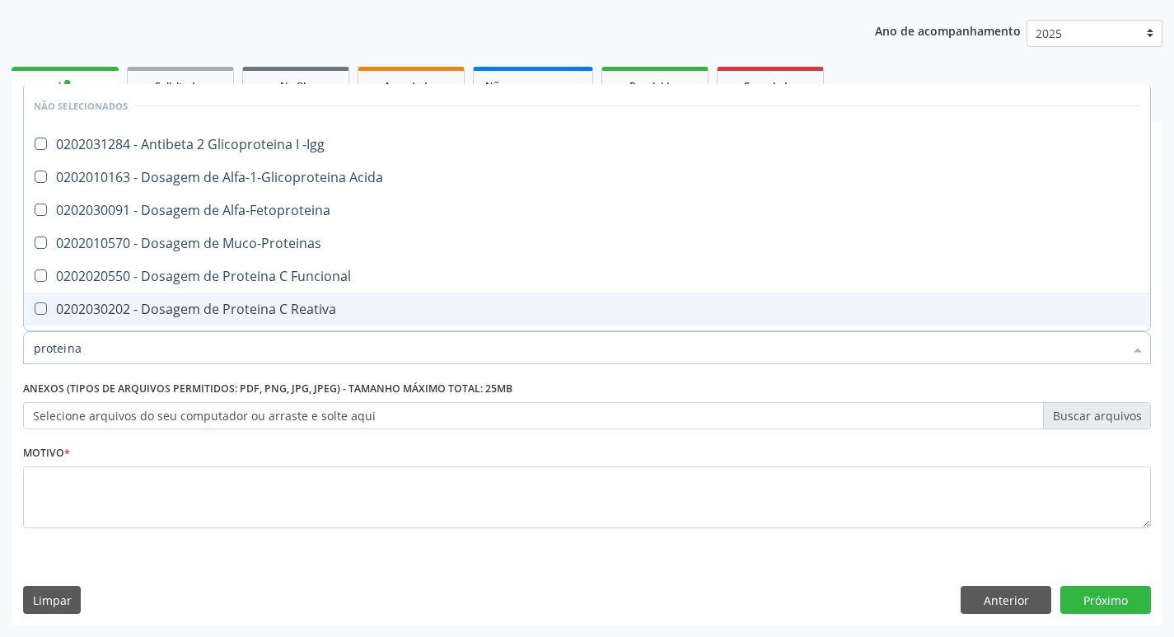
click at [292, 303] on div "0202030202 - Dosagem de Proteina C Reativa" at bounding box center [587, 308] width 1106 height 13
checkbox Reativa "true"
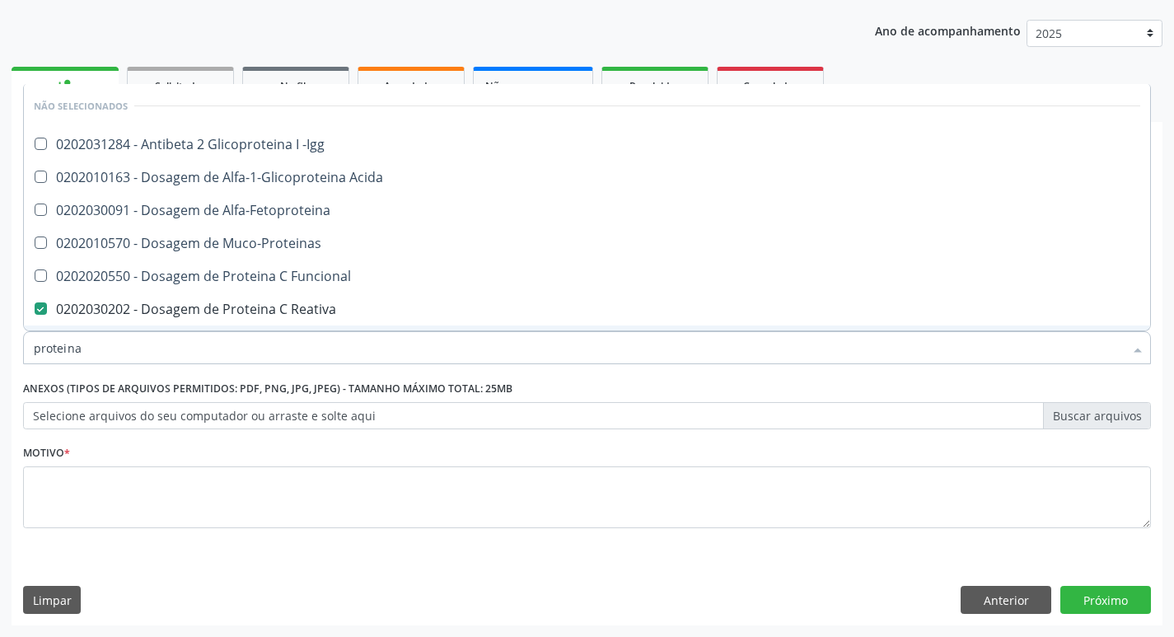
drag, startPoint x: 100, startPoint y: 357, endPoint x: 91, endPoint y: 358, distance: 9.2
click at [100, 357] on input "proteina" at bounding box center [579, 347] width 1090 height 33
type input "p"
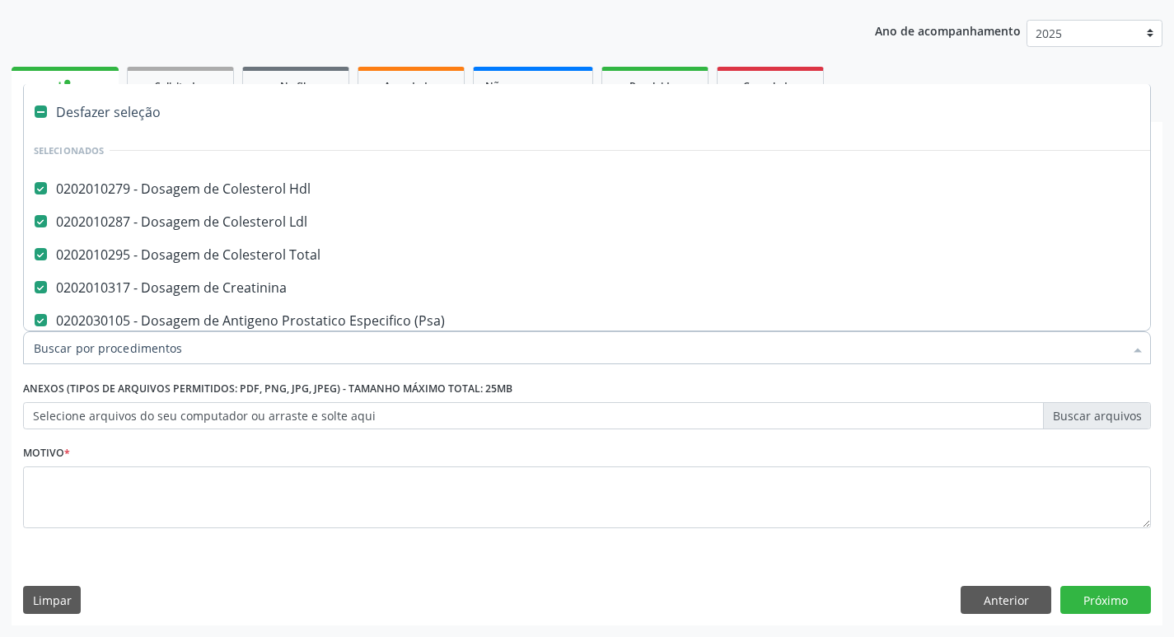
checkbox Hdl "true"
checkbox Total "true"
checkbox Creatinina "true"
checkbox \(Psa\) "true"
checkbox Valvar "false"
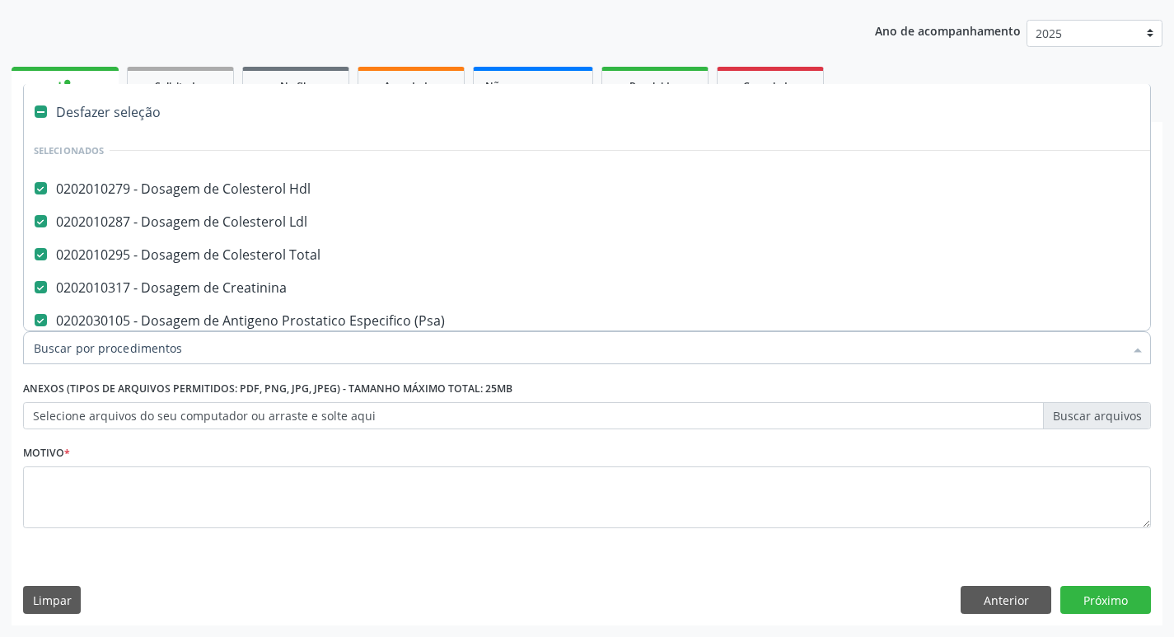
checkbox Paciente\) "false"
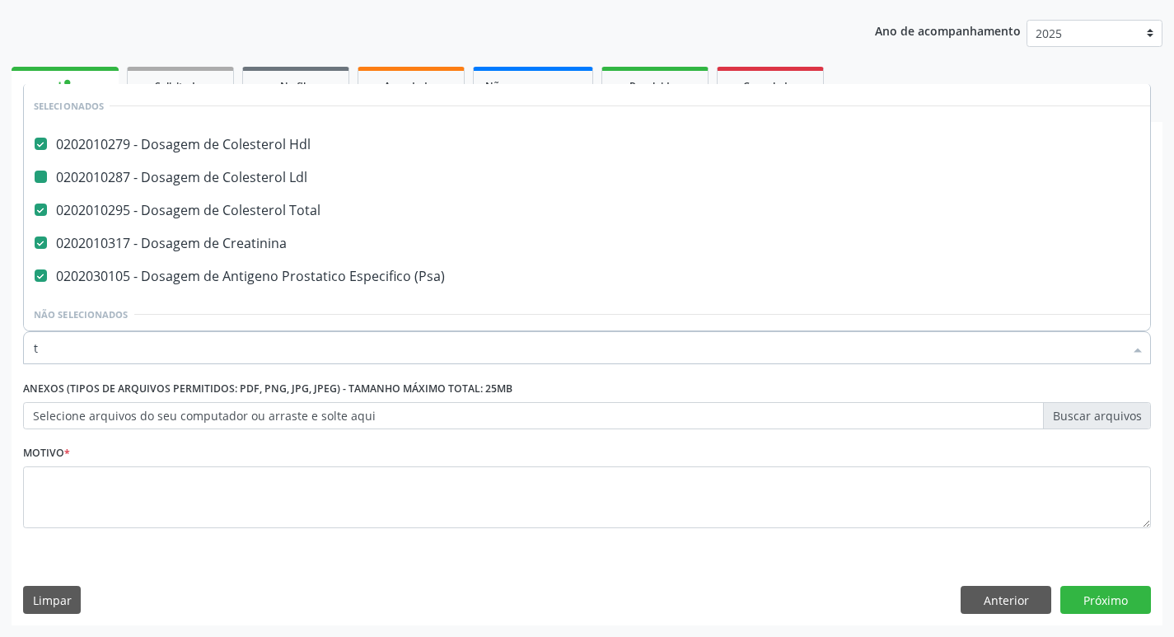
type input "tg"
checkbox Hdl "false"
checkbox Ldl "false"
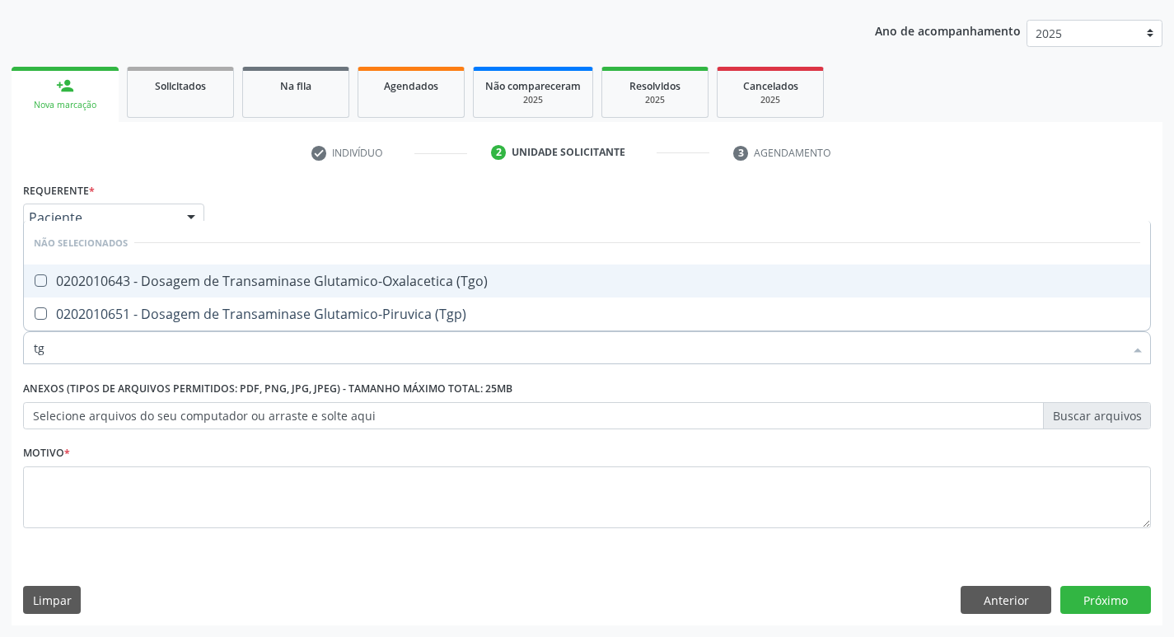
click at [102, 282] on div "0202010643 - Dosagem de Transaminase Glutamico-Oxalacetica (Tgo)" at bounding box center [587, 280] width 1106 height 13
checkbox \(Tgo\) "true"
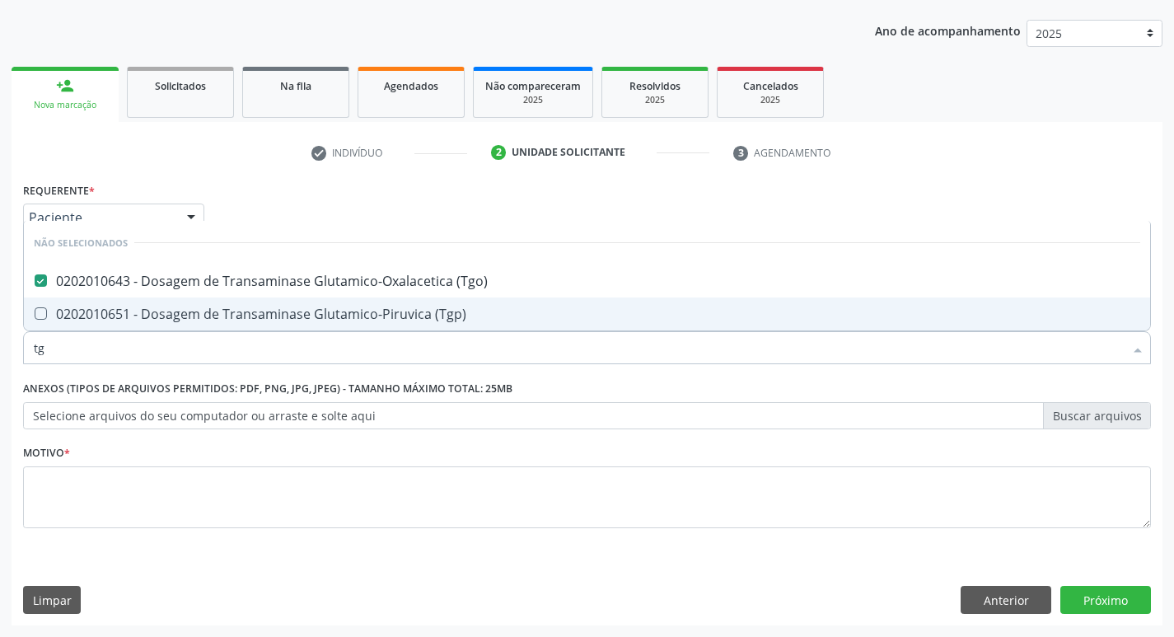
click at [92, 315] on div "0202010651 - Dosagem de Transaminase Glutamico-Piruvica (Tgp)" at bounding box center [587, 313] width 1106 height 13
checkbox \(Tgp\) "true"
click at [63, 342] on input "tg" at bounding box center [579, 347] width 1090 height 33
type input "t"
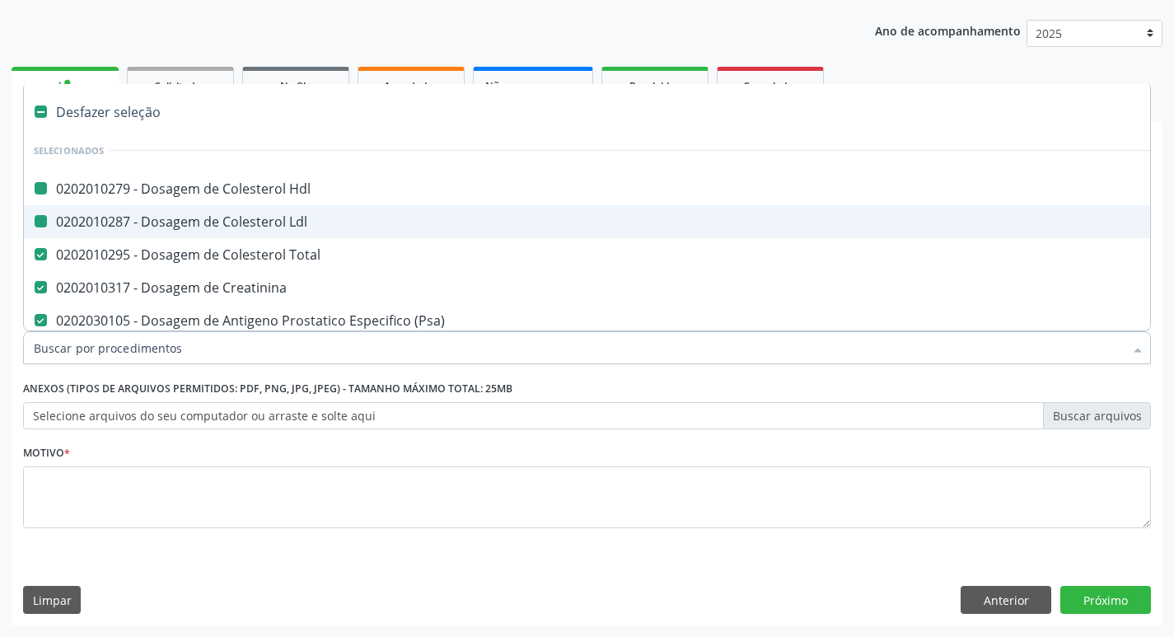
type input "u"
checkbox Hdl "false"
checkbox Ldl "false"
checkbox Total "false"
checkbox Creatinina "false"
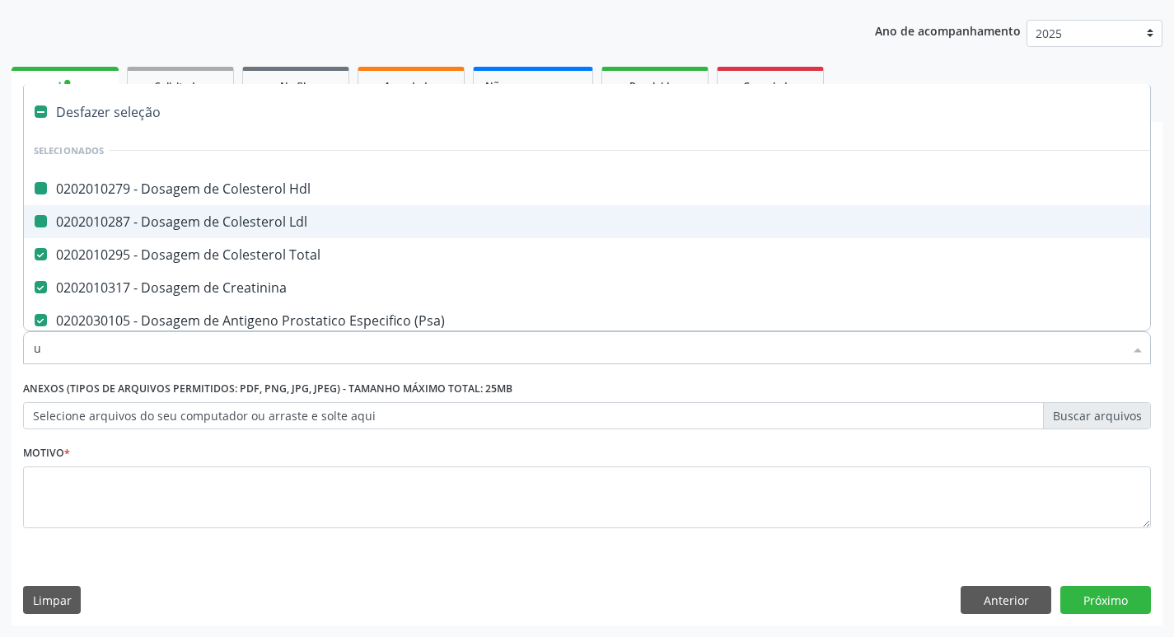
checkbox \(Psa\) "false"
checkbox Oncologia "true"
checkbox Videolaparoscópica "true"
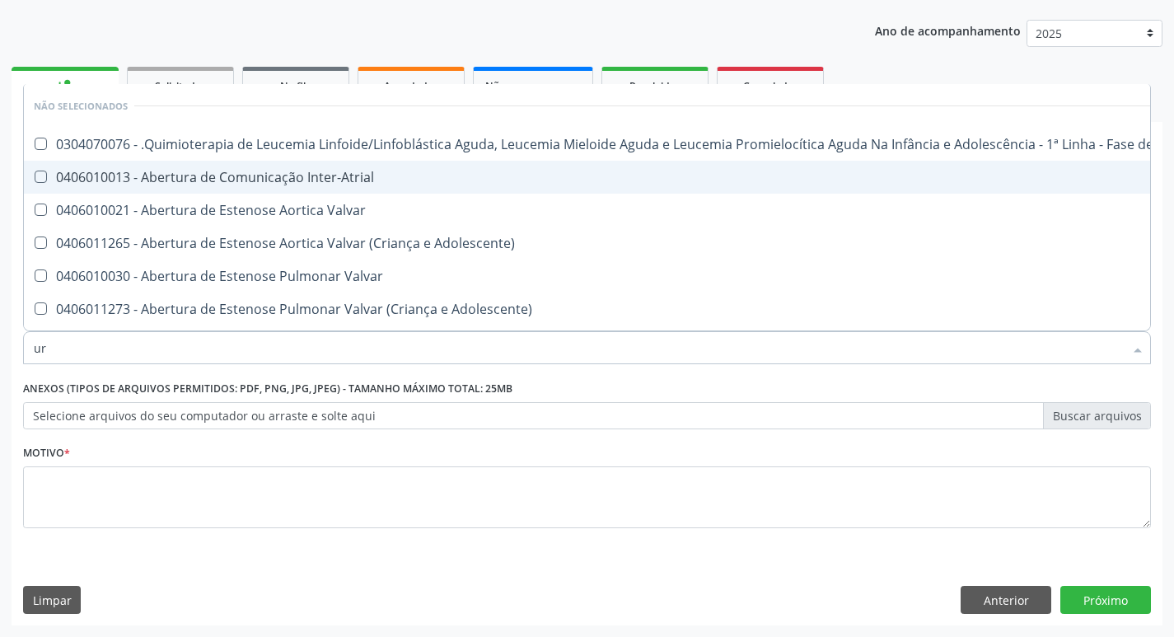
type input "ure"
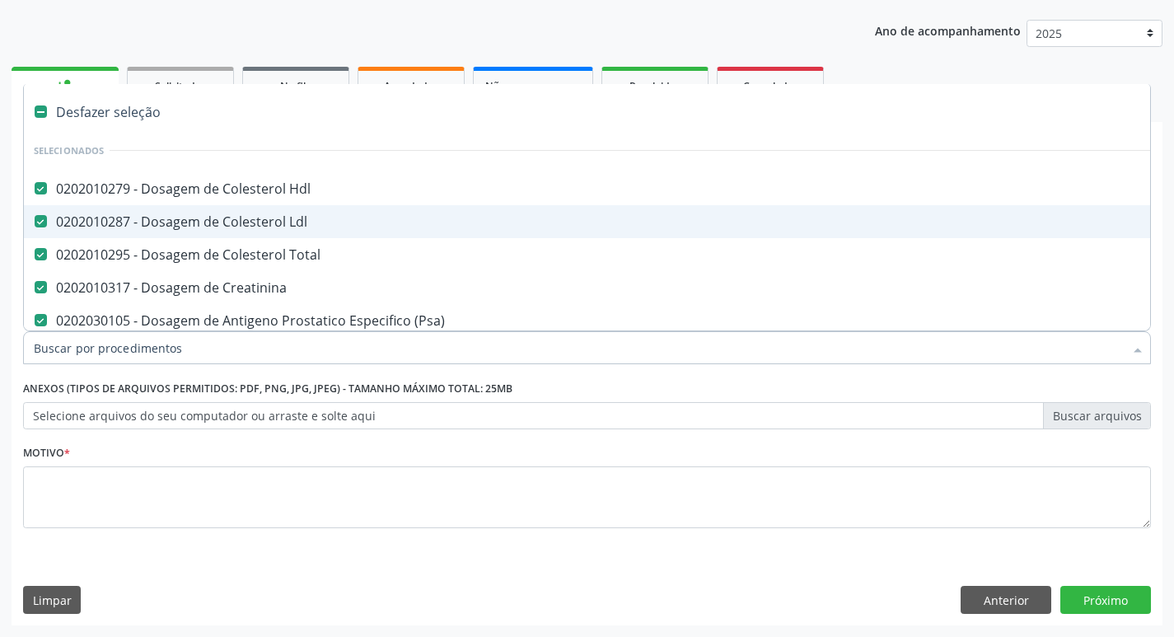
scroll to position [180, 0]
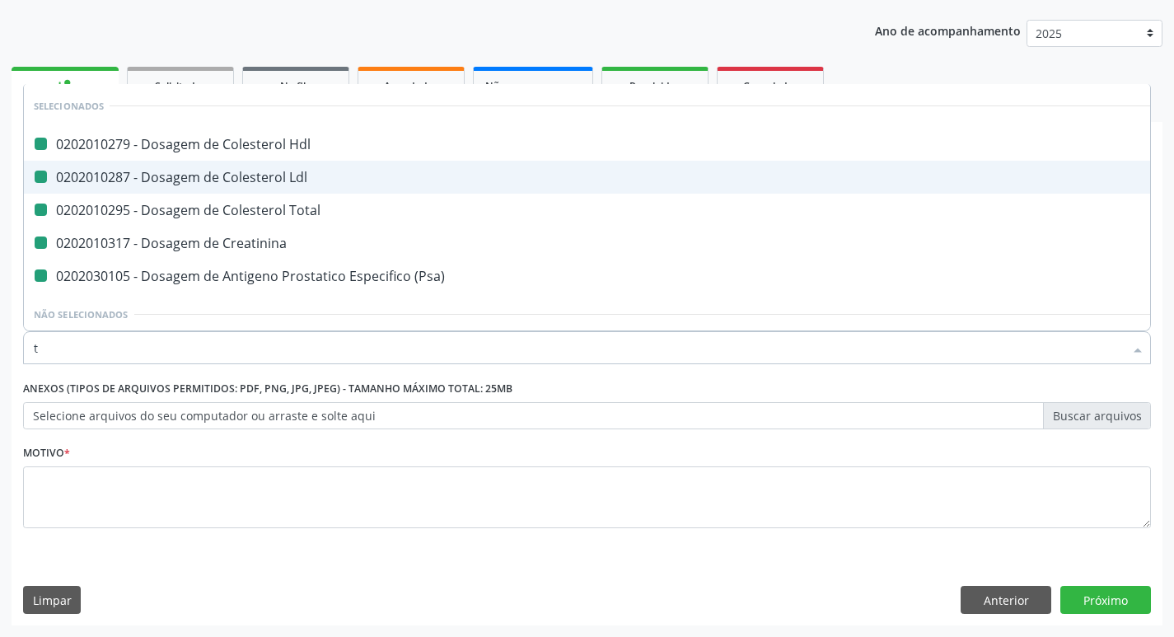
type input "tr"
checkbox Hdl "false"
checkbox Ldl "false"
checkbox Total "false"
checkbox Creatinina "false"
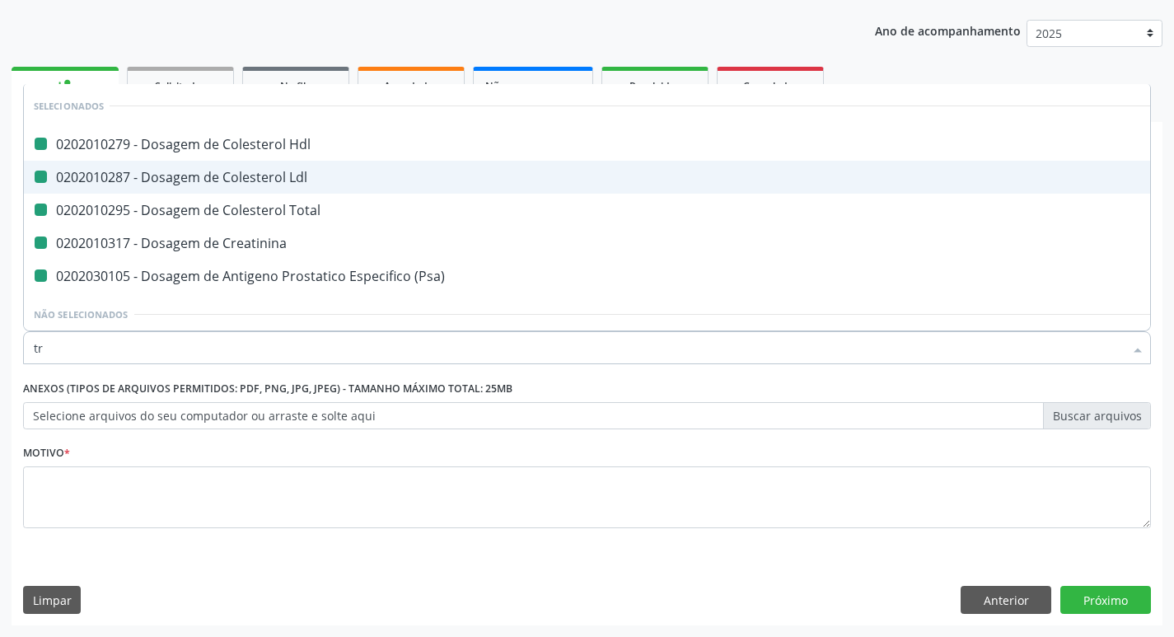
checkbox \(Psa\) "false"
checkbox Mental "true"
checkbox I\) "true"
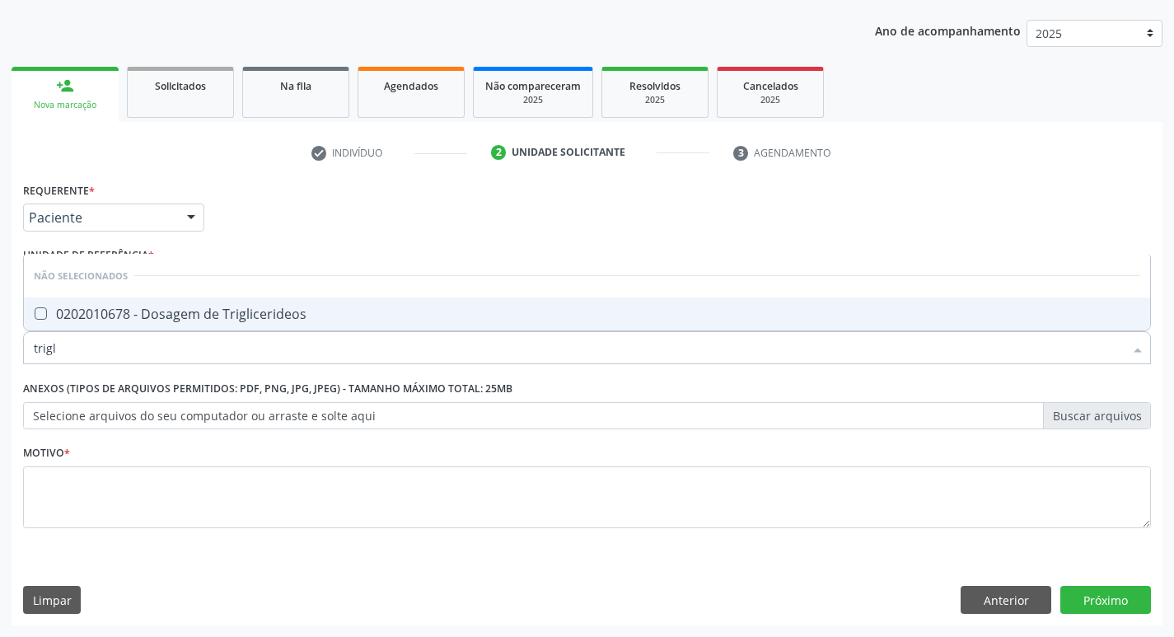
type input "trigli"
click at [189, 320] on div "0202010678 - Dosagem de Triglicerideos" at bounding box center [587, 313] width 1106 height 13
checkbox Triglicerideos "true"
click at [63, 349] on input "trigli" at bounding box center [579, 347] width 1090 height 33
type input "t"
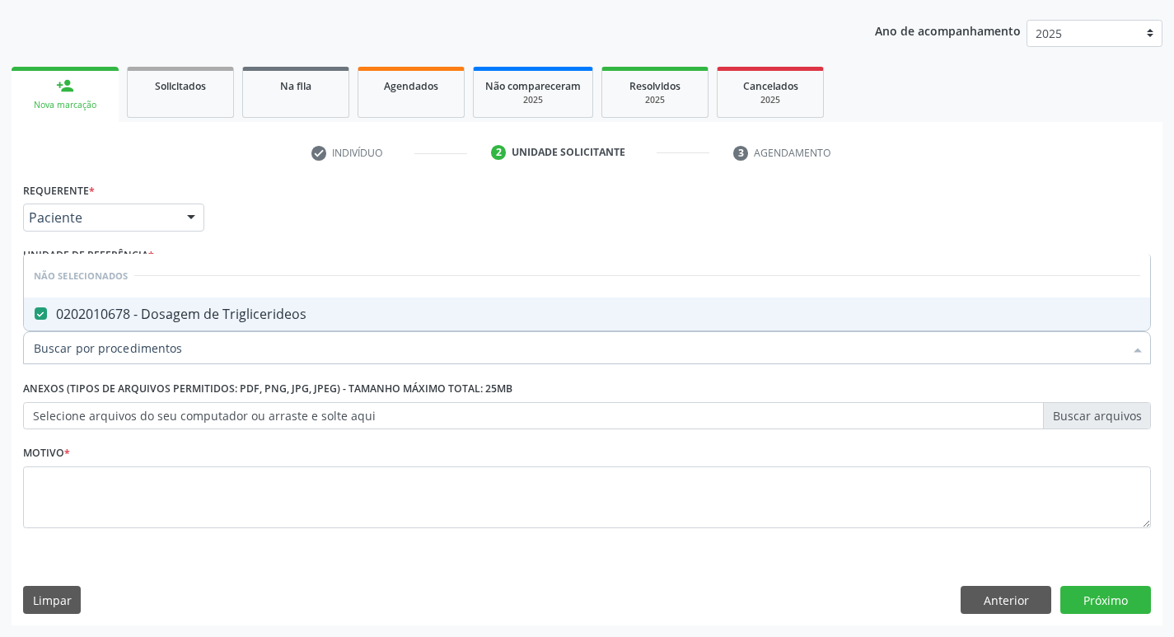
checkbox Triglicerideos "true"
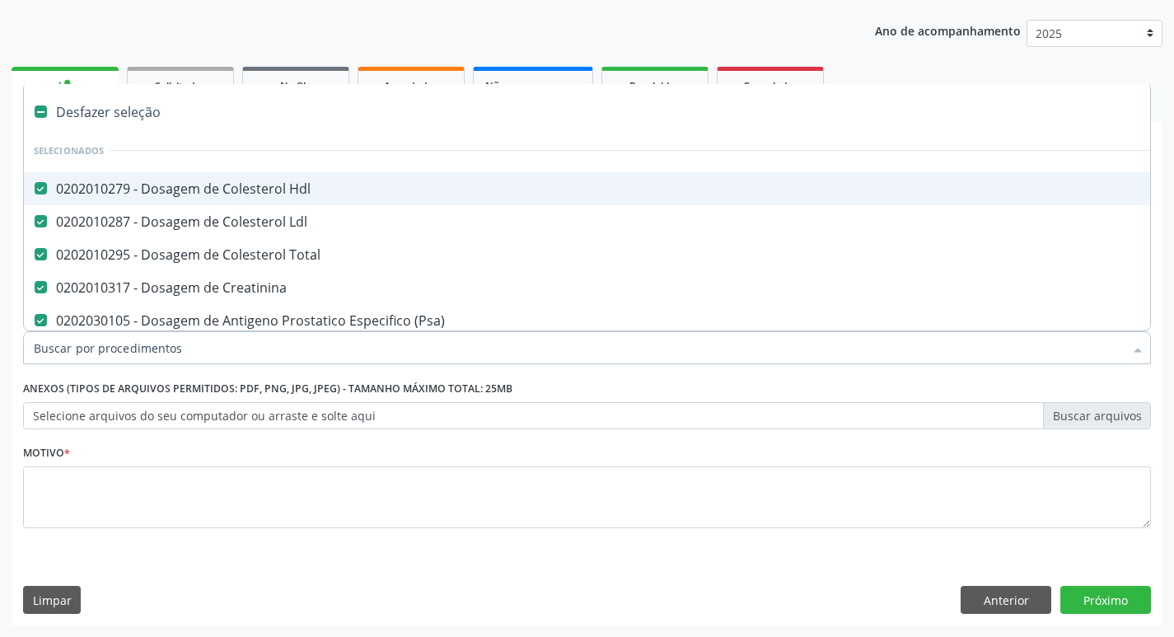
type input "u"
checkbox Hdl "false"
checkbox Ldl "false"
checkbox Total "false"
checkbox Creatinina "false"
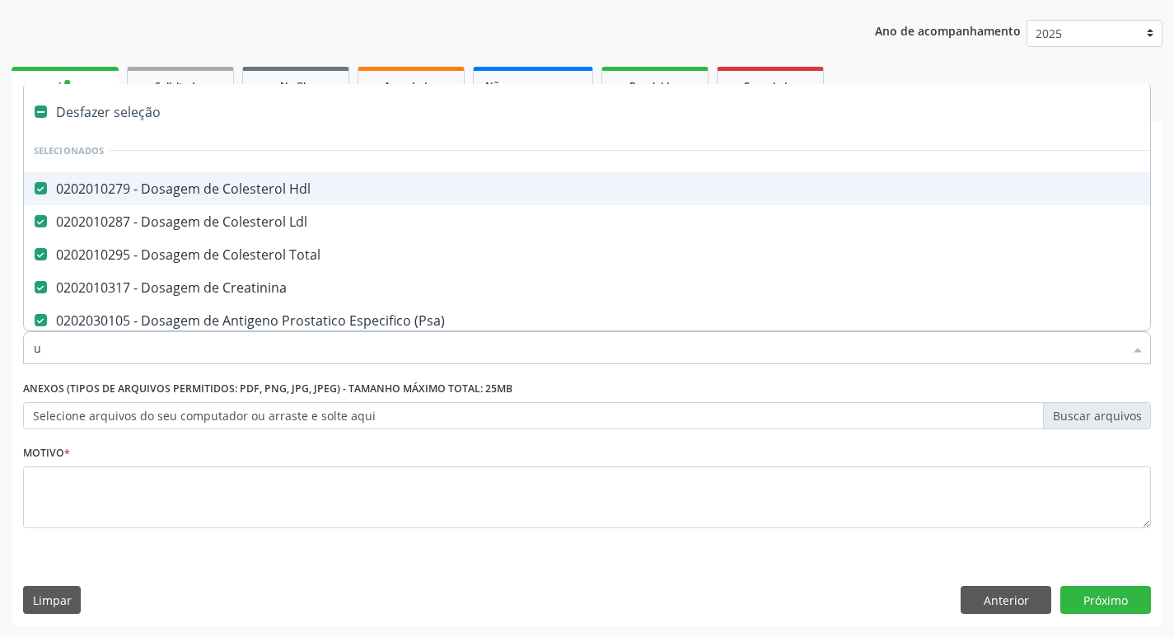
checkbox \(Psa\) "false"
checkbox Oncologia "true"
checkbox Videolaparoscópica "true"
checkbox Coledocoplastia "true"
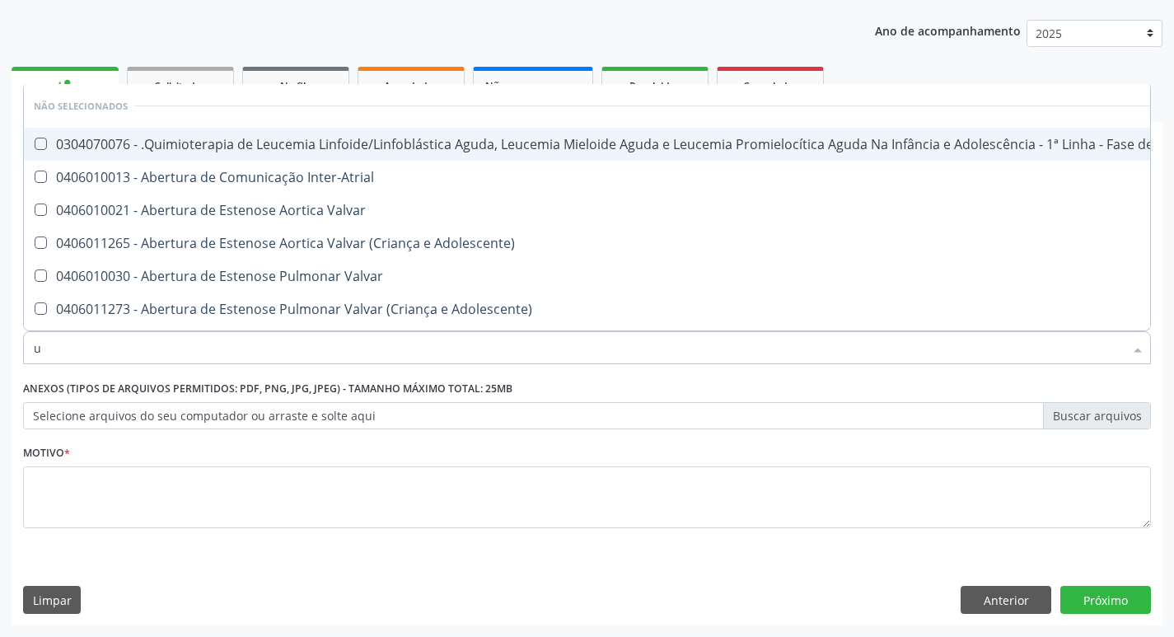
type input "ur"
checkbox Nível "true"
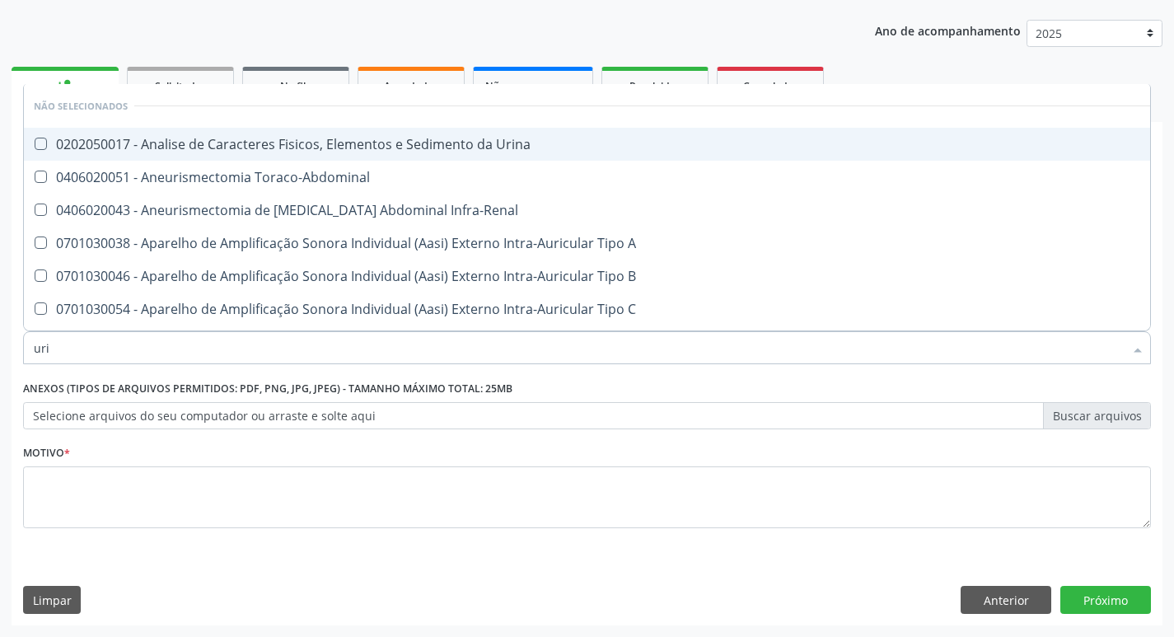
type input "urin"
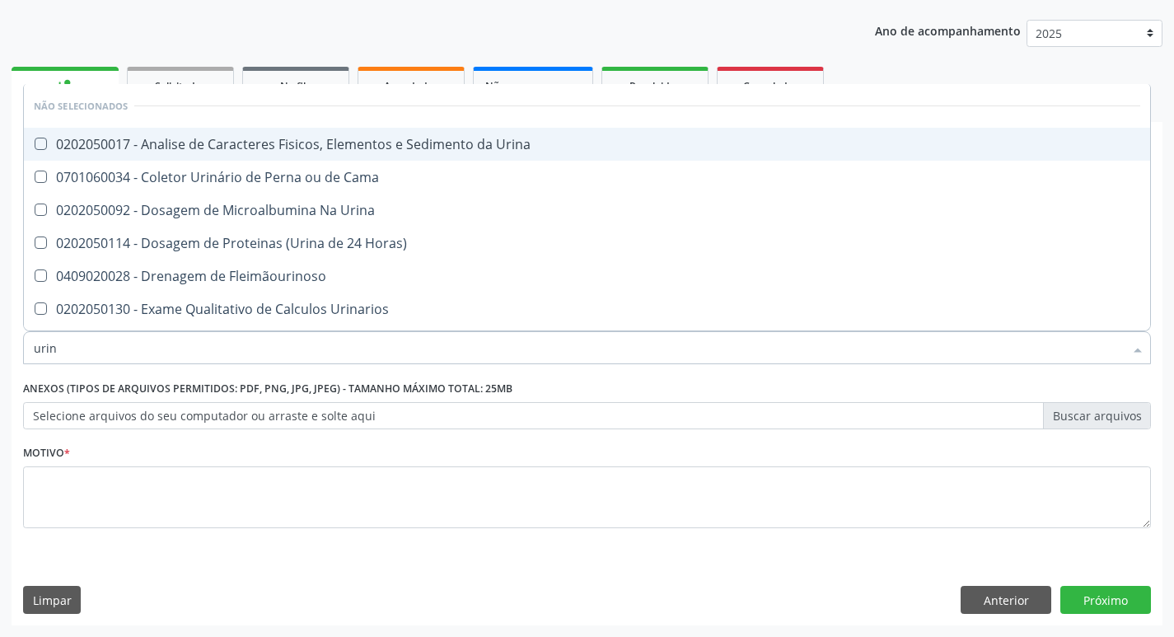
click at [275, 139] on div "0202050017 - Analise de Caracteres Fisicos, Elementos e Sedimento da Urina" at bounding box center [587, 144] width 1106 height 13
checkbox Urina "true"
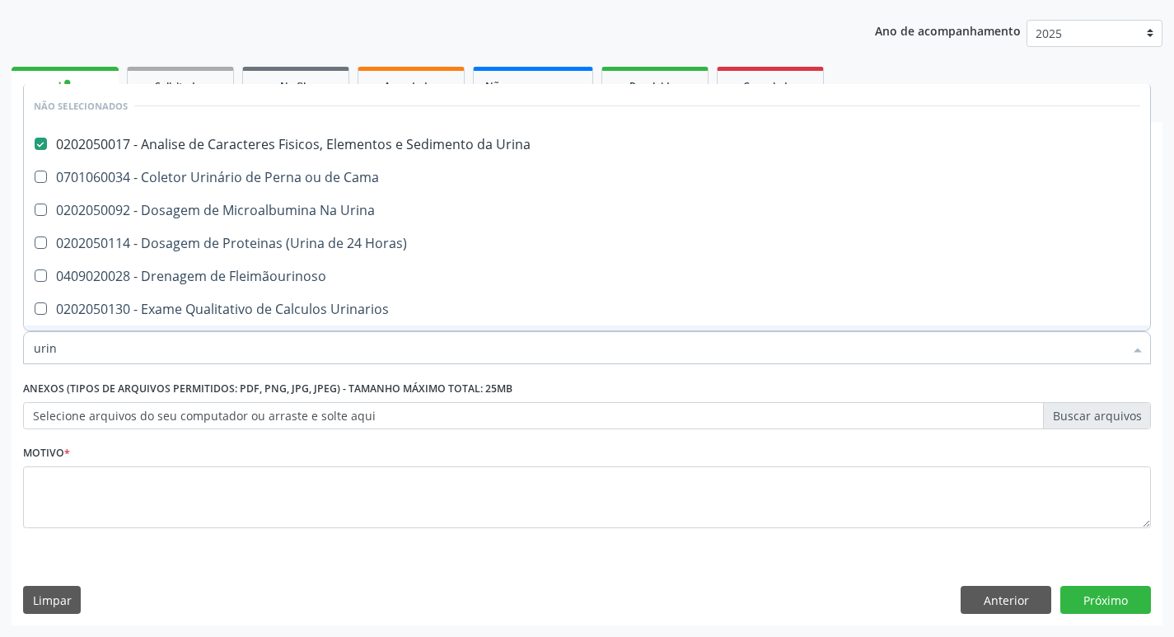
click at [80, 348] on input "urin" at bounding box center [579, 347] width 1090 height 33
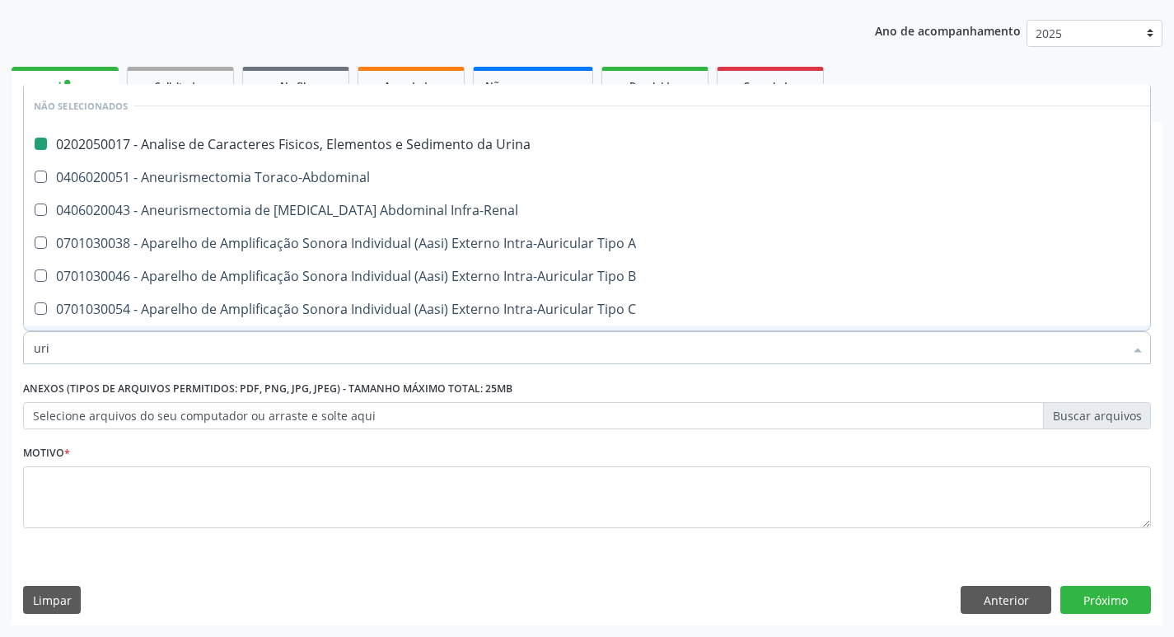
type input "ur"
checkbox Urina "false"
checkbox Cônica "true"
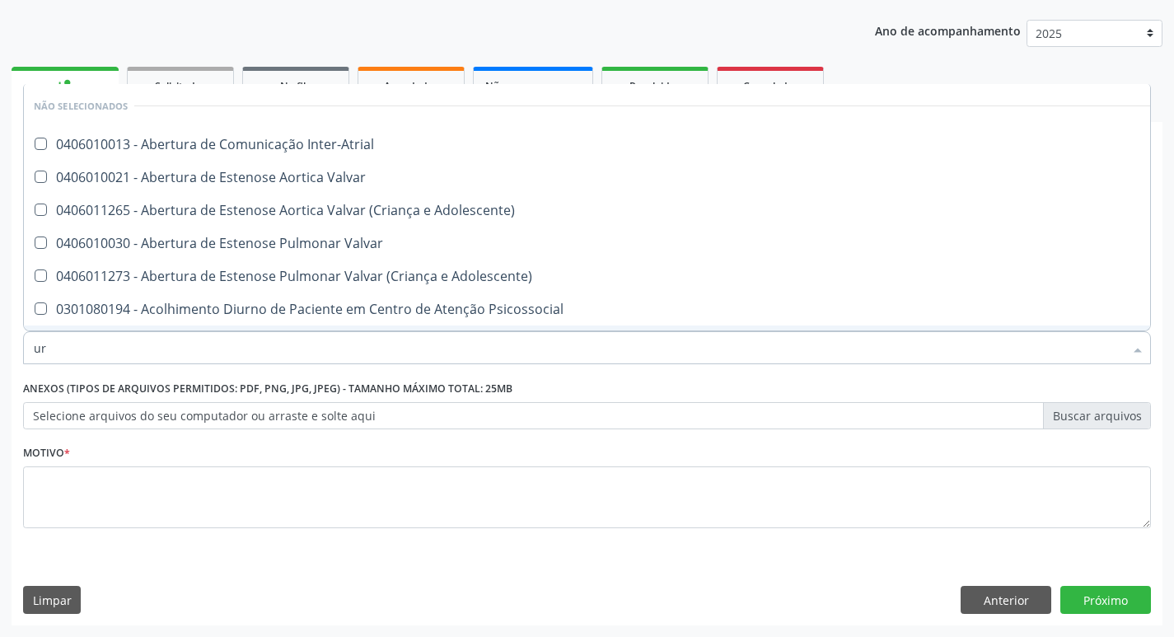
type input "u"
checkbox Inter-Atrial "true"
checkbox Valvar "true"
checkbox Adolescente\) "true"
checkbox Valvar "true"
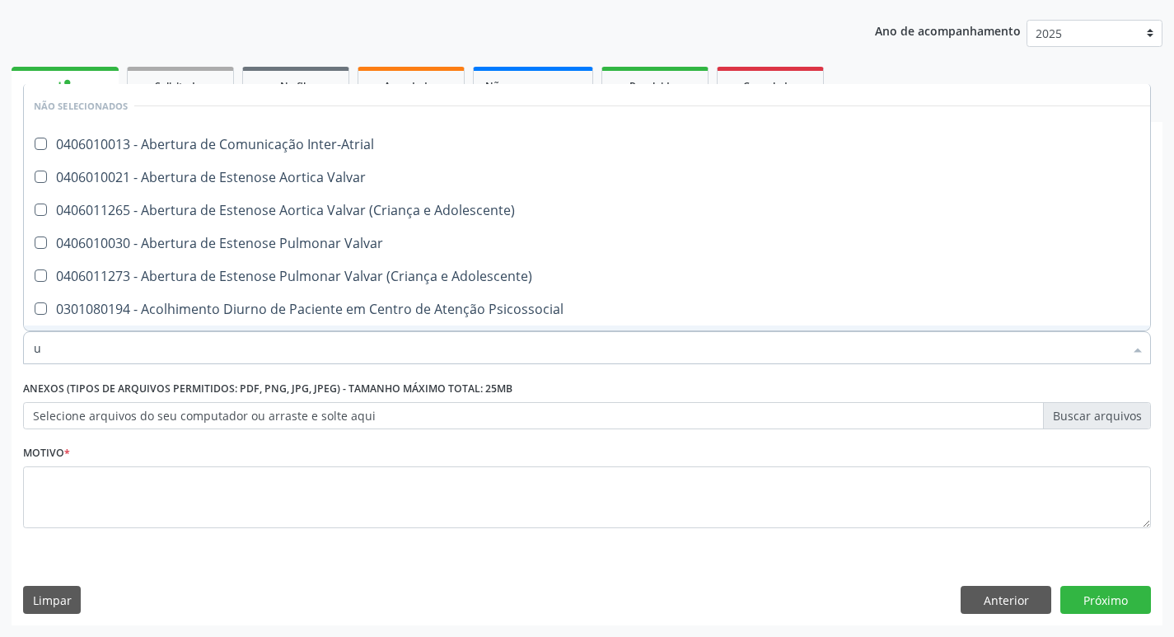
checkbox Adolescente\) "true"
checkbox Urina "false"
checkbox Uretroscopia "false"
checkbox Urina "true"
checkbox Ureia "false"
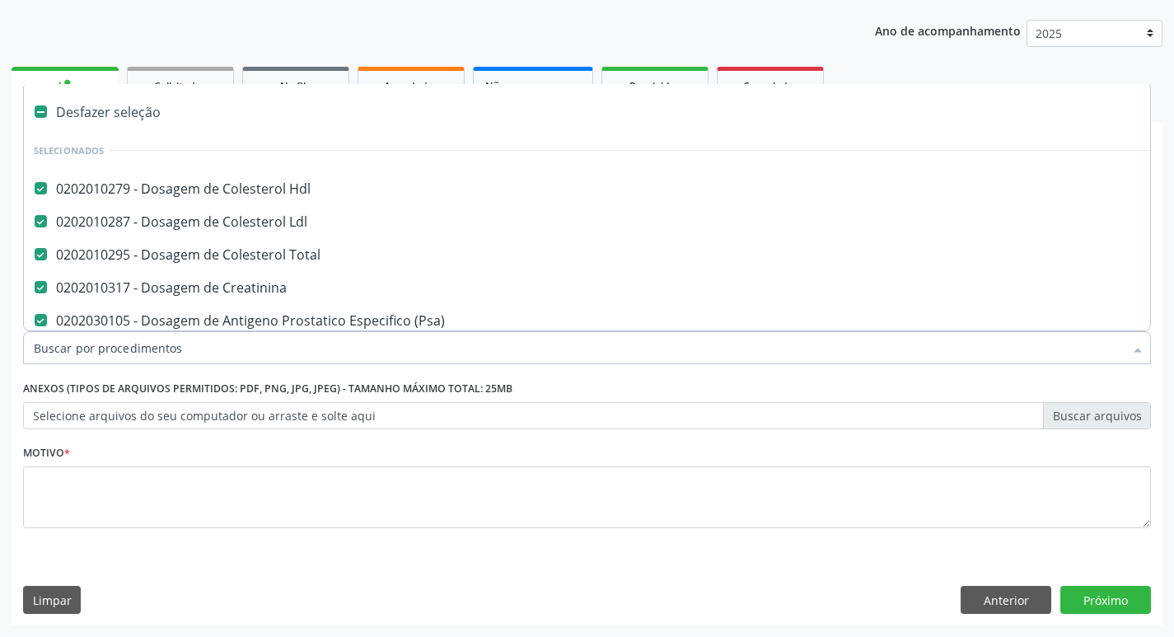
type input "h"
checkbox Total "false"
checkbox Creatinina "false"
checkbox \(Psa\) "false"
checkbox Urina "false"
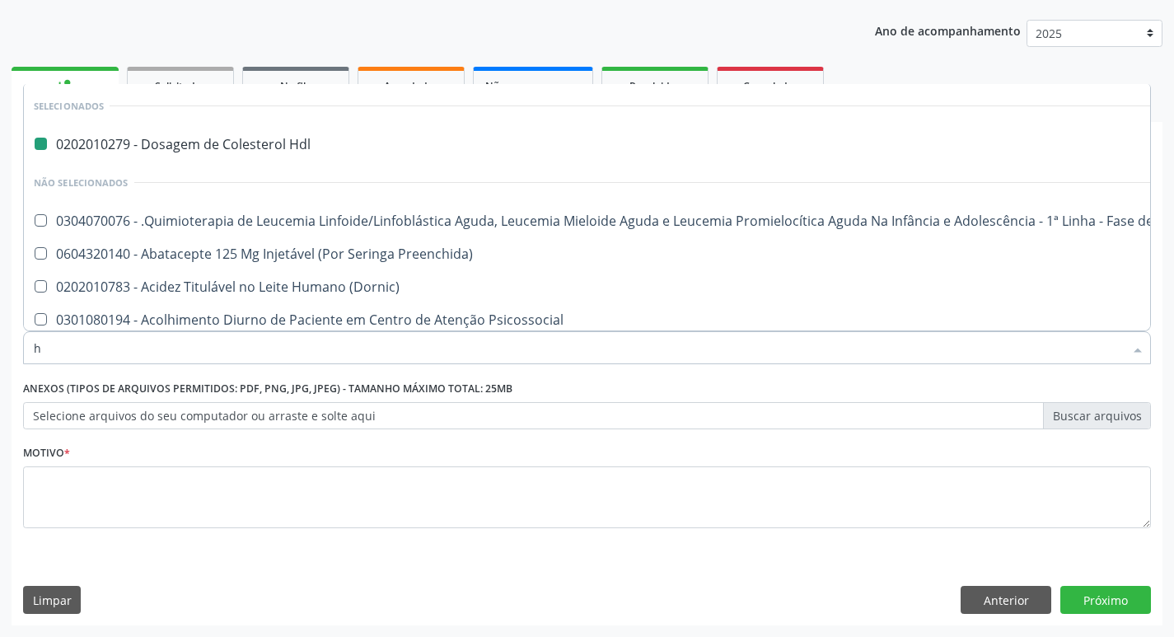
type input "he"
checkbox Hdl "false"
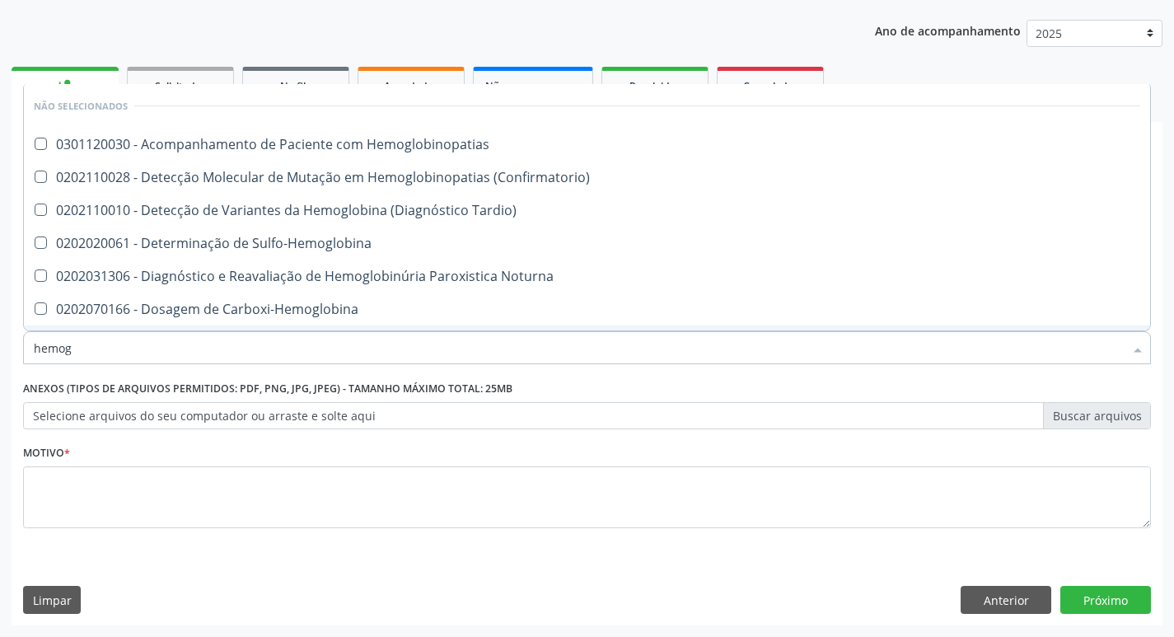
type input "hemogr"
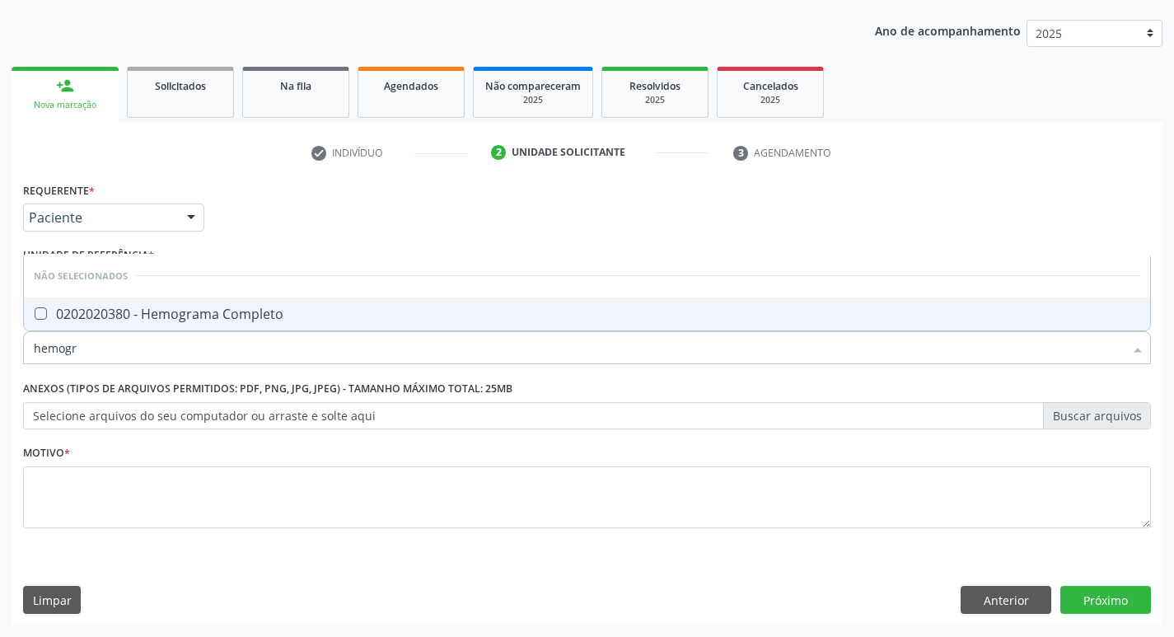
click at [112, 320] on div "0202020380 - Hemograma Completo" at bounding box center [587, 313] width 1106 height 13
checkbox Completo "true"
click at [82, 355] on input "hemogr" at bounding box center [579, 347] width 1090 height 33
type input "hemog"
checkbox Completo "false"
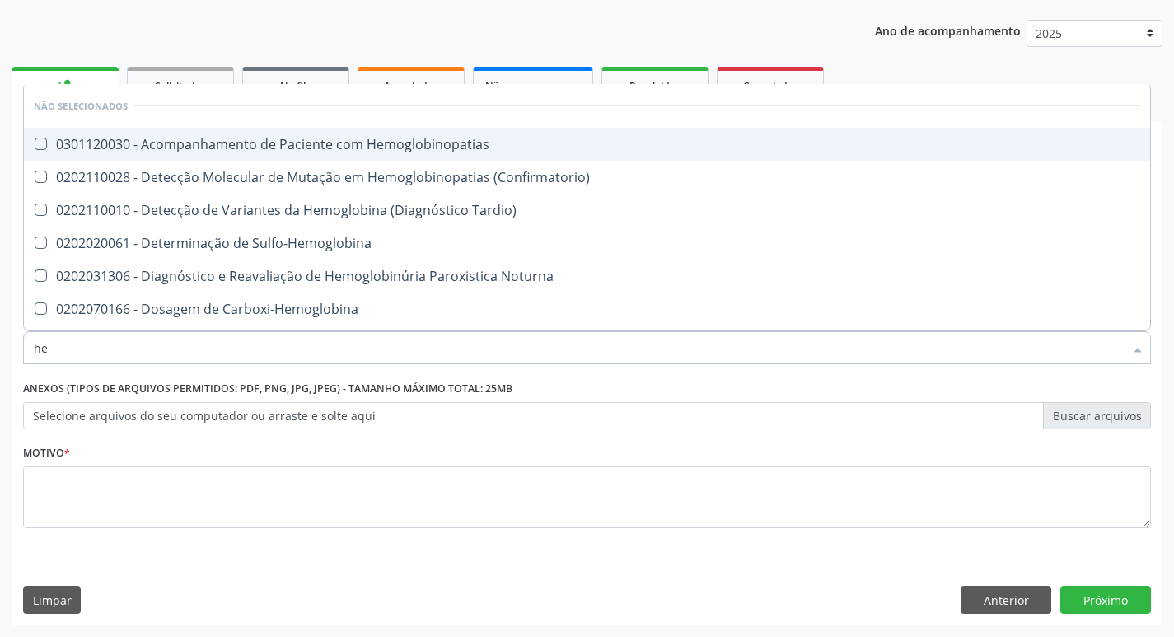
type input "h"
checkbox Hemoglobinopatias "true"
checkbox Tardio\) "true"
checkbox Sulfo-Hemoglobina "true"
checkbox Noturna "true"
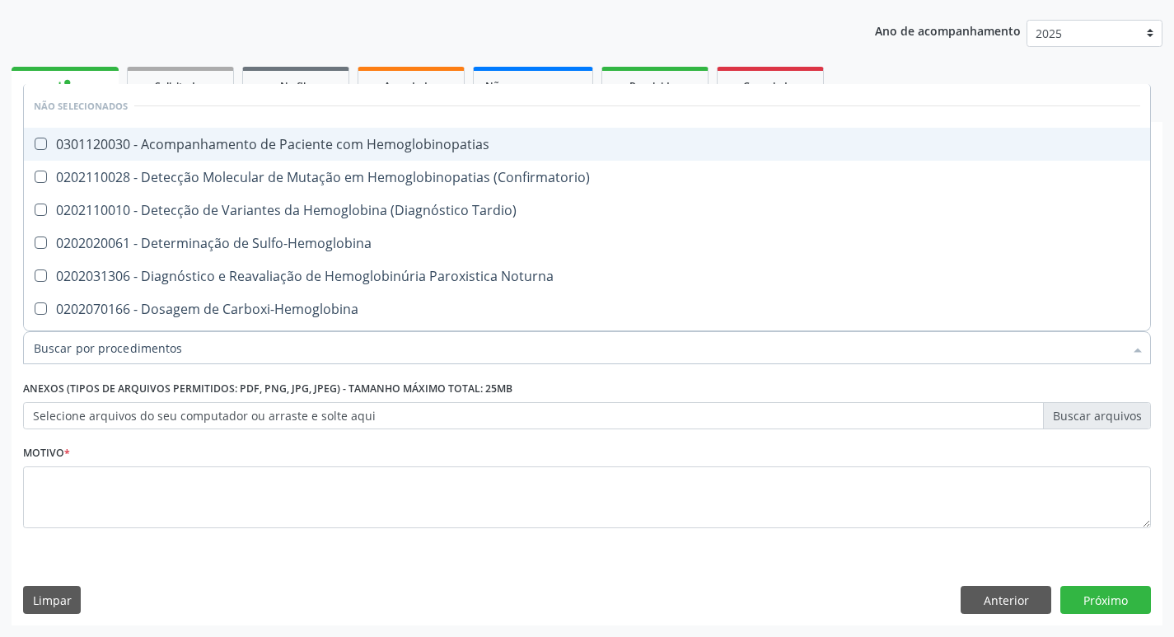
checkbox Completo "false"
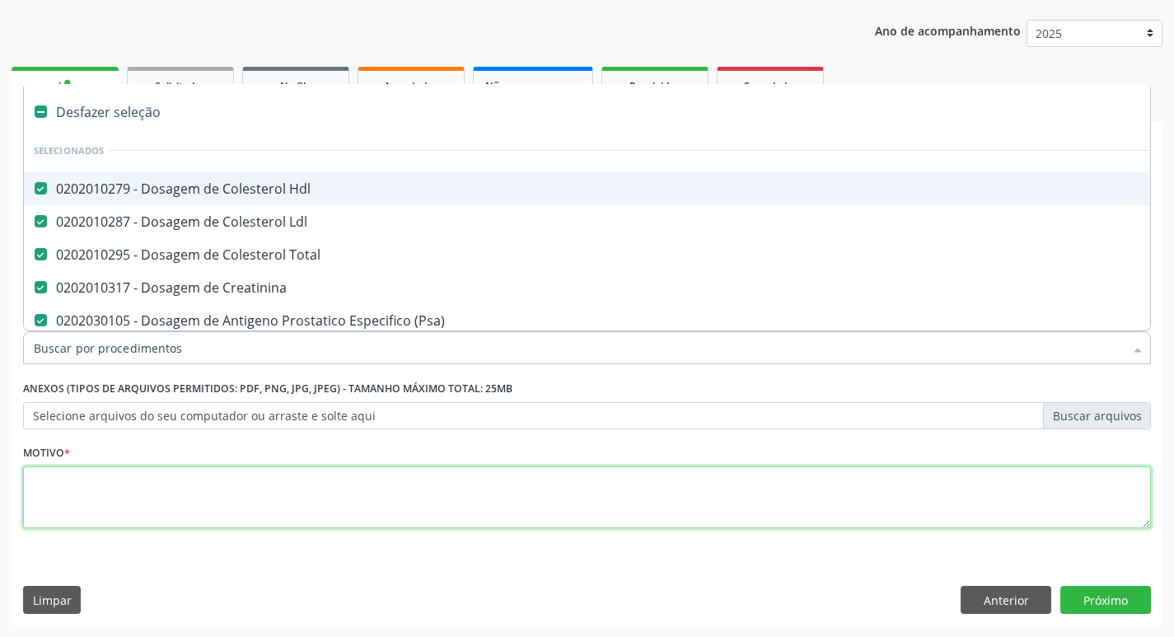
click at [63, 493] on textarea at bounding box center [587, 497] width 1128 height 63
checkbox Manutenção "true"
checkbox Preenchida\) "true"
checkbox Ampola\)\ "true"
checkbox Abciximabe "true"
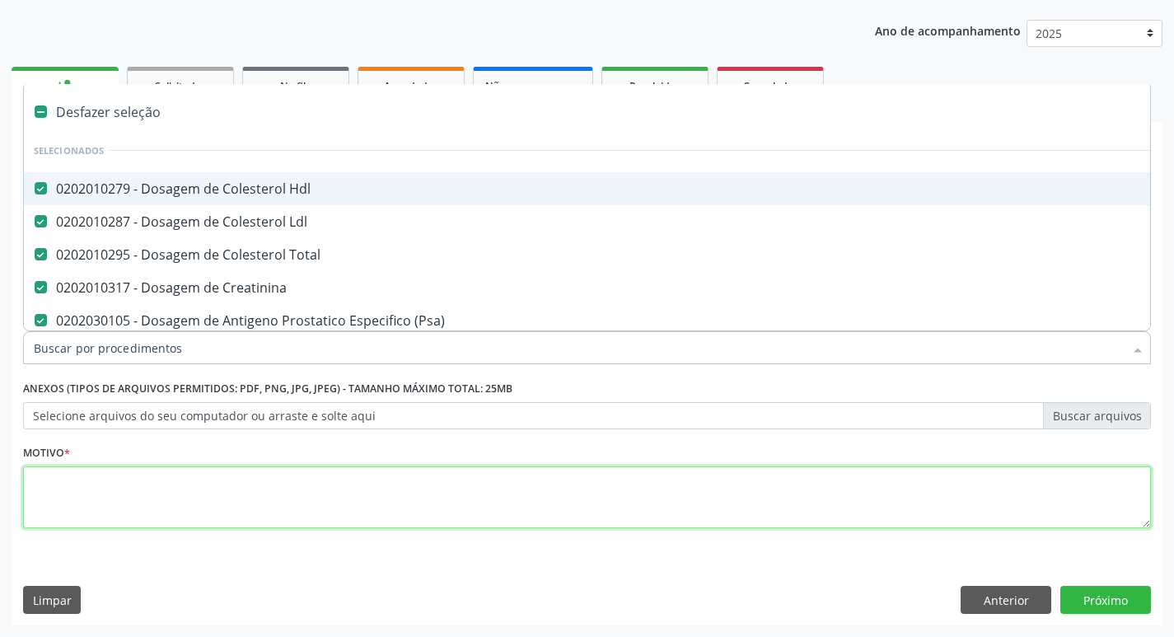
checkbox Inter-Atrial "true"
checkbox Valvar "true"
checkbox Urina "false"
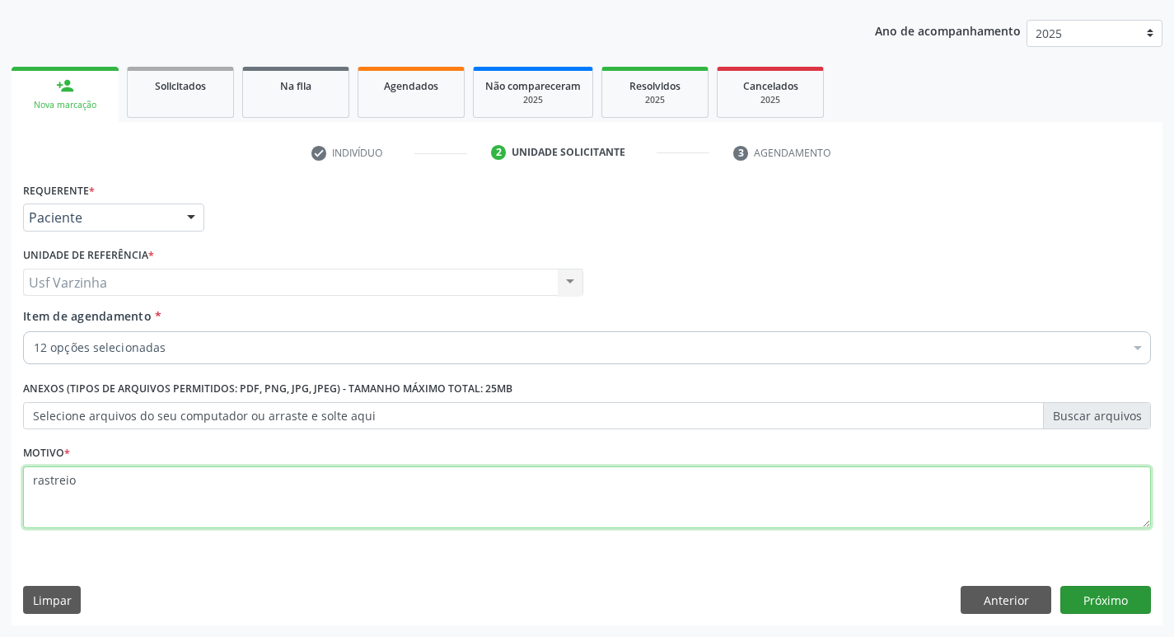
type textarea "rastreio"
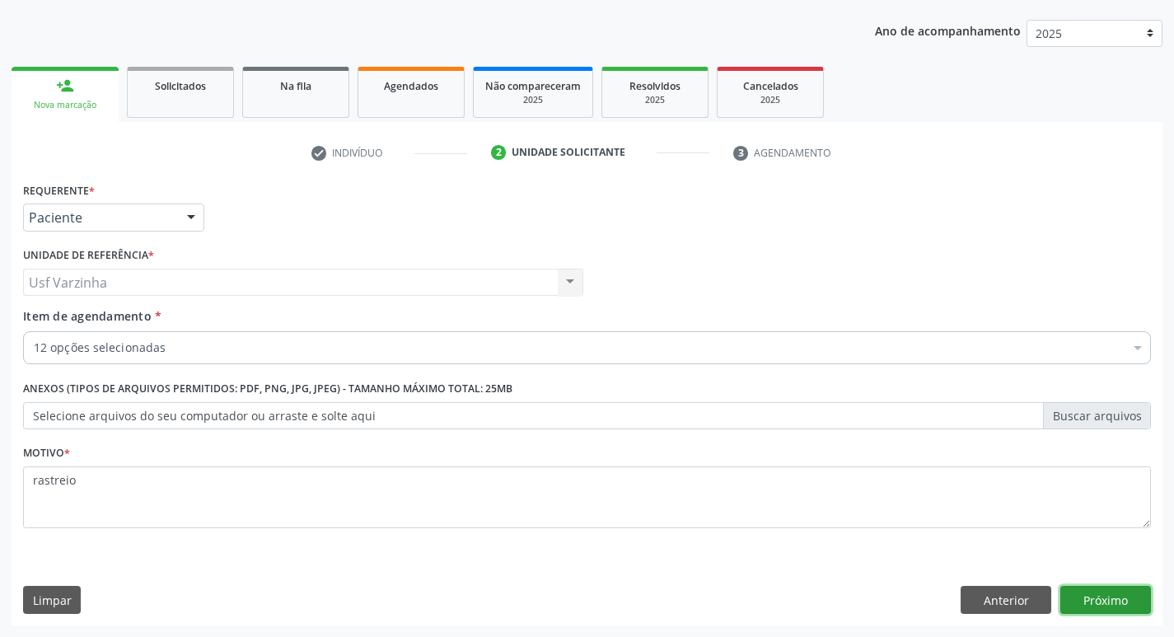
click at [1138, 600] on button "Próximo" at bounding box center [1105, 600] width 91 height 28
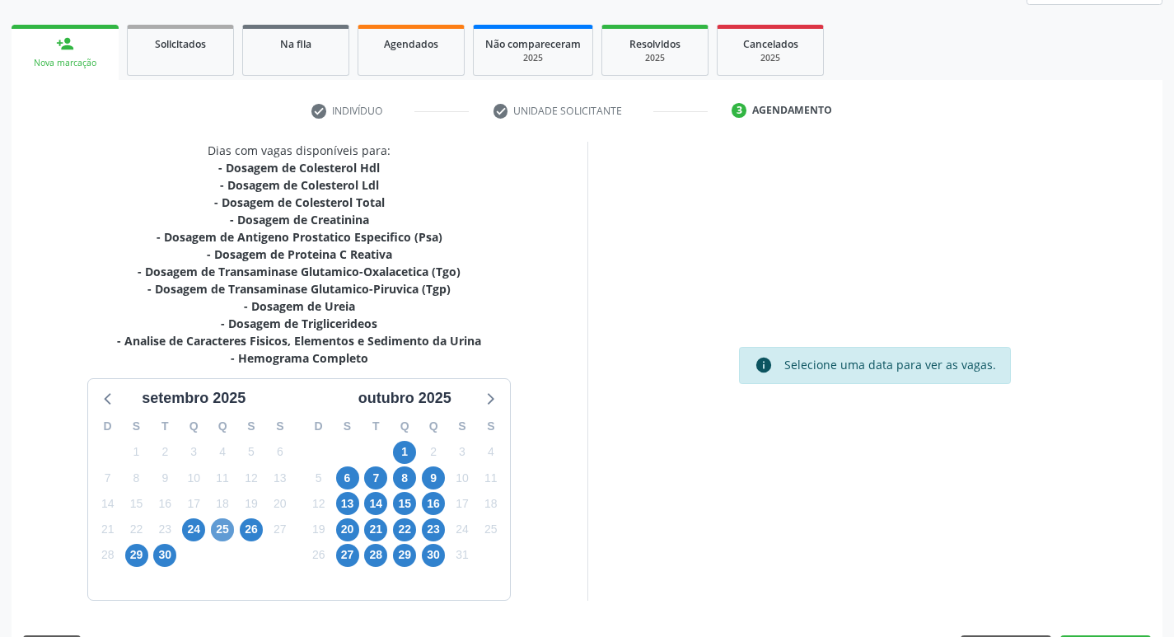
scroll to position [262, 0]
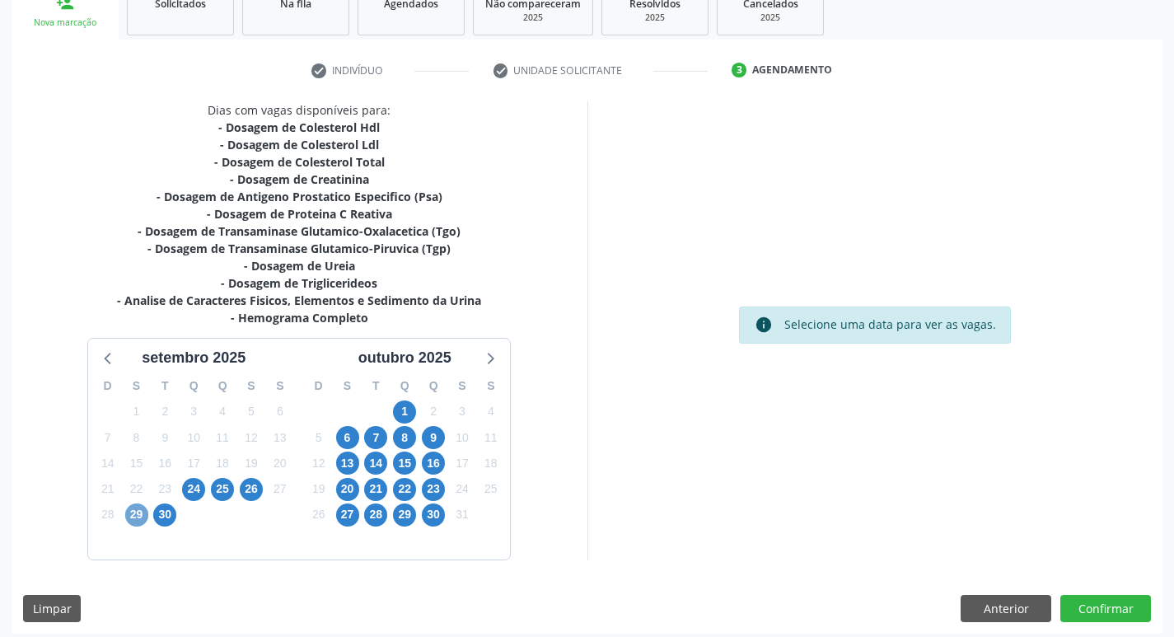
click at [126, 514] on span "29" at bounding box center [136, 514] width 23 height 23
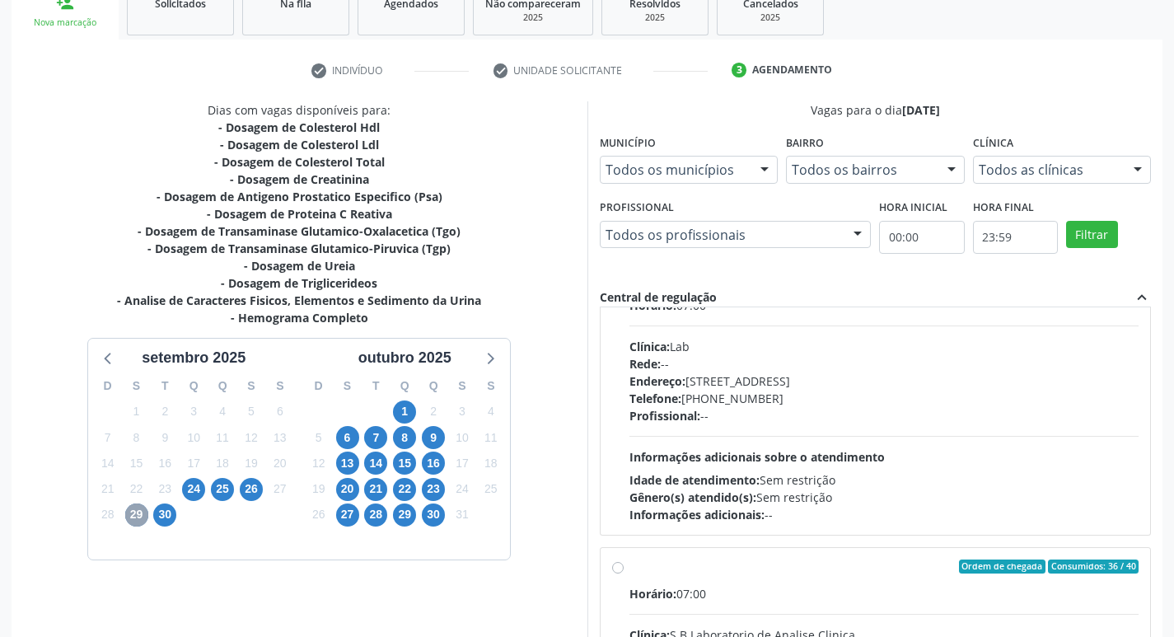
scroll to position [247, 0]
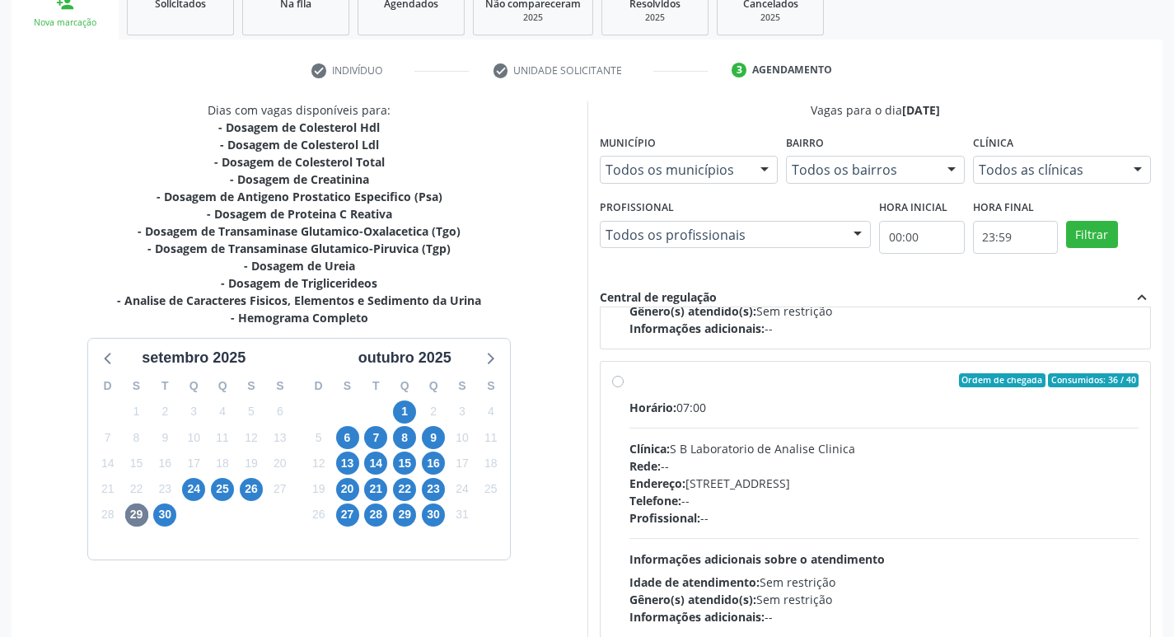
click at [629, 384] on label "Ordem de chegada Consumidos: 36 / 40 Horário: 07:00 Clínica: S B Laboratorio de…" at bounding box center [884, 499] width 510 height 253
click at [613, 384] on input "Ordem de chegada Consumidos: 36 / 40 Horário: 07:00 Clínica: S B Laboratorio de…" at bounding box center [618, 380] width 12 height 15
radio input "true"
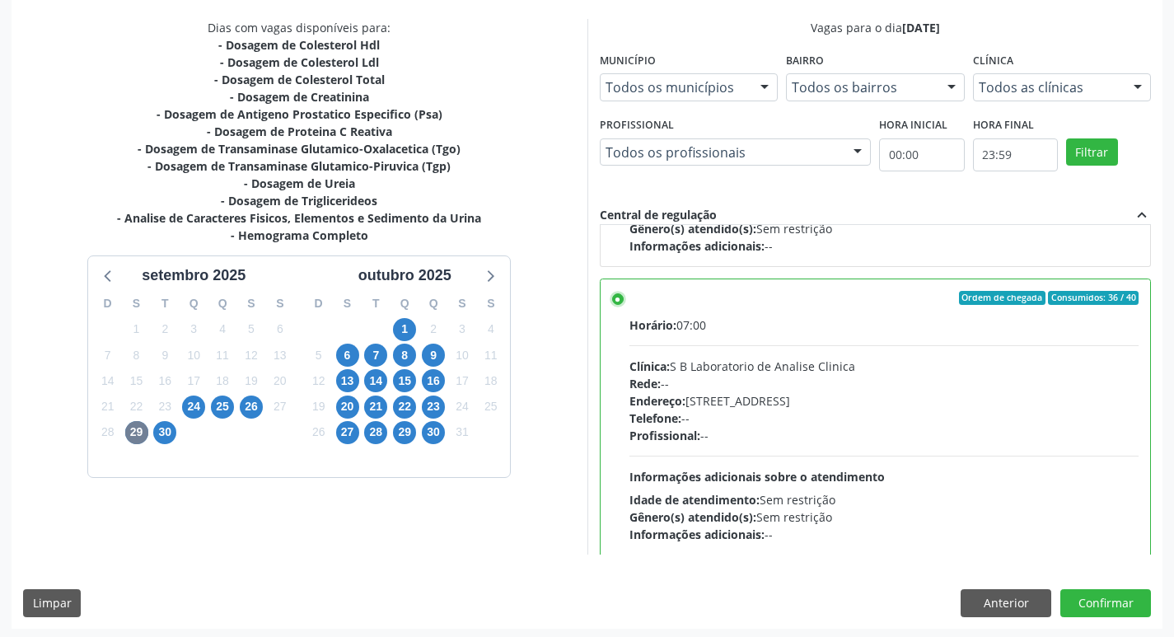
scroll to position [348, 0]
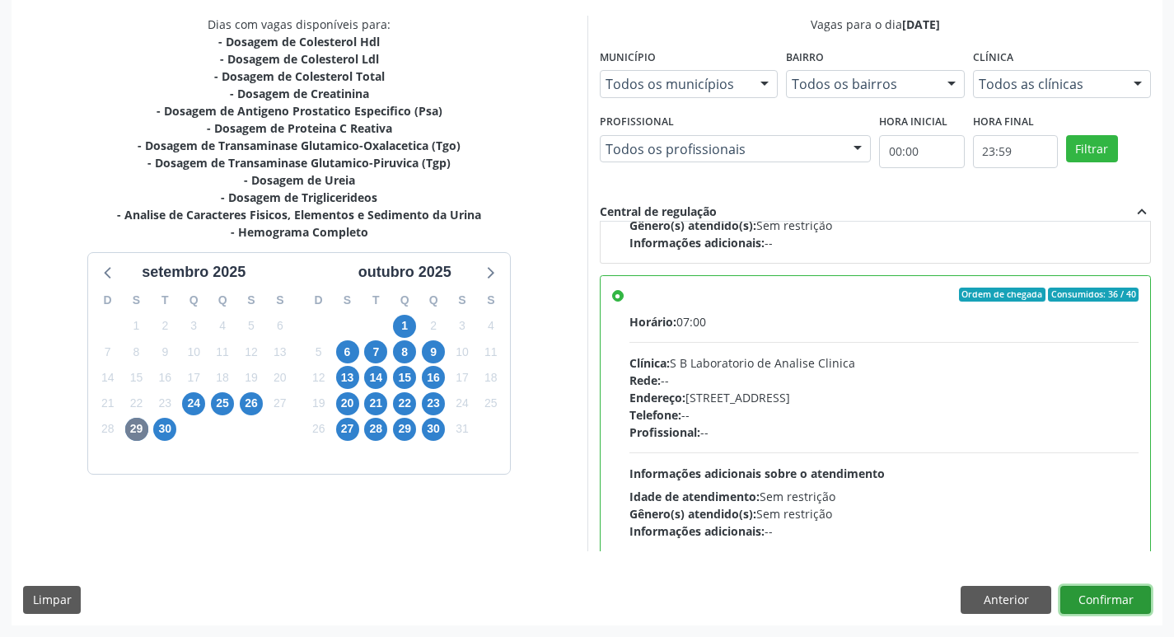
click at [1095, 601] on button "Confirmar" at bounding box center [1105, 600] width 91 height 28
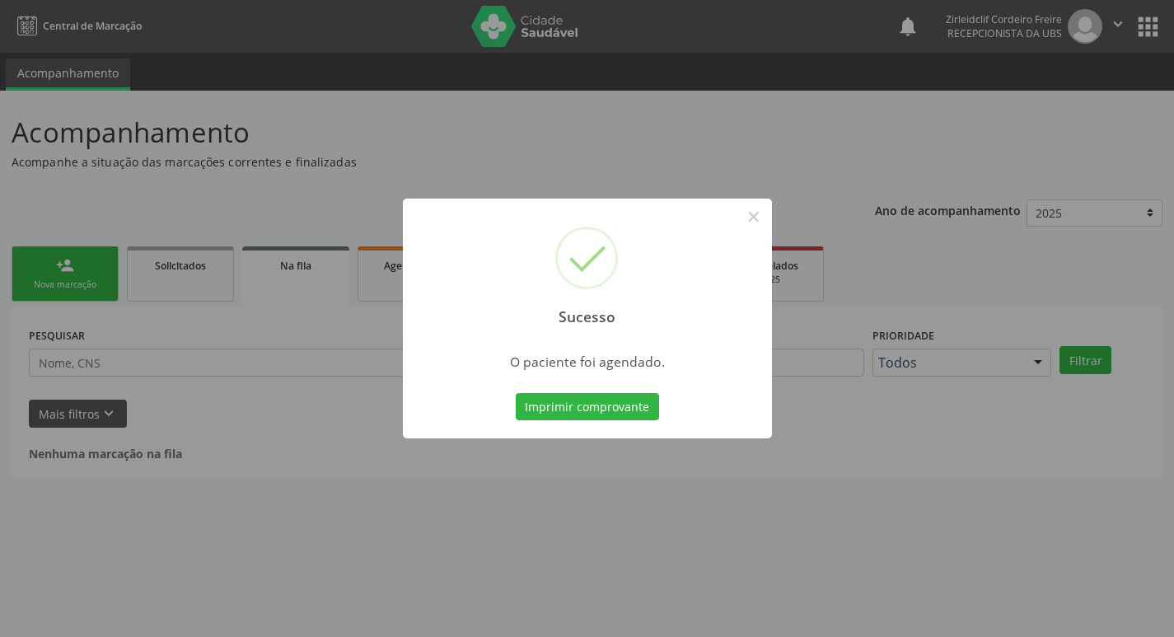
scroll to position [0, 0]
click at [758, 212] on button "×" at bounding box center [759, 217] width 28 height 28
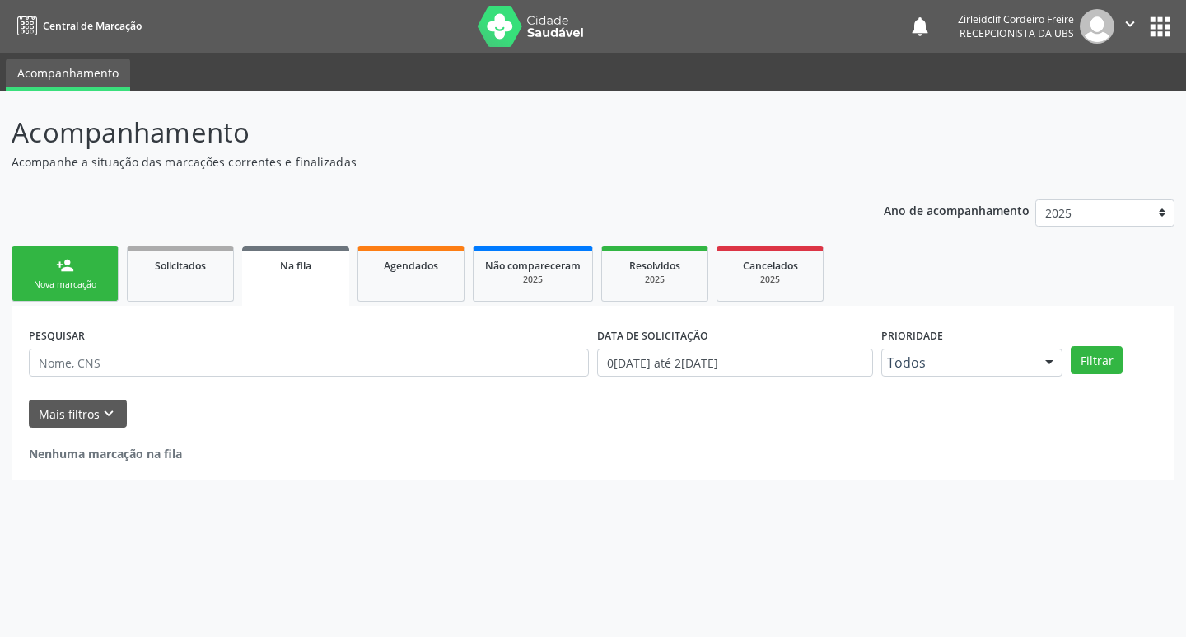
click at [102, 275] on link "person_add Nova marcação" at bounding box center [65, 273] width 107 height 55
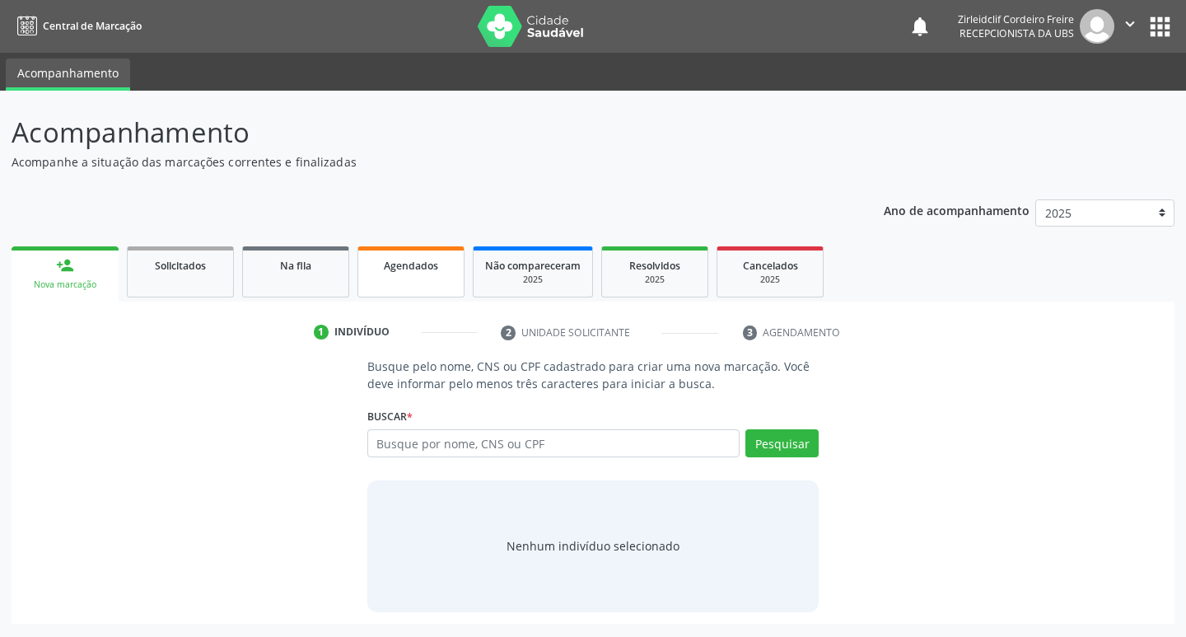
click at [404, 278] on link "Agendados" at bounding box center [411, 271] width 107 height 51
select select "8"
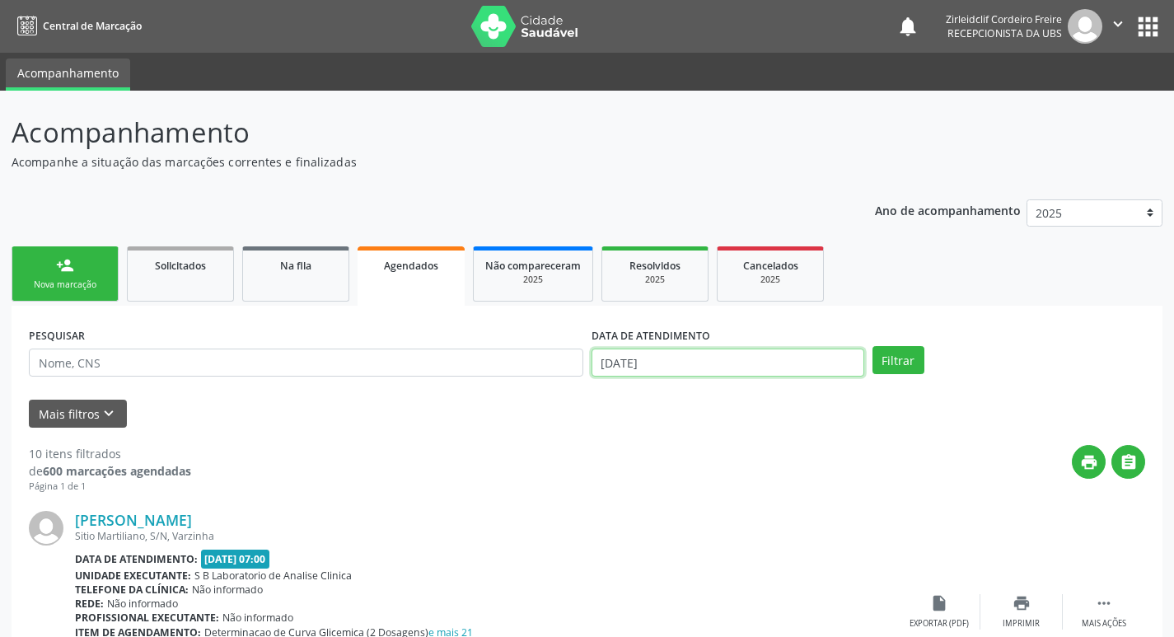
click at [674, 365] on input "[DATE]" at bounding box center [727, 362] width 273 height 28
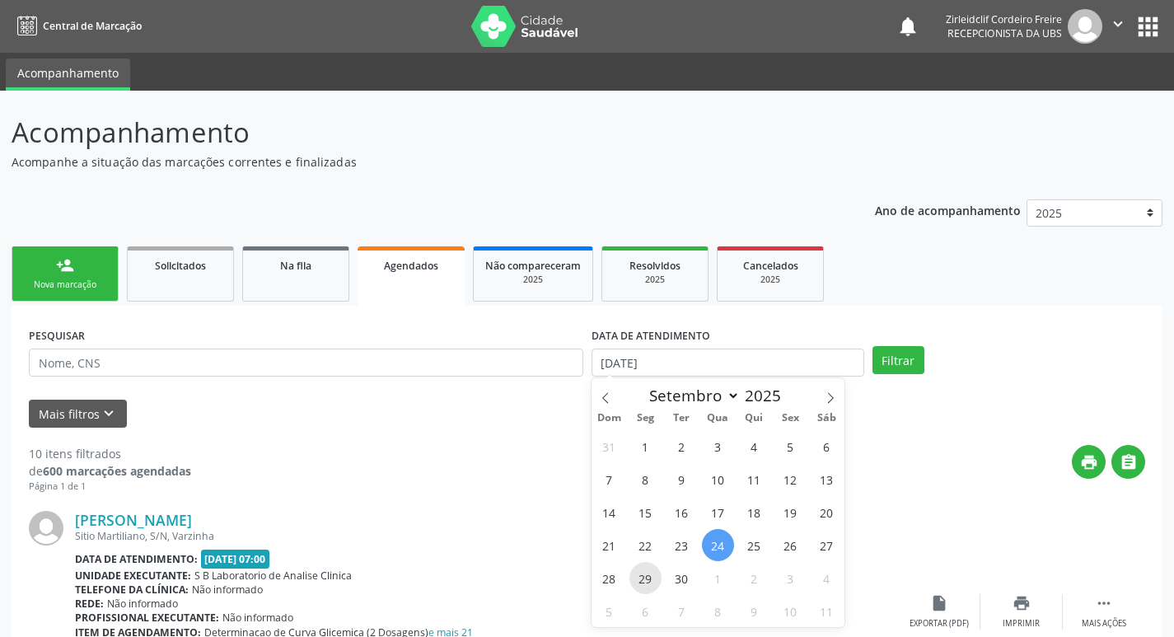
click at [643, 573] on span "29" at bounding box center [645, 578] width 32 height 32
type input "[DATE]"
click at [643, 582] on span "29" at bounding box center [645, 578] width 32 height 32
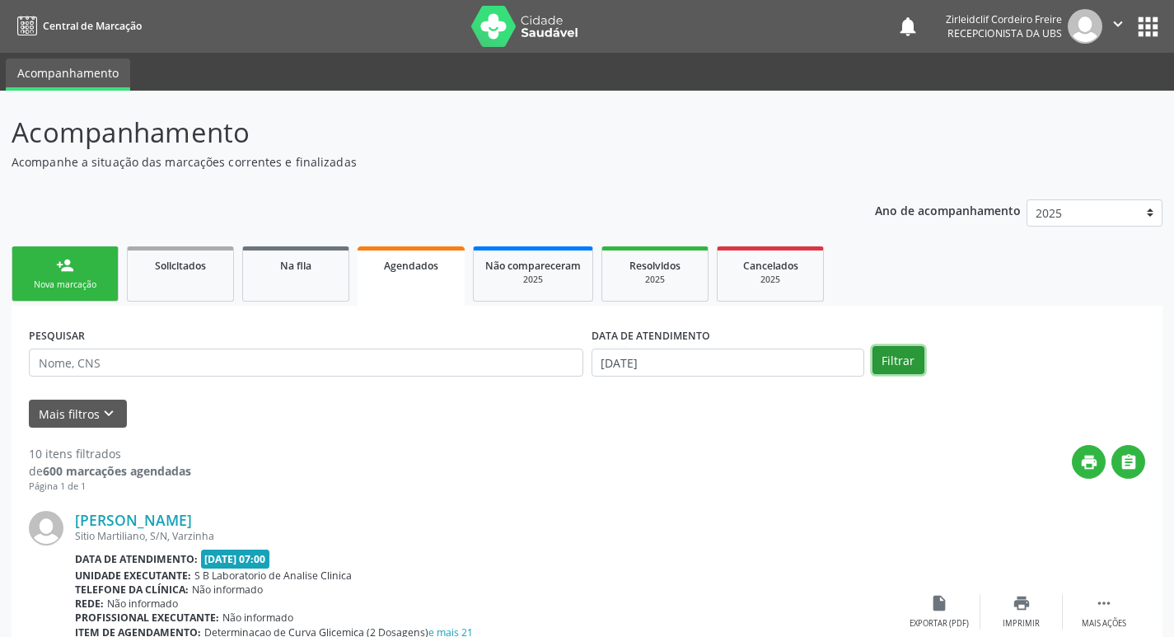
click at [903, 361] on button "Filtrar" at bounding box center [898, 360] width 52 height 28
click at [80, 274] on link "person_add Nova marcação" at bounding box center [65, 273] width 107 height 55
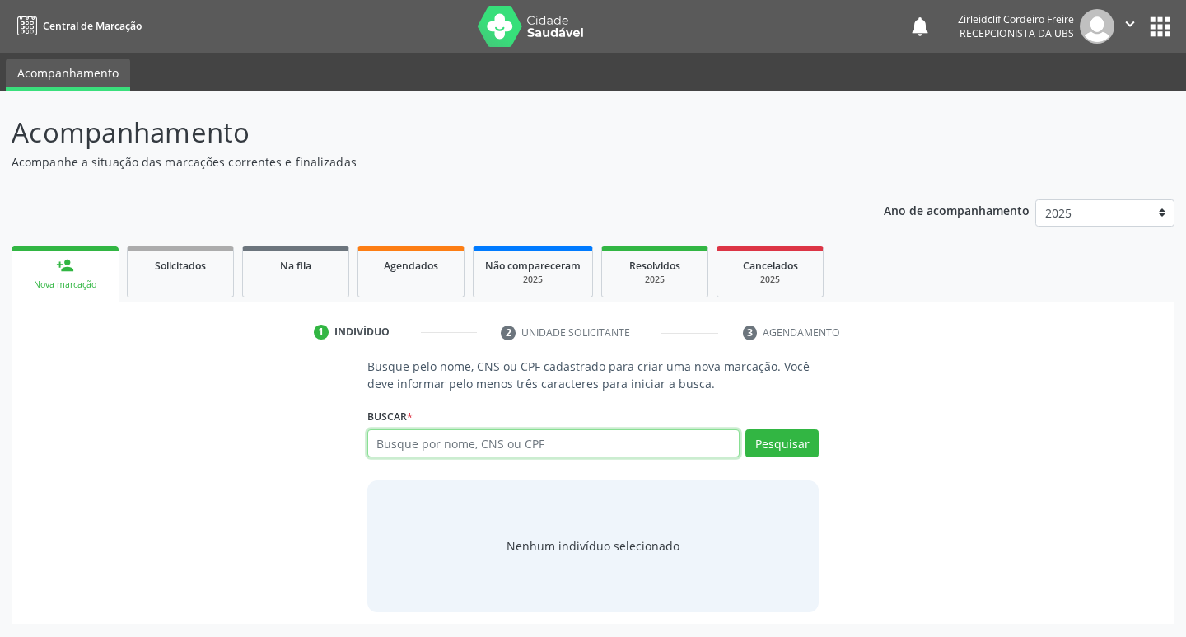
click at [442, 446] on input "text" at bounding box center [553, 443] width 373 height 28
type input "josefa maria de souza"
click at [783, 446] on button "Pesquisar" at bounding box center [781, 443] width 73 height 28
type input "josefa maria de souza"
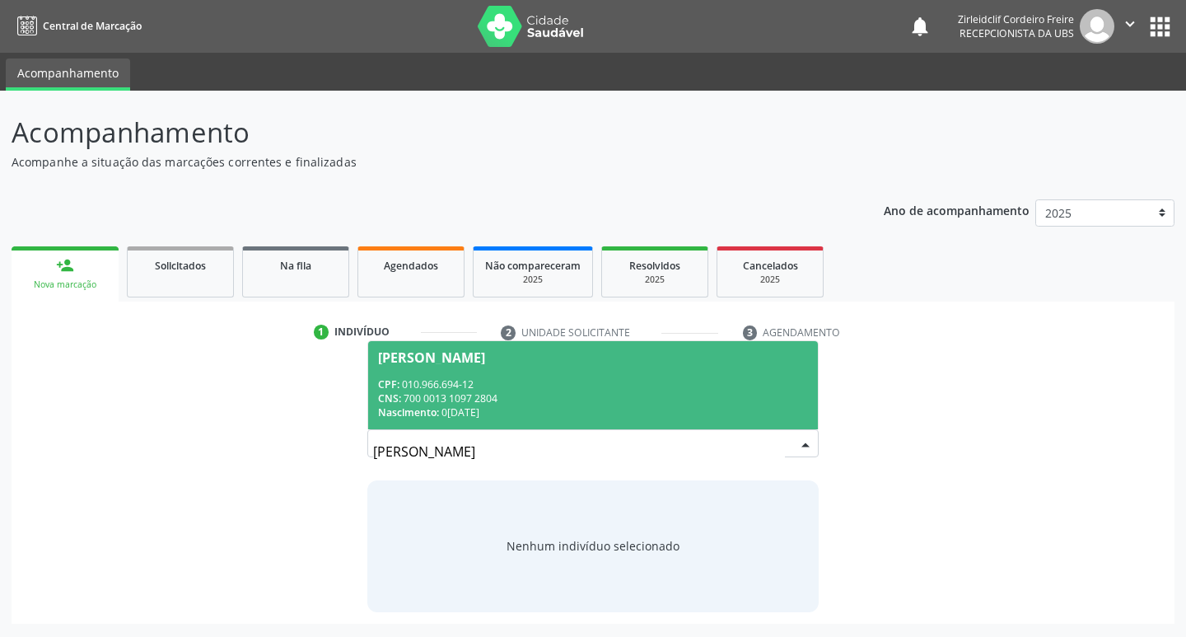
click at [559, 388] on div "CPF: 010.966.694-12" at bounding box center [593, 384] width 431 height 14
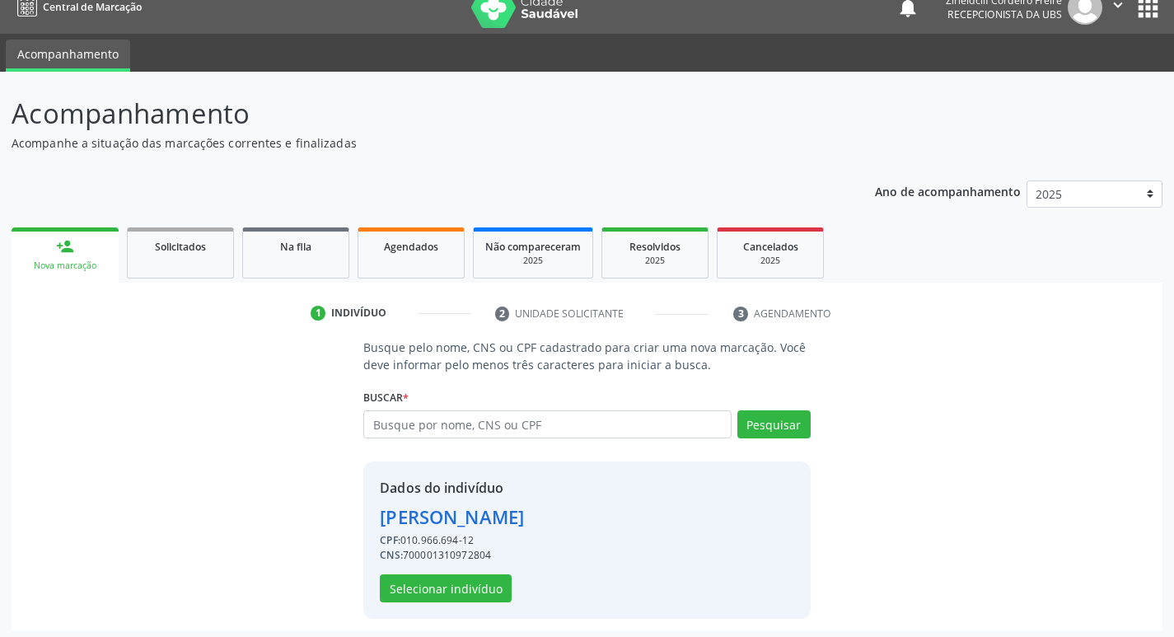
scroll to position [24, 0]
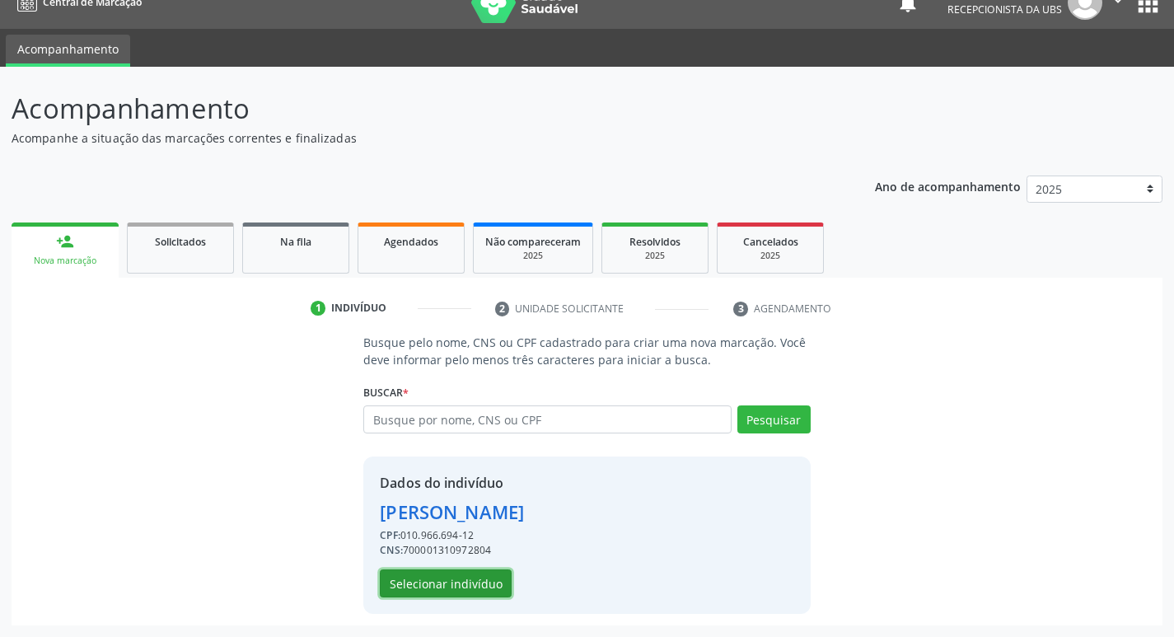
click at [451, 581] on button "Selecionar indivíduo" at bounding box center [446, 583] width 132 height 28
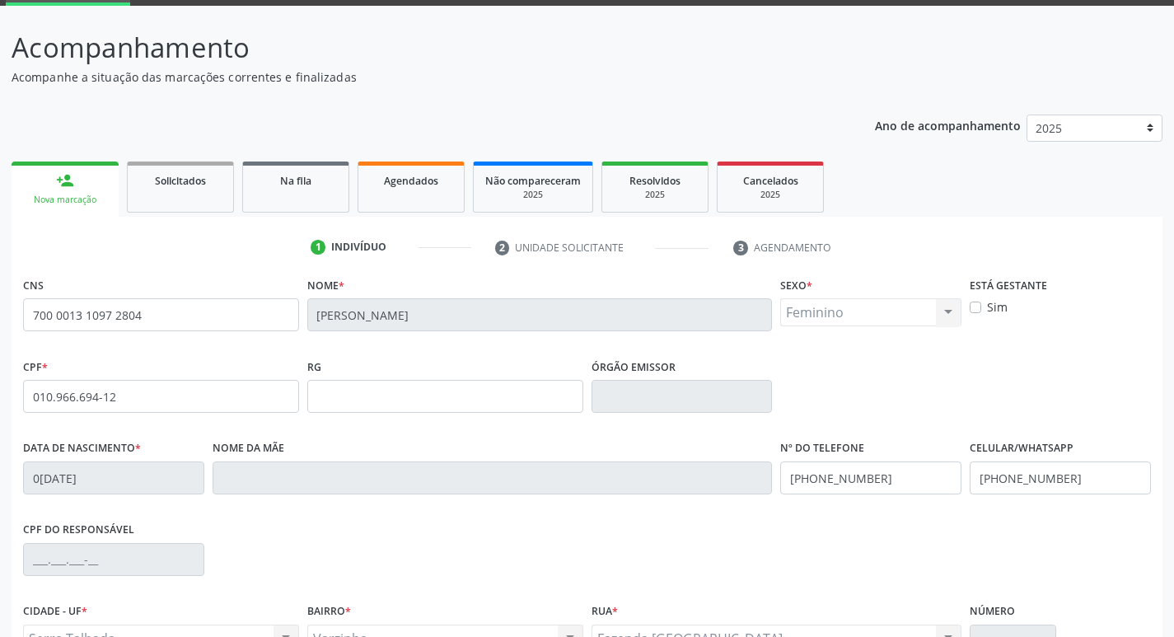
scroll to position [256, 0]
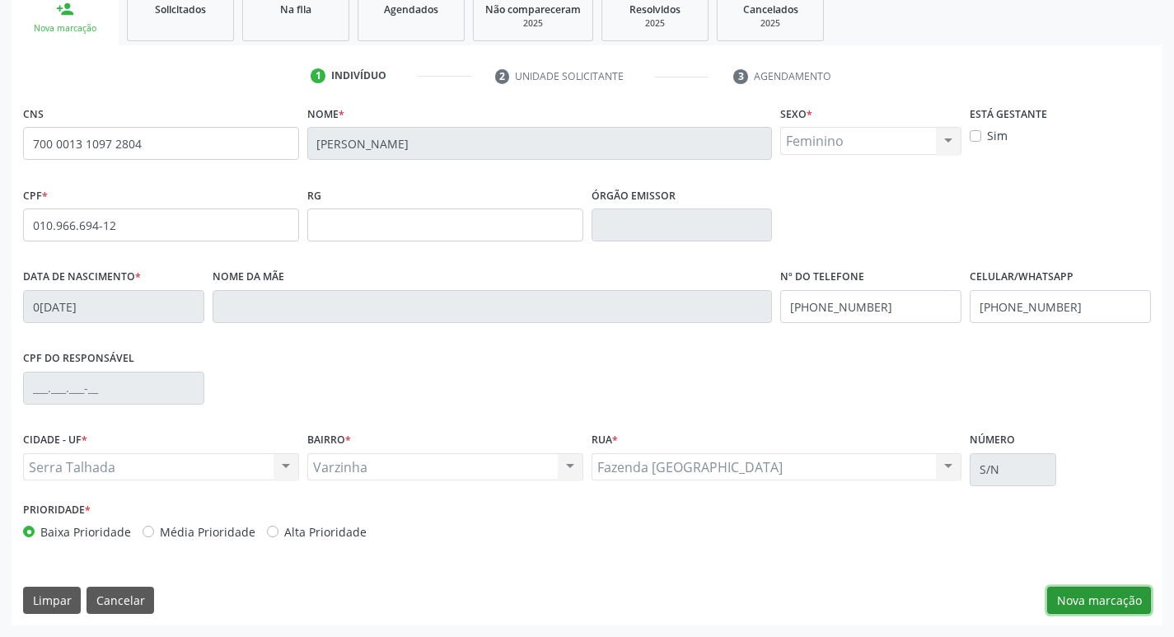
click at [1076, 603] on button "Nova marcação" at bounding box center [1099, 601] width 104 height 28
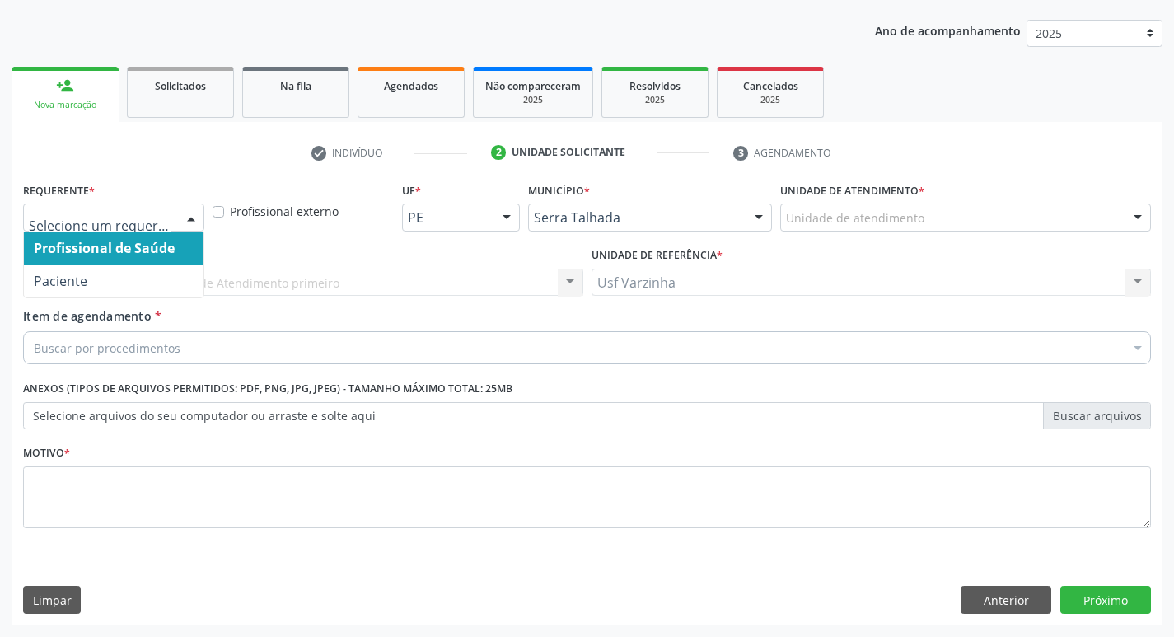
click at [190, 214] on div at bounding box center [191, 218] width 25 height 28
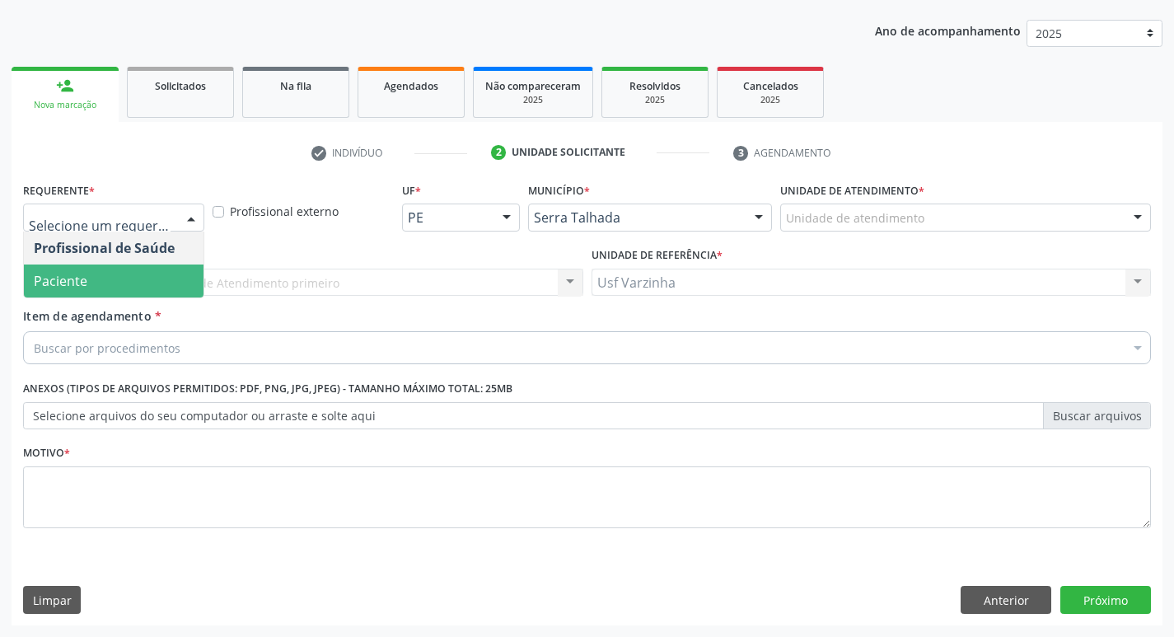
click at [157, 287] on span "Paciente" at bounding box center [114, 280] width 180 height 33
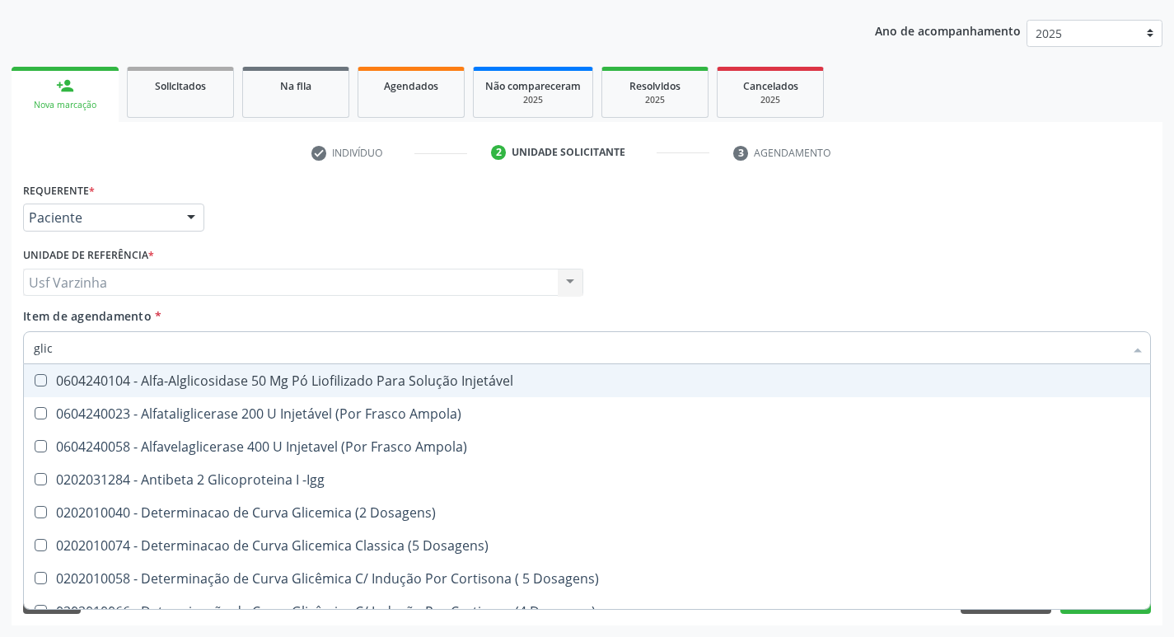
type input "glico"
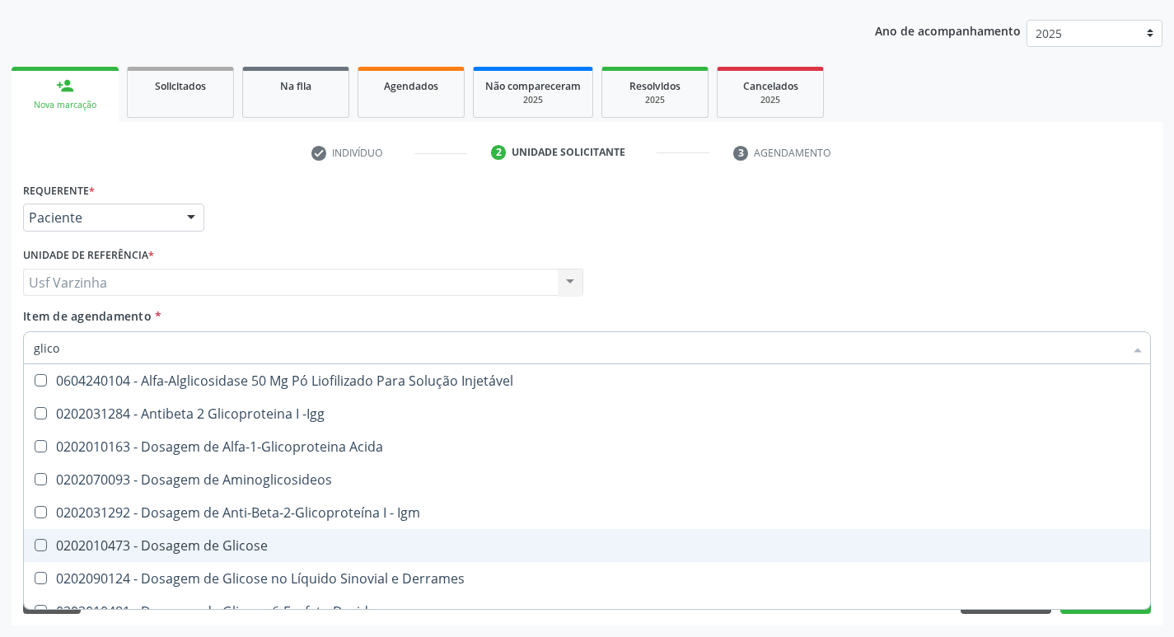
click at [231, 549] on div "0202010473 - Dosagem de Glicose" at bounding box center [587, 545] width 1106 height 13
checkbox Glicose "true"
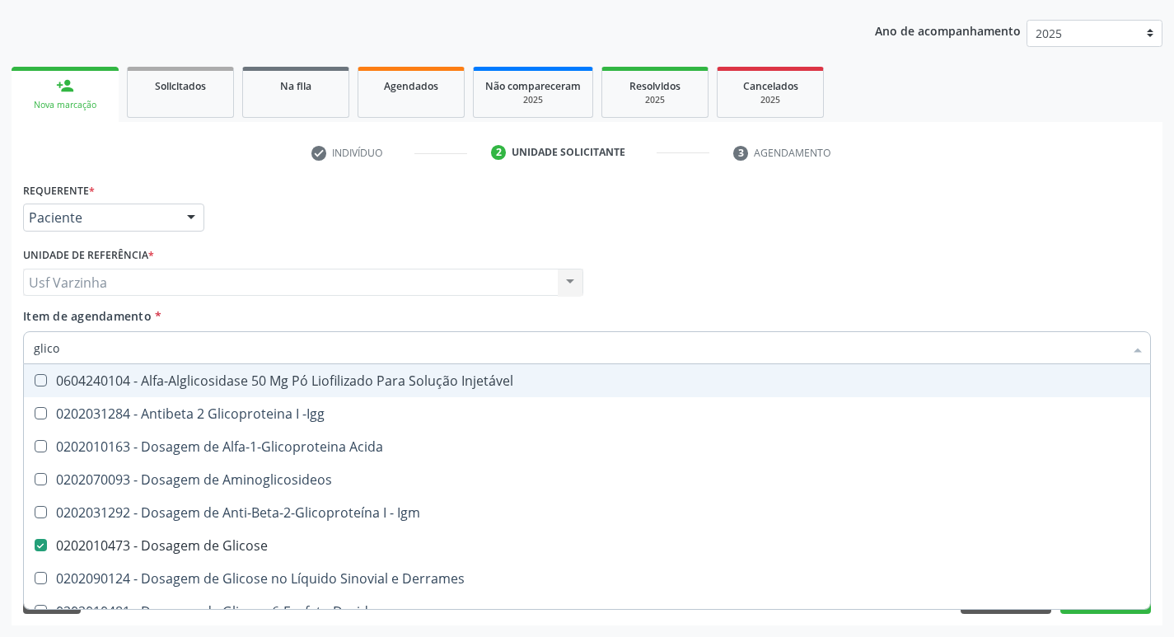
click at [82, 346] on input "glico" at bounding box center [579, 347] width 1090 height 33
type input "glic"
checkbox Glicose "false"
checkbox Glicose "true"
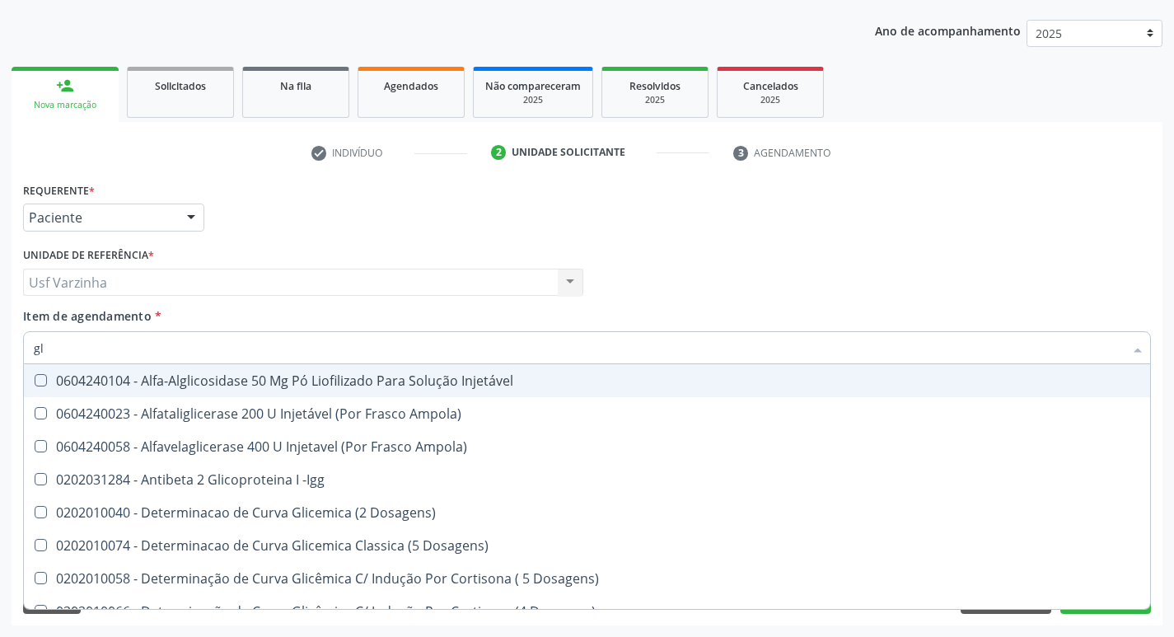
type input "g"
checkbox Glicose "false"
checkbox Glicosilada "false"
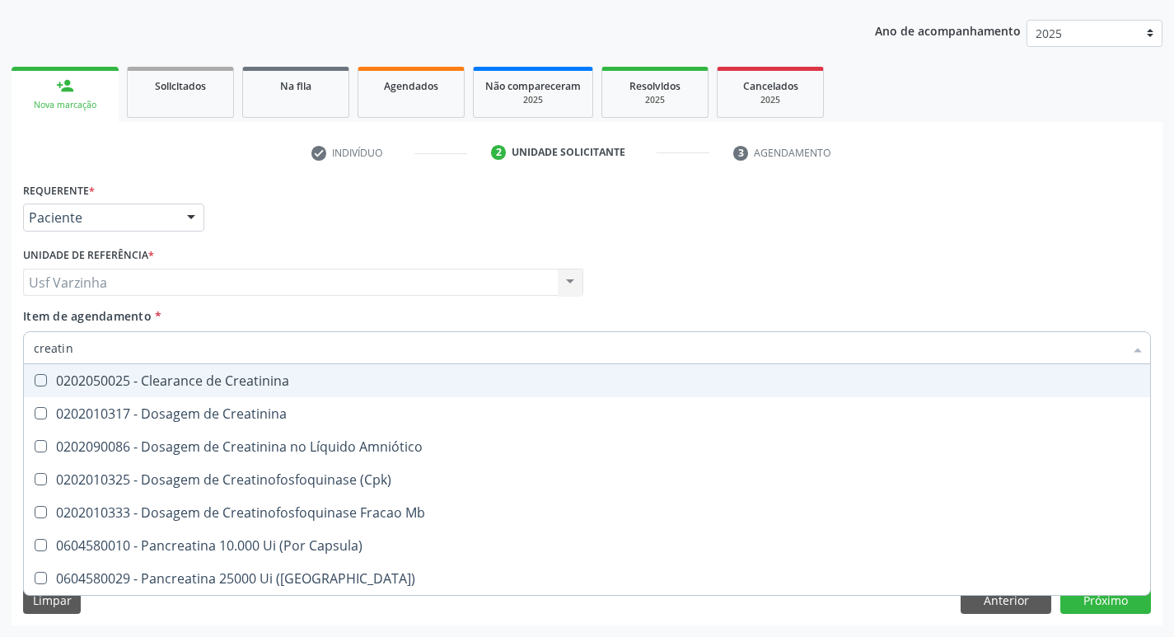
type input "creatini"
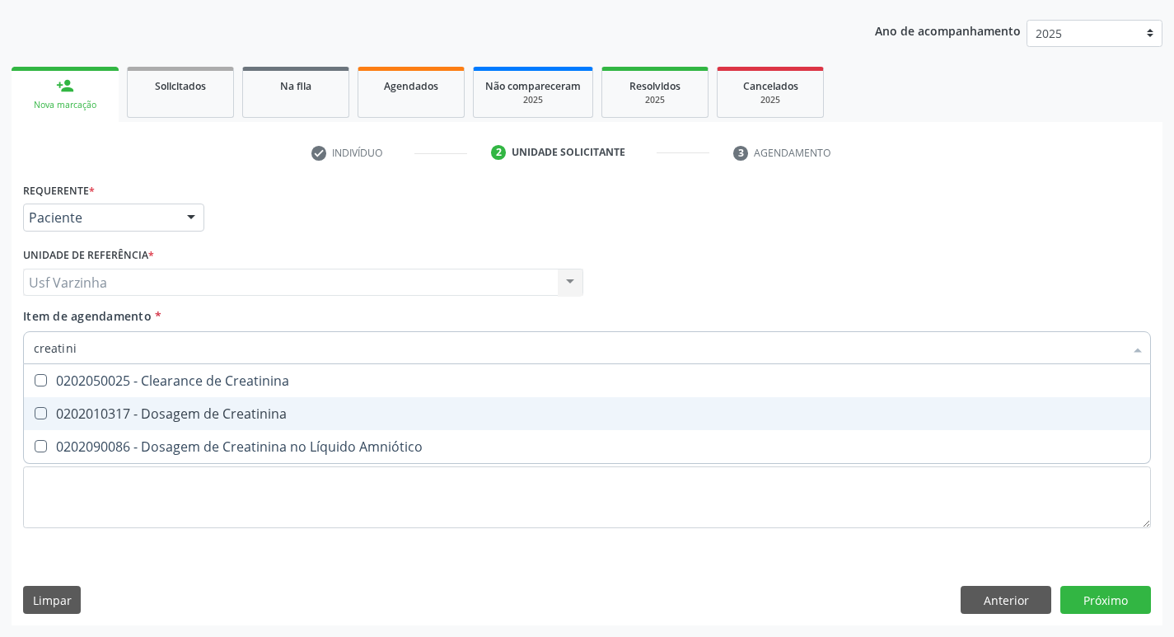
drag, startPoint x: 120, startPoint y: 403, endPoint x: 74, endPoint y: 371, distance: 56.2
click at [119, 402] on span "0202010317 - Dosagem de Creatinina" at bounding box center [587, 413] width 1126 height 33
checkbox Creatinina "true"
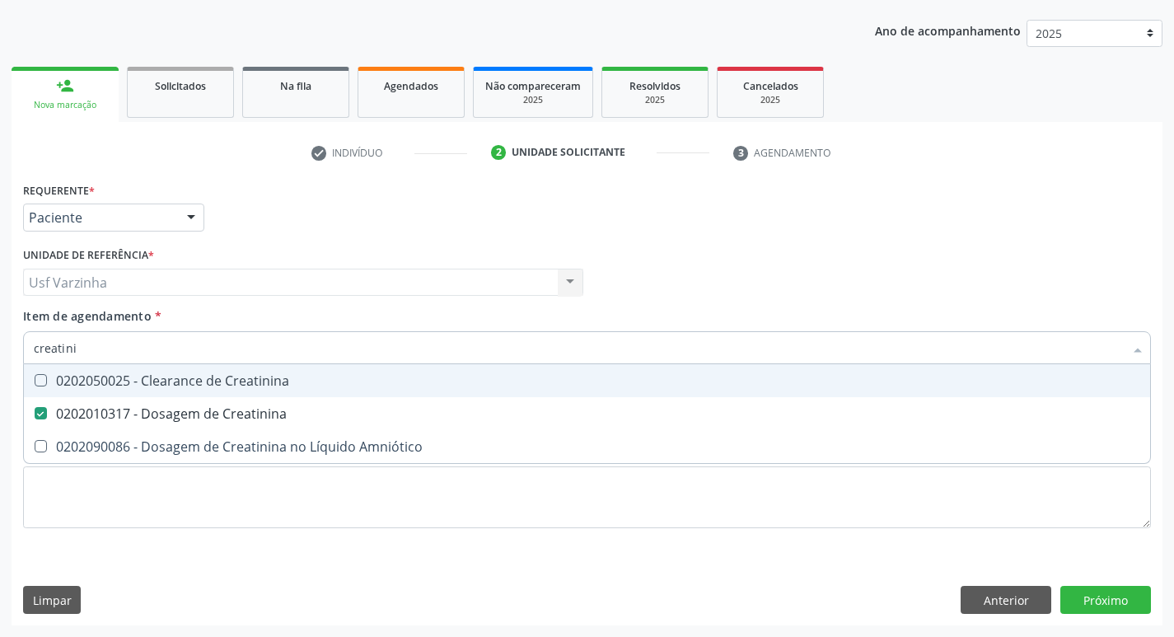
click at [79, 352] on input "creatini" at bounding box center [579, 347] width 1090 height 33
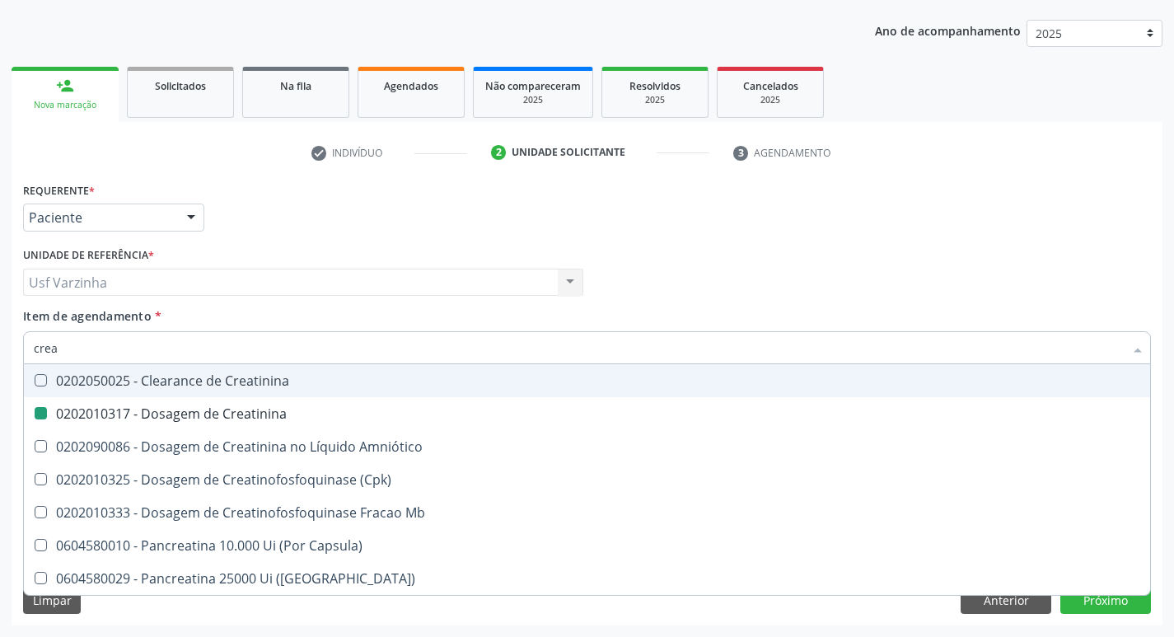
type input "cre"
checkbox Creatinina "false"
checkbox \(Cpk\) "false"
checkbox Capsula\) "false"
type input "c"
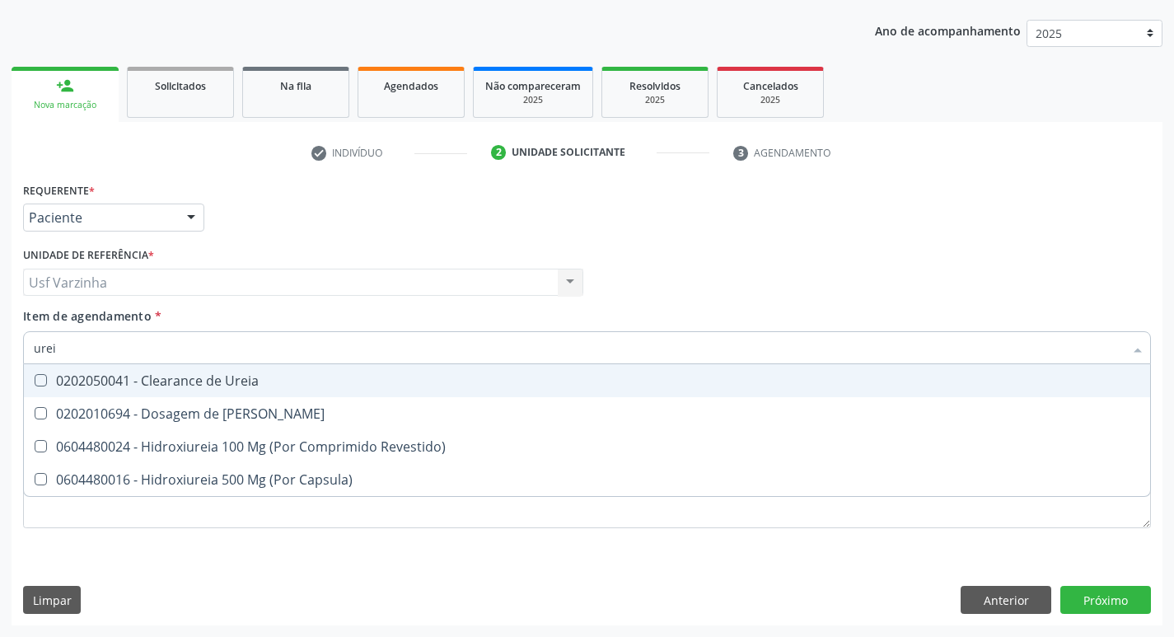
type input "ureia"
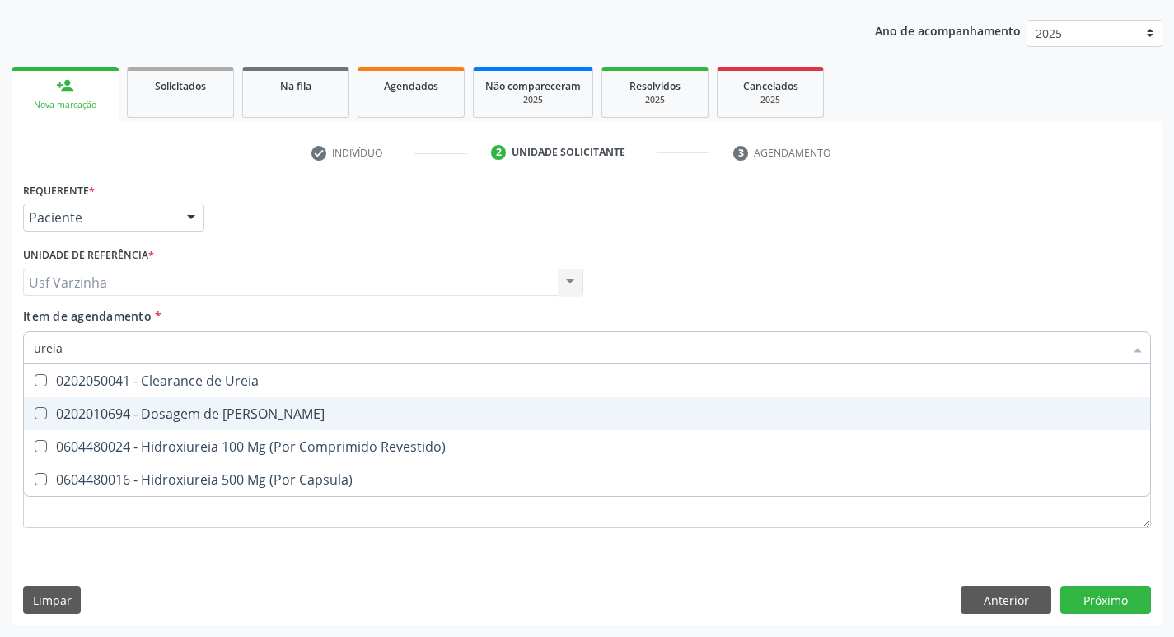
click at [99, 404] on span "0202010694 - Dosagem de Ureia" at bounding box center [587, 413] width 1126 height 33
checkbox Ureia "true"
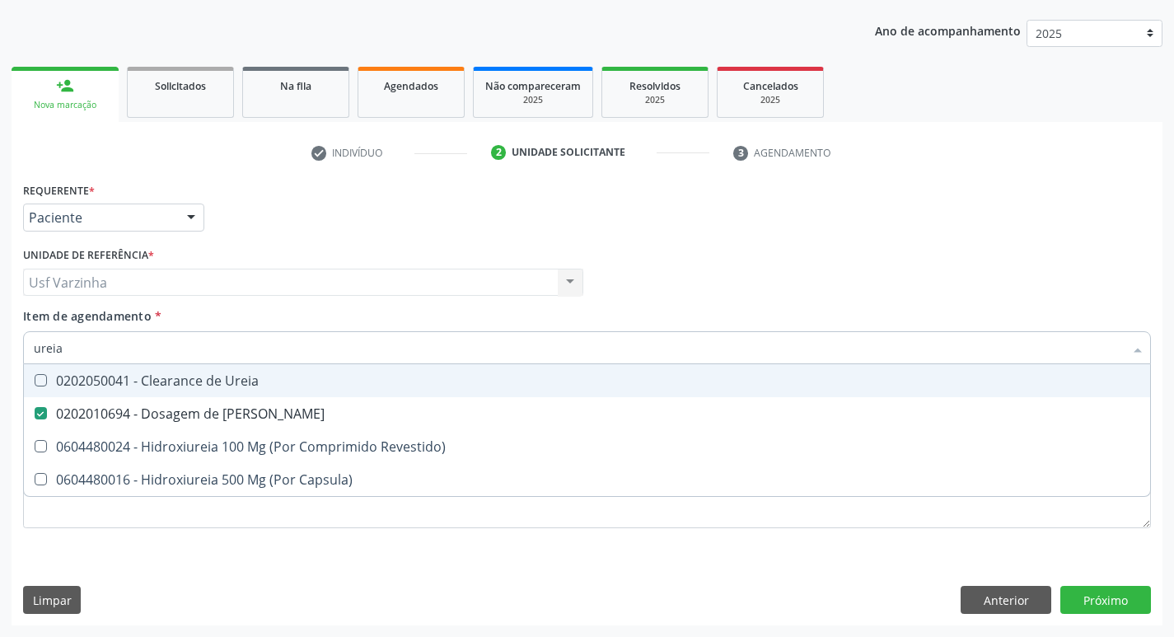
click at [80, 348] on input "ureia" at bounding box center [579, 347] width 1090 height 33
type input "u"
checkbox Ureia "false"
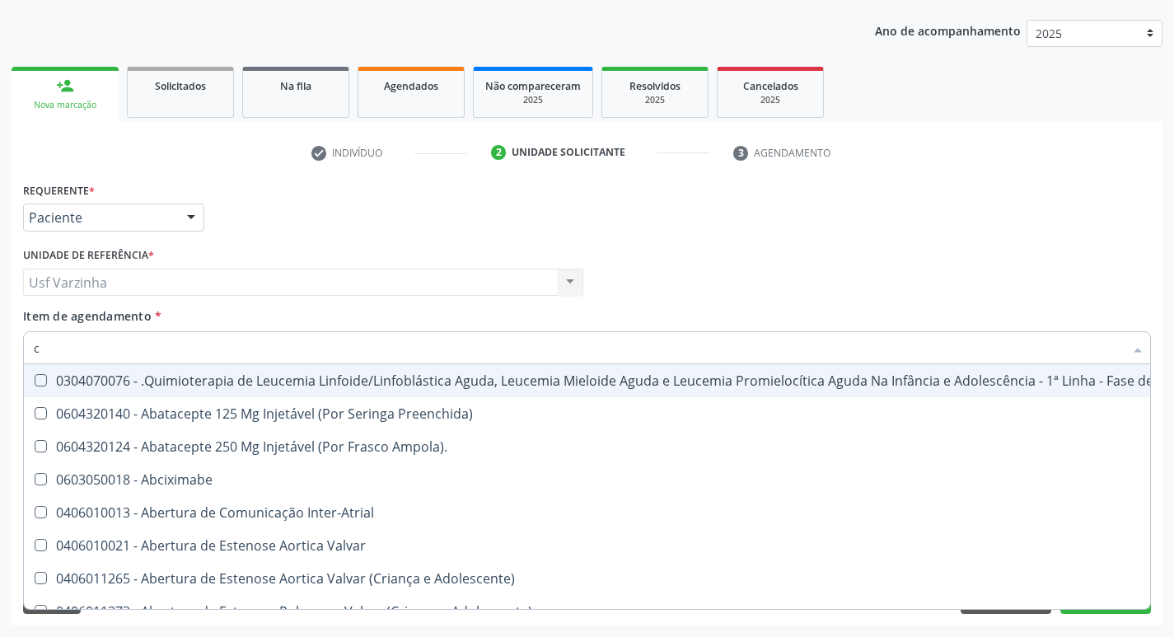
type input "co"
checkbox Tempo "true"
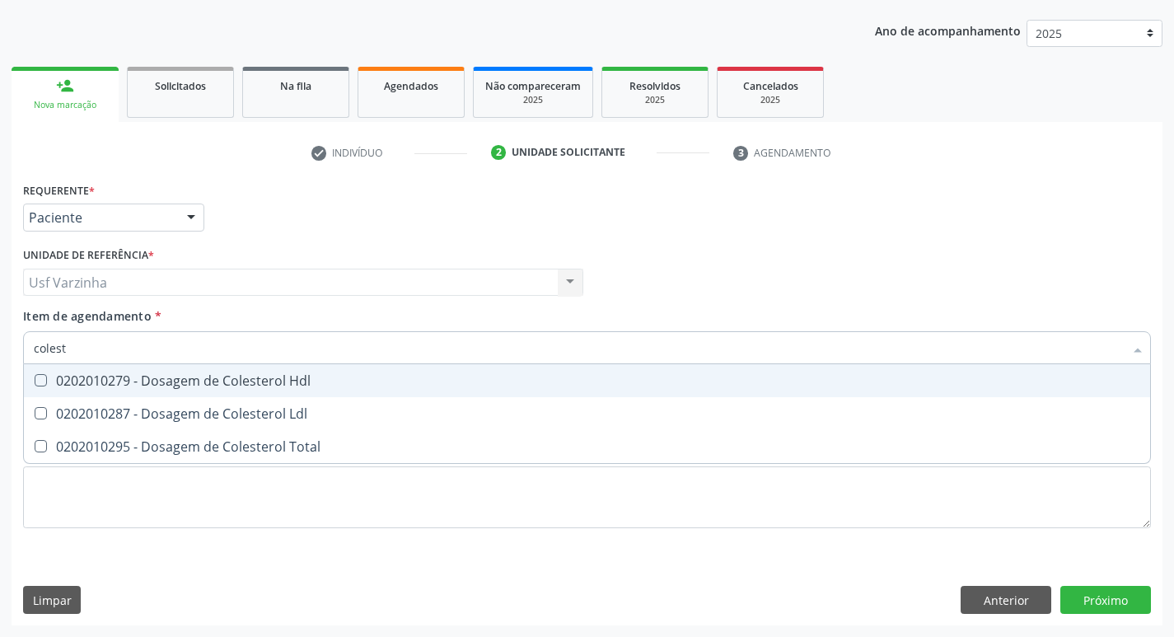
type input "coleste"
drag, startPoint x: 68, startPoint y: 387, endPoint x: 63, endPoint y: 414, distance: 26.8
click at [68, 390] on span "0202010279 - Dosagem de Colesterol Hdl" at bounding box center [587, 380] width 1126 height 33
checkbox Hdl "true"
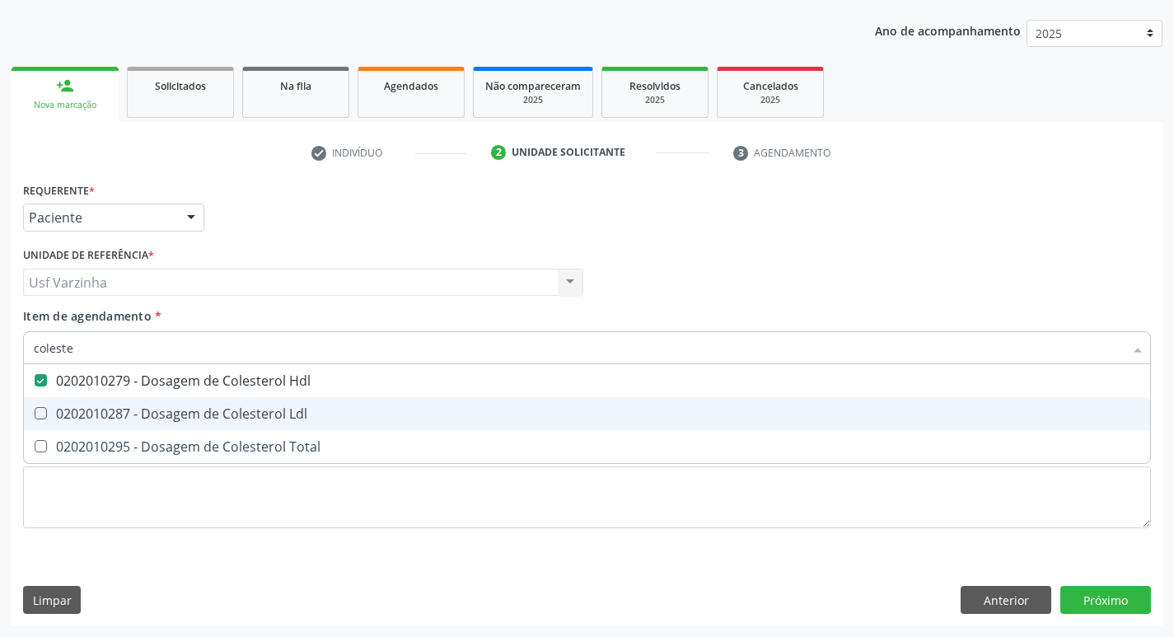
click at [63, 415] on div "0202010287 - Dosagem de Colesterol Ldl" at bounding box center [587, 413] width 1106 height 13
checkbox Ldl "true"
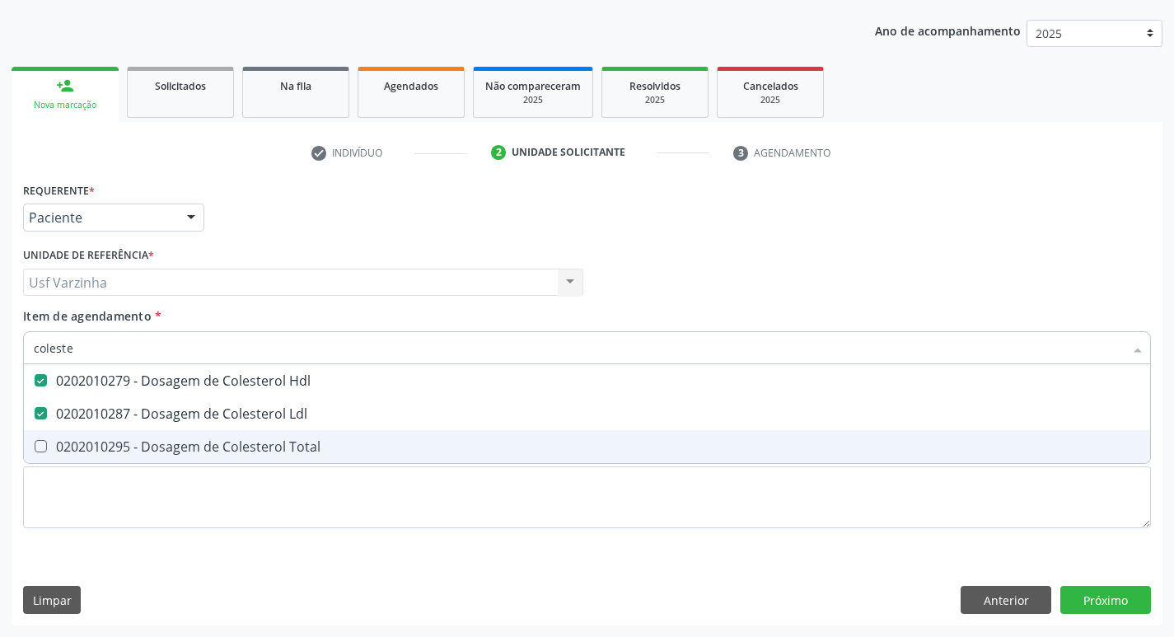
drag, startPoint x: 66, startPoint y: 449, endPoint x: 75, endPoint y: 407, distance: 43.0
click at [69, 442] on div "0202010295 - Dosagem de Colesterol Total" at bounding box center [587, 446] width 1106 height 13
checkbox Total "true"
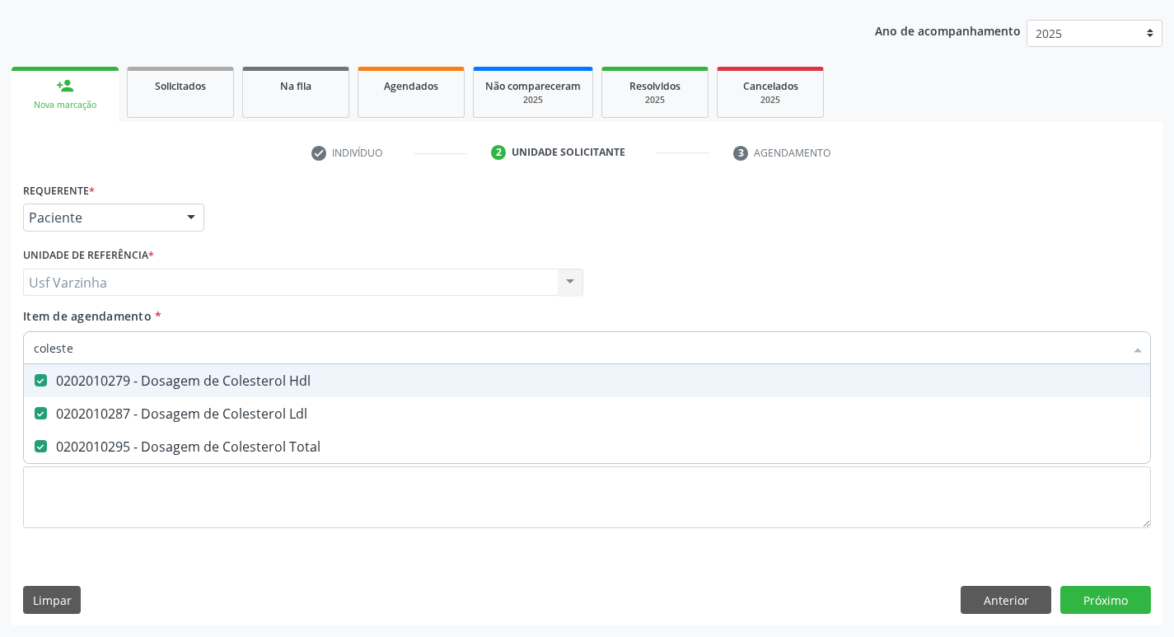
click at [101, 349] on input "coleste" at bounding box center [579, 347] width 1090 height 33
type input "c"
checkbox Hdl "false"
checkbox Ldl "false"
checkbox Total "false"
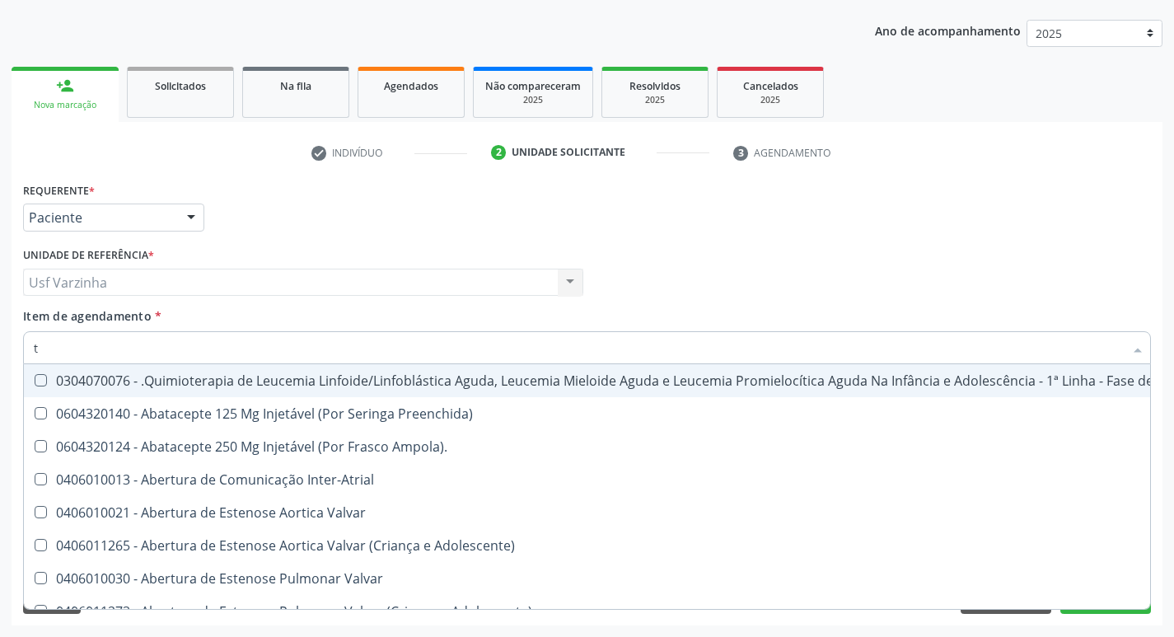
type input "tr"
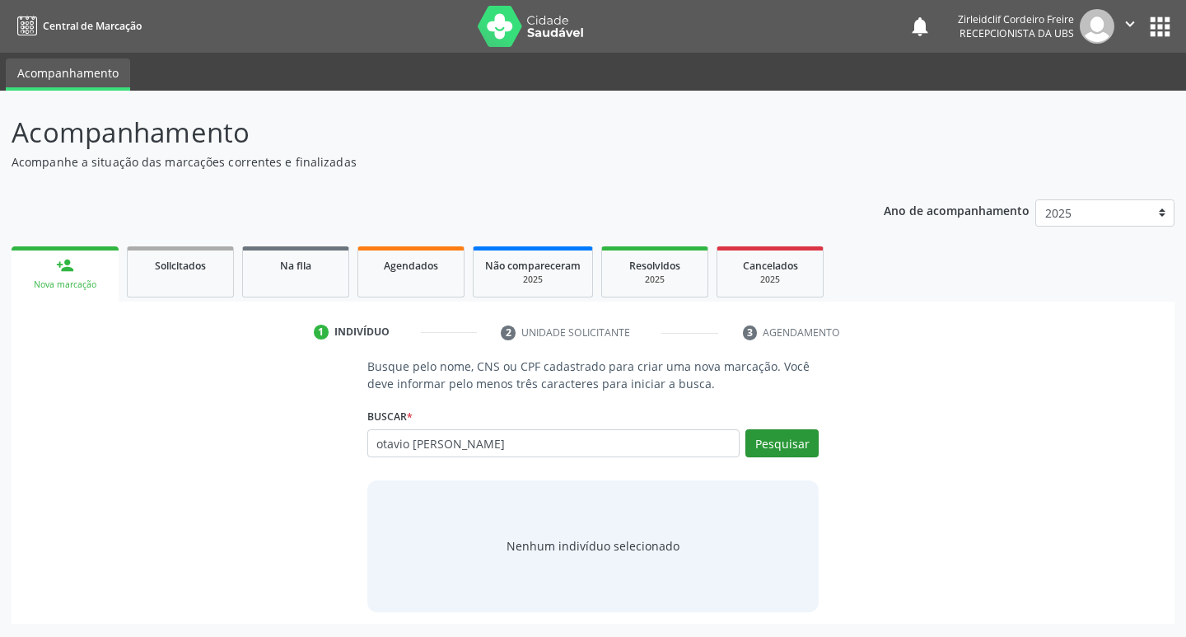
type input "otavio [PERSON_NAME]"
click at [786, 446] on button "Pesquisar" at bounding box center [781, 443] width 73 height 28
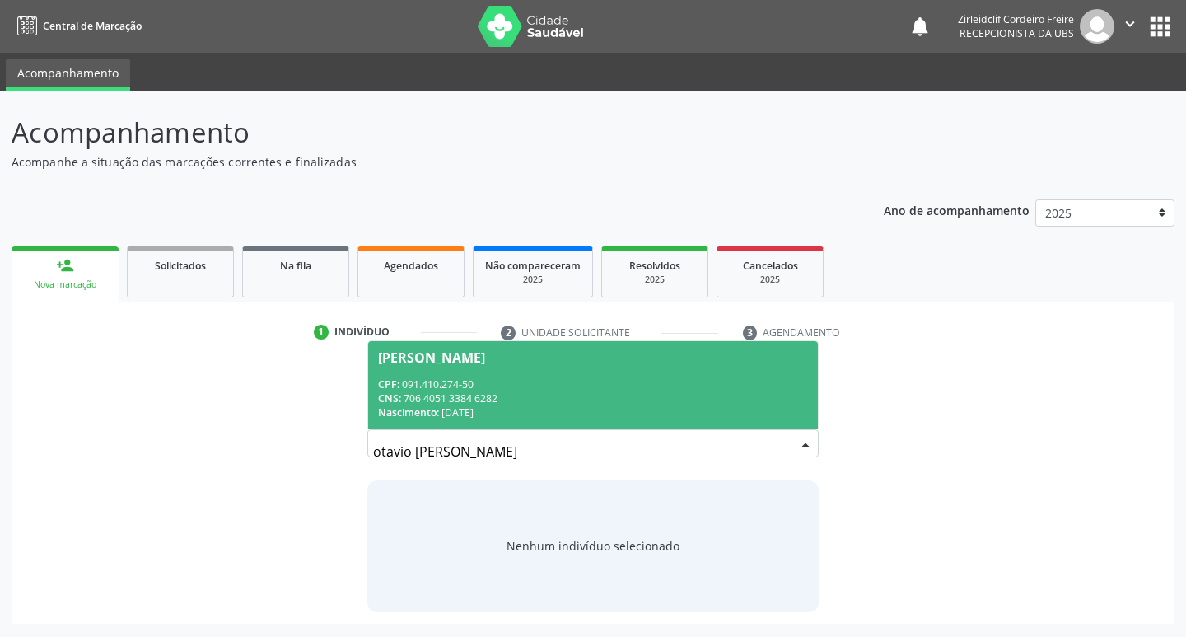
click at [538, 405] on div "Nascimento: 05/08/1948" at bounding box center [593, 412] width 431 height 14
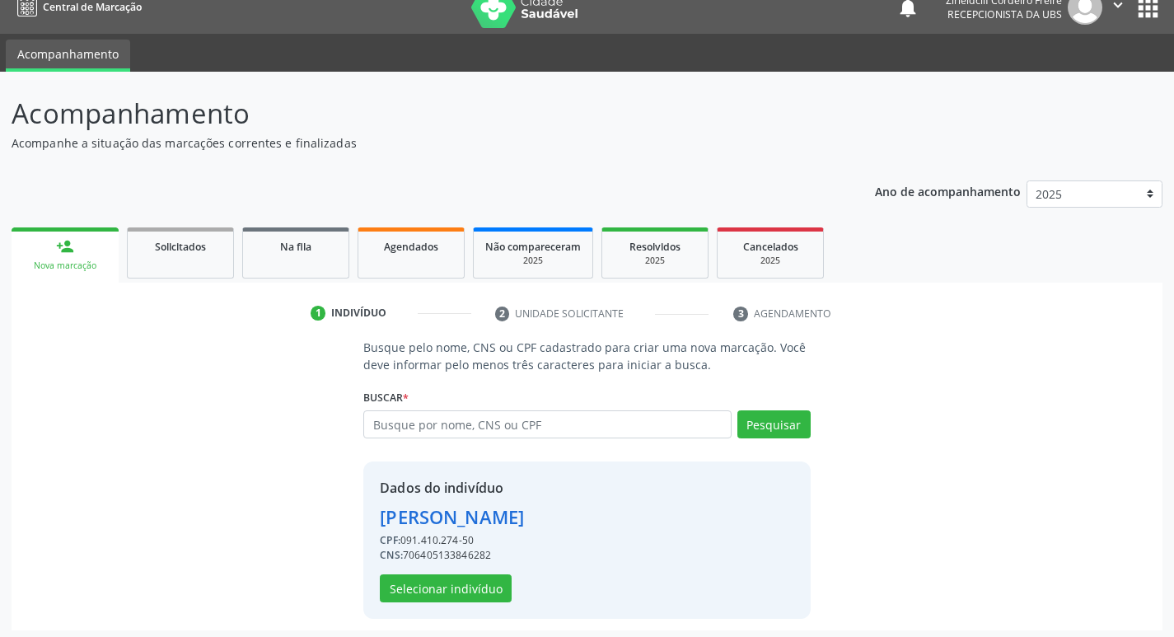
scroll to position [24, 0]
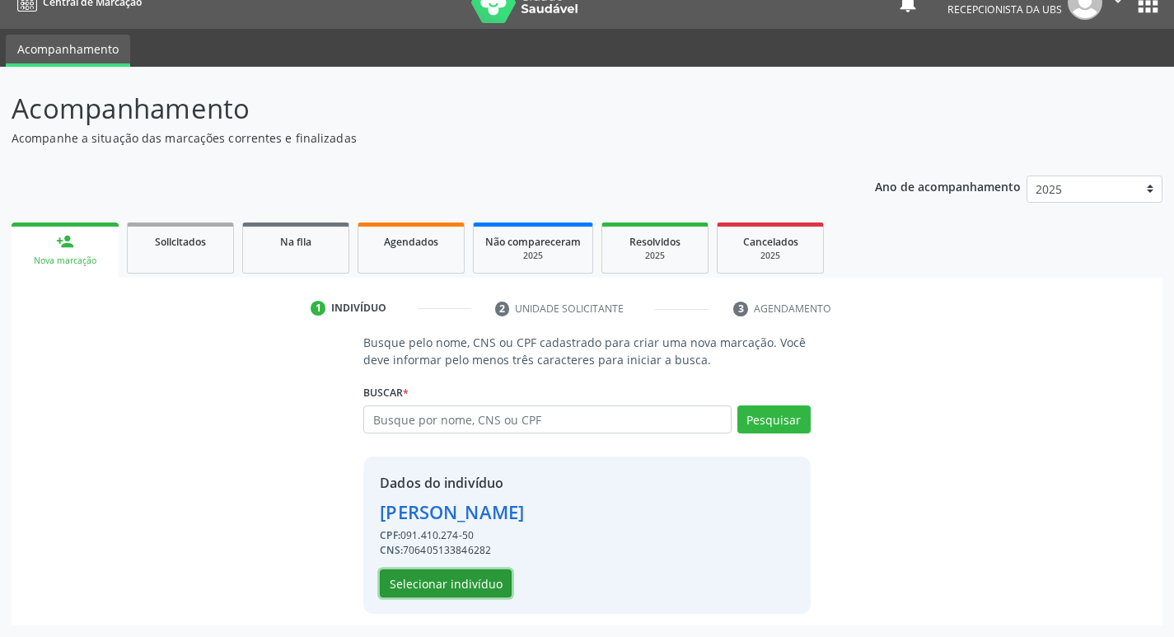
click at [465, 582] on button "Selecionar indivíduo" at bounding box center [446, 583] width 132 height 28
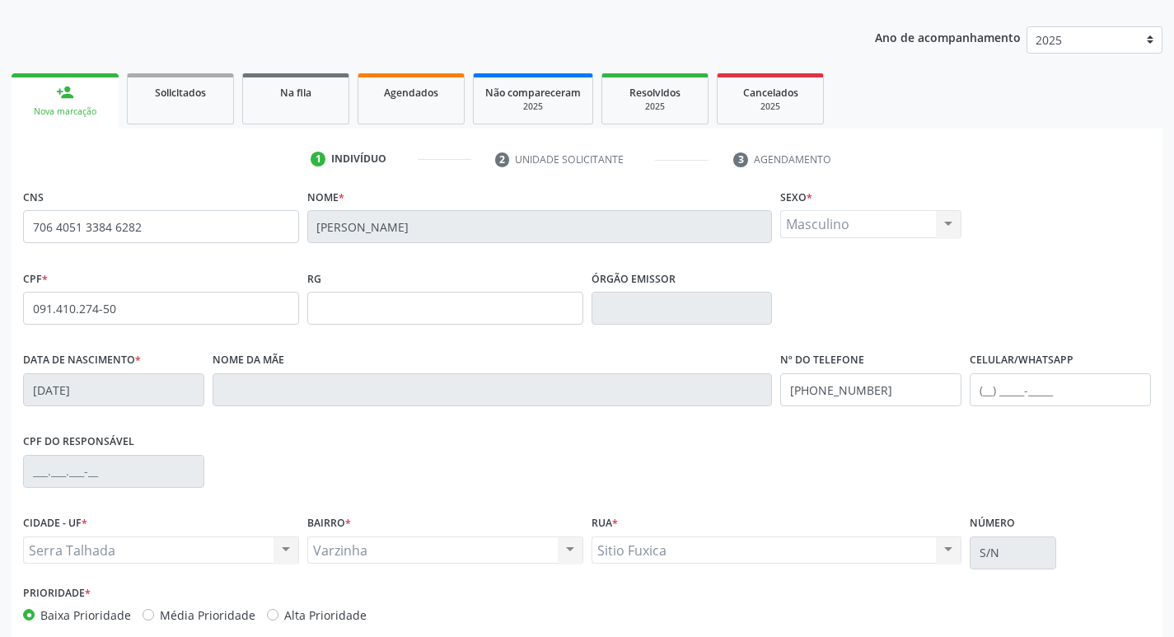
scroll to position [256, 0]
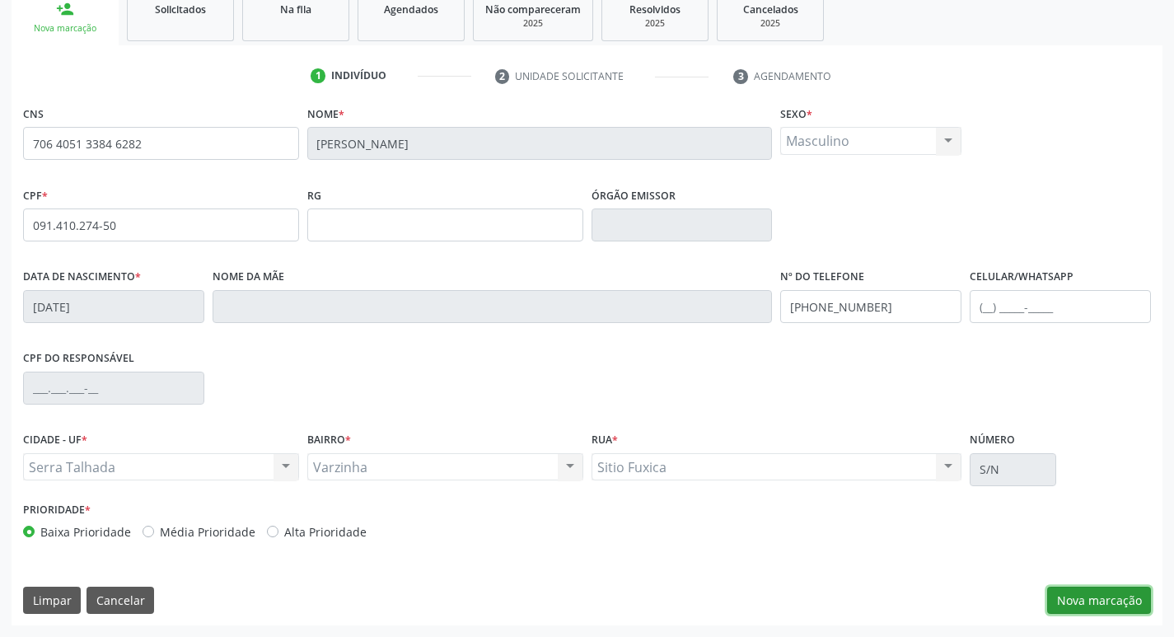
click at [1067, 603] on button "Nova marcação" at bounding box center [1099, 601] width 104 height 28
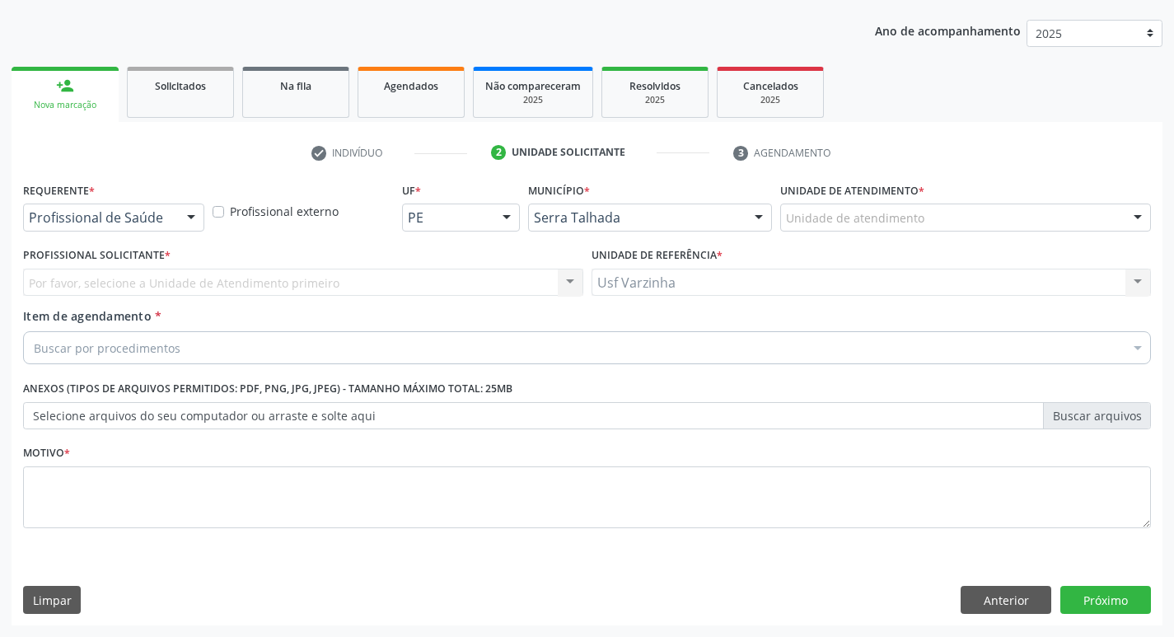
scroll to position [180, 0]
click at [198, 213] on div at bounding box center [191, 218] width 25 height 28
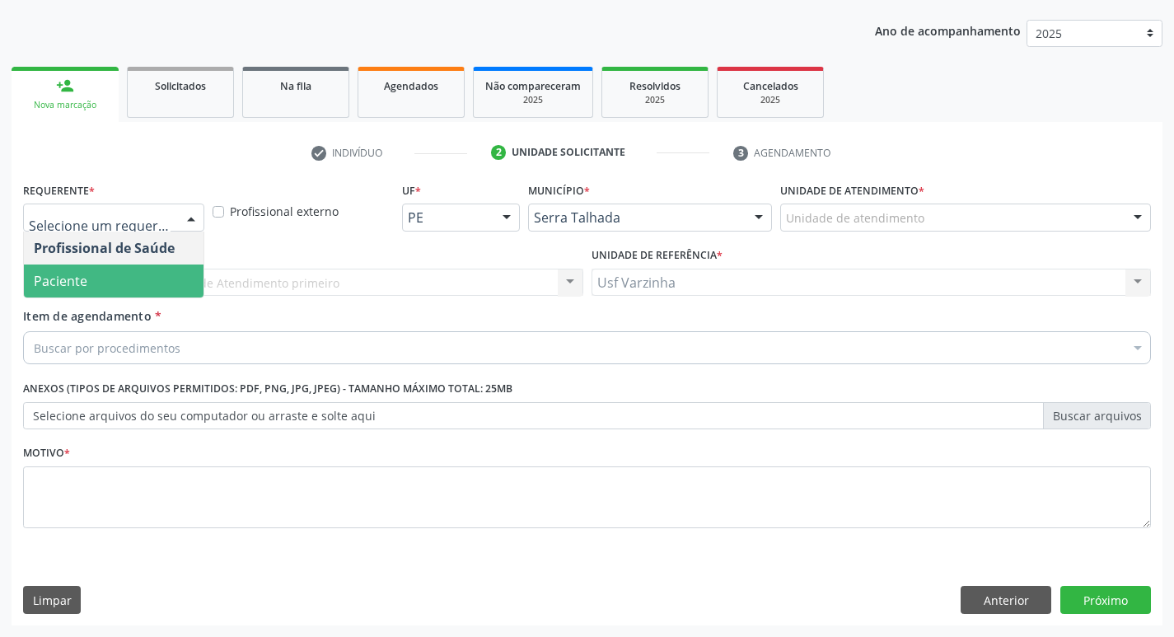
click at [124, 281] on span "Paciente" at bounding box center [114, 280] width 180 height 33
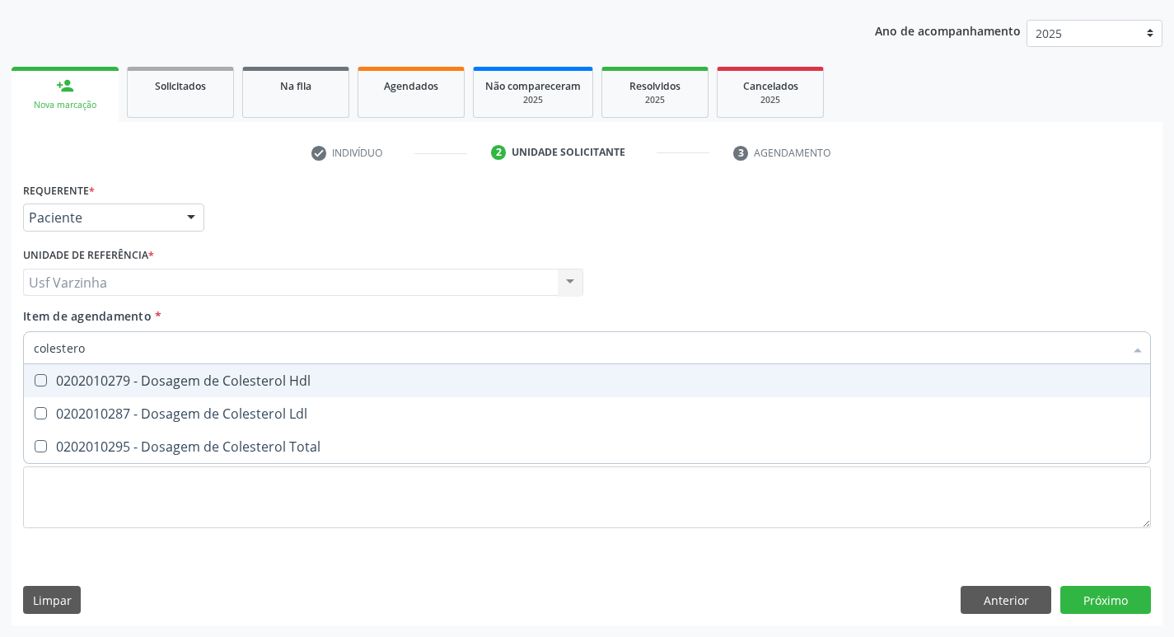
type input "colesterol"
click at [287, 390] on span "0202010279 - Dosagem de Colesterol Hdl" at bounding box center [587, 380] width 1126 height 33
checkbox Hdl "true"
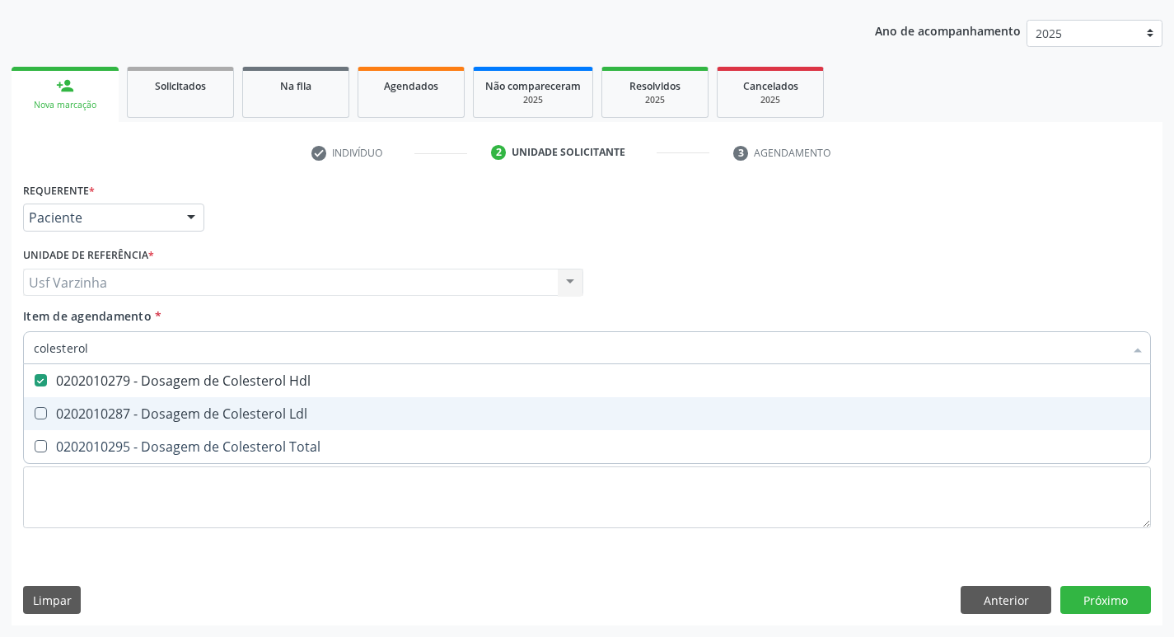
click at [278, 414] on div "0202010287 - Dosagem de Colesterol Ldl" at bounding box center [587, 413] width 1106 height 13
checkbox Ldl "true"
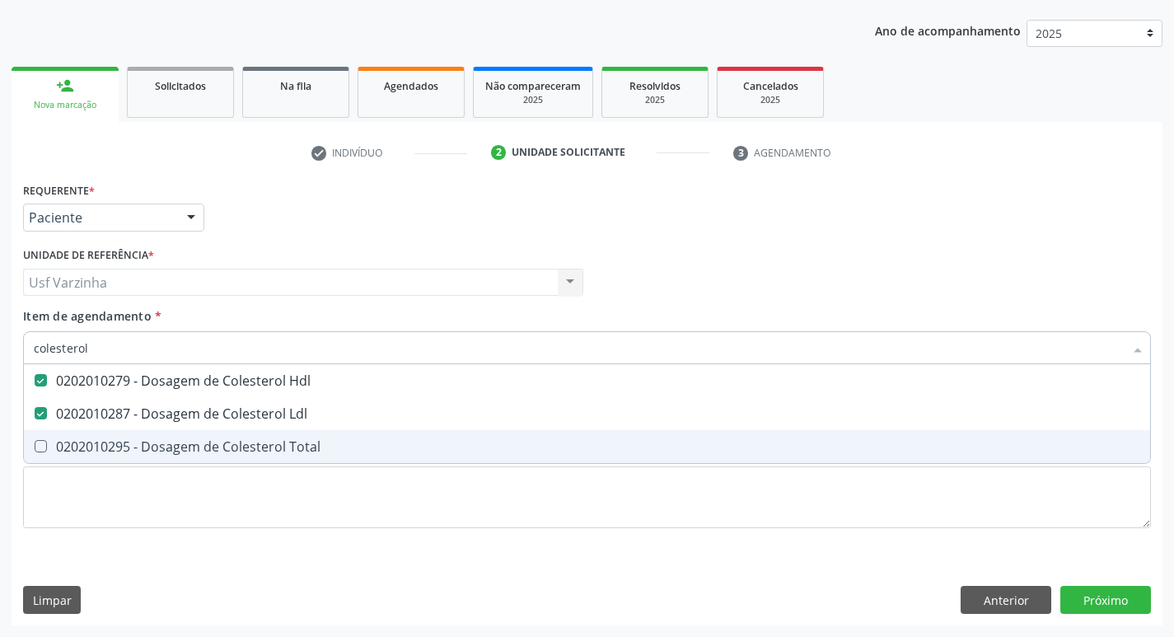
click at [270, 436] on span "0202010295 - Dosagem de Colesterol Total" at bounding box center [587, 446] width 1126 height 33
checkbox Total "true"
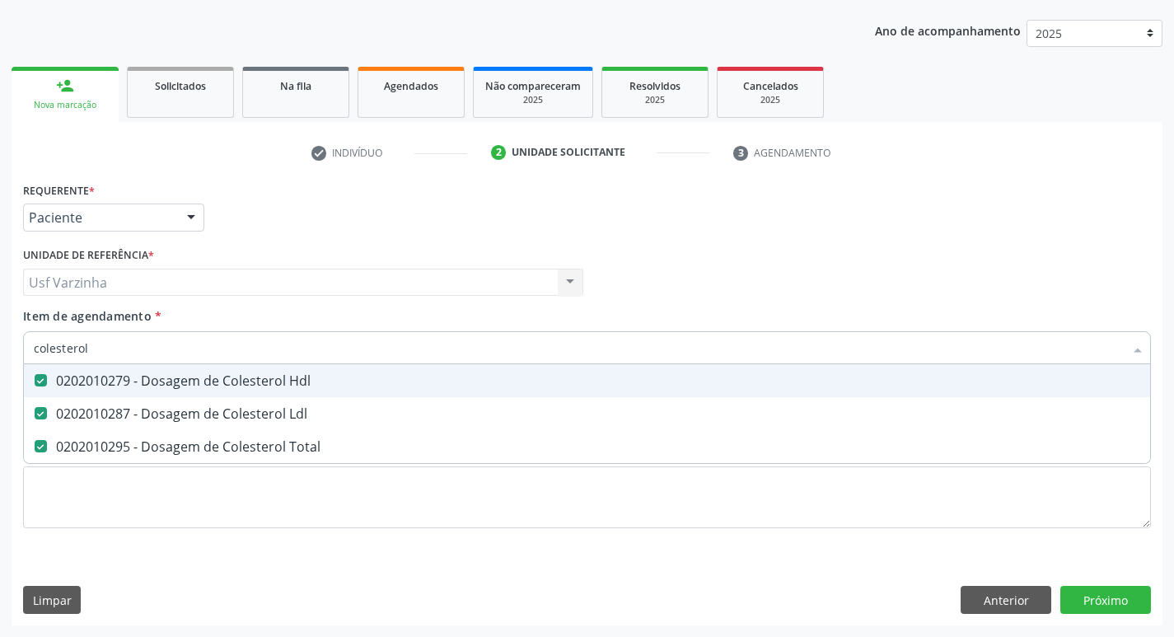
click at [154, 348] on input "colesterol" at bounding box center [579, 347] width 1090 height 33
type input "c"
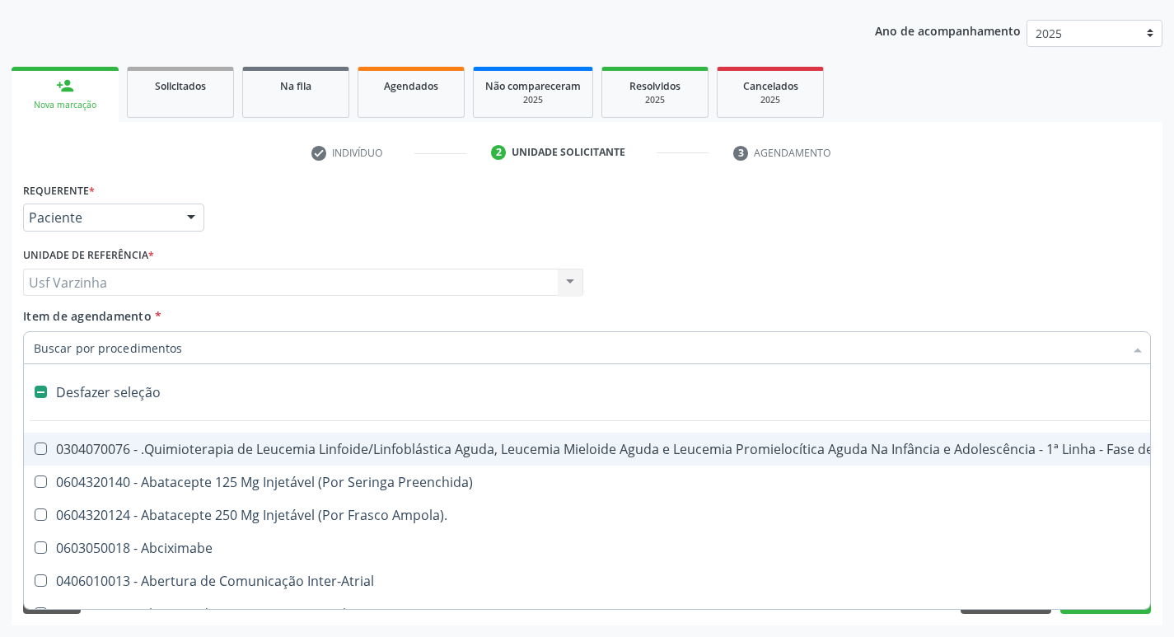
checkbox Manutenção "false"
checkbox Preenchida\) "false"
checkbox Ampola\)\ "false"
type input "h"
checkbox A "true"
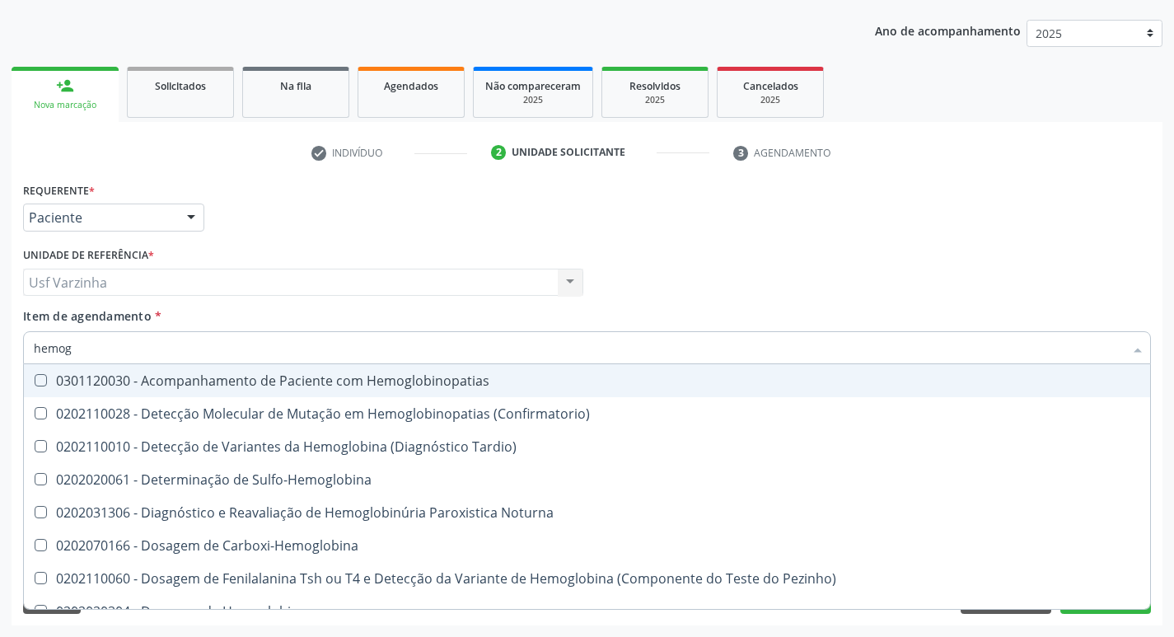
type input "hemogr"
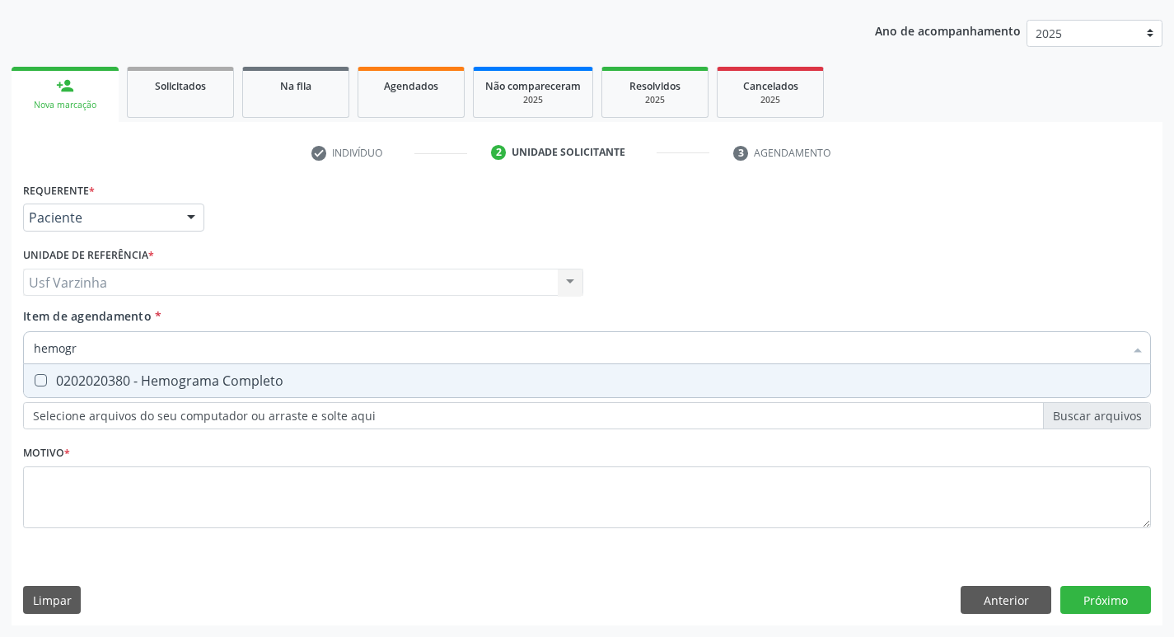
click at [75, 384] on div "0202020380 - Hemograma Completo" at bounding box center [587, 380] width 1106 height 13
checkbox Completo "true"
click at [86, 352] on input "hemogr" at bounding box center [579, 347] width 1090 height 33
type input "hemog"
checkbox Completo "false"
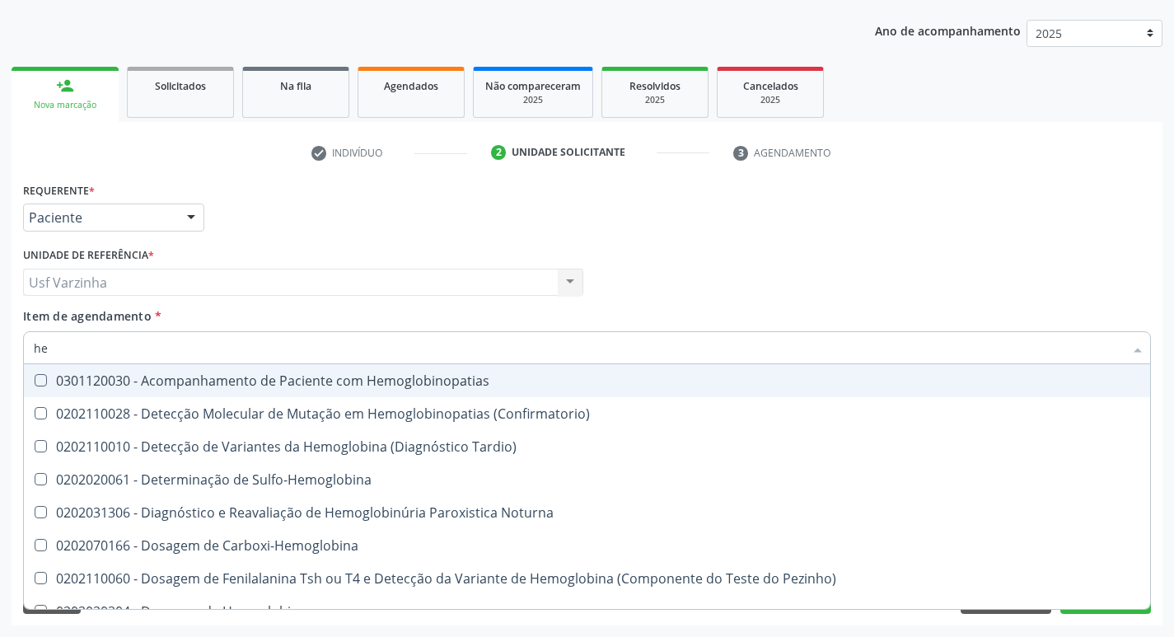
type input "h"
checkbox Completo "false"
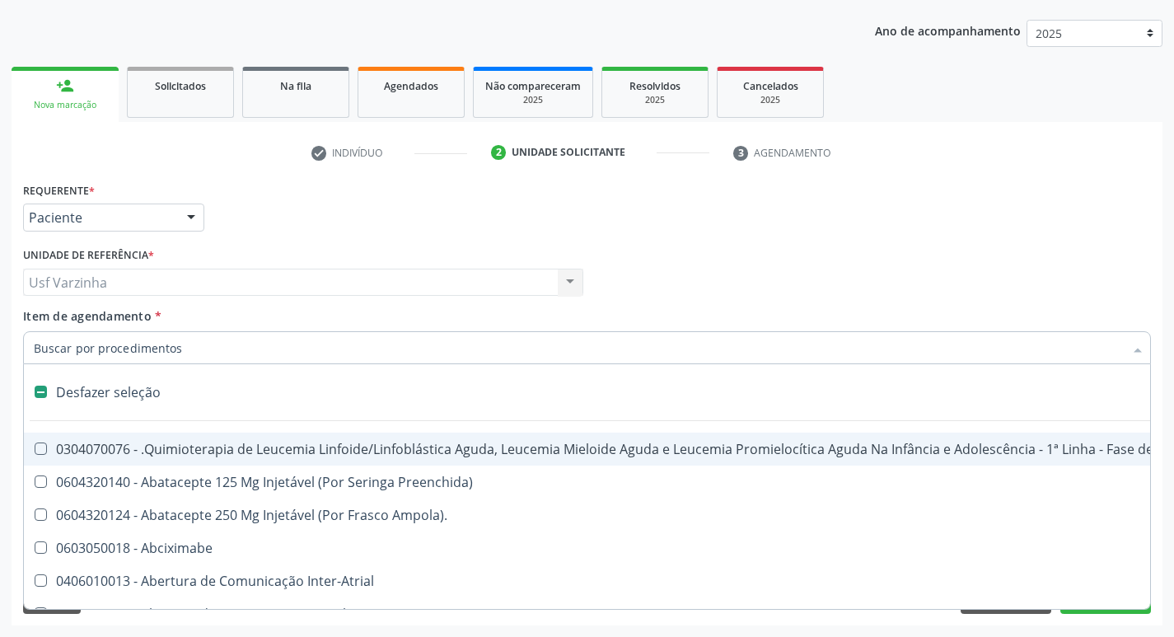
type input "h"
checkbox A "true"
checkbox Queimados\) "true"
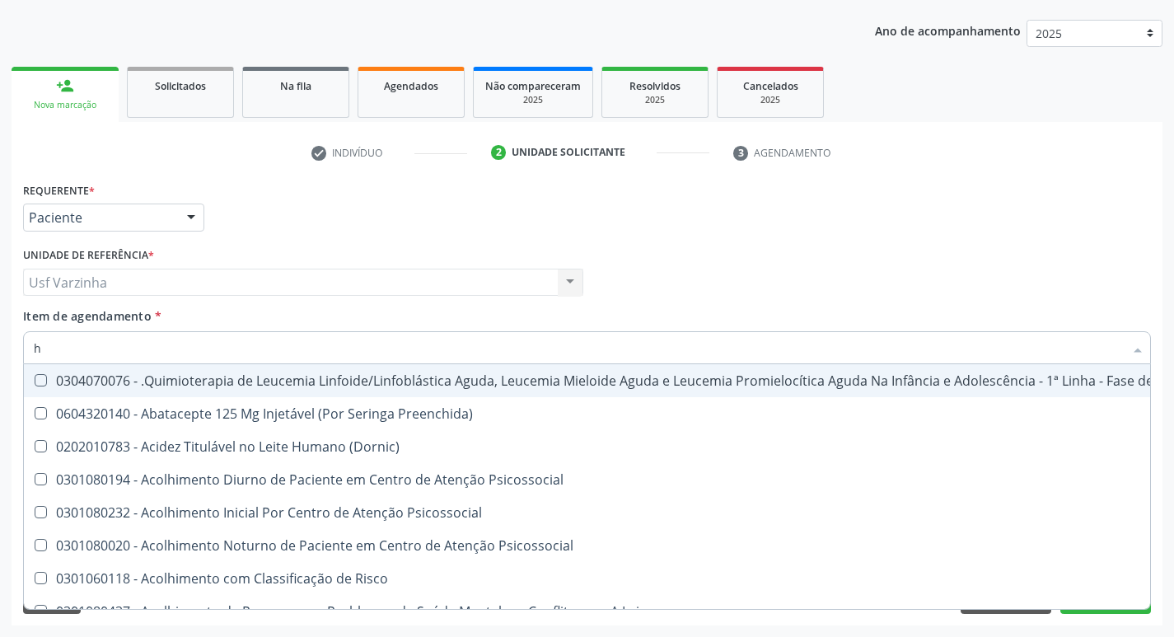
type input "he"
checkbox Removível "true"
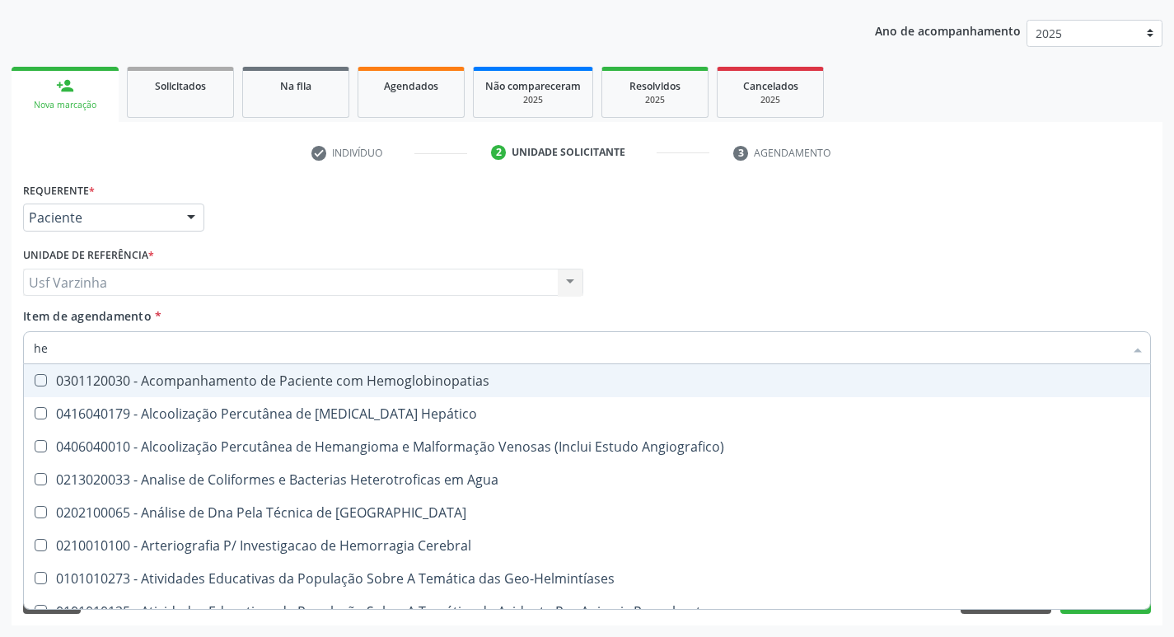
type input "hem"
checkbox II "true"
checkbox Completo "false"
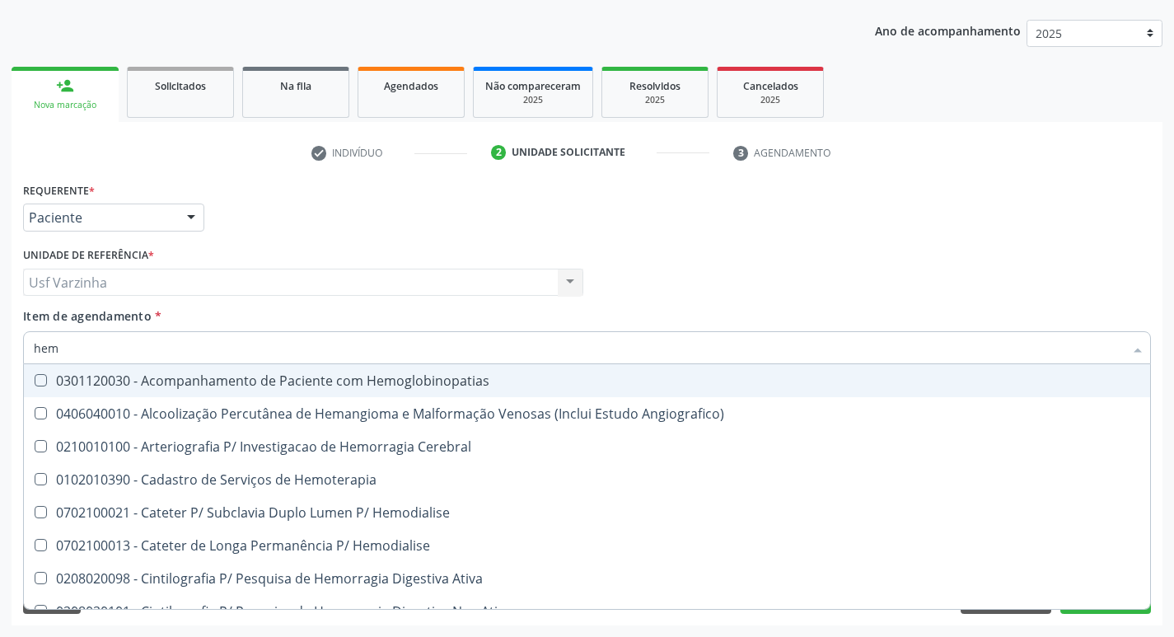
type input "hemo"
checkbox Retro-Retal "true"
checkbox Completo "false"
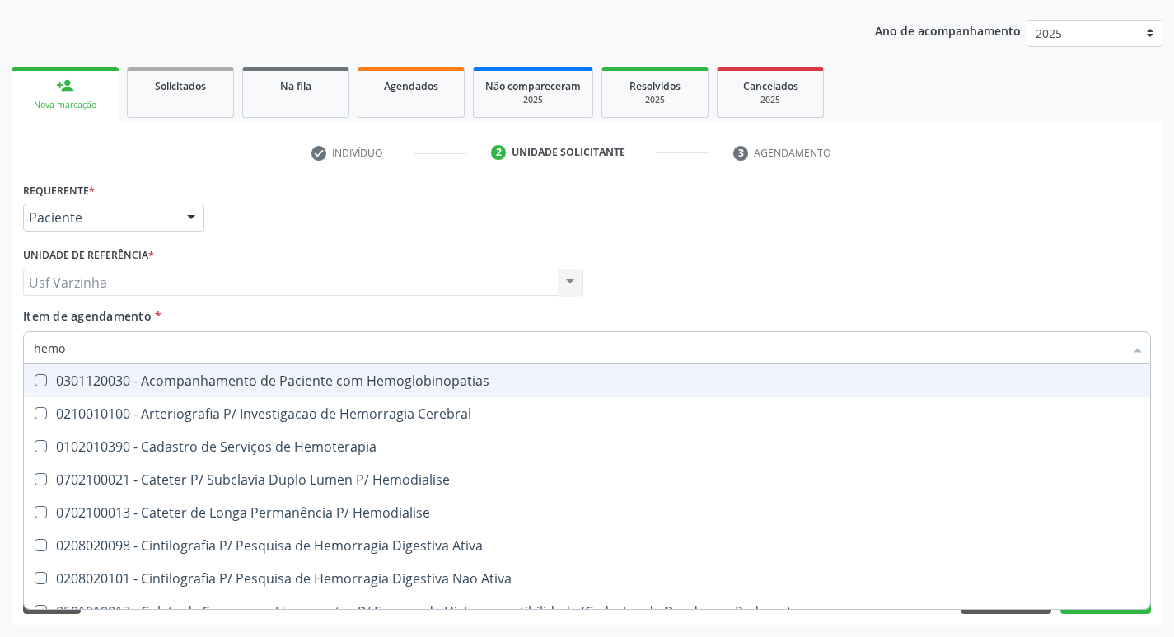
type input "hemog"
checkbox Carboxi-Hemoglobina "true"
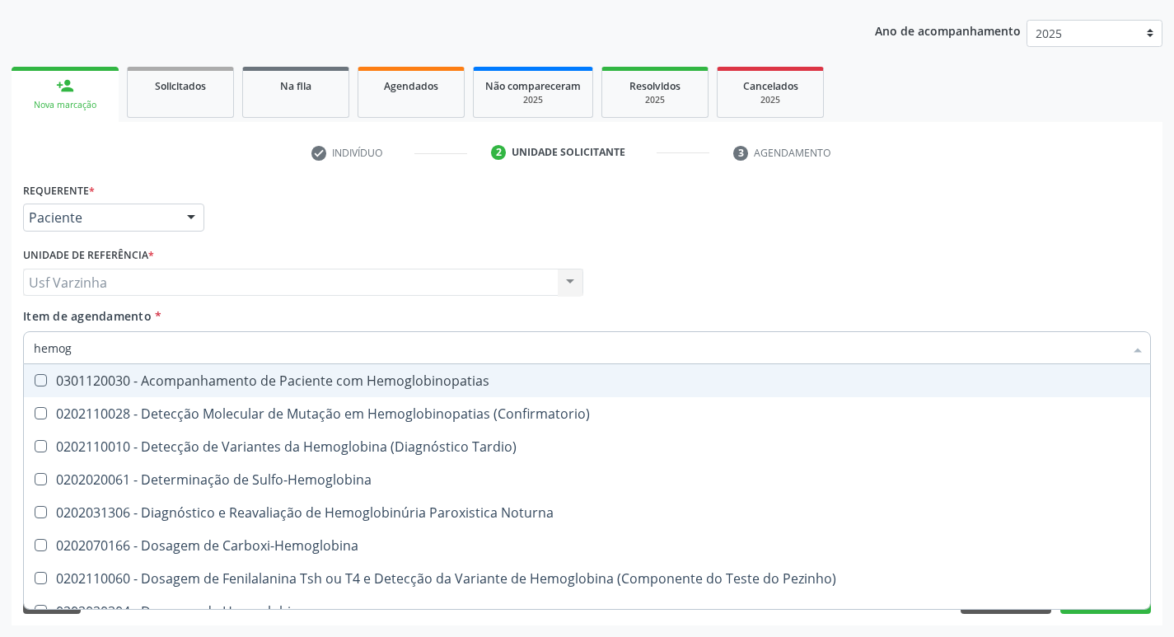
type input "hemogl"
checkbox Completo "false"
type input "hemoglobin"
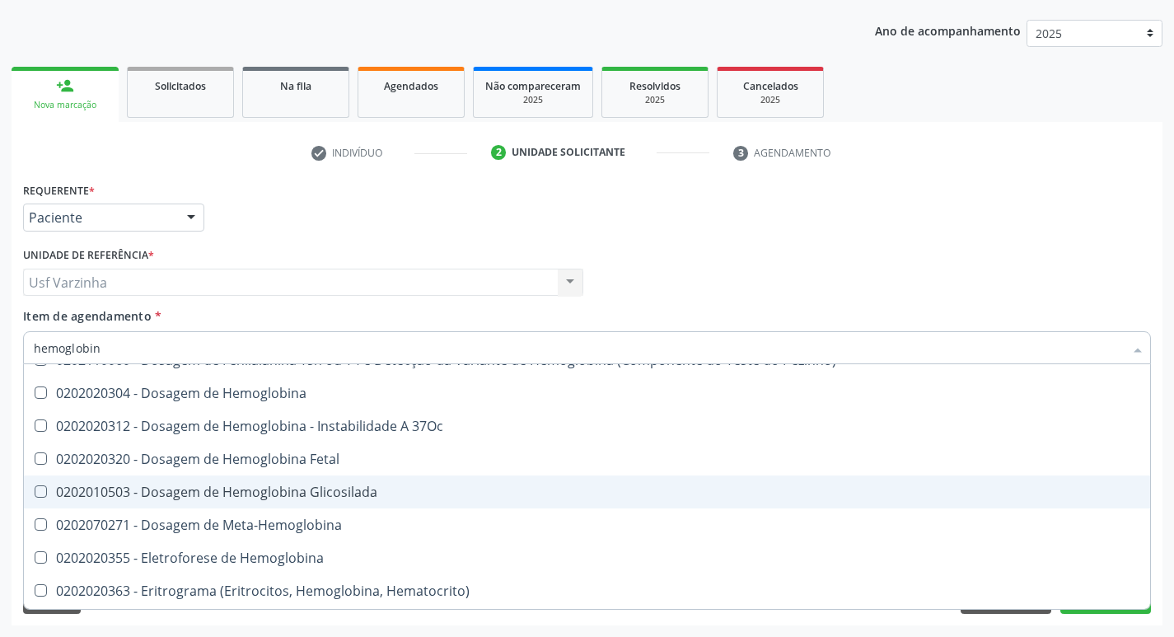
scroll to position [247, 0]
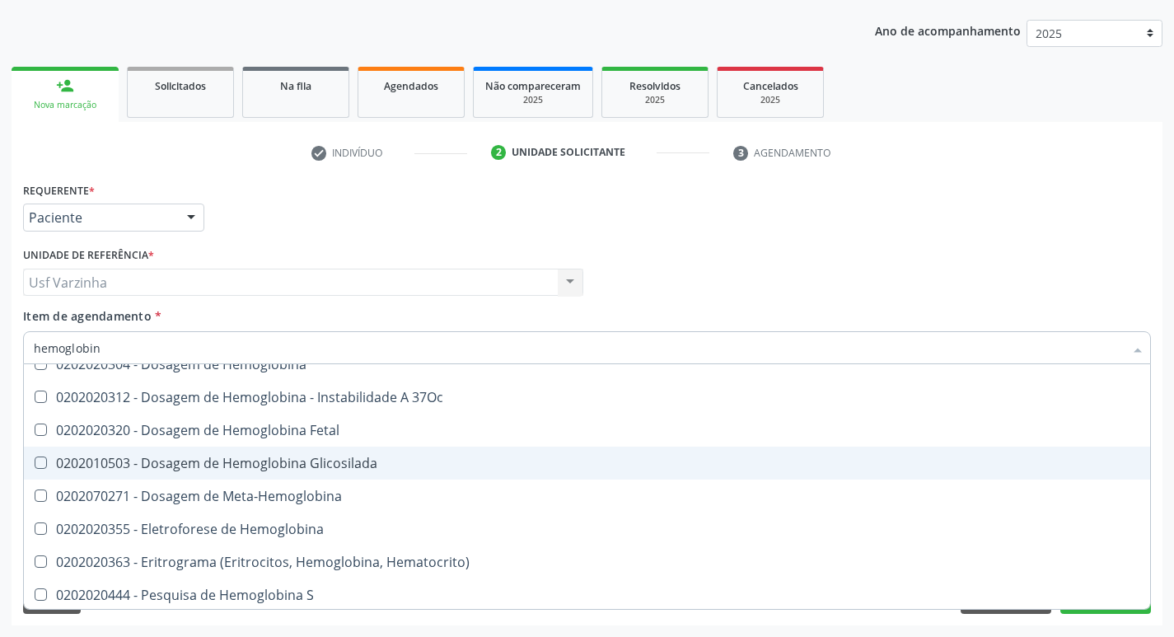
click at [369, 467] on div "0202010503 - Dosagem de Hemoglobina Glicosilada" at bounding box center [587, 462] width 1106 height 13
checkbox Glicosilada "true"
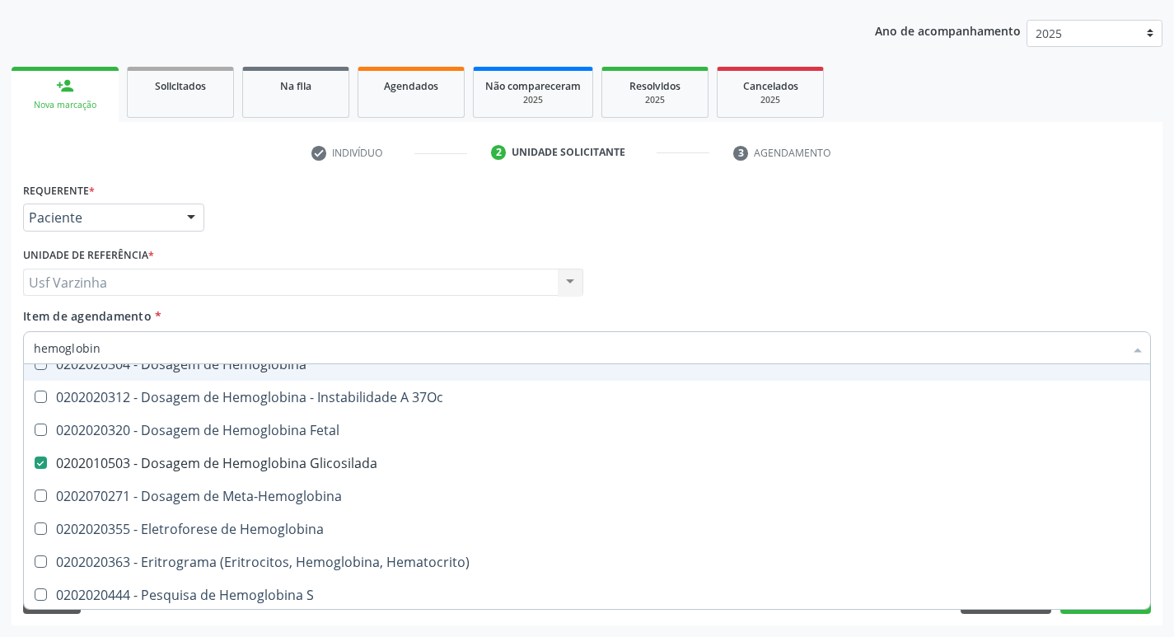
click at [110, 346] on input "hemoglobin" at bounding box center [579, 347] width 1090 height 33
type input "hemog"
checkbox S "true"
type input "h"
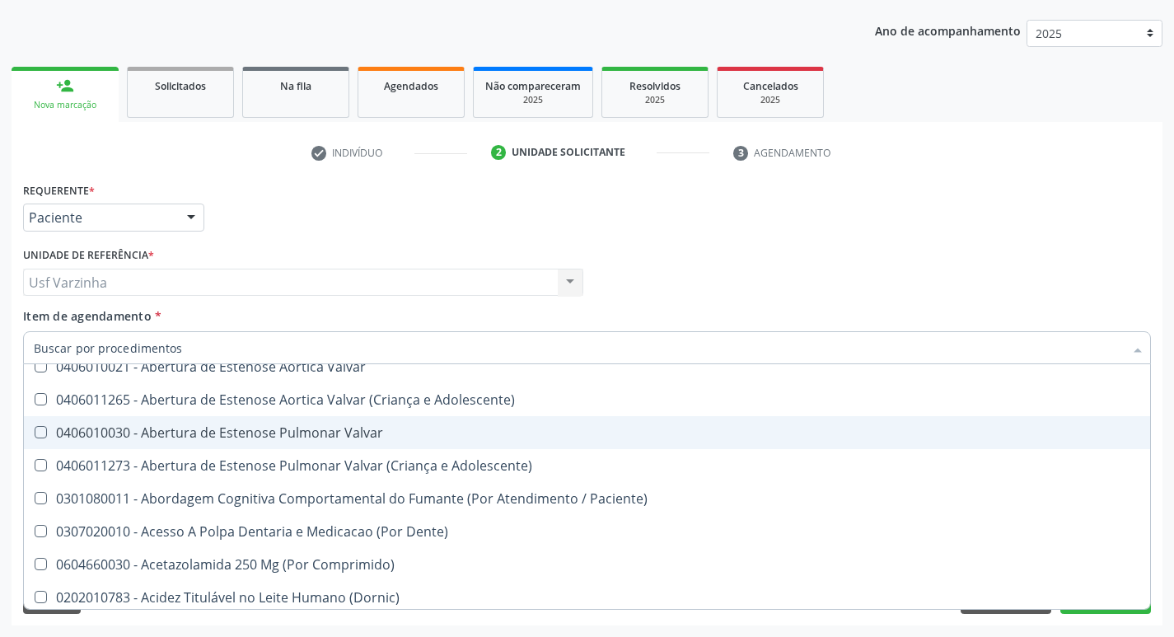
checkbox Dente\) "false"
checkbox Capsula\) "false"
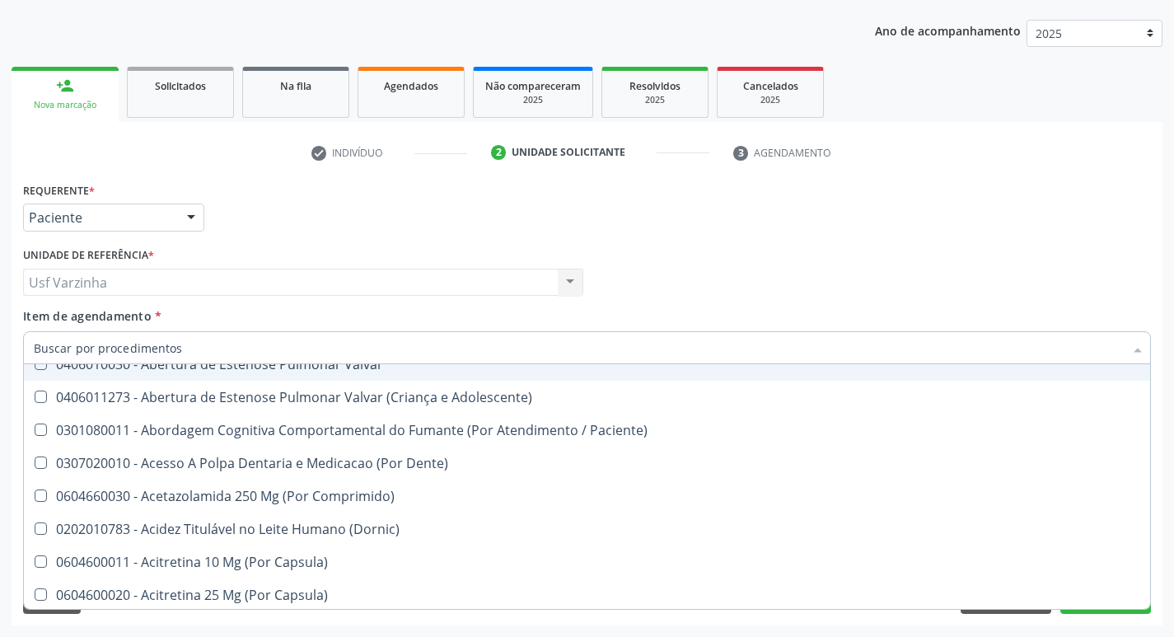
type input "g"
checkbox Doses\) "true"
checkbox Inalante\) "true"
checkbox 8F "true"
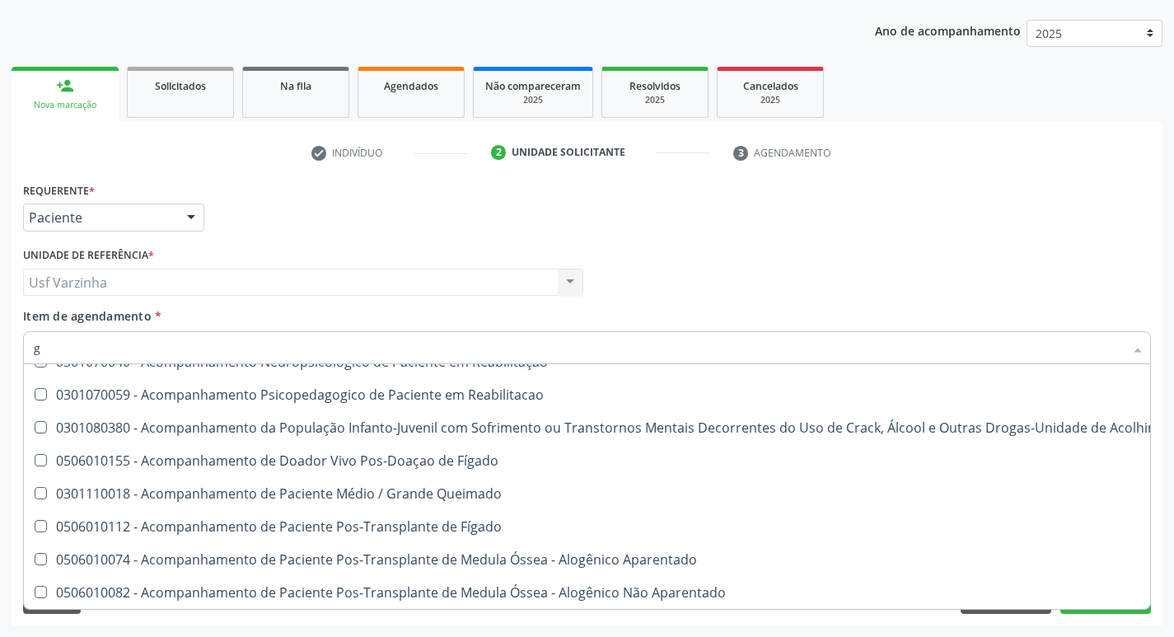
scroll to position [247, 0]
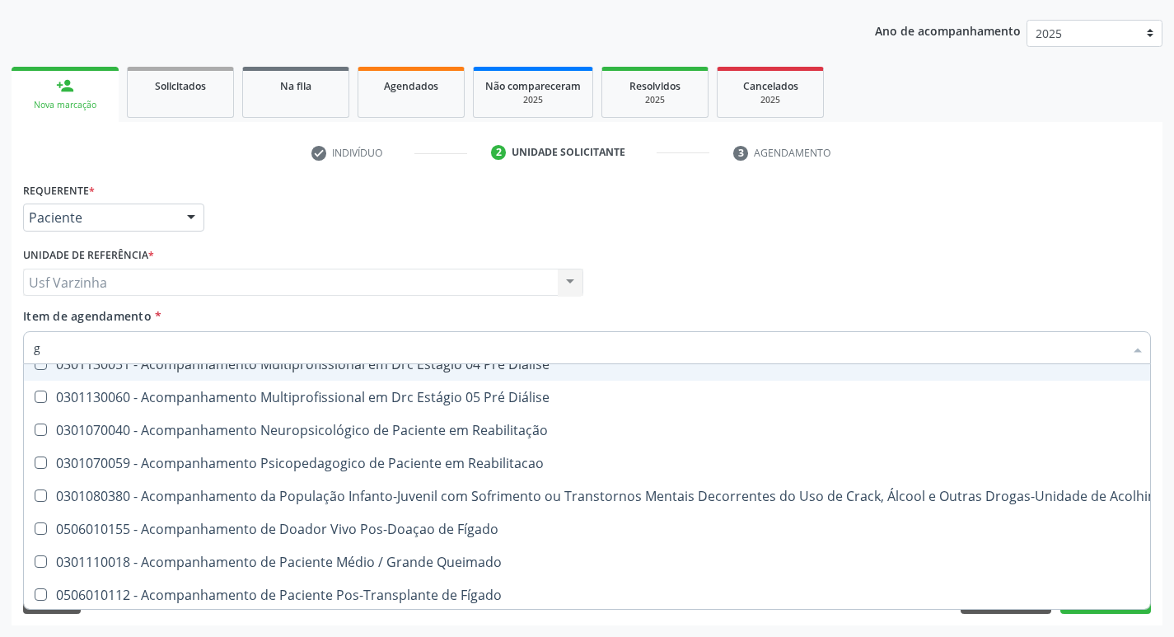
type input "gl"
checkbox Capsula\) "true"
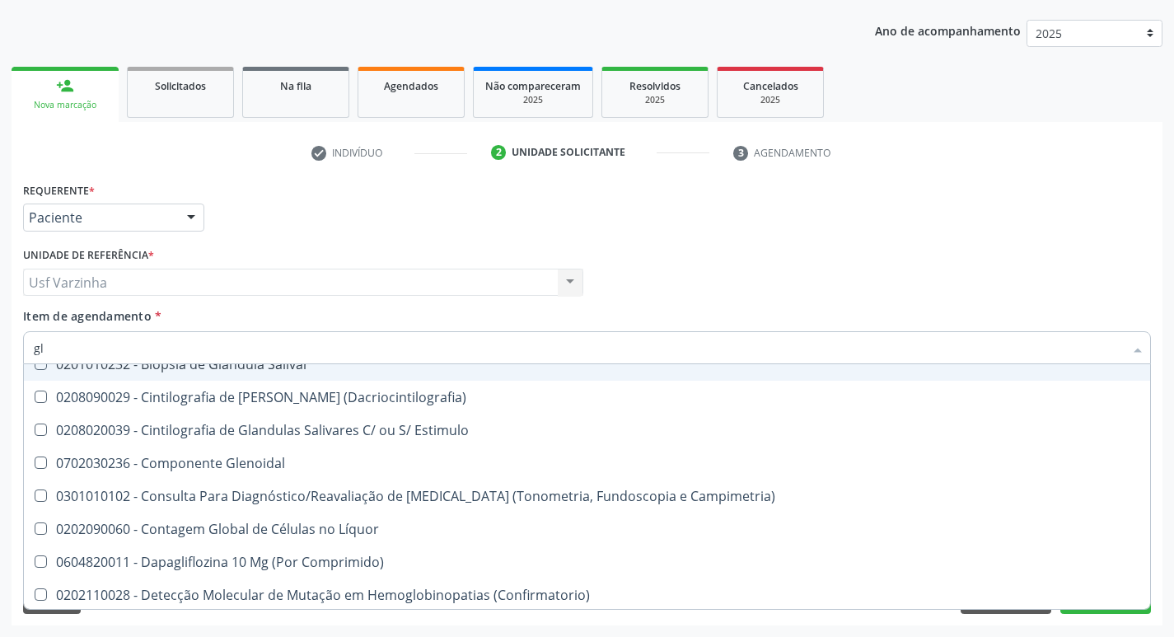
type input "gli"
checkbox Dosagens\) "true"
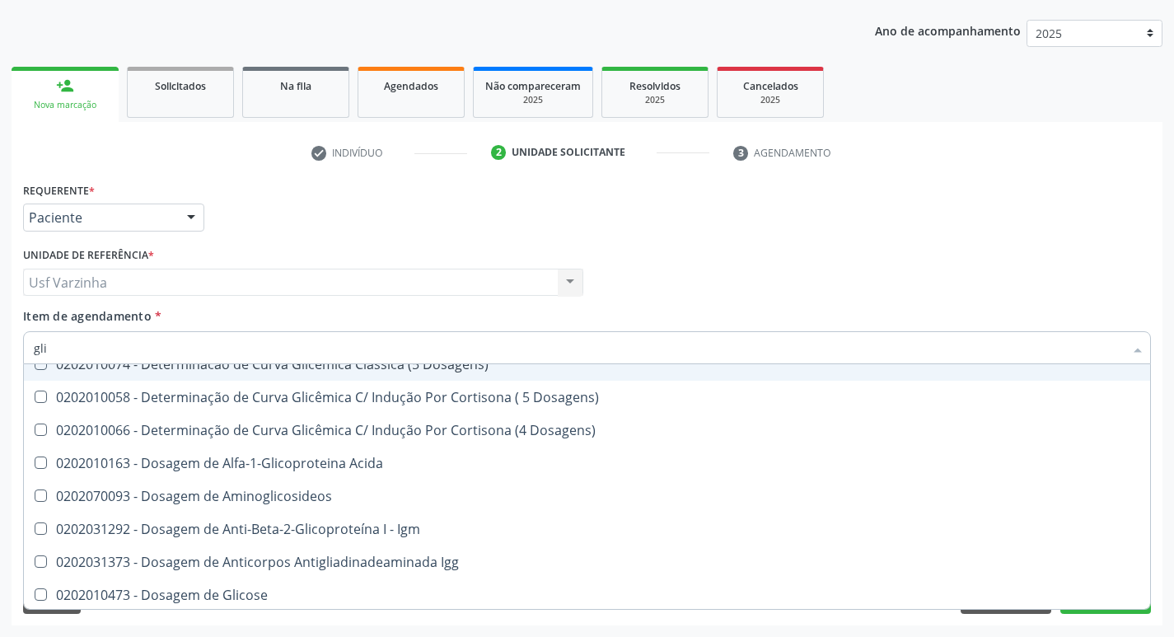
type input "glic"
checkbox Glicose "true"
checkbox Glicosilada "false"
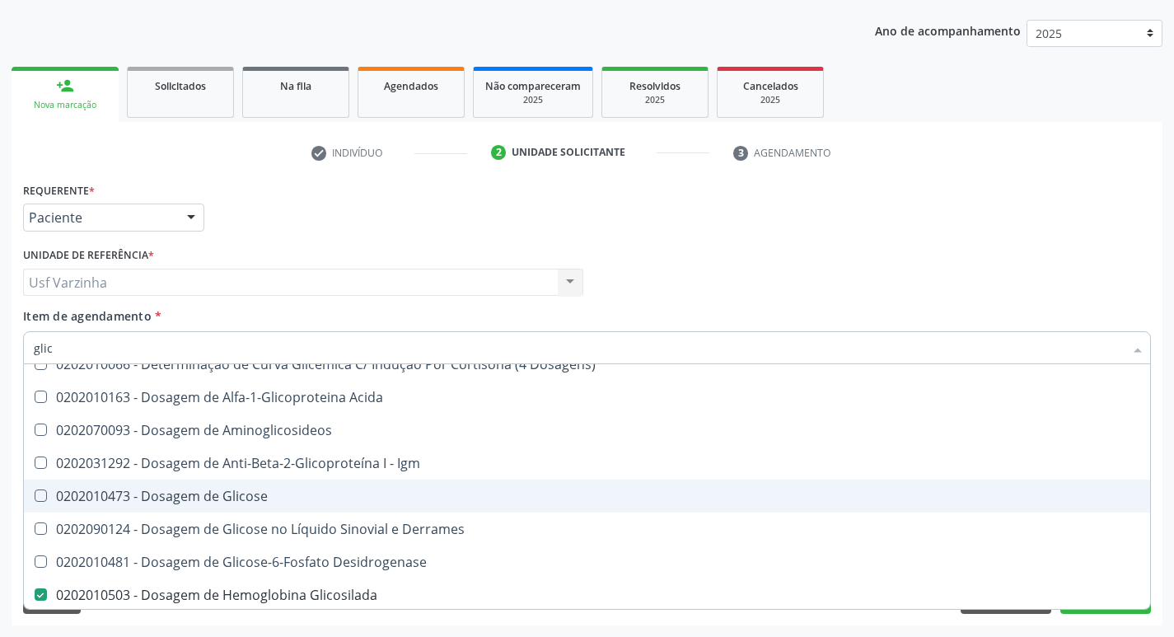
click at [210, 500] on div "0202010473 - Dosagem de Glicose" at bounding box center [587, 495] width 1106 height 13
checkbox Glicose "true"
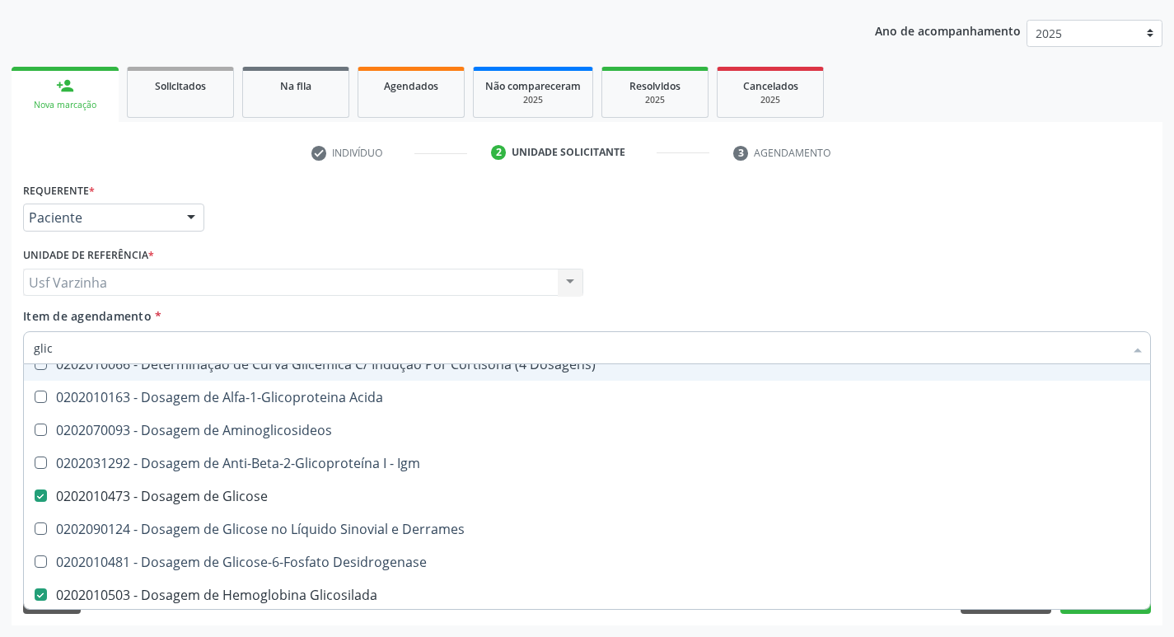
click at [62, 345] on input "glic" at bounding box center [579, 347] width 1090 height 33
type input "gli"
checkbox Glicose "false"
checkbox Quantitativa "true"
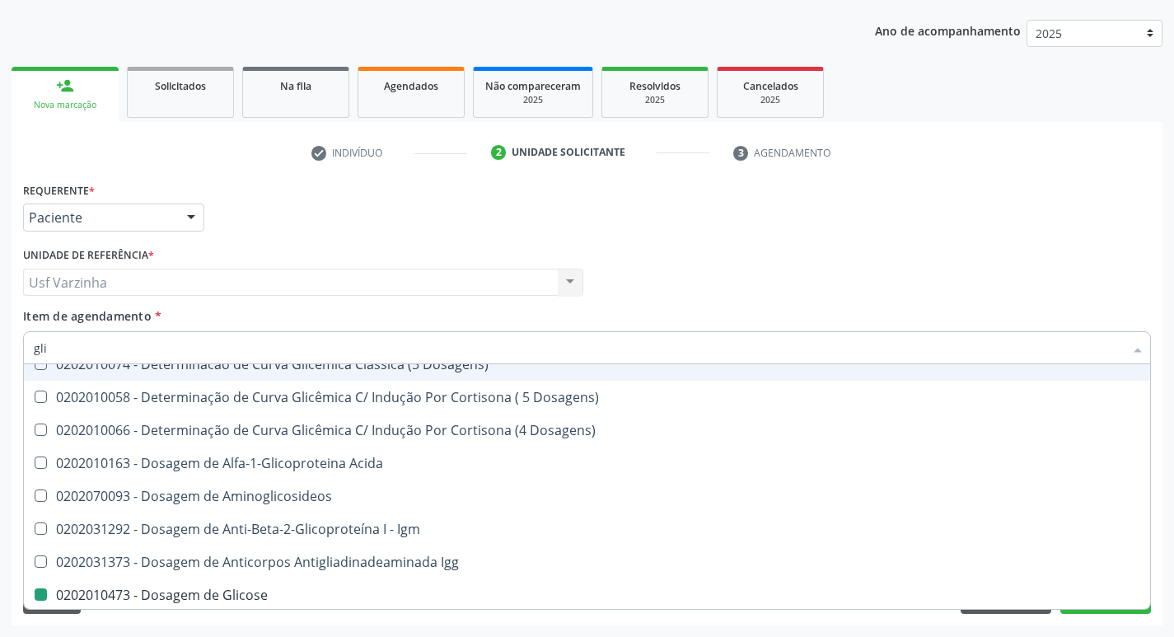
type input "gl"
checkbox Glicose "false"
checkbox Glicosilada "false"
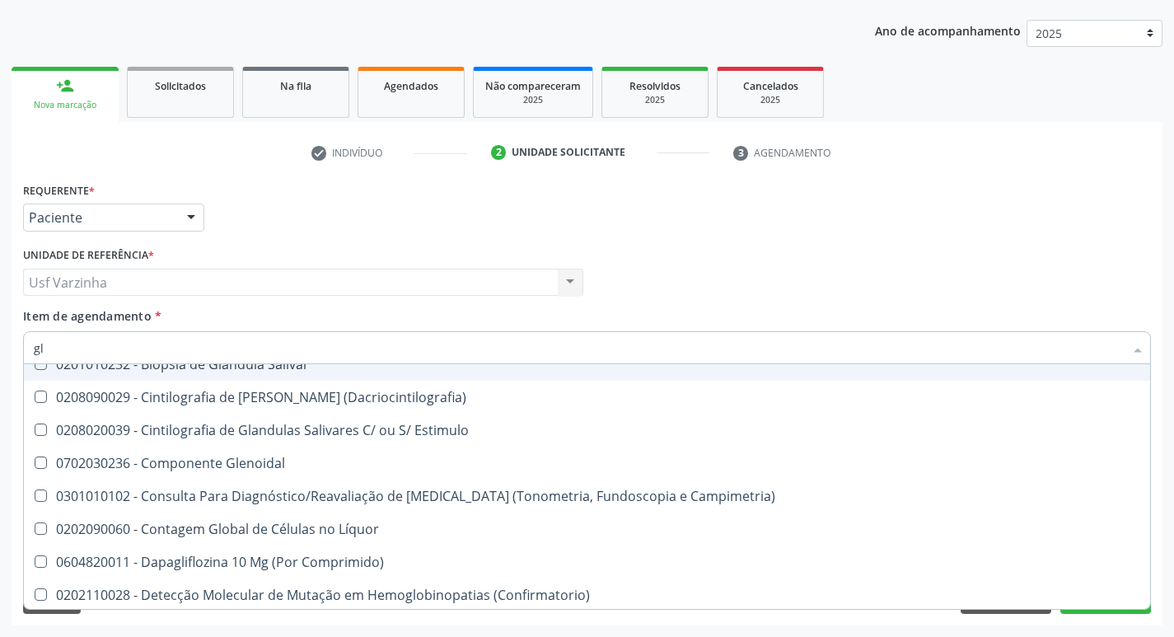
type input "g"
checkbox Glicose "false"
checkbox Glicosilada "false"
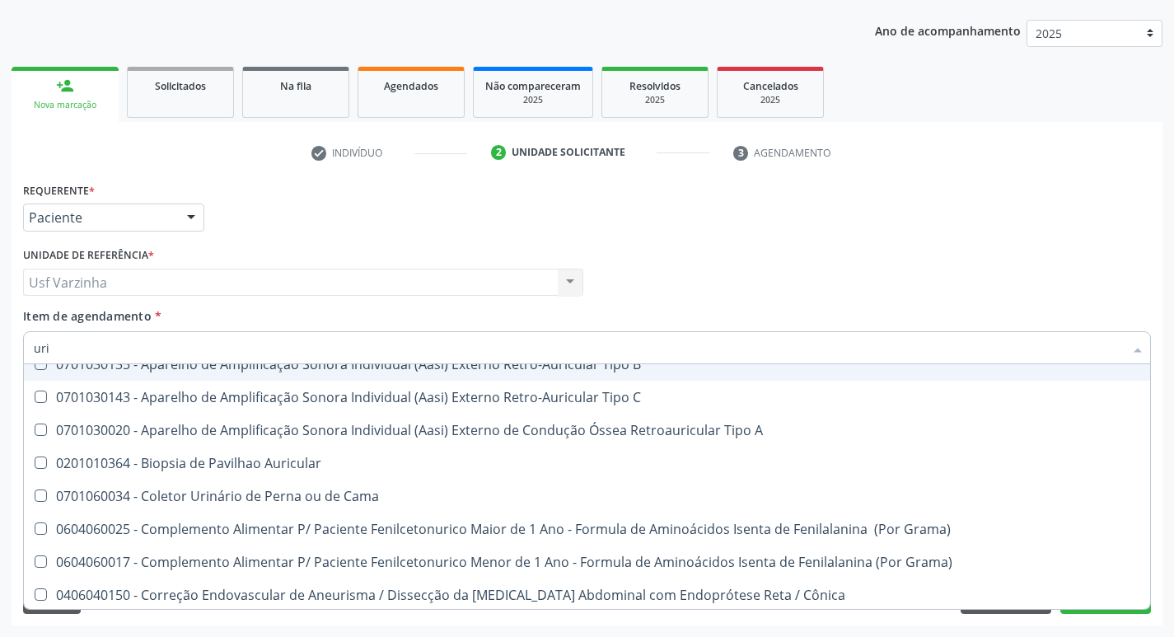
type input "urin"
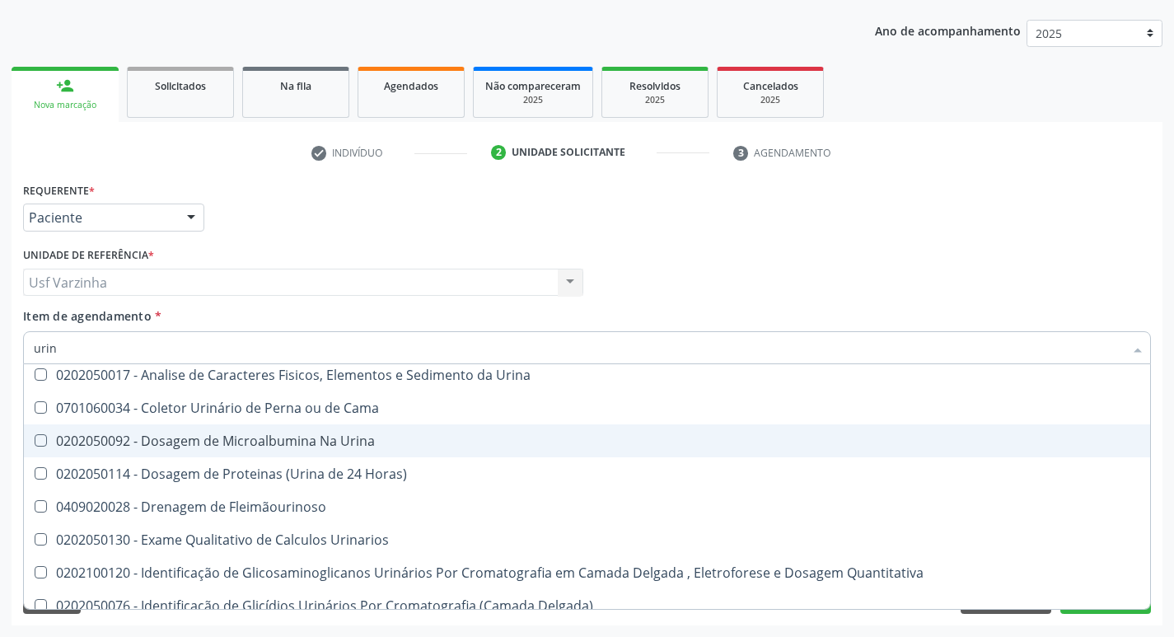
scroll to position [0, 0]
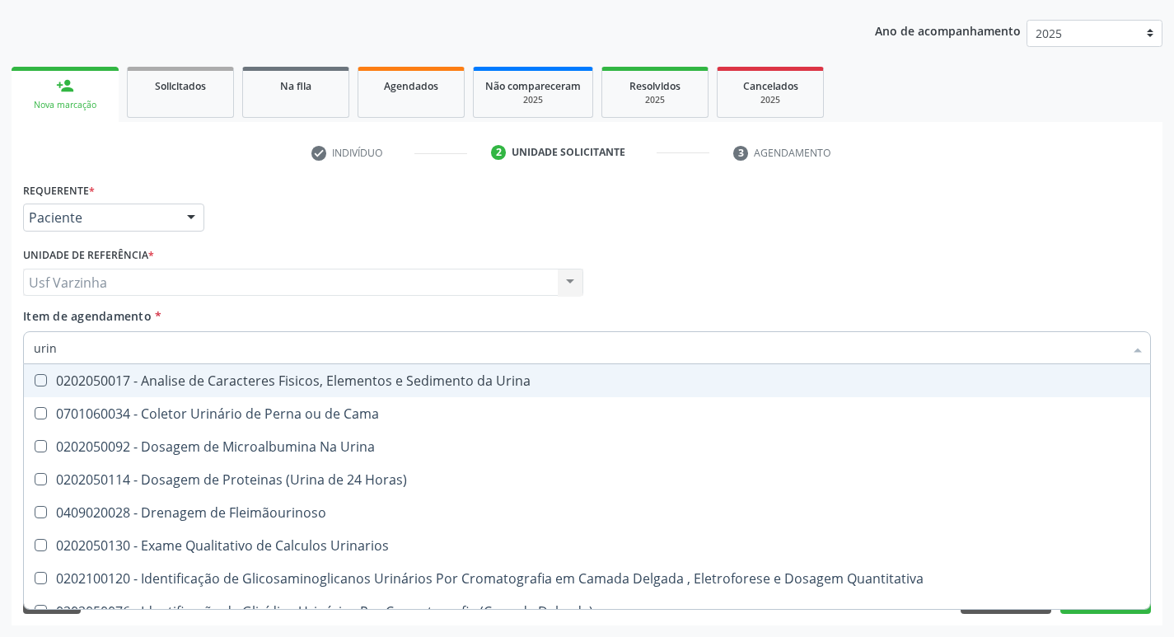
drag, startPoint x: 130, startPoint y: 384, endPoint x: 115, endPoint y: 372, distance: 19.9
click at [128, 385] on div "0202050017 - Analise de Caracteres Fisicos, Elementos e Sedimento da Urina" at bounding box center [587, 380] width 1106 height 13
checkbox Urina "true"
click at [77, 351] on input "urin" at bounding box center [579, 347] width 1090 height 33
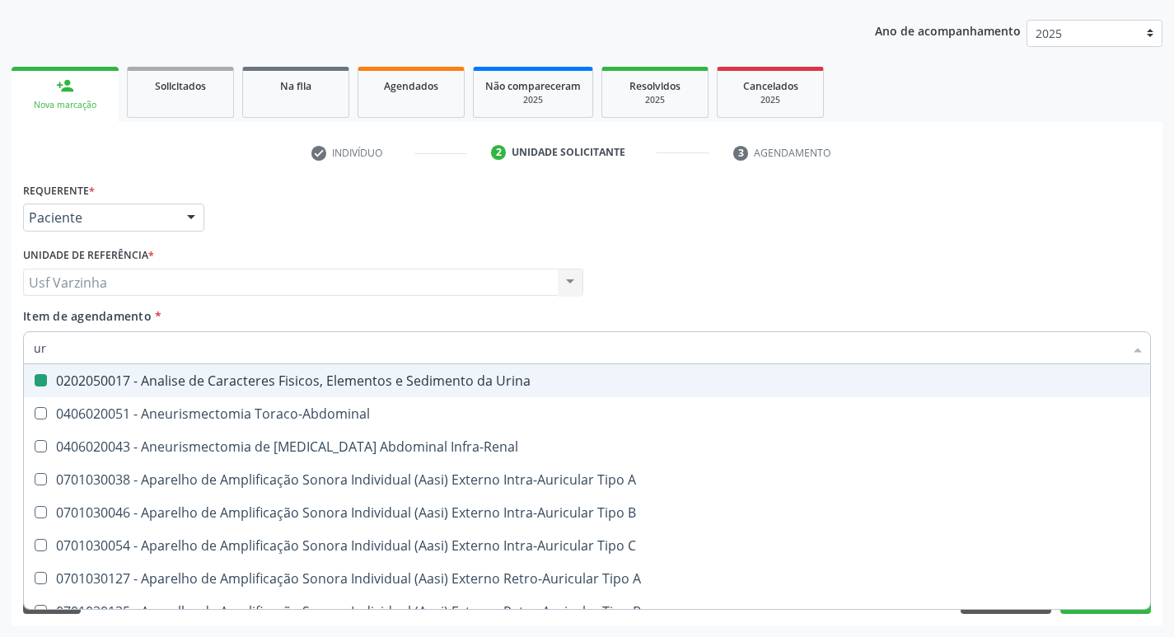
type input "u"
checkbox Urina "false"
checkbox Cônica "false"
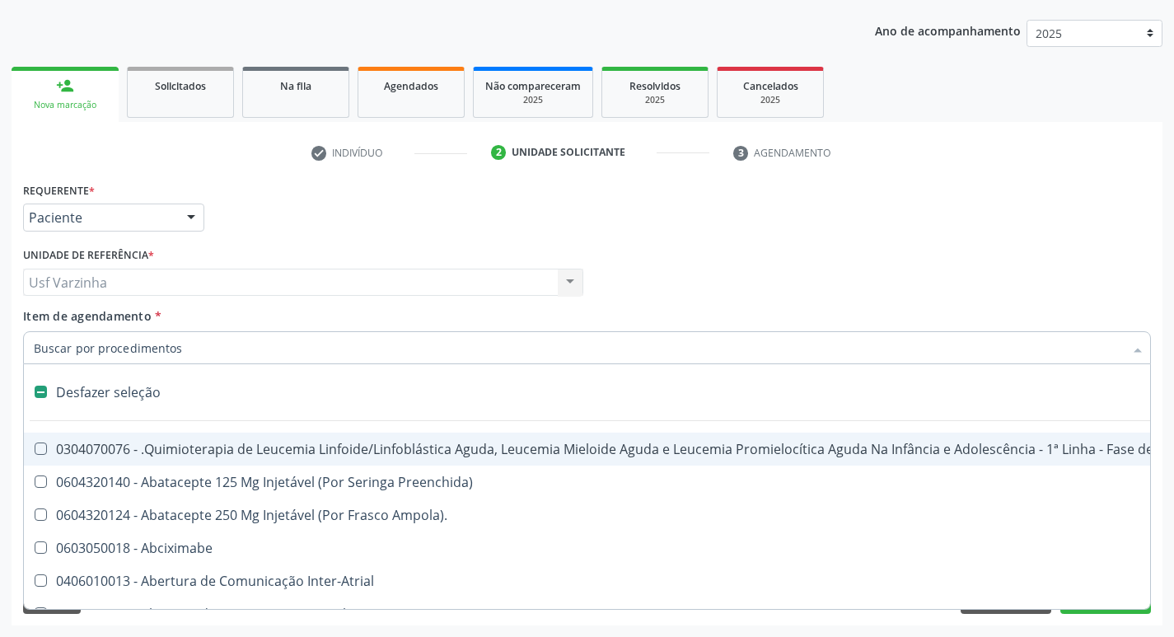
type input "c"
checkbox Punho "true"
checkbox Urina "false"
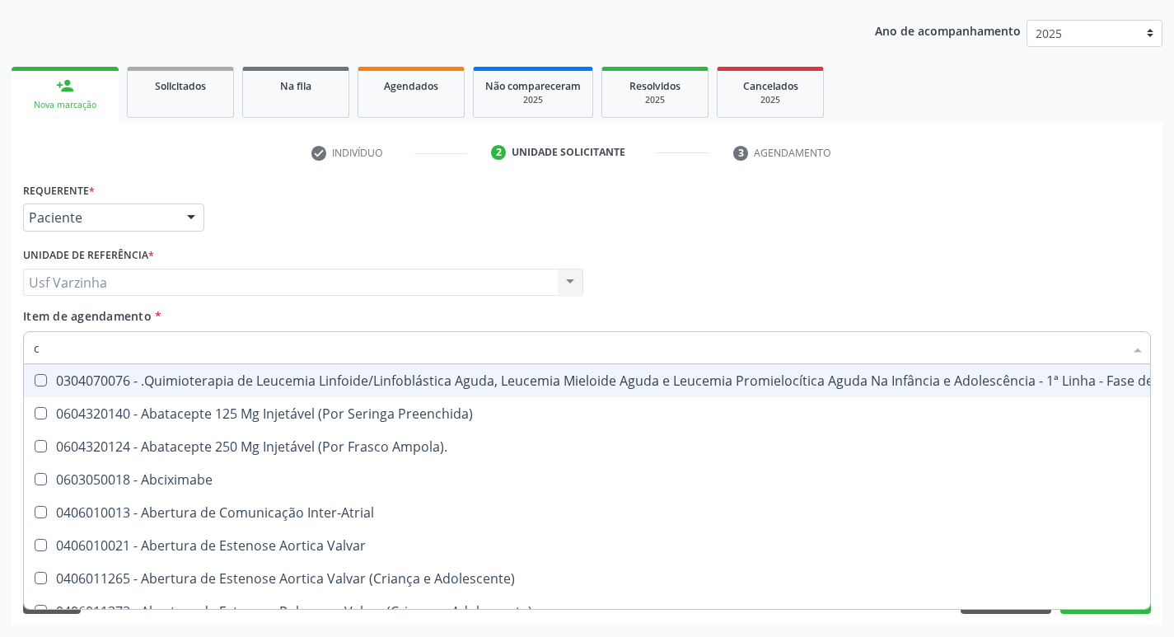
type input "cr"
checkbox Urina "false"
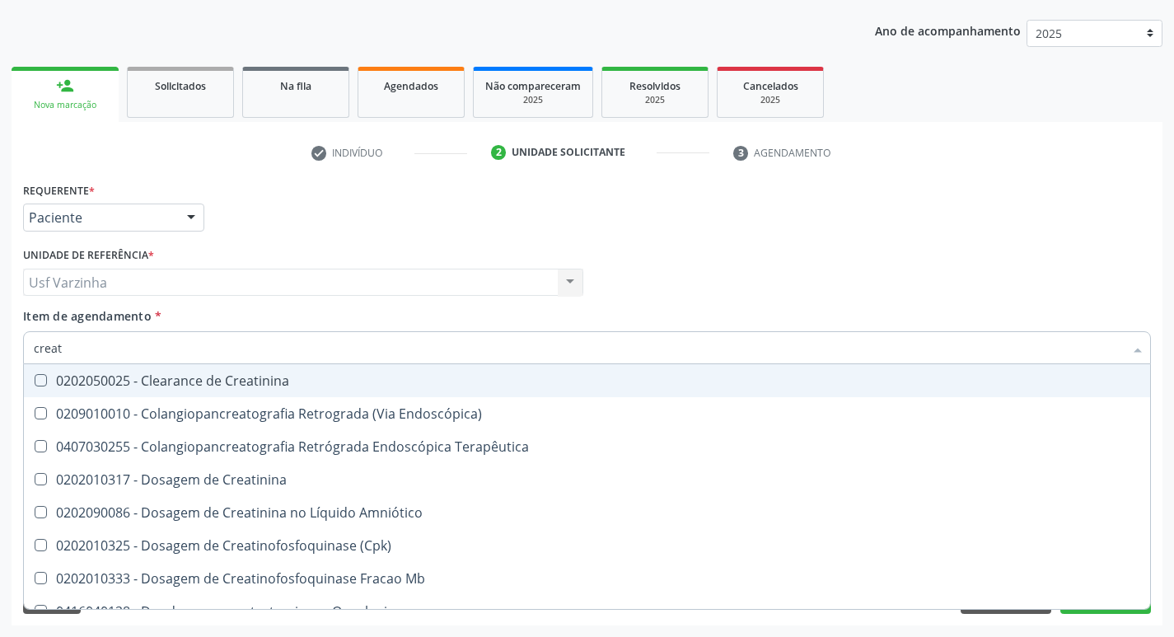
type input "creati"
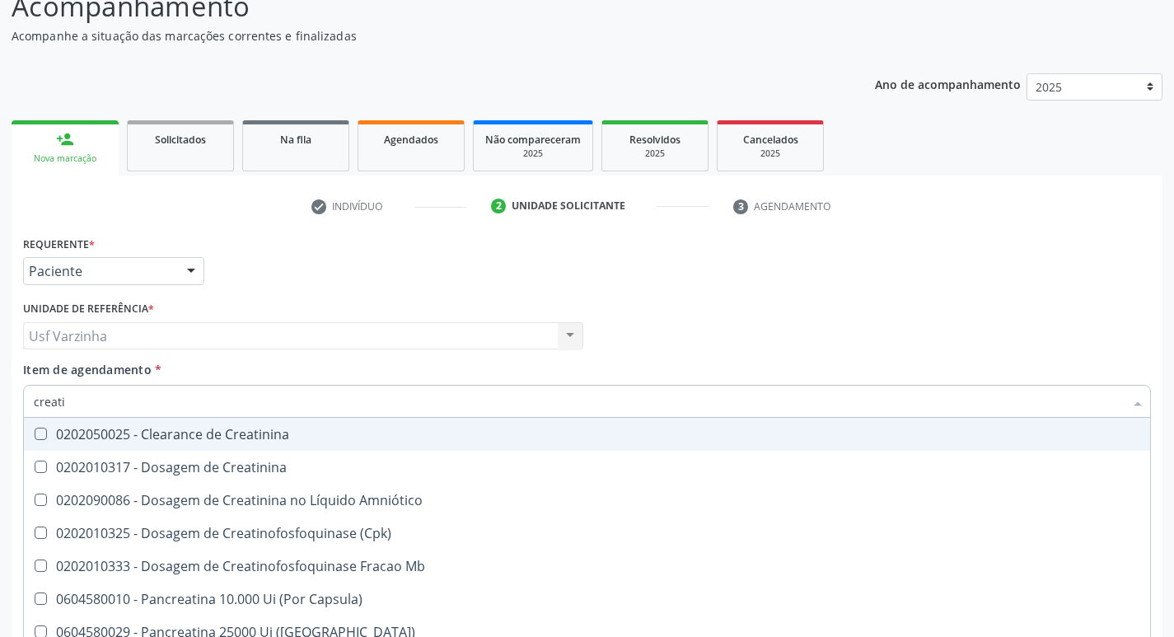
scroll to position [97, 0]
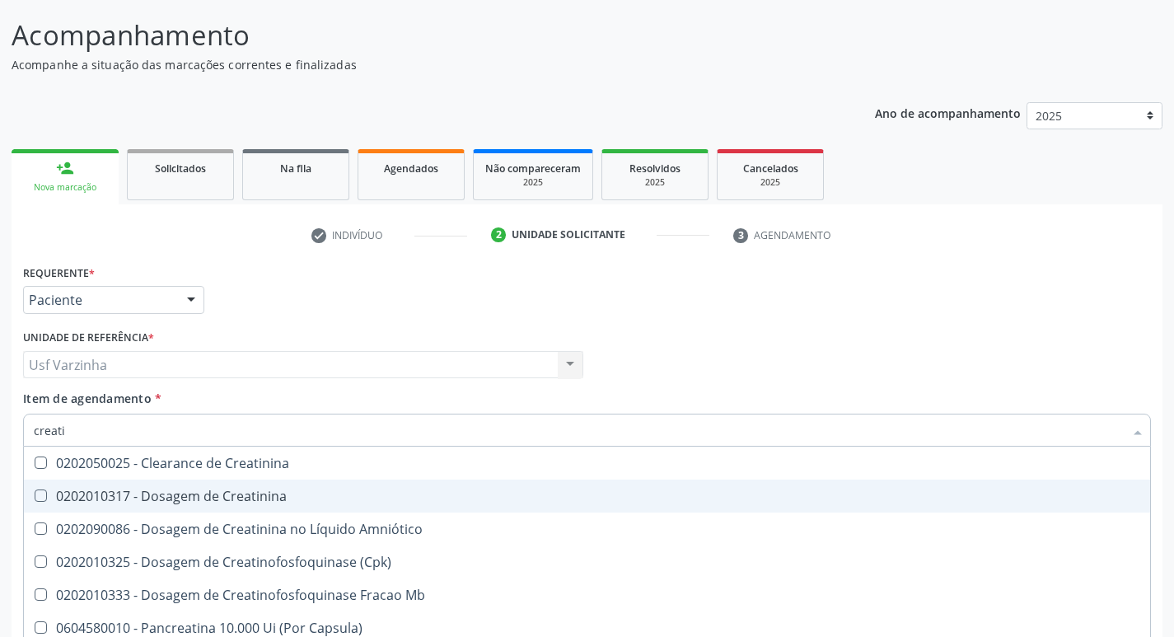
click at [125, 489] on div "0202010317 - Dosagem de Creatinina" at bounding box center [587, 495] width 1106 height 13
checkbox Creatinina "true"
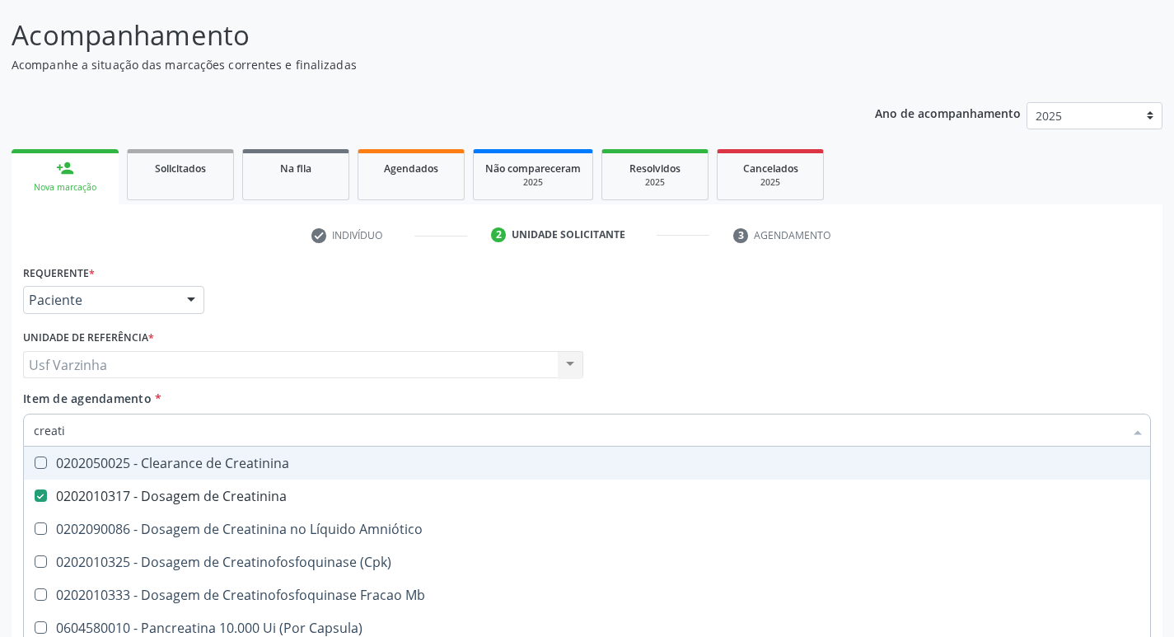
click at [91, 432] on input "creati" at bounding box center [579, 430] width 1090 height 33
type input "creat"
checkbox Creatinina "false"
checkbox \(Cpk\) "true"
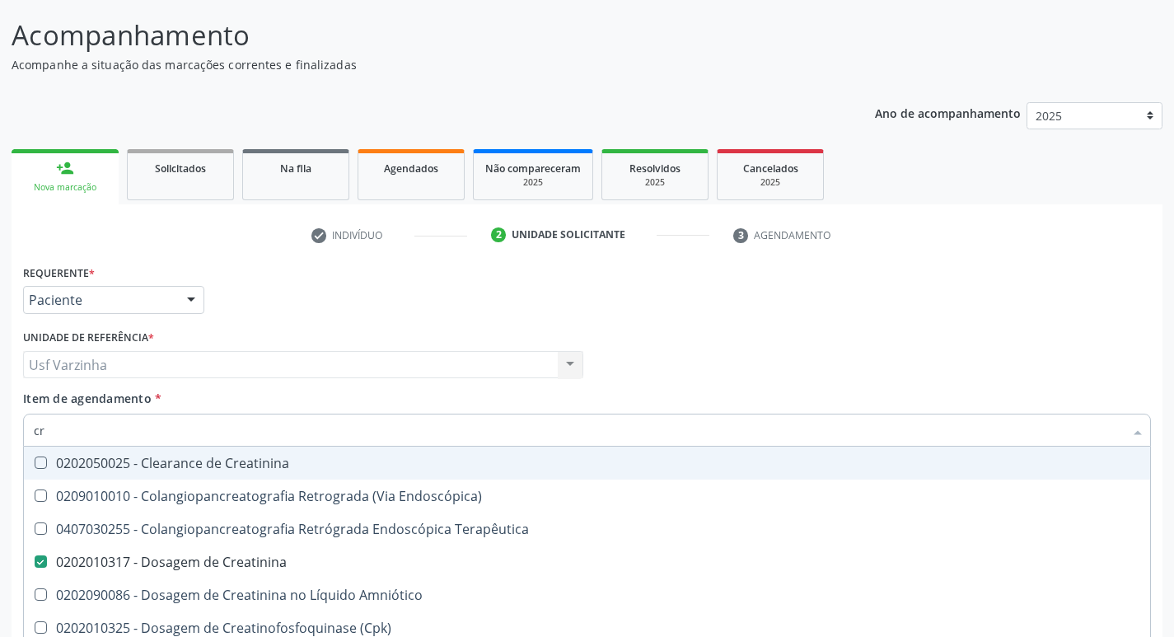
type input "c"
checkbox Creatinina "false"
checkbox Mb "false"
checkbox Oncologia "false"
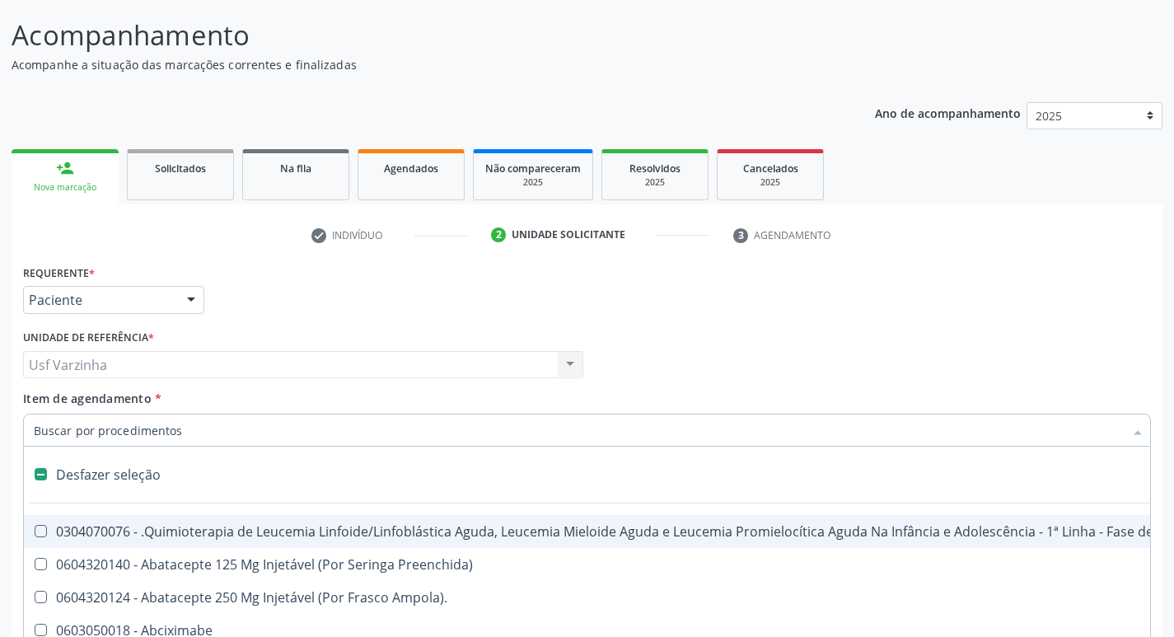
type input "p"
checkbox Urina "false"
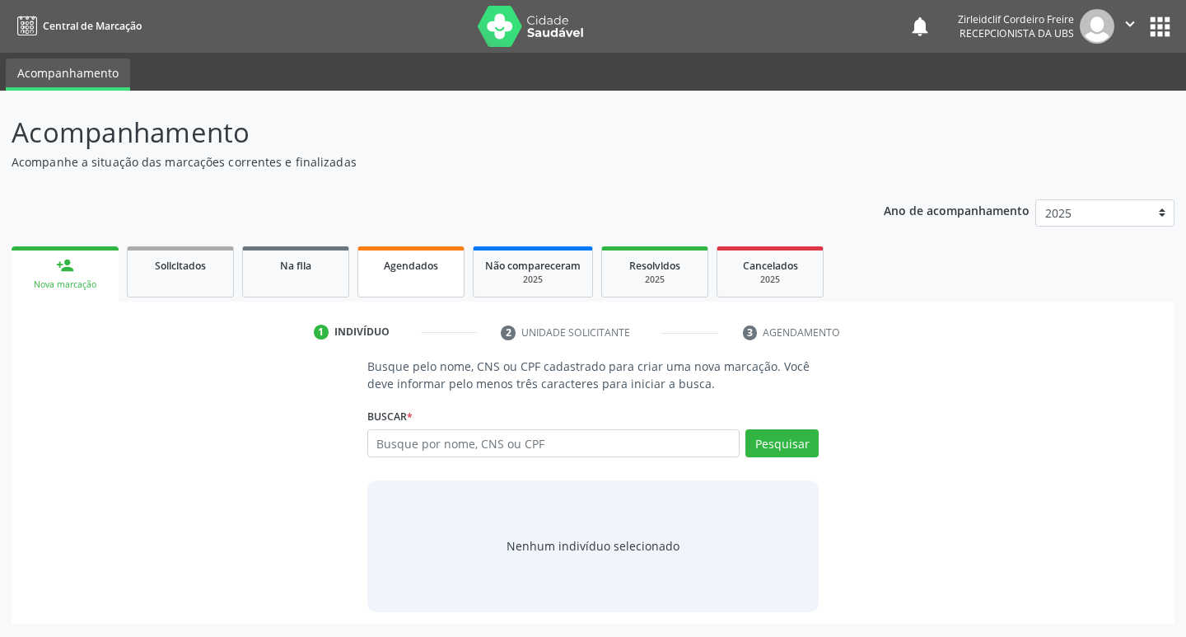
click at [463, 269] on link "Agendados" at bounding box center [411, 271] width 107 height 51
select select "8"
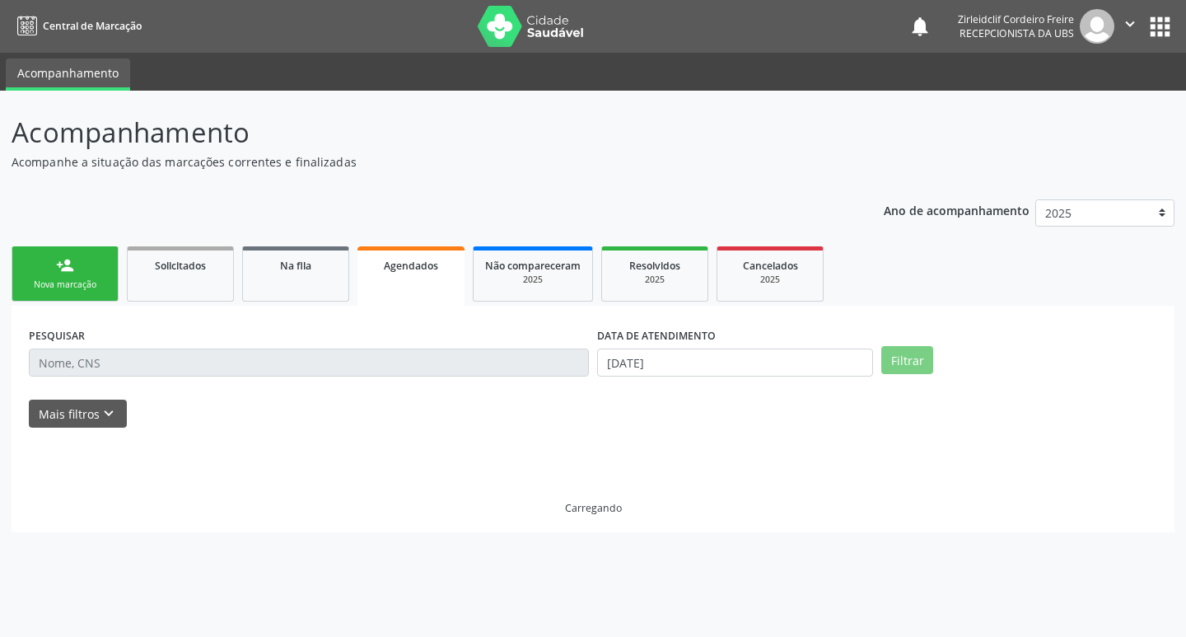
click at [454, 269] on link "Agendados" at bounding box center [411, 275] width 107 height 59
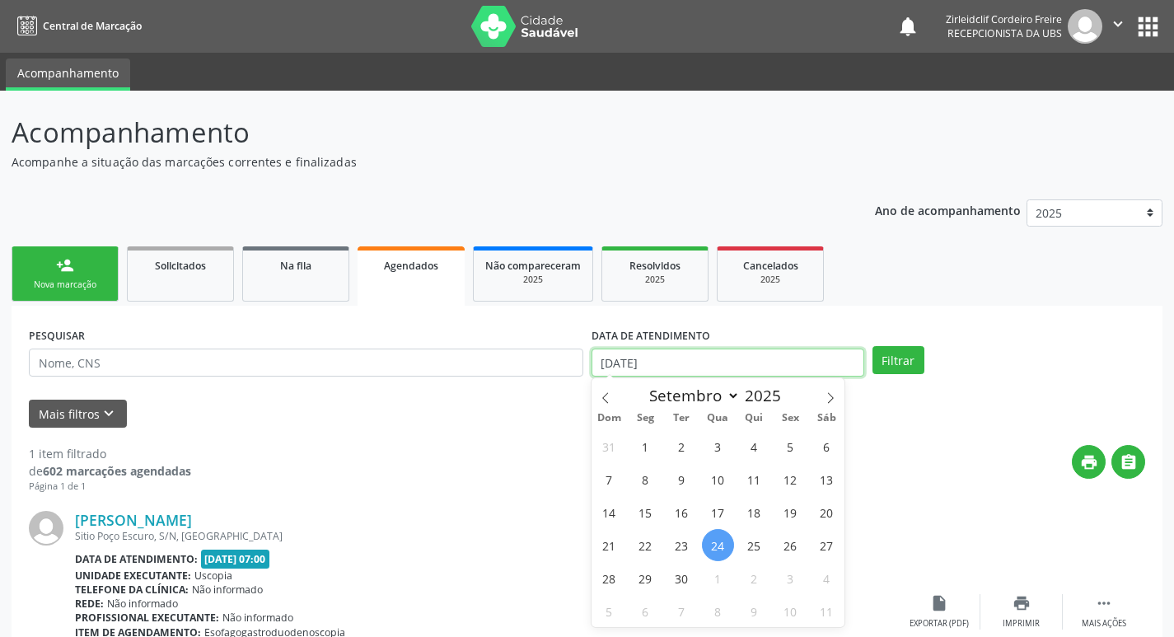
click at [619, 365] on input "[DATE]" at bounding box center [727, 362] width 273 height 28
click at [642, 568] on span "29" at bounding box center [645, 578] width 32 height 32
type input "[DATE]"
click at [644, 579] on span "29" at bounding box center [645, 578] width 32 height 32
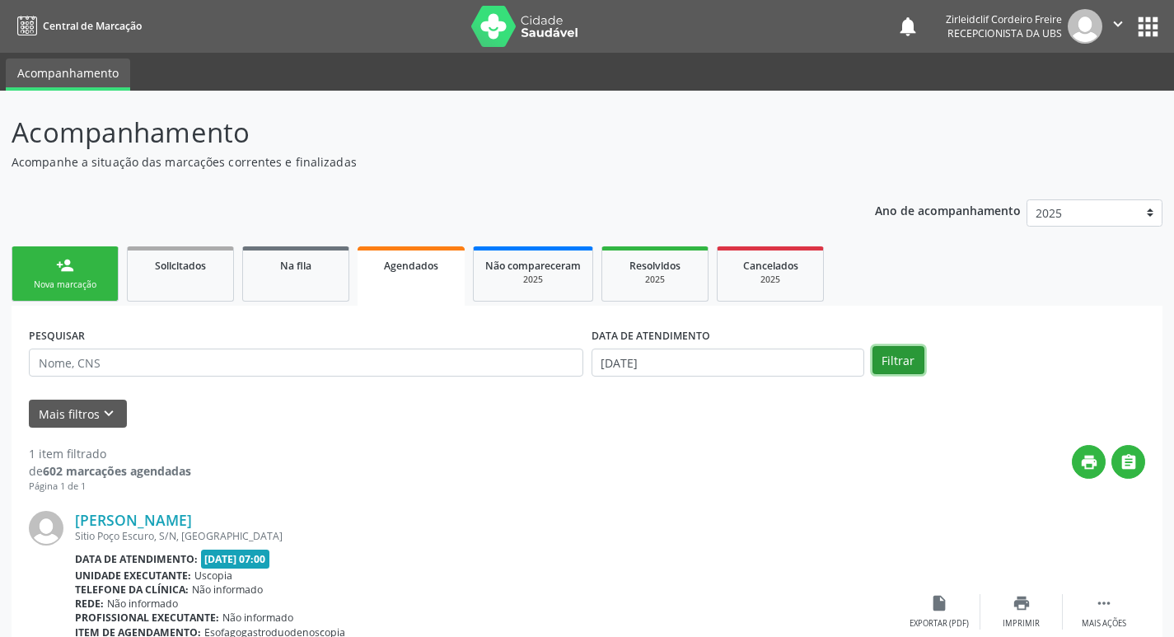
click at [900, 360] on button "Filtrar" at bounding box center [898, 360] width 52 height 28
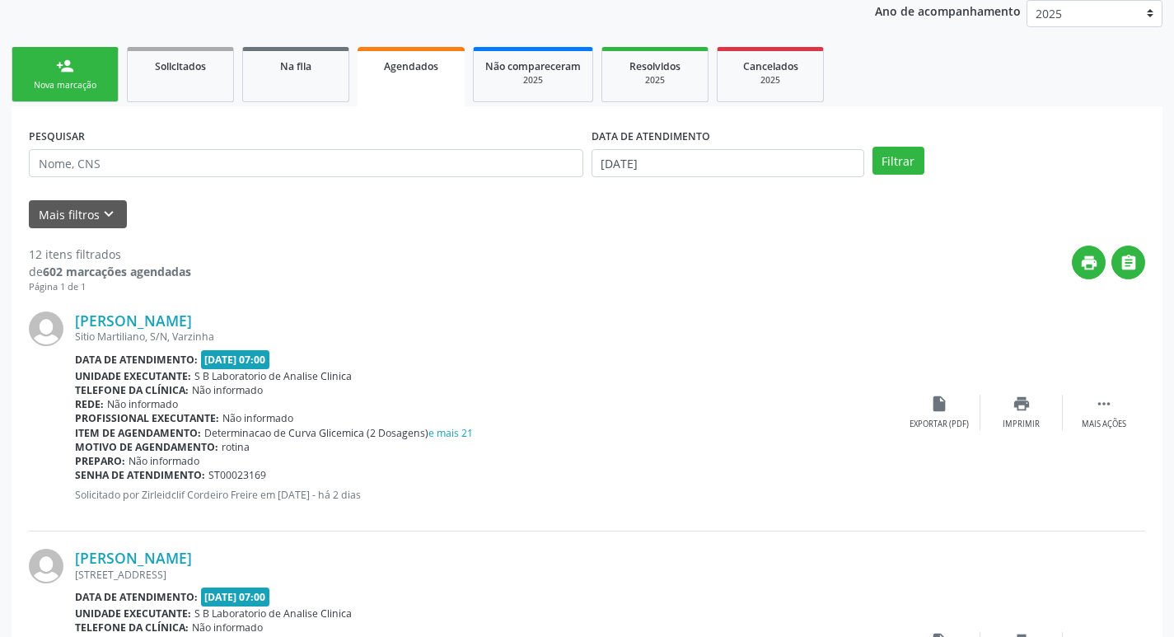
scroll to position [247, 0]
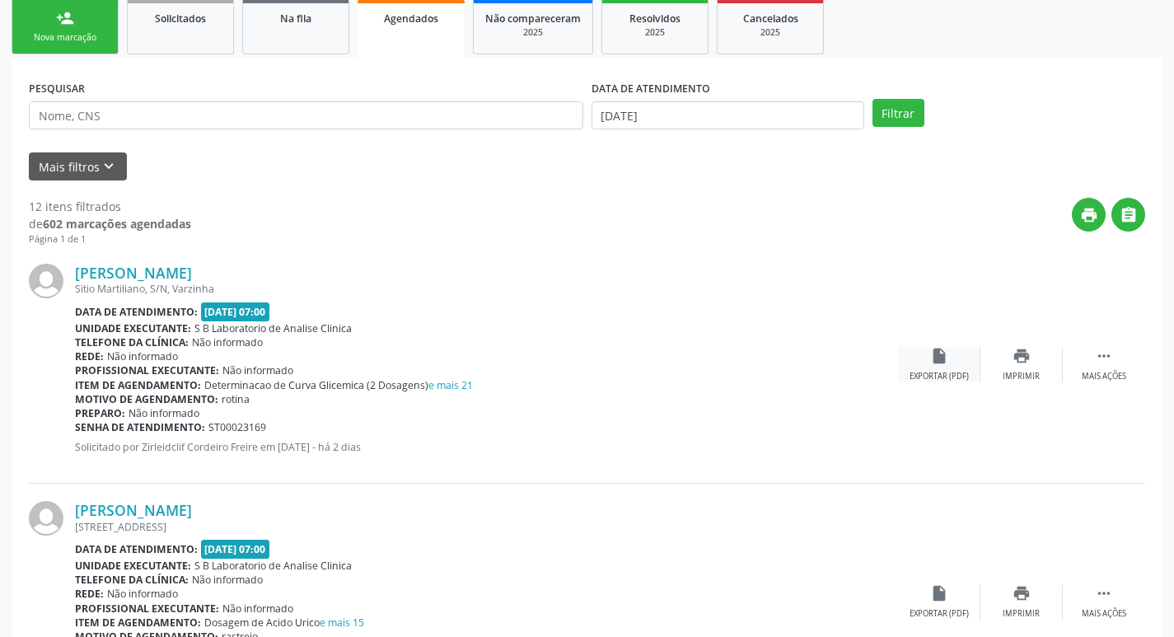
click at [941, 361] on icon "insert_drive_file" at bounding box center [939, 356] width 18 height 18
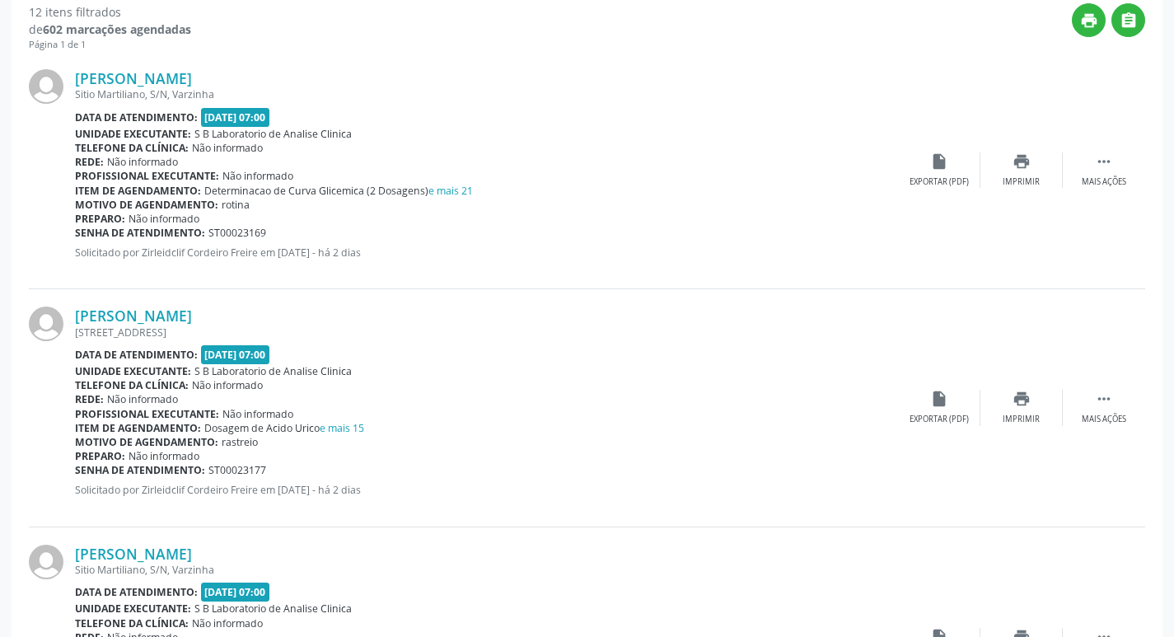
scroll to position [494, 0]
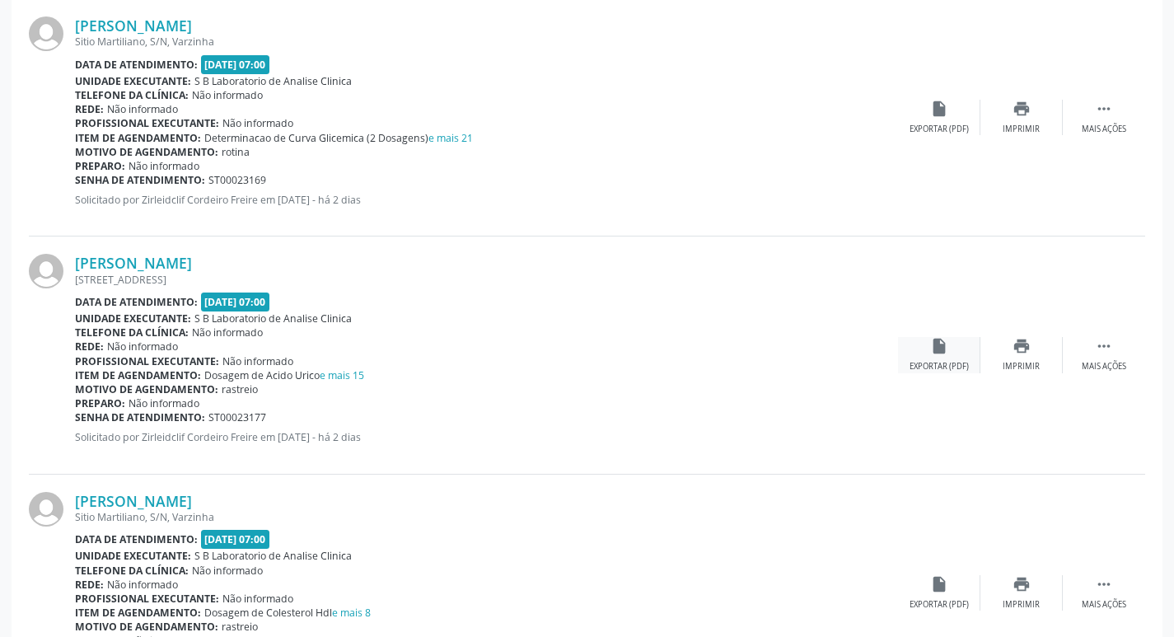
click at [945, 354] on icon "insert_drive_file" at bounding box center [939, 346] width 18 height 18
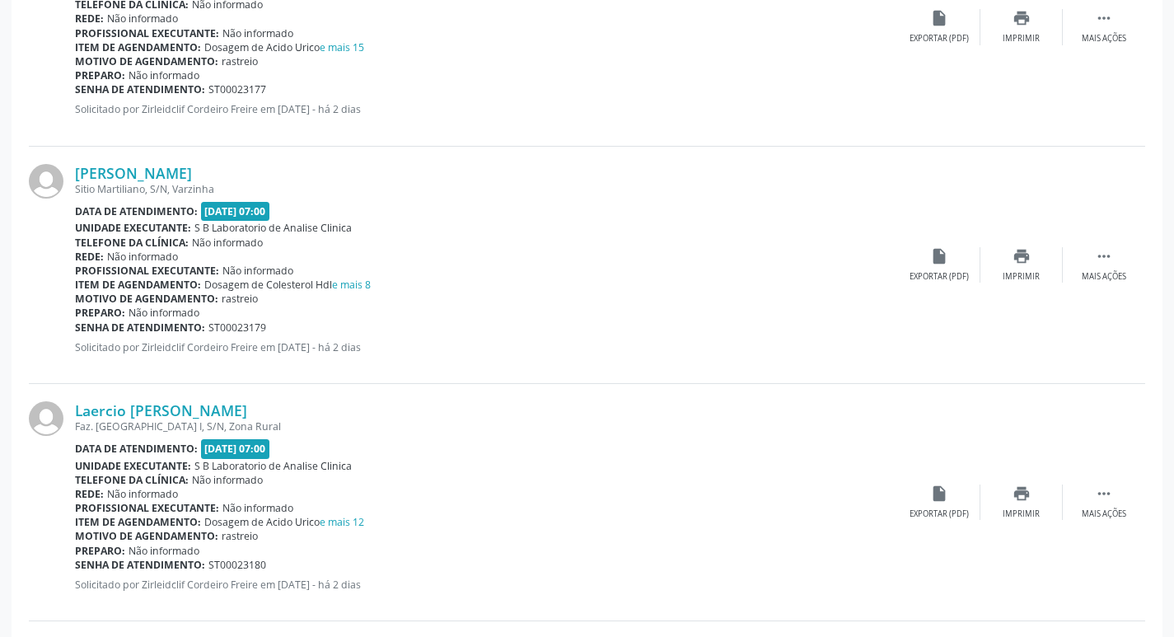
scroll to position [824, 0]
click at [955, 269] on div "Exportar (PDF)" at bounding box center [938, 275] width 59 height 12
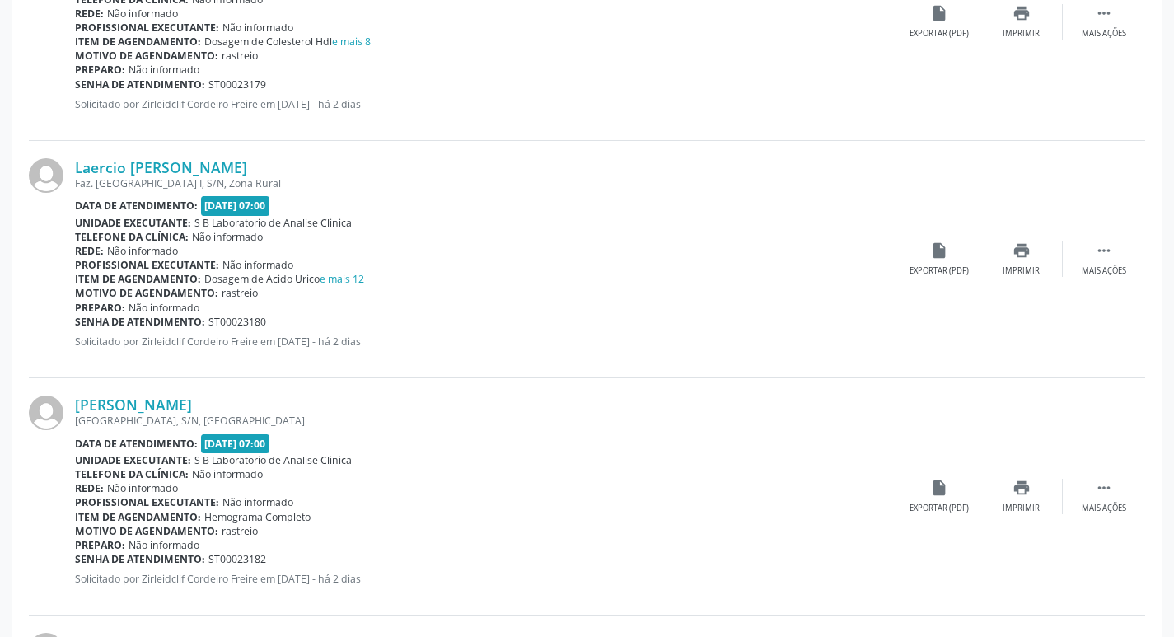
scroll to position [1071, 0]
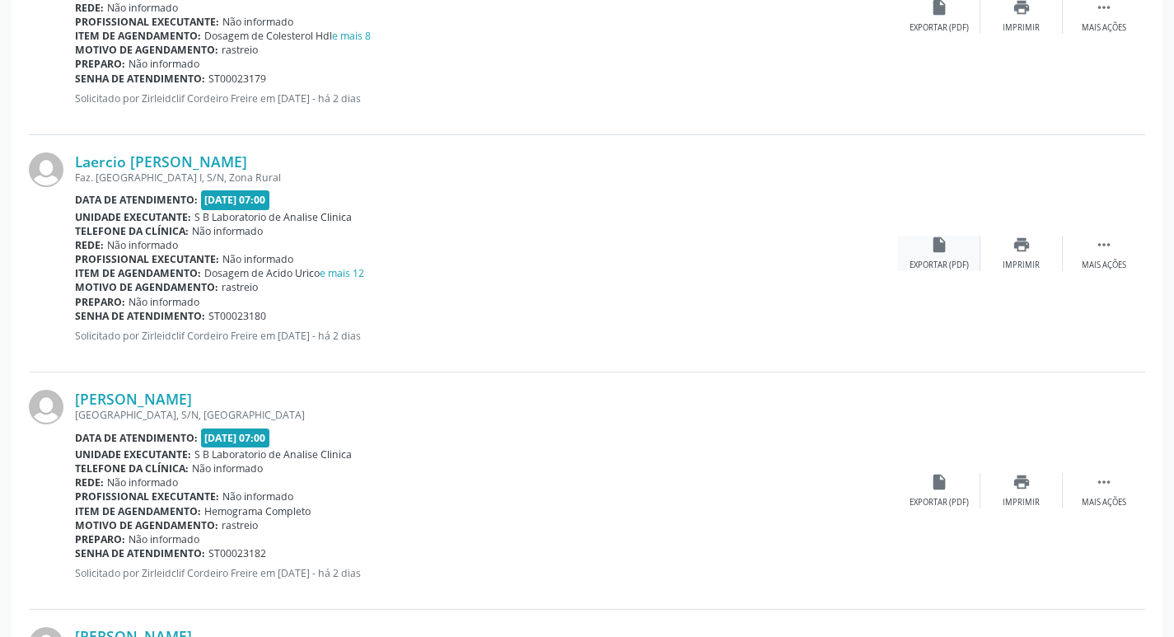
click at [931, 262] on div "Exportar (PDF)" at bounding box center [938, 265] width 59 height 12
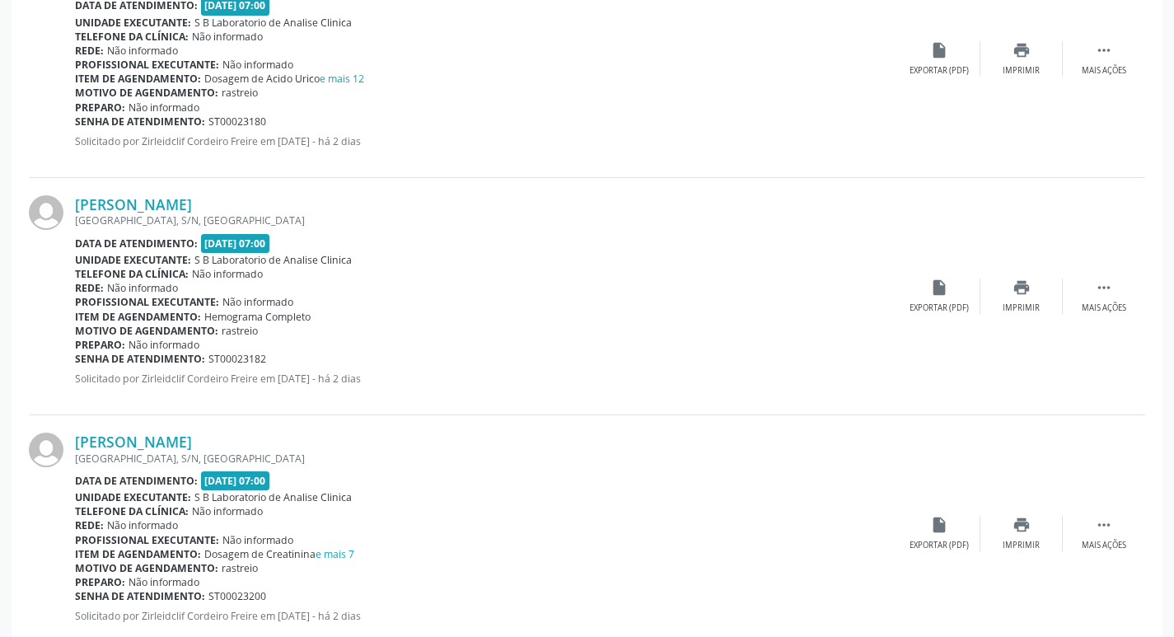
scroll to position [1318, 0]
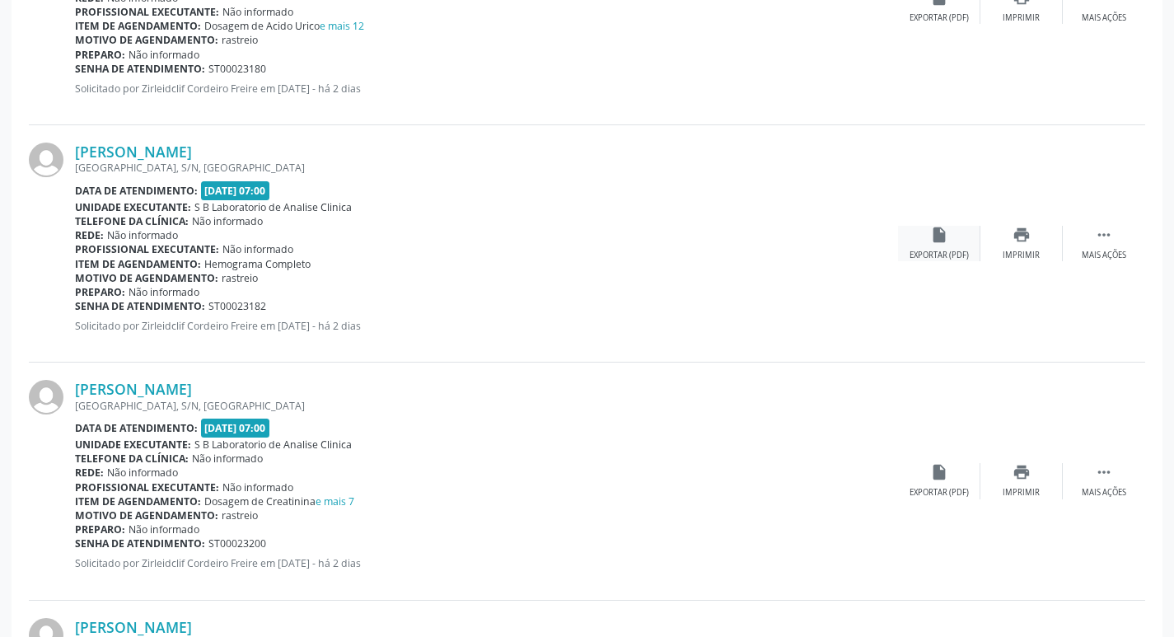
click at [942, 247] on div "insert_drive_file Exportar (PDF)" at bounding box center [939, 243] width 82 height 35
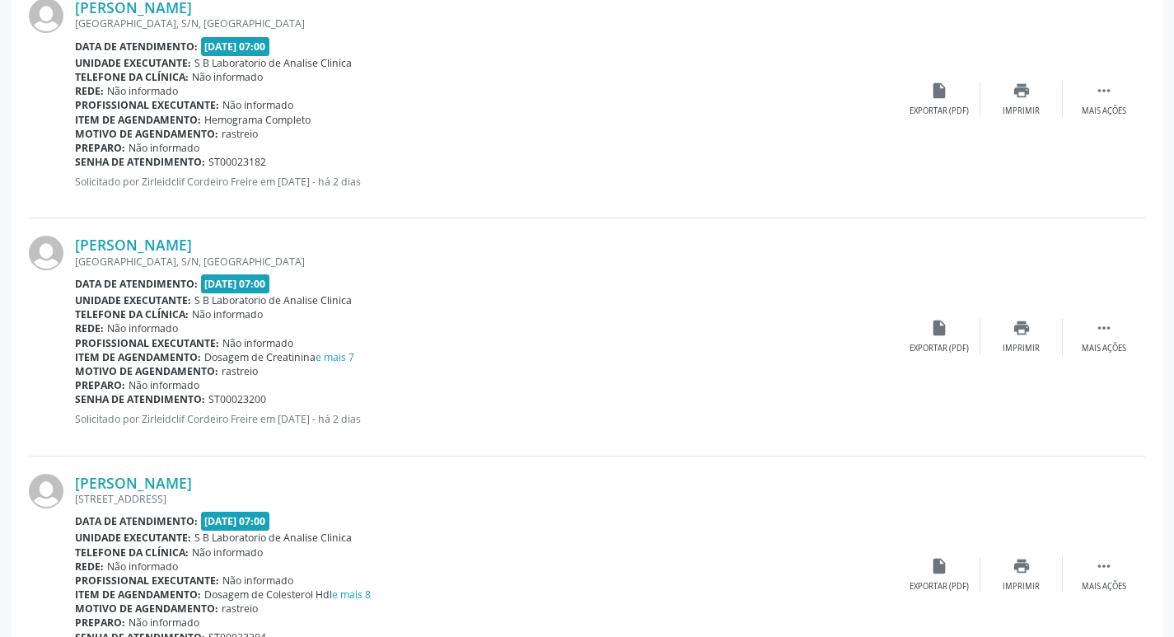
scroll to position [1483, 0]
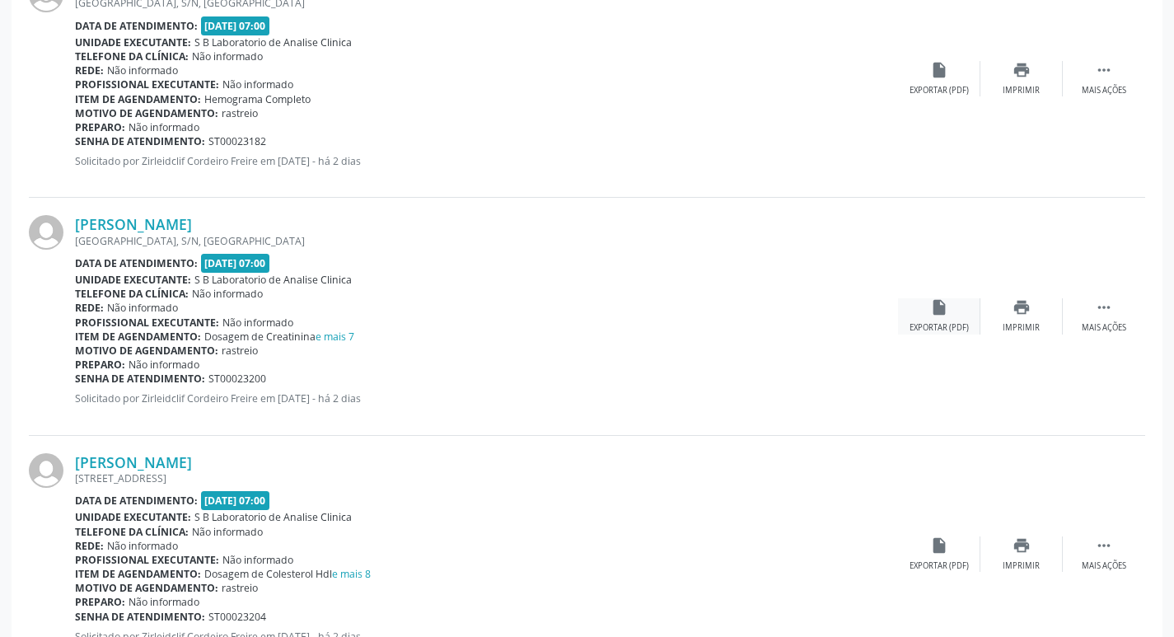
click at [942, 319] on div "insert_drive_file Exportar (PDF)" at bounding box center [939, 315] width 82 height 35
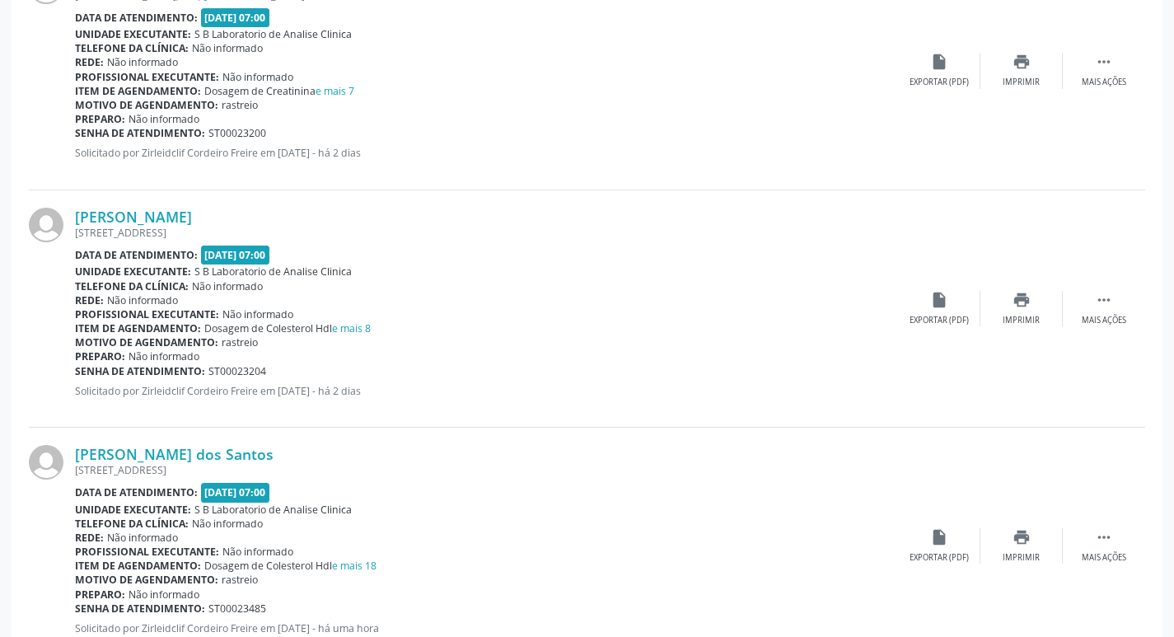
scroll to position [1730, 0]
click at [919, 315] on div "Exportar (PDF)" at bounding box center [938, 319] width 59 height 12
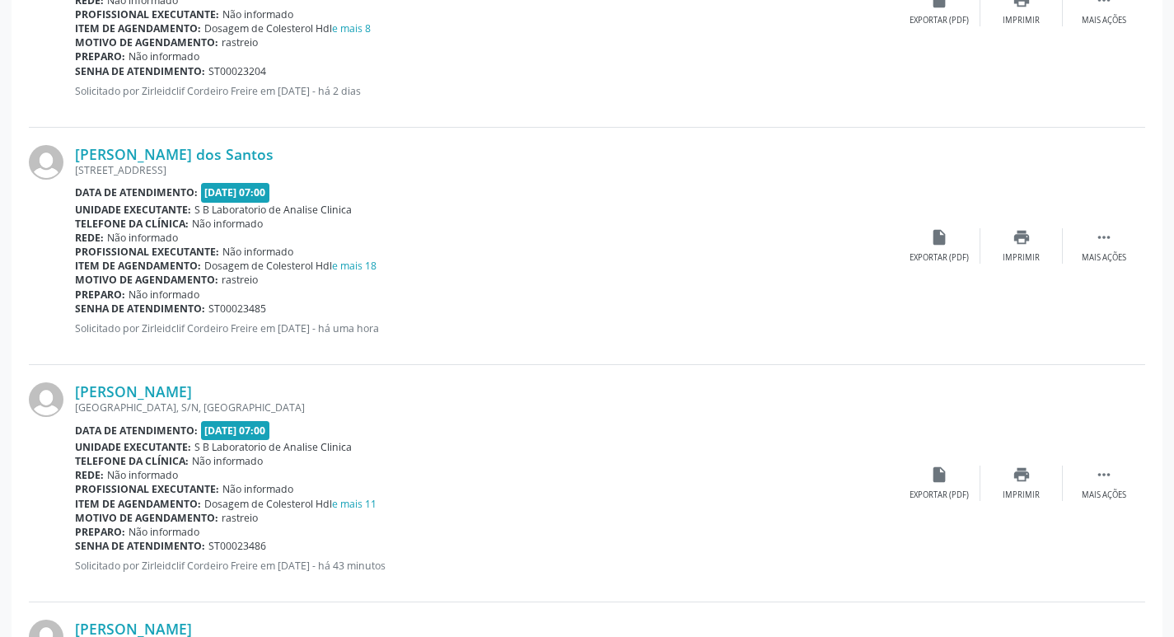
scroll to position [2059, 0]
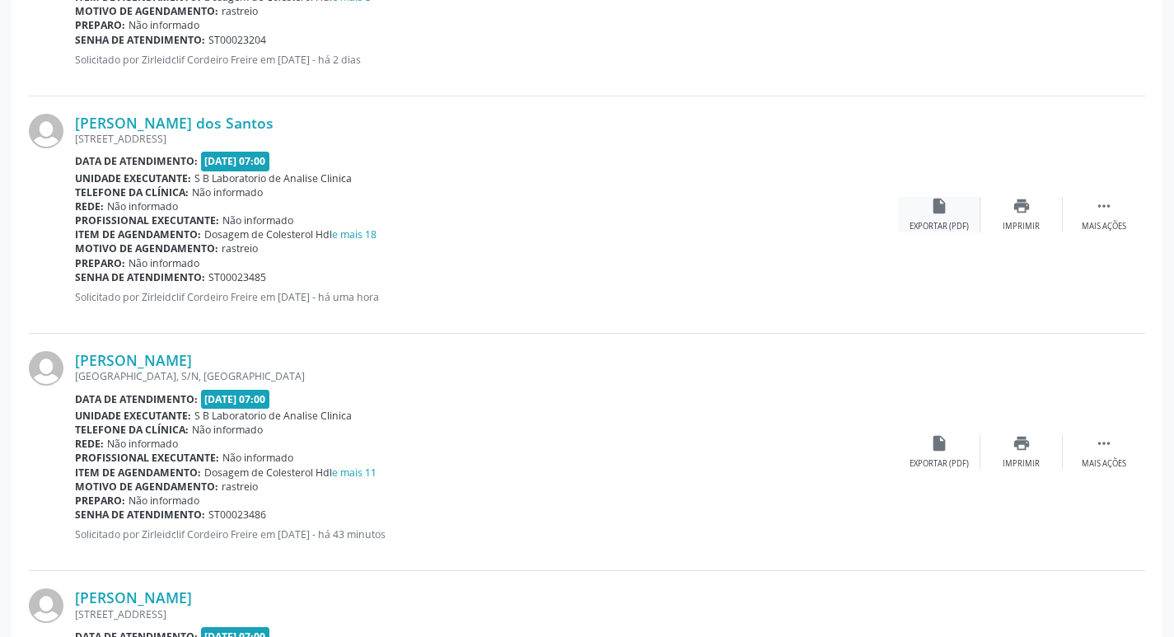
click at [954, 217] on div "insert_drive_file Exportar (PDF)" at bounding box center [939, 214] width 82 height 35
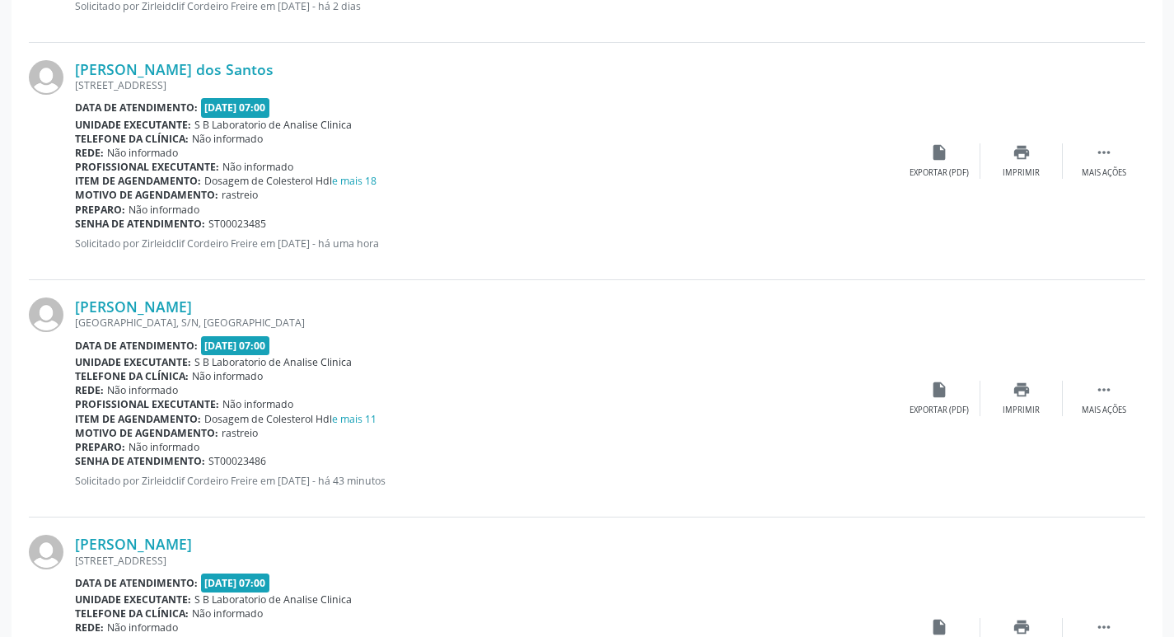
scroll to position [2142, 0]
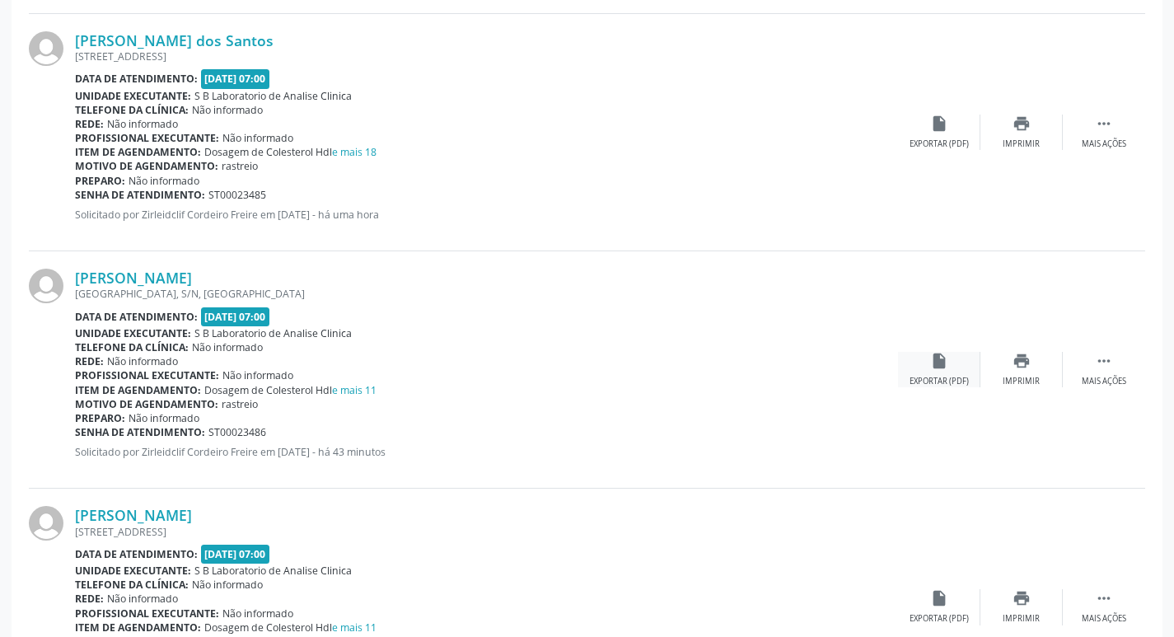
click at [942, 377] on div "Exportar (PDF)" at bounding box center [938, 382] width 59 height 12
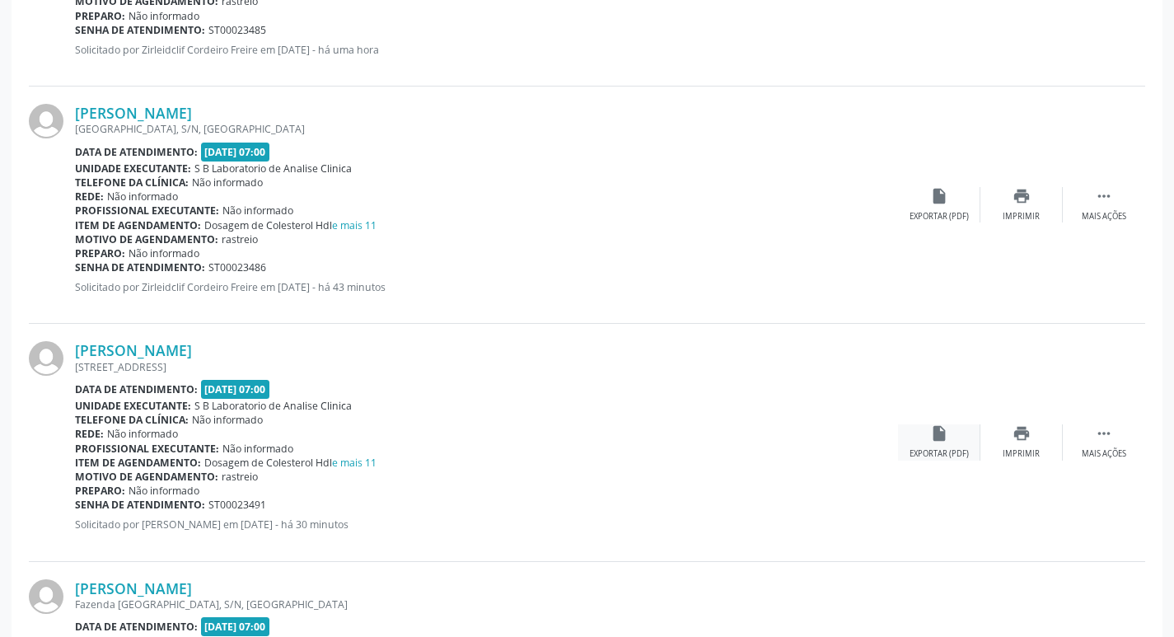
click at [943, 442] on icon "insert_drive_file" at bounding box center [939, 433] width 18 height 18
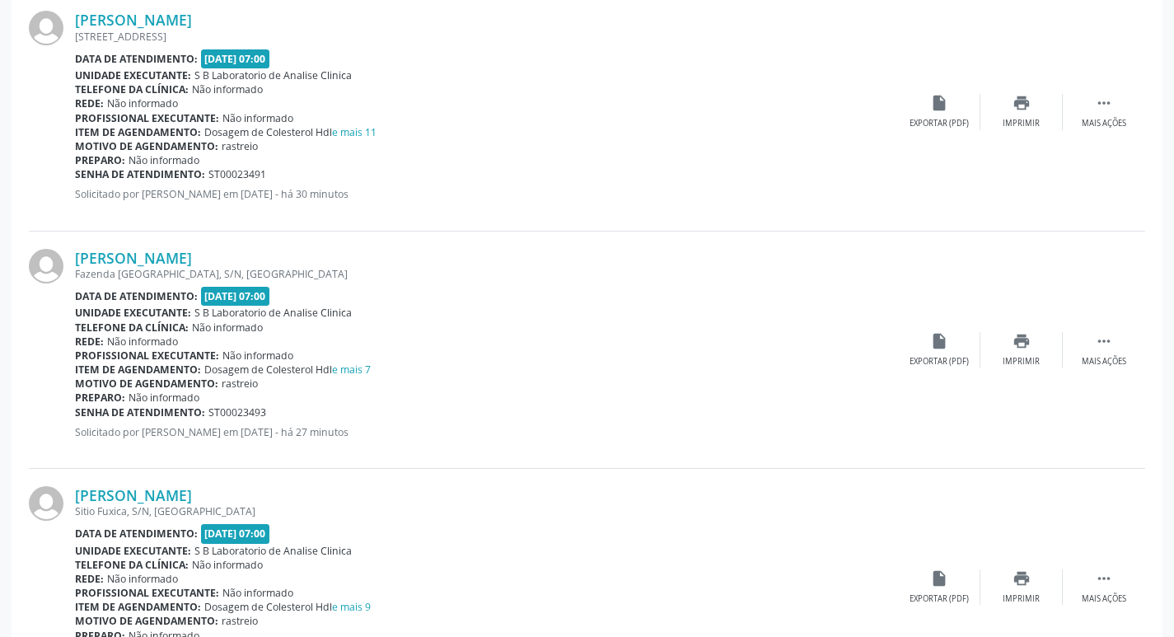
scroll to position [2718, 0]
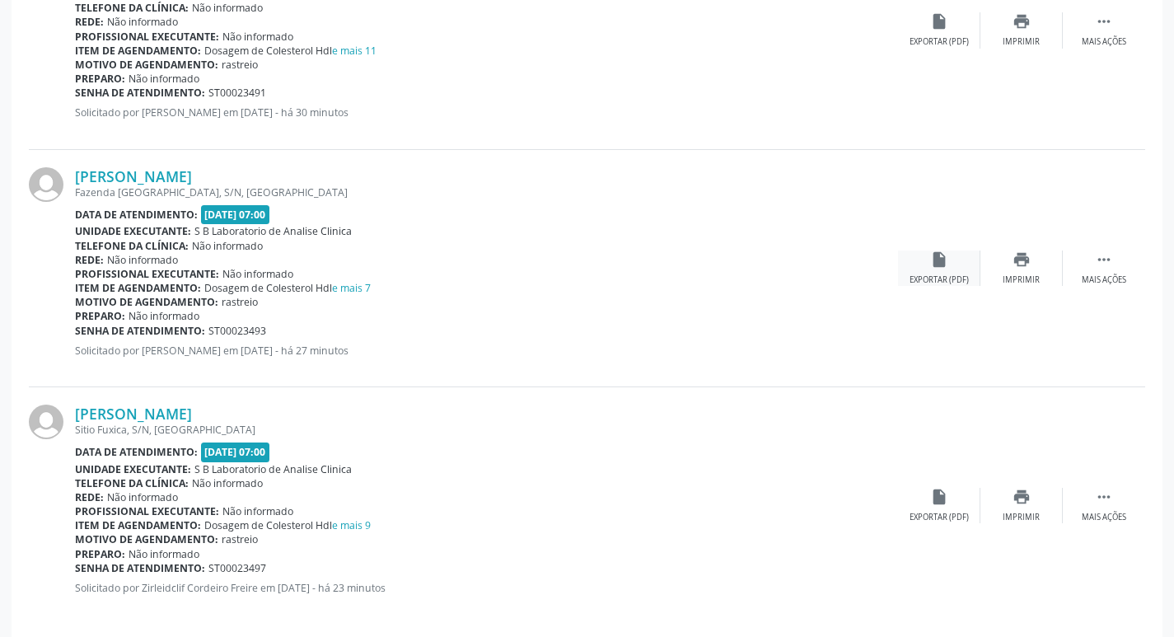
click at [944, 270] on div "insert_drive_file Exportar (PDF)" at bounding box center [939, 267] width 82 height 35
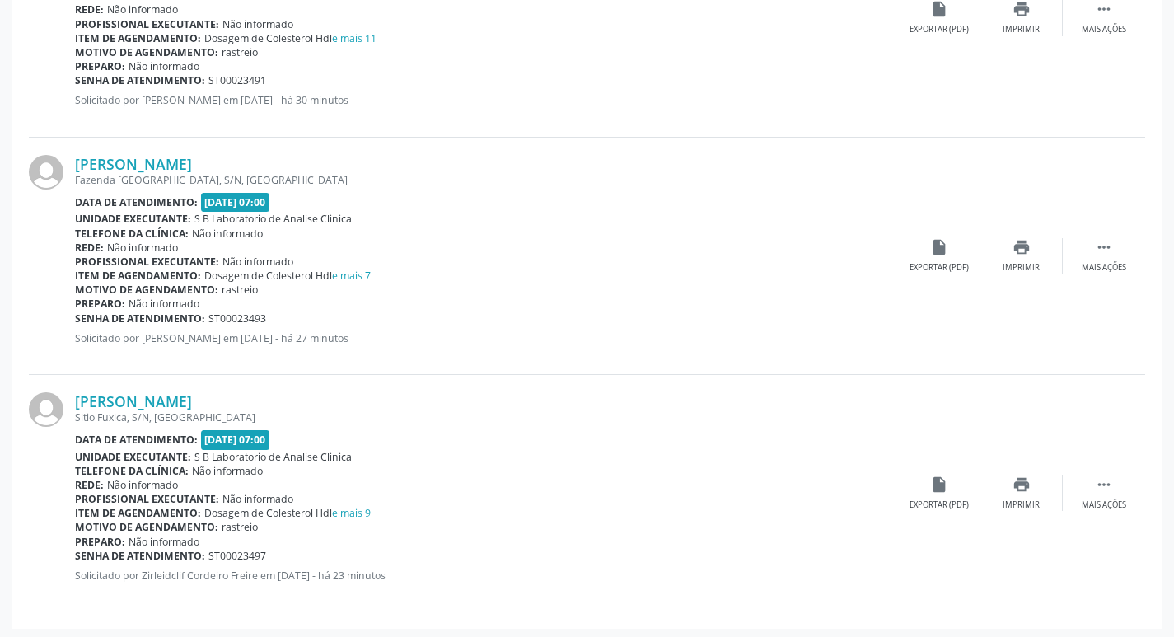
scroll to position [2734, 0]
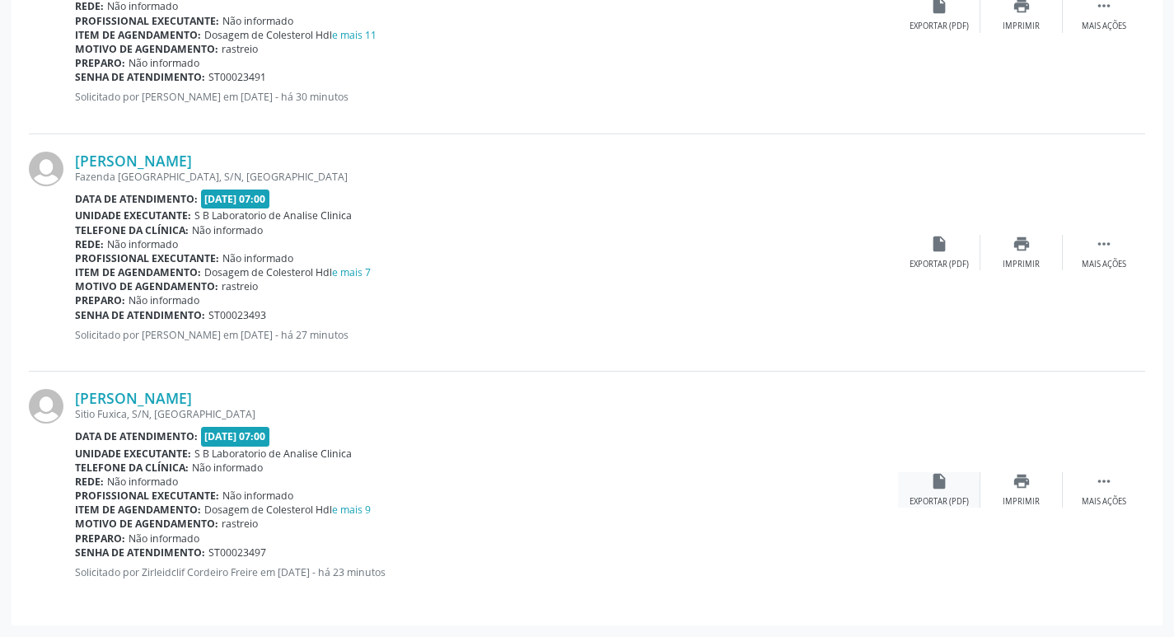
click at [946, 487] on icon "insert_drive_file" at bounding box center [939, 481] width 18 height 18
